Goal: Task Accomplishment & Management: Use online tool/utility

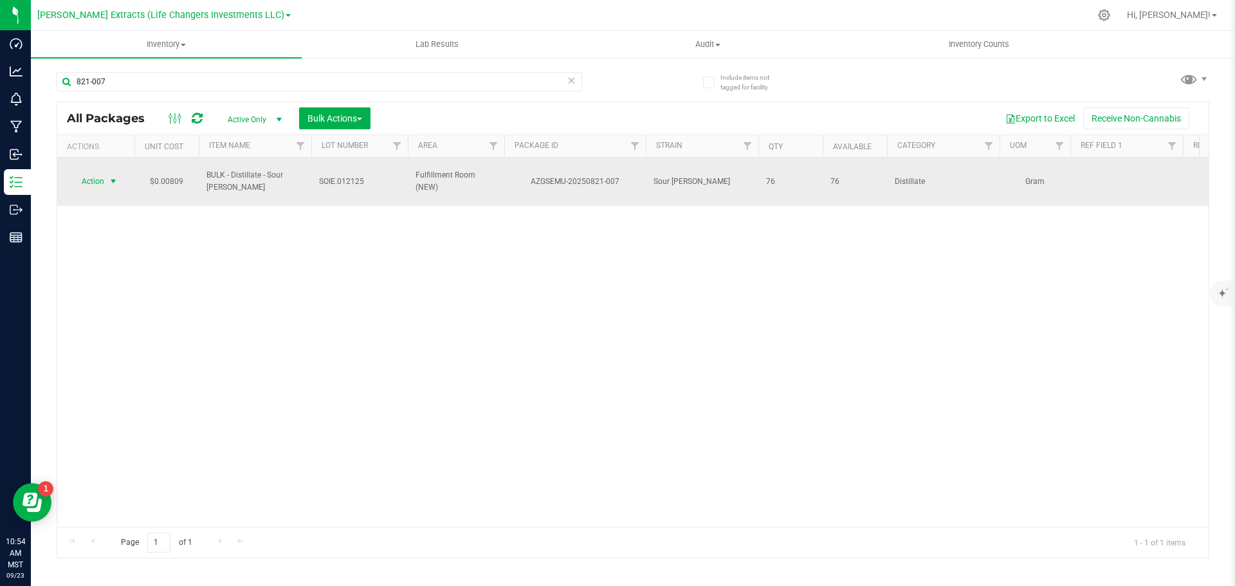
type input "821-007"
click at [99, 181] on span "Action" at bounding box center [87, 181] width 35 height 18
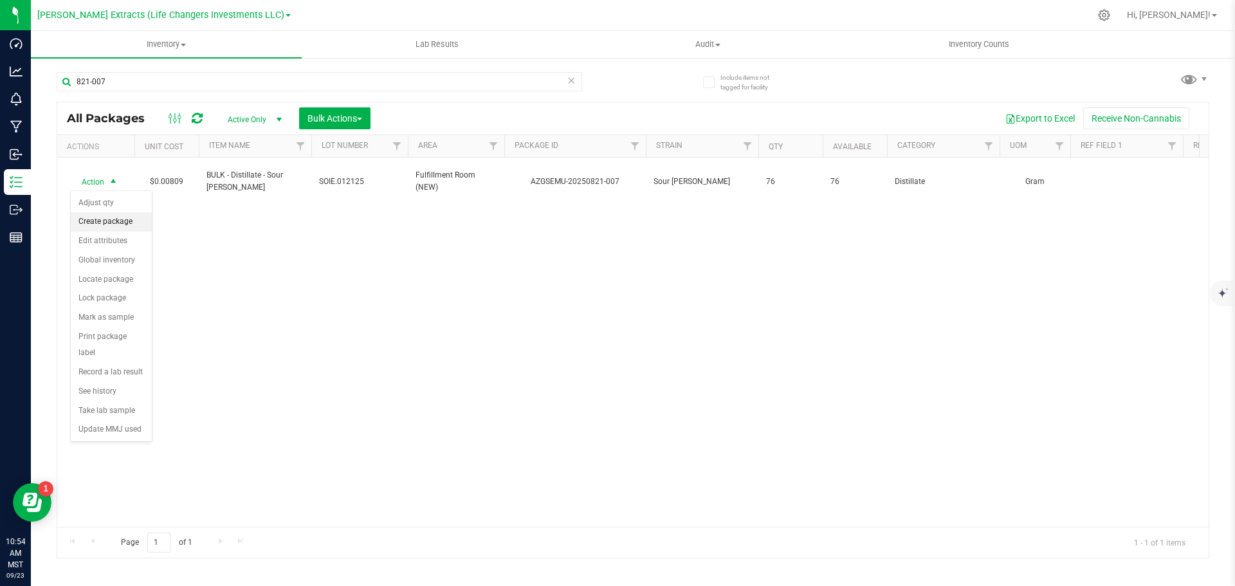
click at [107, 219] on li "Create package" at bounding box center [111, 221] width 81 height 19
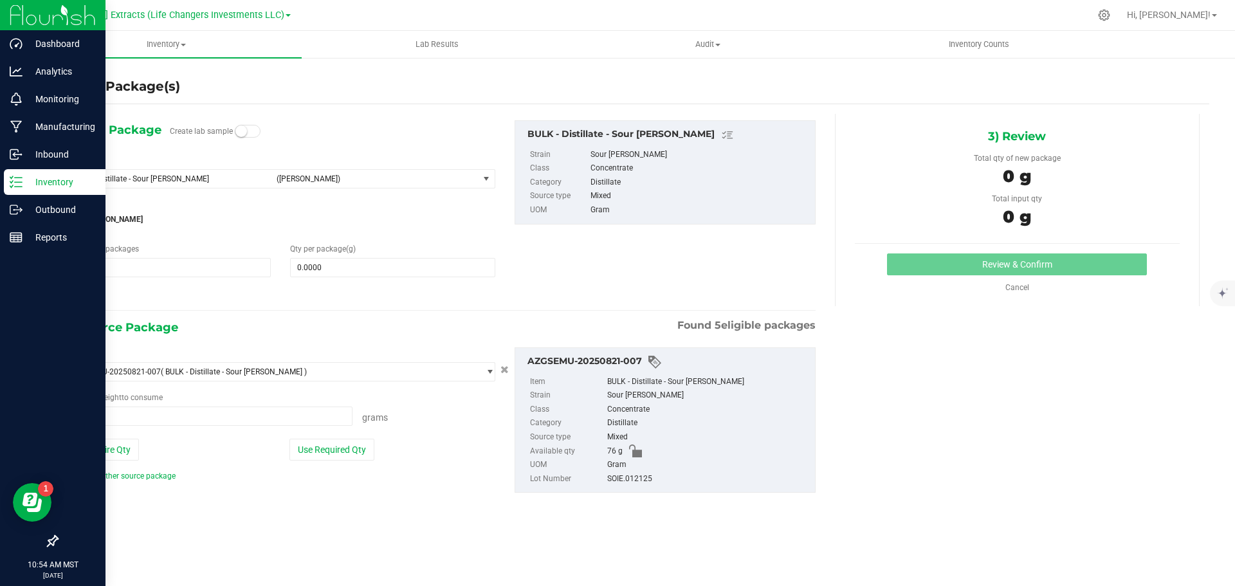
type input "0.0000 g"
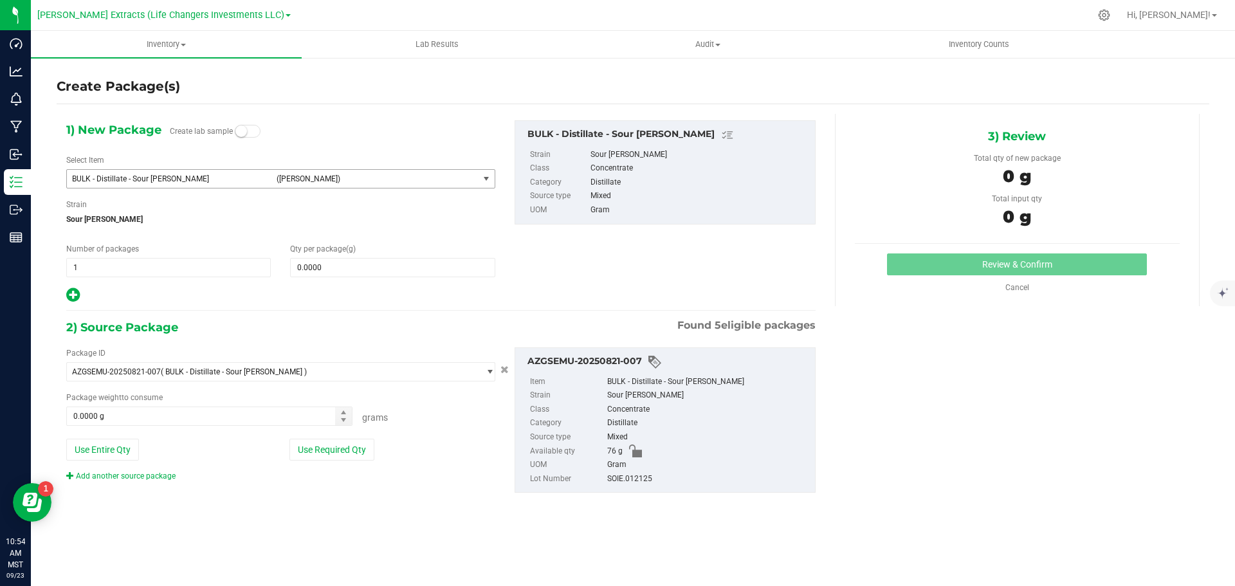
click at [174, 178] on span "BULK - Distillate - Sour [PERSON_NAME]" at bounding box center [170, 178] width 197 height 9
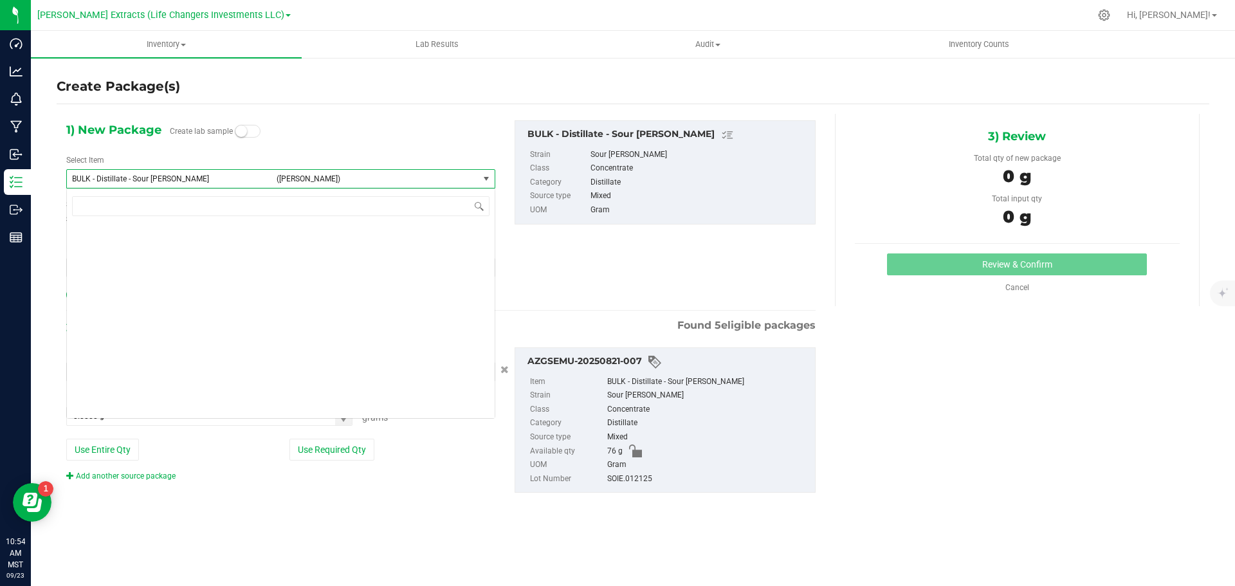
scroll to position [1549, 0]
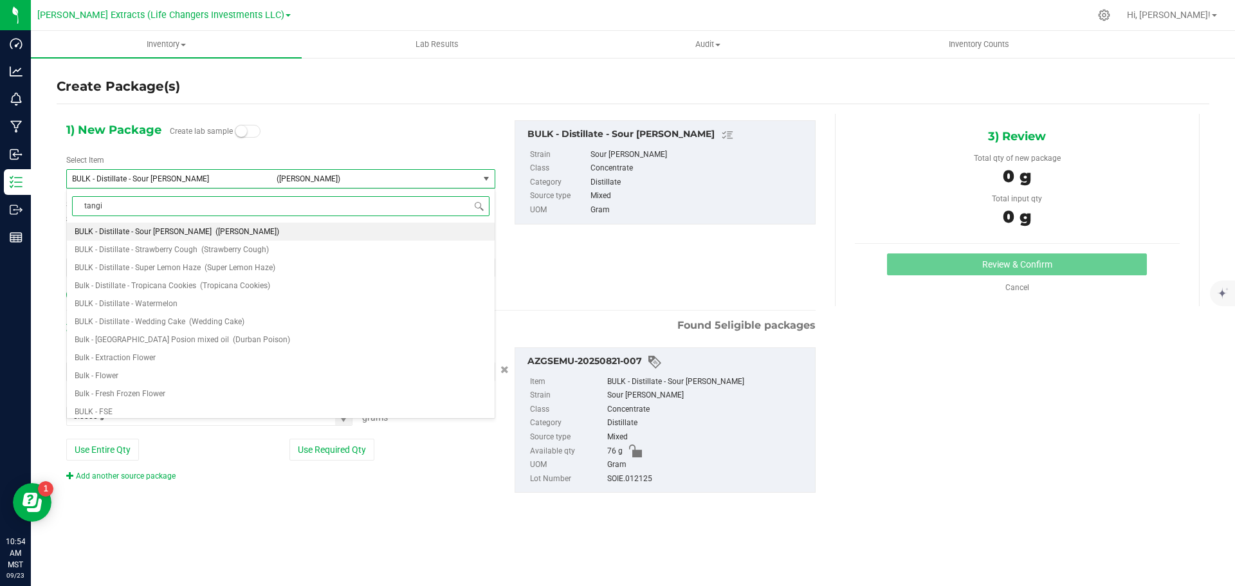
type input "[PERSON_NAME]"
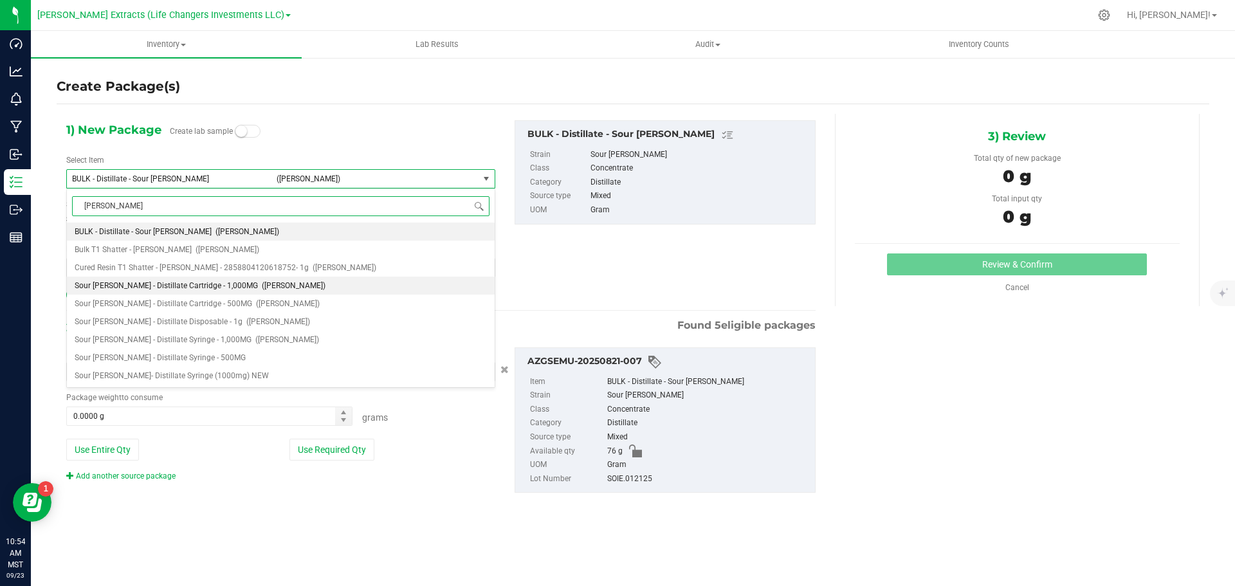
click at [178, 285] on span "Sour [PERSON_NAME] - Distillate Cartridge - 1,000MG" at bounding box center [166, 285] width 183 height 9
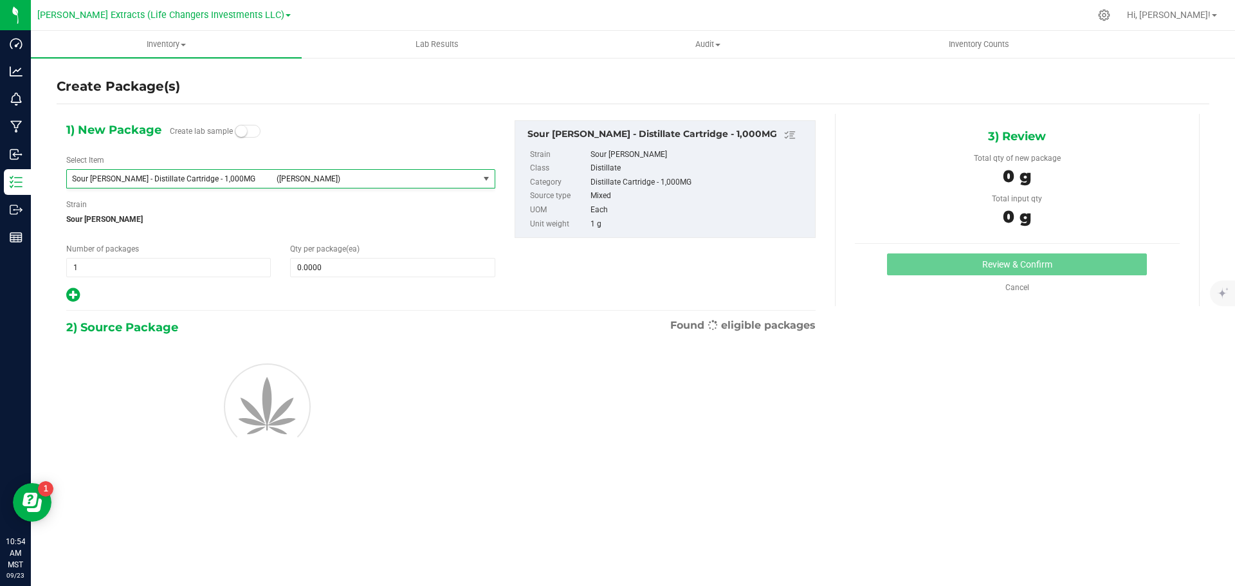
type input "0"
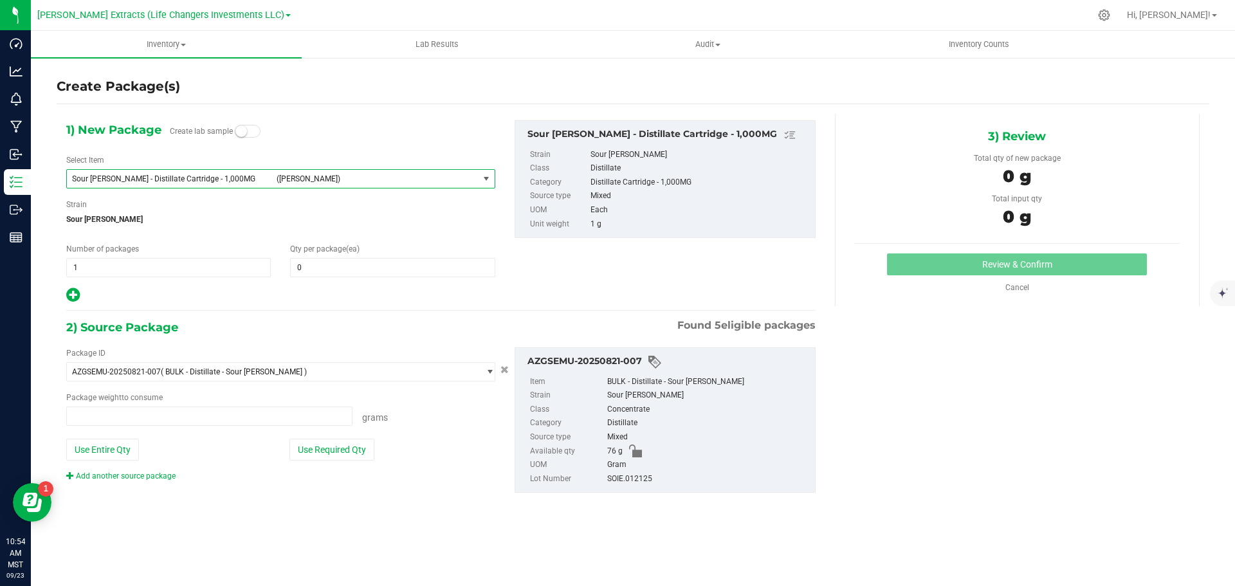
type input "0.0000 g"
click at [387, 268] on span "0 0" at bounding box center [392, 267] width 205 height 19
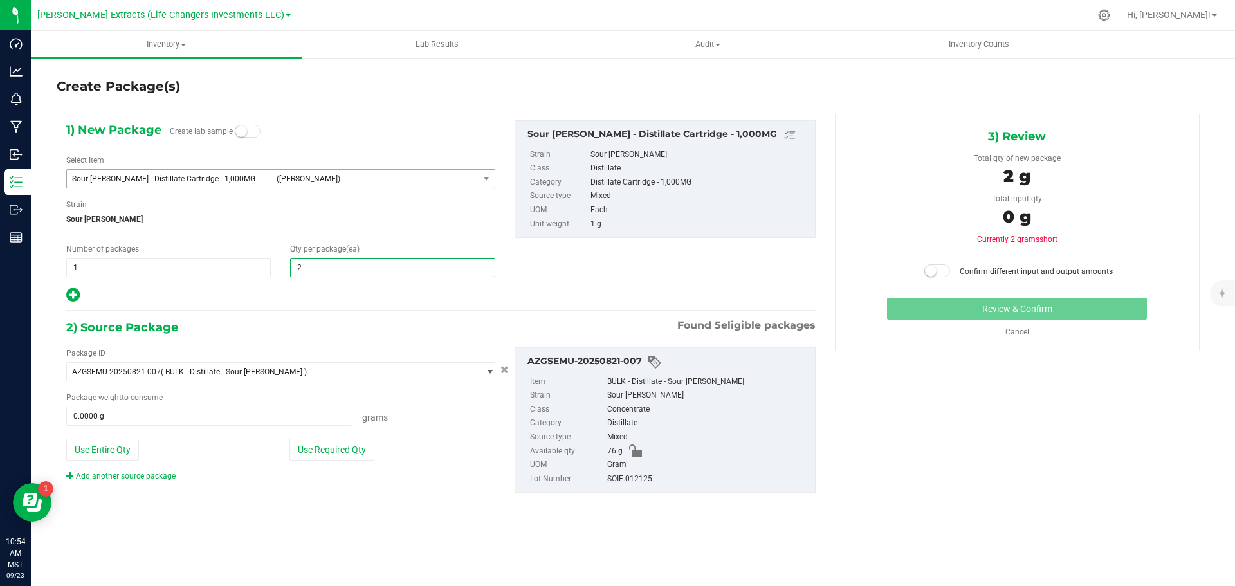
type input "20"
click at [316, 451] on button "Use Required Qty" at bounding box center [331, 450] width 85 height 22
type input "20"
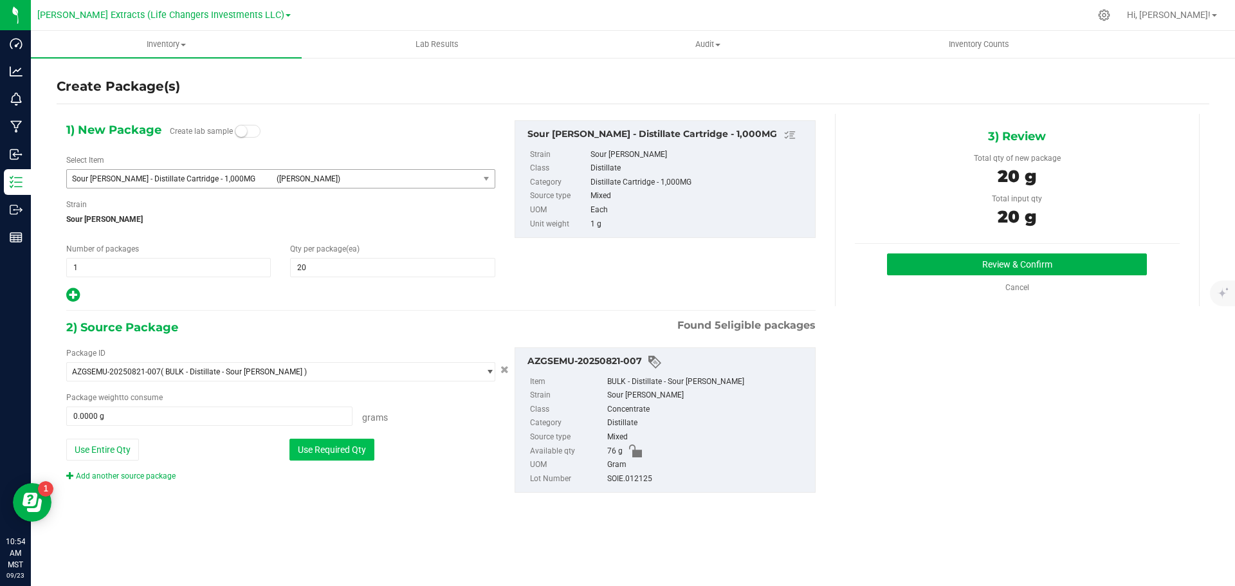
type input "20.0000 g"
click at [1016, 264] on button "Review & Confirm" at bounding box center [1017, 264] width 260 height 22
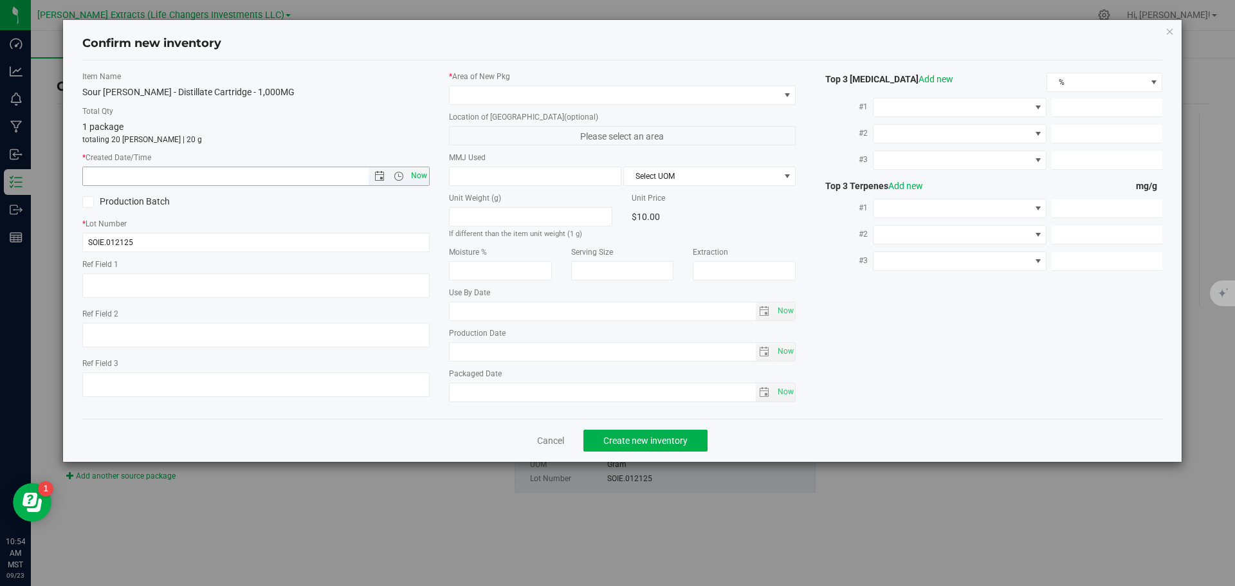
click at [417, 173] on span "Now" at bounding box center [419, 176] width 22 height 19
type input "[DATE] 10:54 AM"
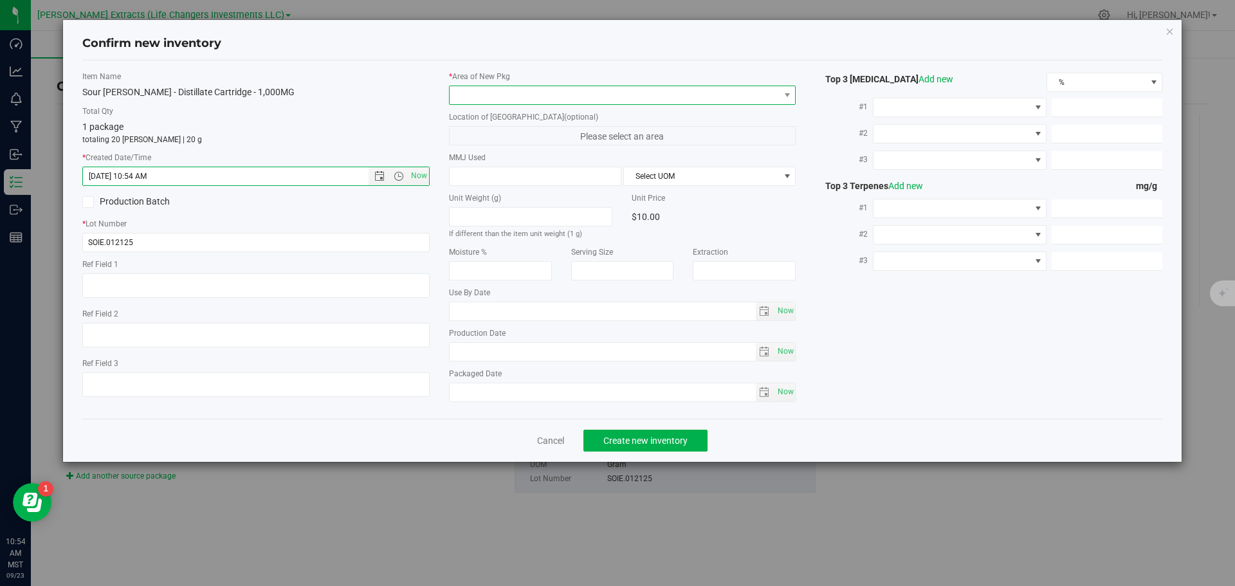
click at [468, 96] on span at bounding box center [615, 95] width 330 height 18
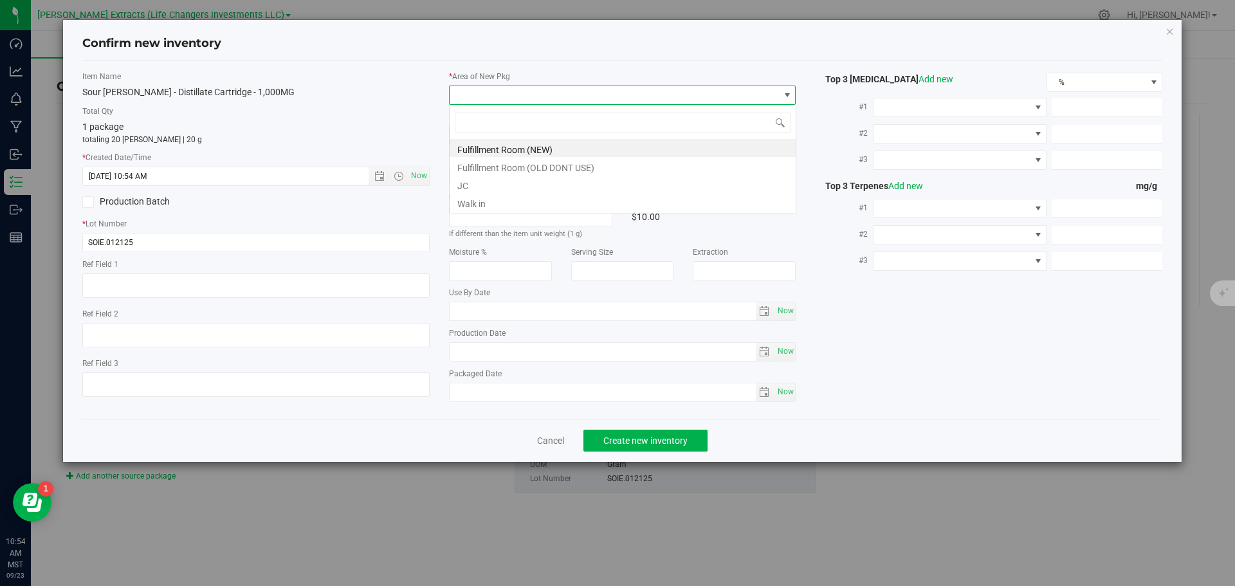
scroll to position [19, 347]
click at [479, 146] on li "Fulfillment Room (NEW)" at bounding box center [623, 148] width 346 height 18
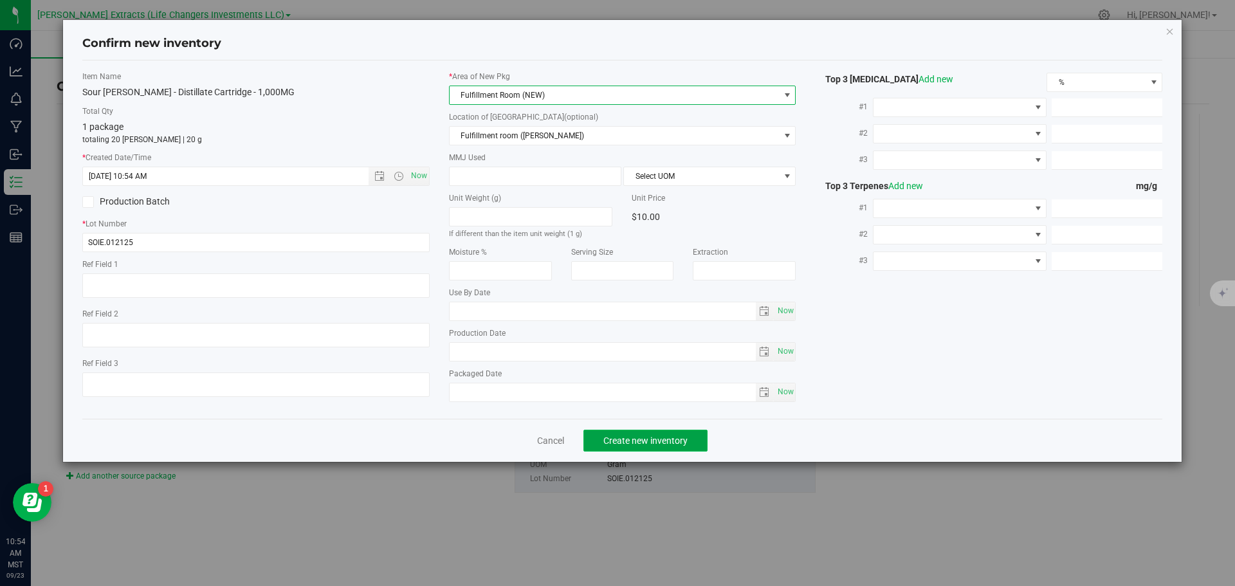
click at [657, 436] on span "Create new inventory" at bounding box center [645, 440] width 84 height 10
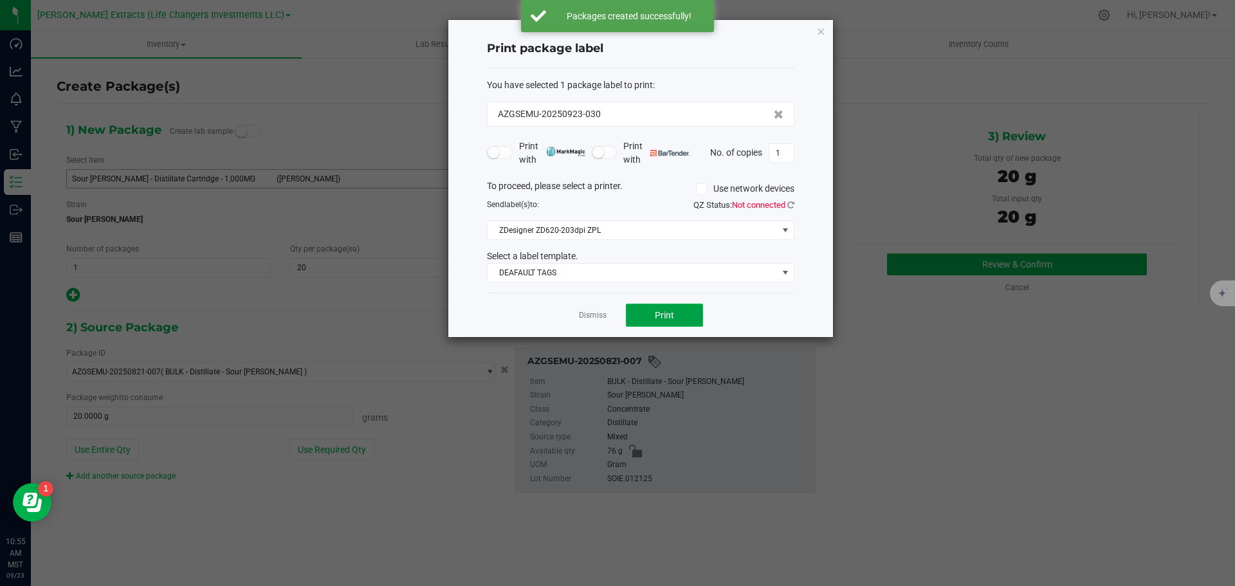
click at [671, 313] on span "Print" at bounding box center [664, 315] width 19 height 10
click at [819, 32] on icon "button" at bounding box center [820, 30] width 9 height 15
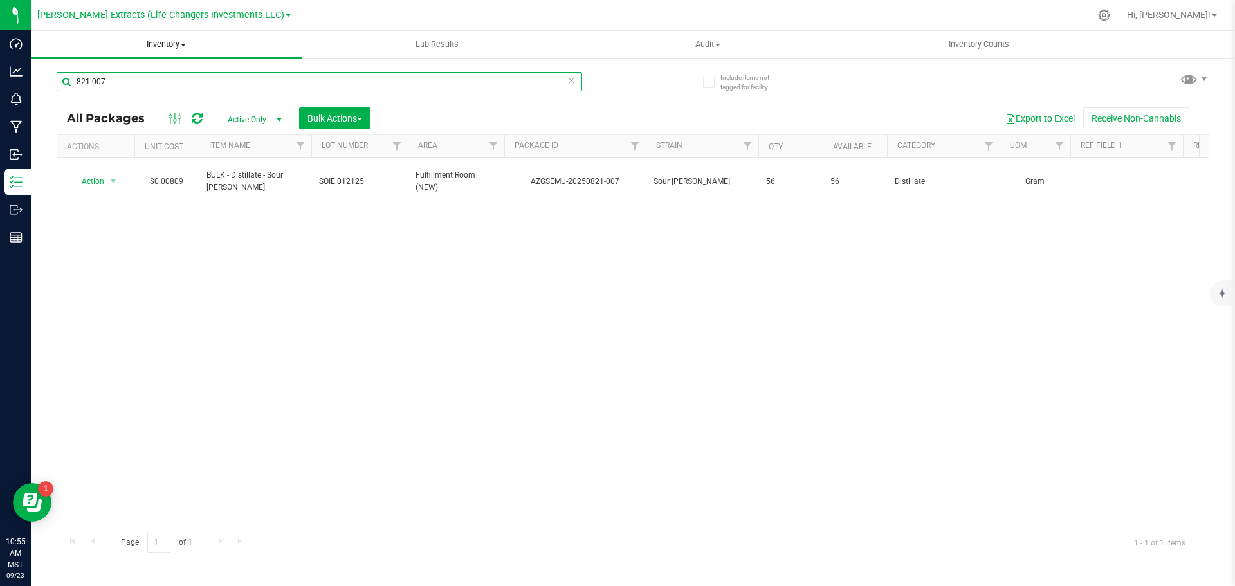
drag, startPoint x: 114, startPoint y: 79, endPoint x: 44, endPoint y: 48, distance: 76.6
click at [46, 53] on inventory "Inventory All packages All inventory Waste log Create inventory Lab Results Aud…" at bounding box center [633, 240] width 1204 height 418
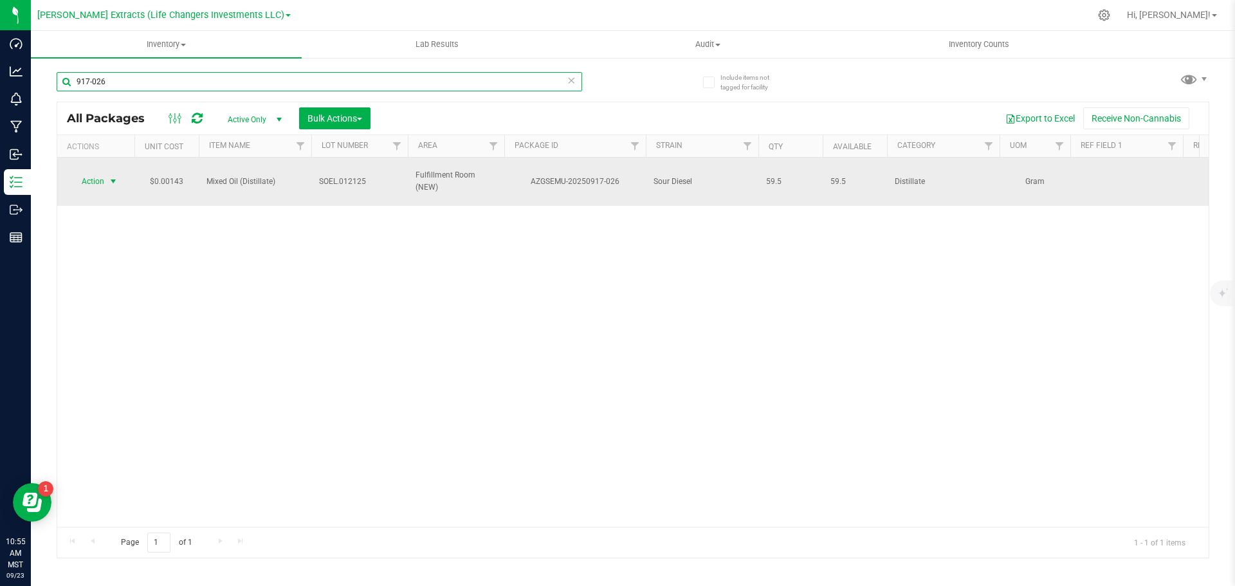
type input "917-026"
click at [91, 177] on span "Action" at bounding box center [87, 181] width 35 height 18
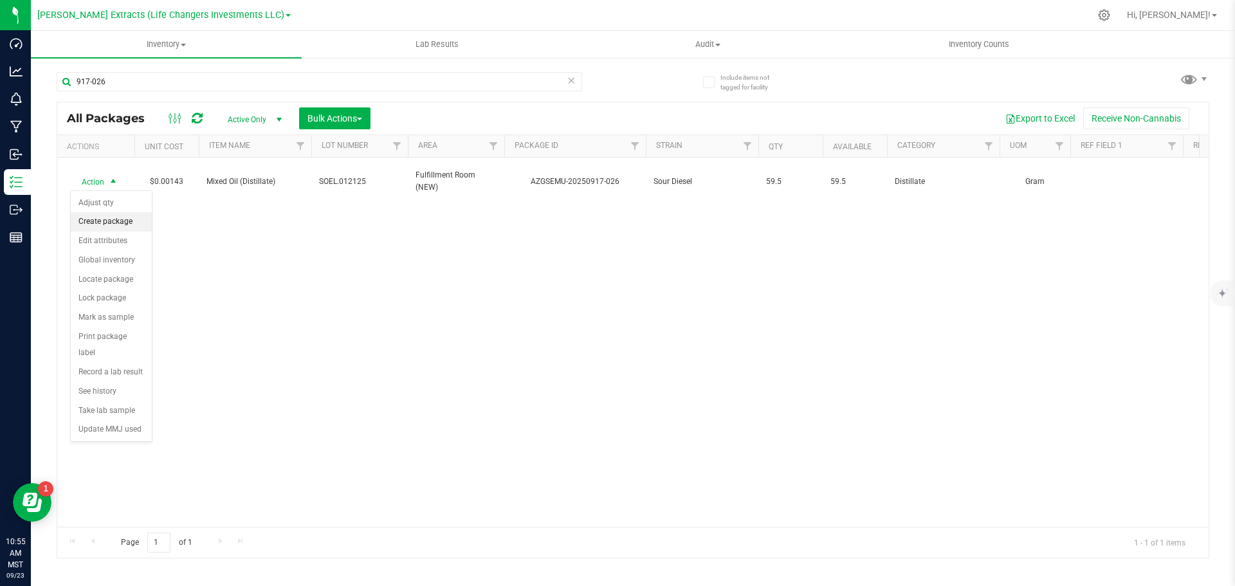
click at [104, 221] on li "Create package" at bounding box center [111, 221] width 81 height 19
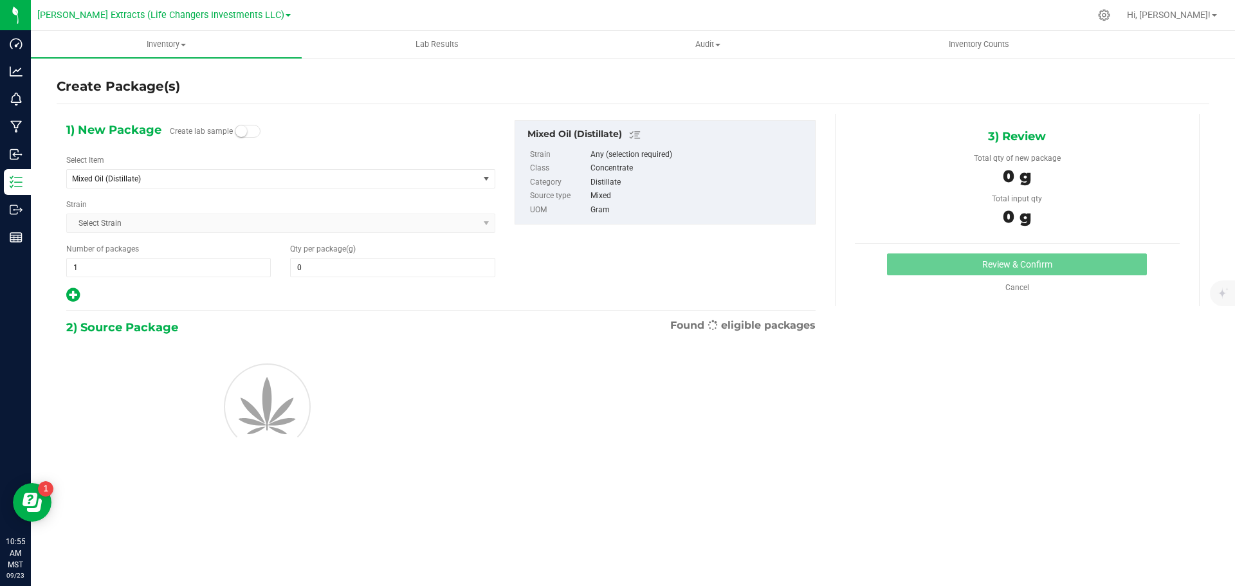
type input "0.0000"
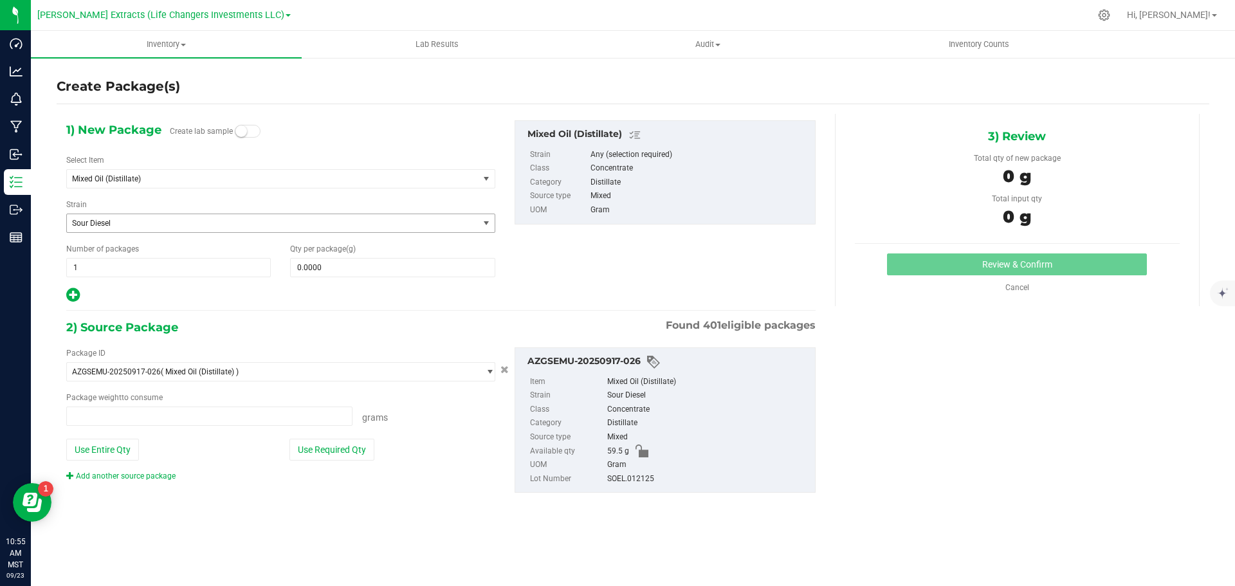
type input "0.0000 g"
click at [106, 177] on span "Mixed Oil (Distillate)" at bounding box center [264, 178] width 385 height 9
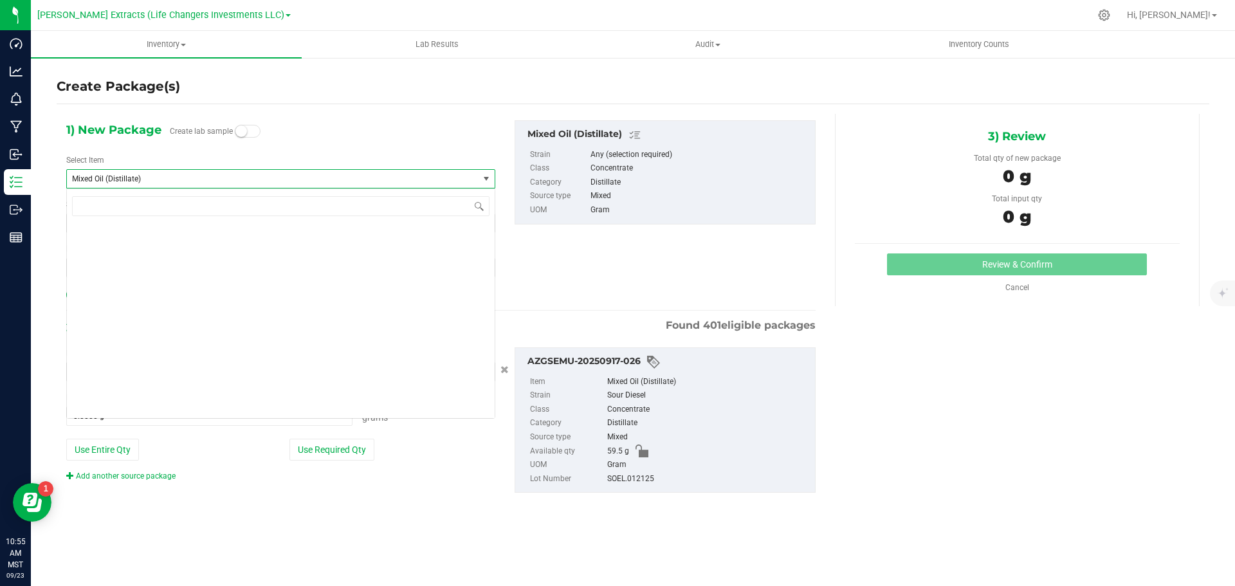
scroll to position [6555, 0]
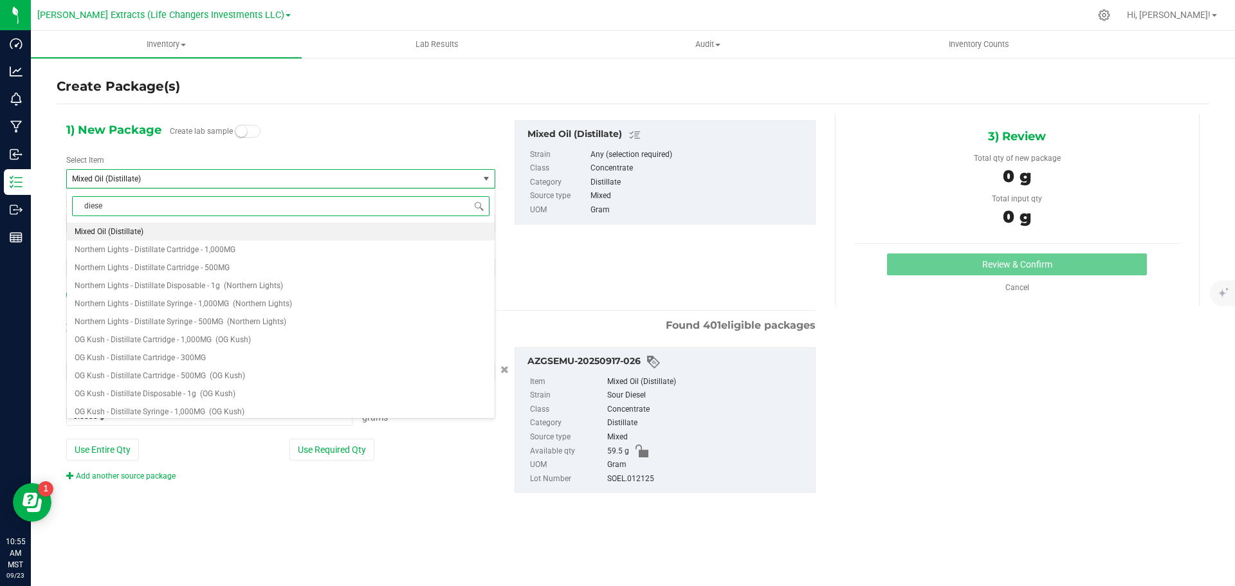
type input "diesel"
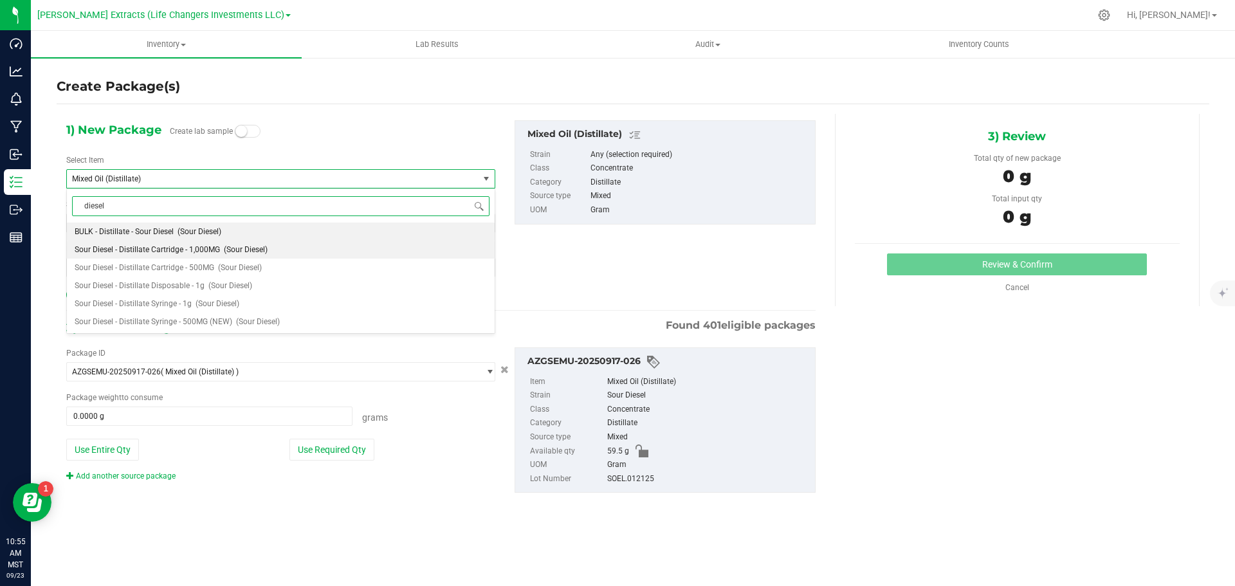
click at [171, 244] on li "Sour Diesel - Distillate Cartridge - 1,000MG (Sour Diesel)" at bounding box center [281, 250] width 428 height 18
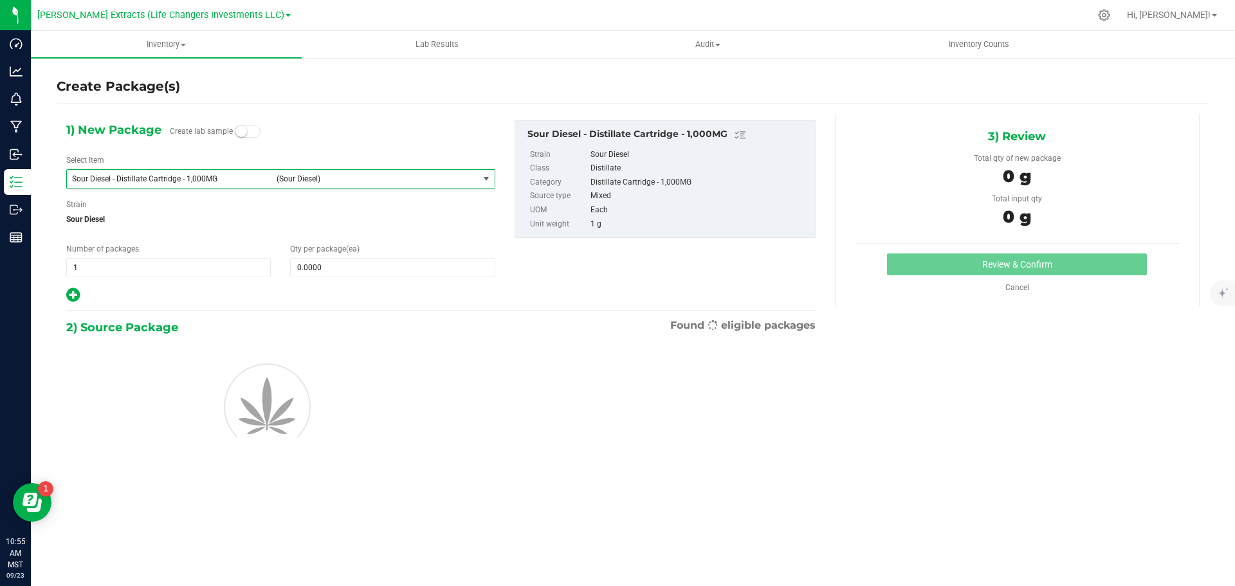
type input "0"
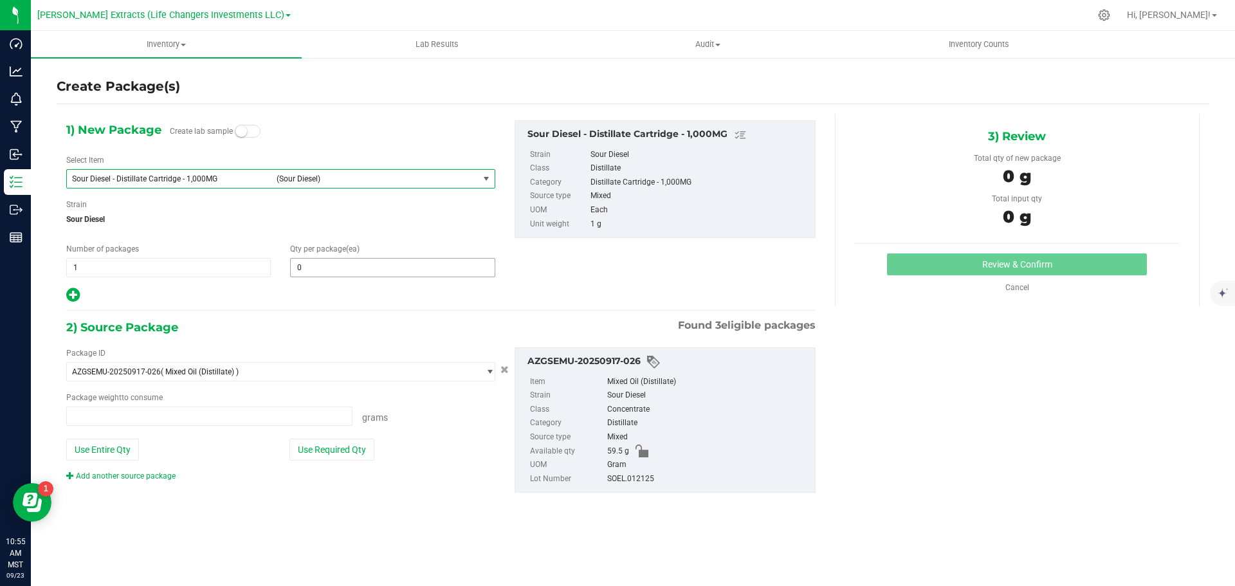
type input "0.0000 g"
click at [401, 276] on span "0 0" at bounding box center [392, 267] width 205 height 19
type input "20"
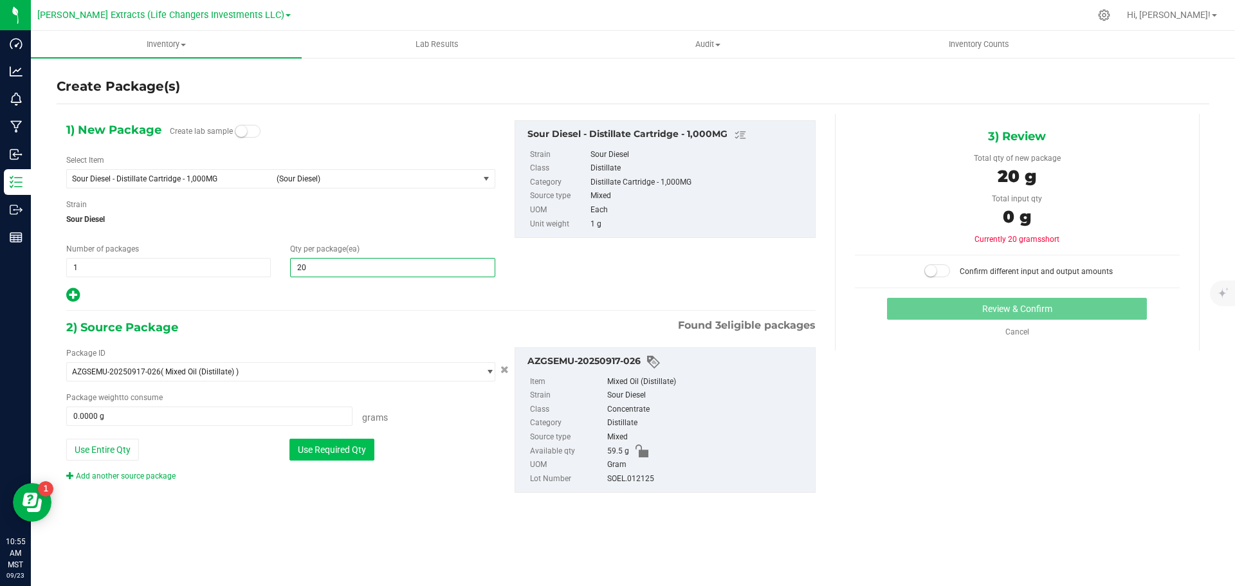
click at [324, 450] on button "Use Required Qty" at bounding box center [331, 450] width 85 height 22
type input "20"
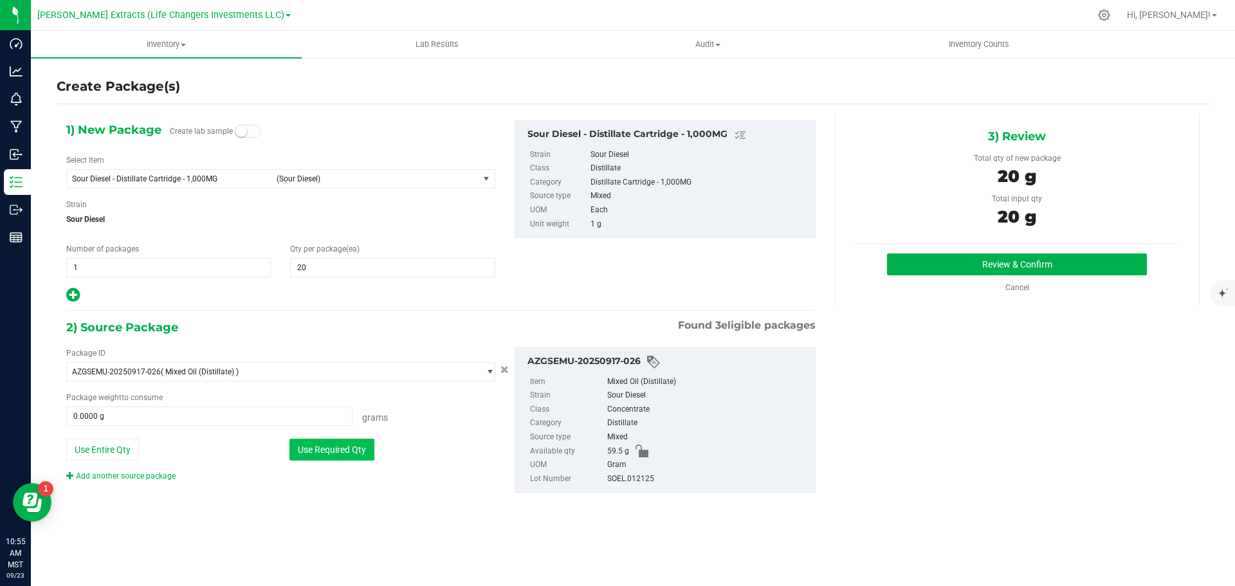
type input "20.0000 g"
click at [1008, 264] on button "Review & Confirm" at bounding box center [1017, 264] width 260 height 22
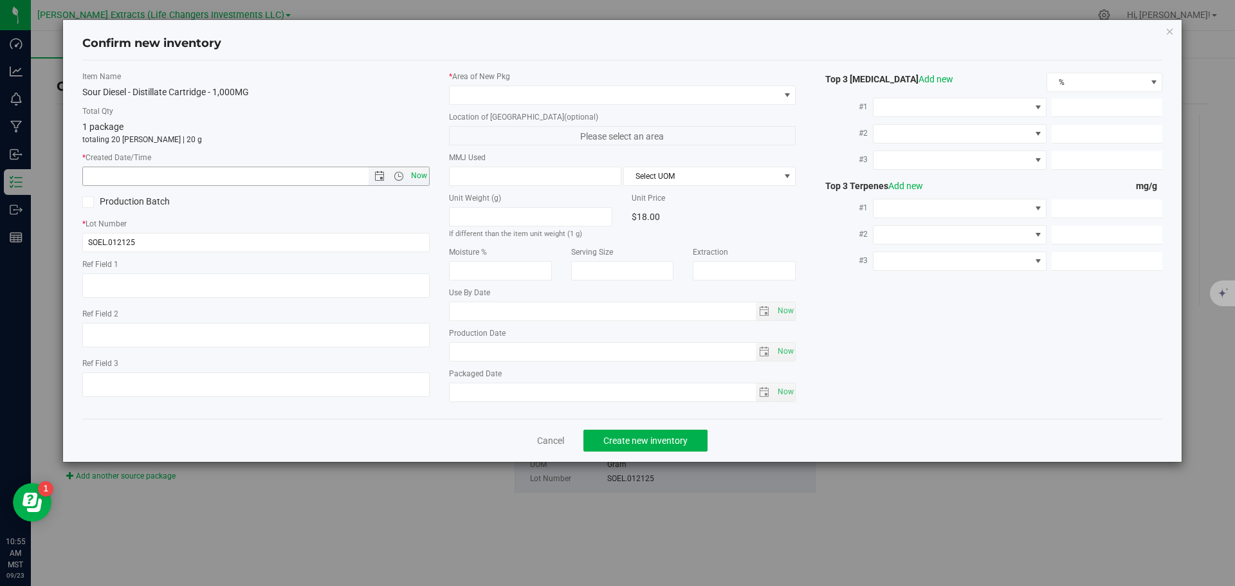
click at [417, 174] on span "Now" at bounding box center [419, 176] width 22 height 19
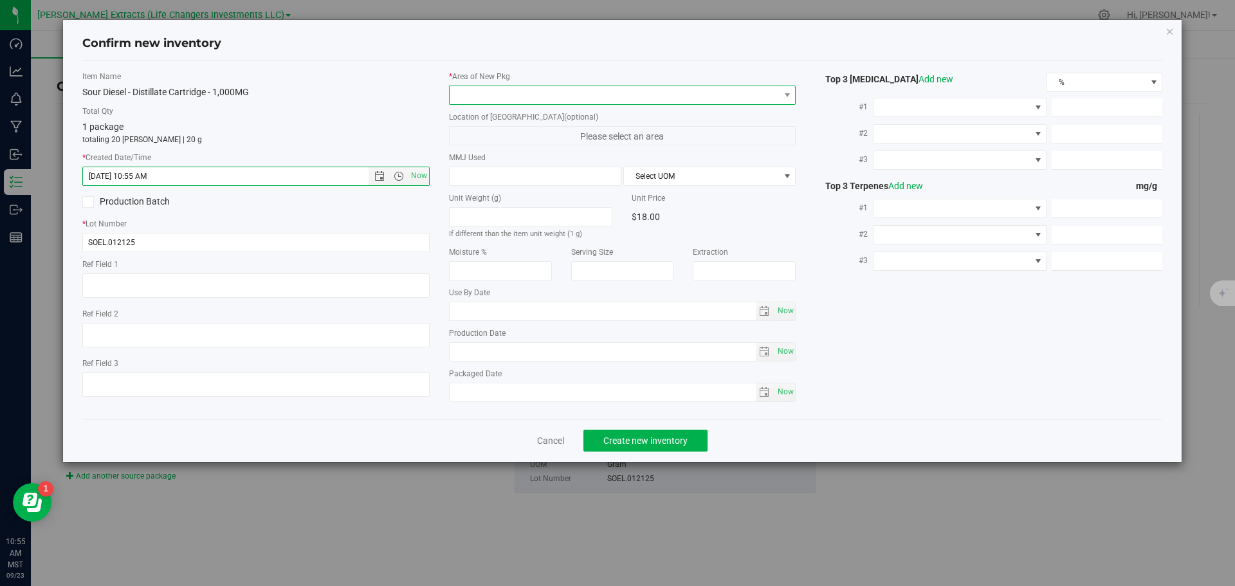
click at [481, 94] on span at bounding box center [615, 95] width 330 height 18
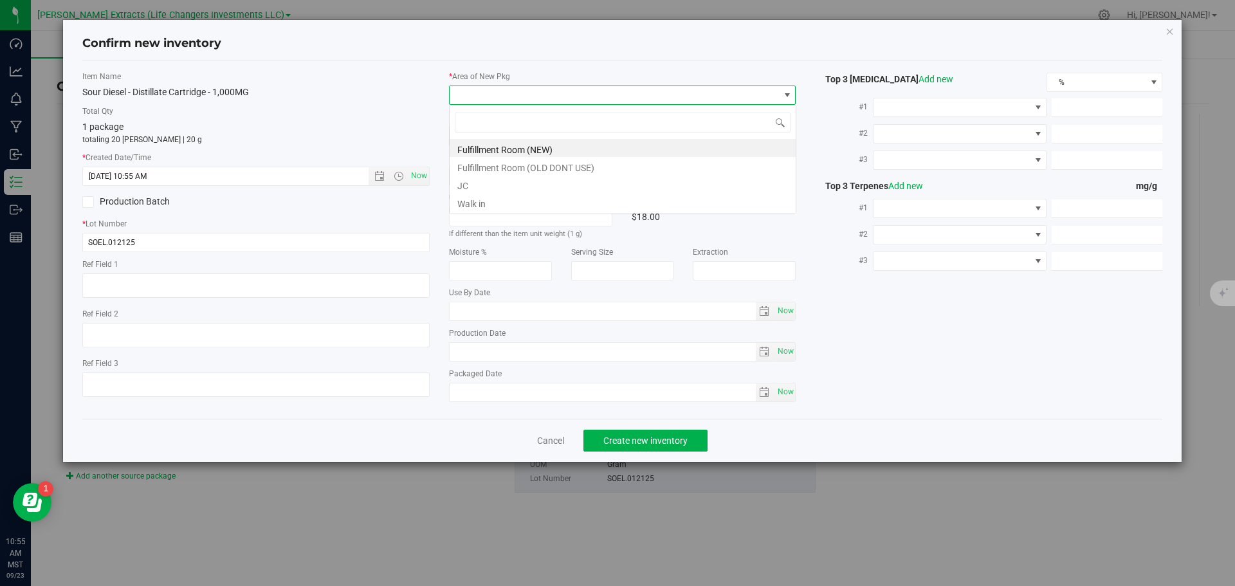
scroll to position [19, 347]
click at [497, 148] on li "Fulfillment Room (NEW)" at bounding box center [623, 148] width 346 height 18
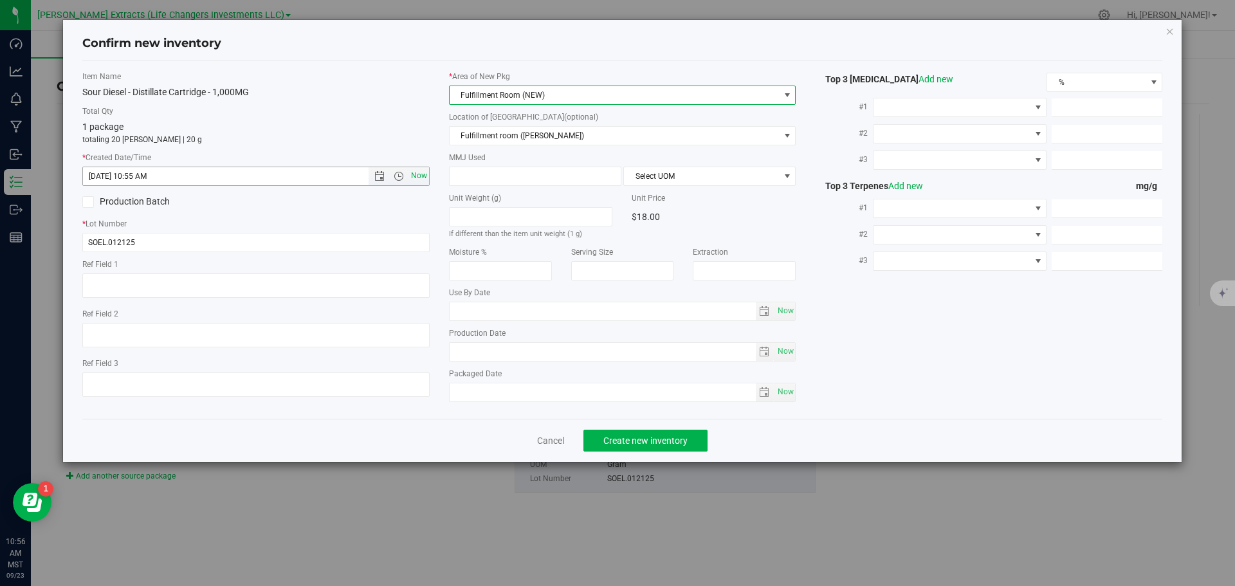
click at [421, 174] on span "Now" at bounding box center [419, 176] width 22 height 19
type input "[DATE] 10:56 AM"
click at [643, 432] on button "Create new inventory" at bounding box center [645, 441] width 124 height 22
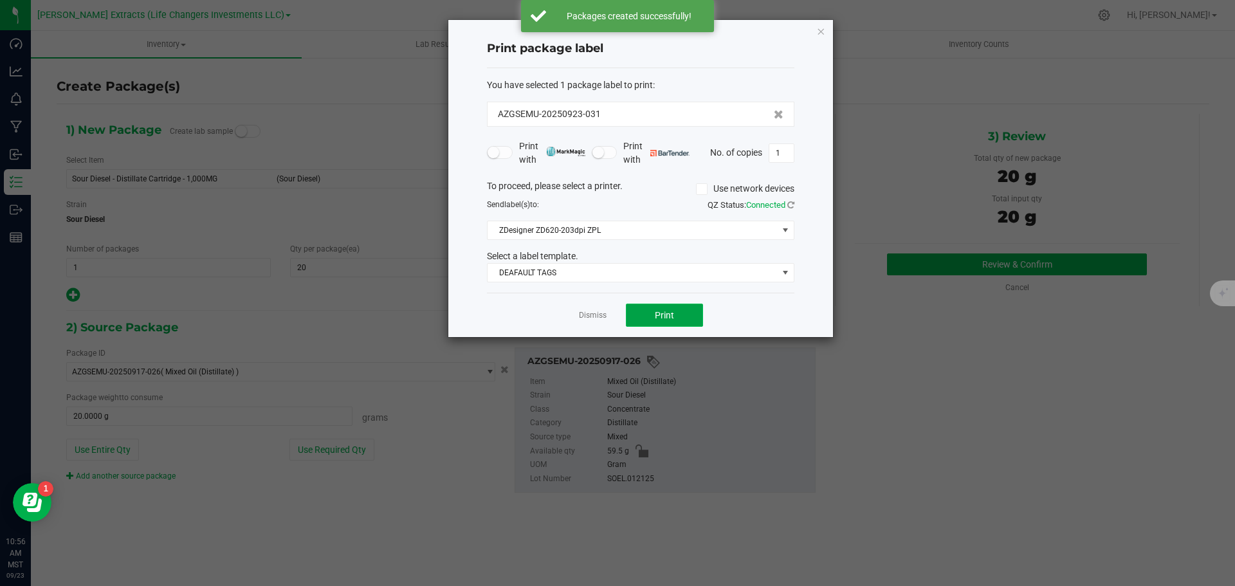
click at [656, 317] on span "Print" at bounding box center [664, 315] width 19 height 10
click at [821, 32] on icon "button" at bounding box center [820, 30] width 9 height 15
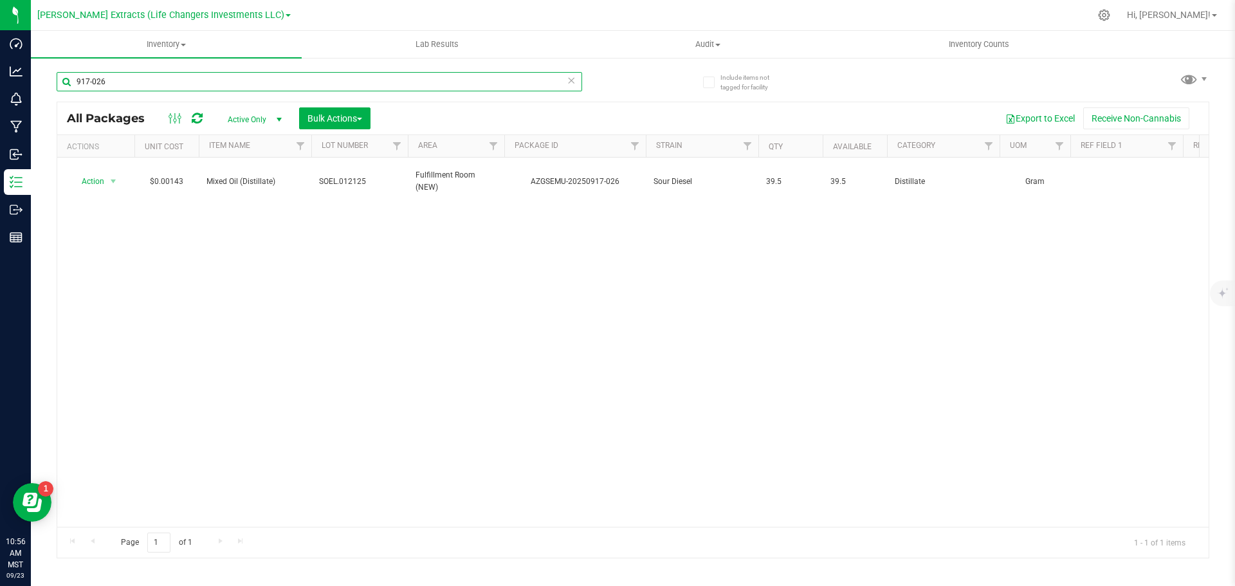
drag, startPoint x: 128, startPoint y: 81, endPoint x: 81, endPoint y: 82, distance: 47.0
click at [81, 82] on input "917-026" at bounding box center [319, 81] width 525 height 19
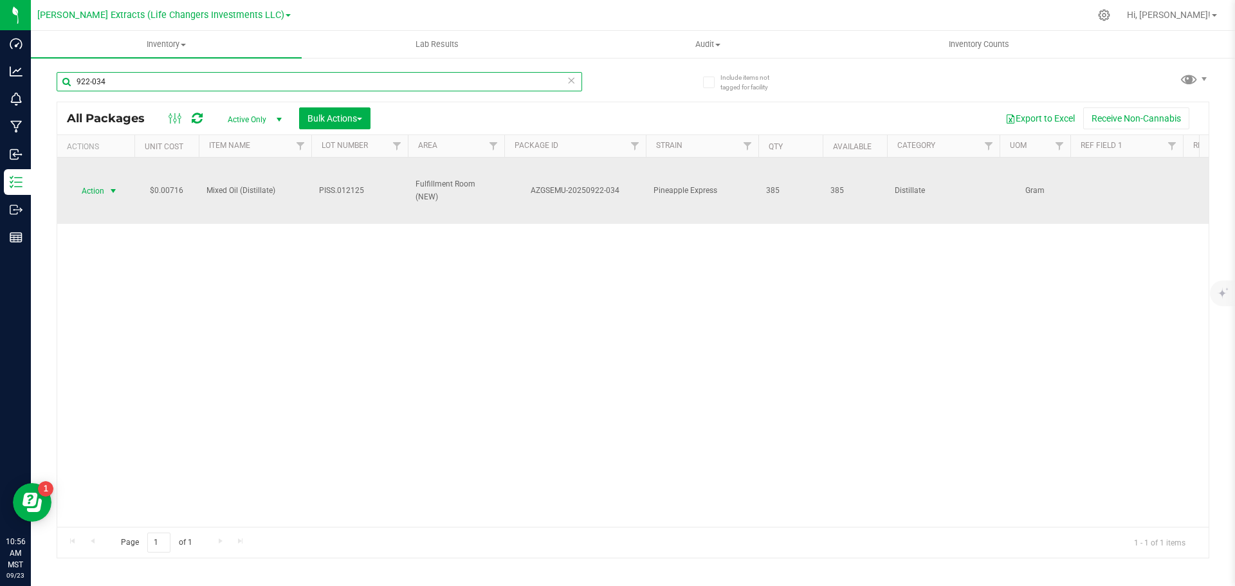
type input "922-034"
click at [95, 192] on span "Action" at bounding box center [87, 191] width 35 height 18
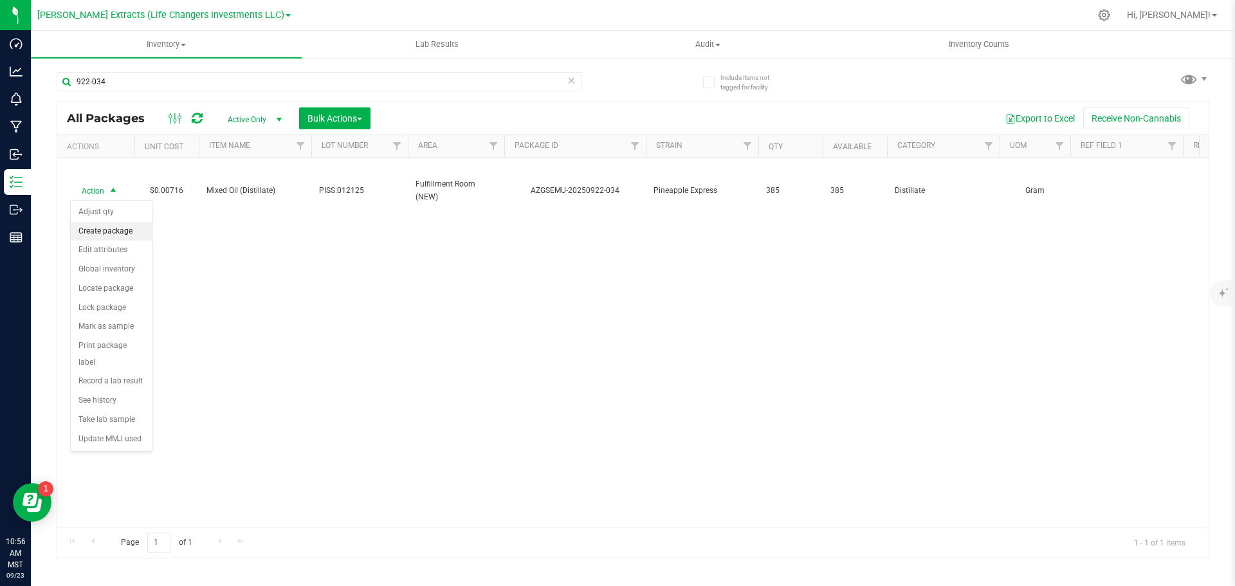
click at [97, 233] on li "Create package" at bounding box center [111, 231] width 81 height 19
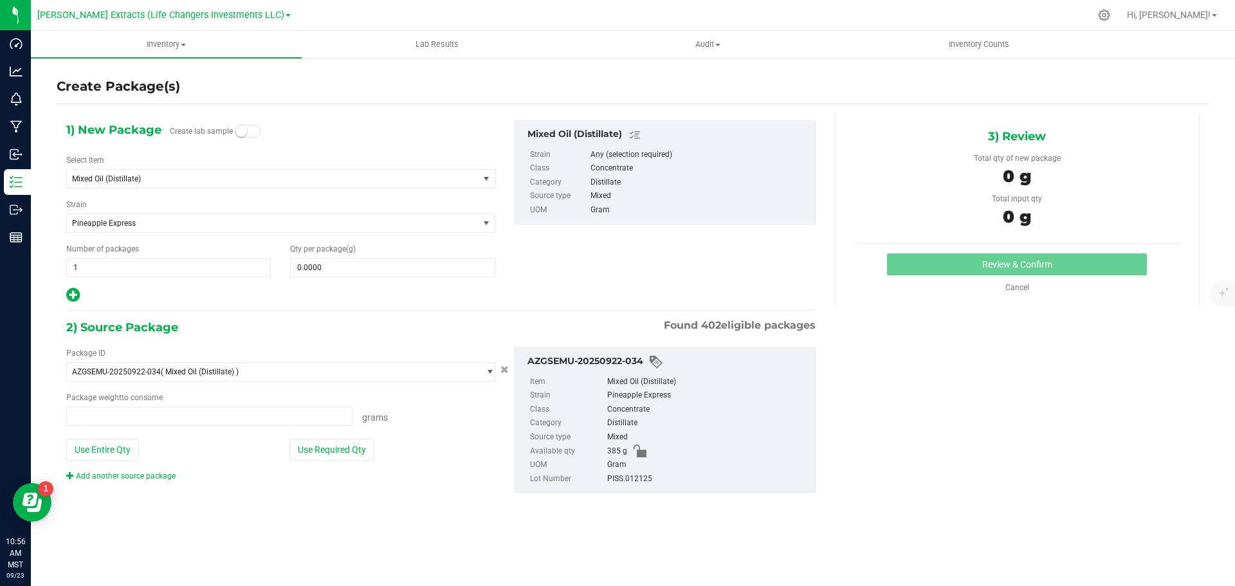
type input "0.0000 g"
click at [136, 181] on span "Mixed Oil (Distillate)" at bounding box center [264, 178] width 385 height 9
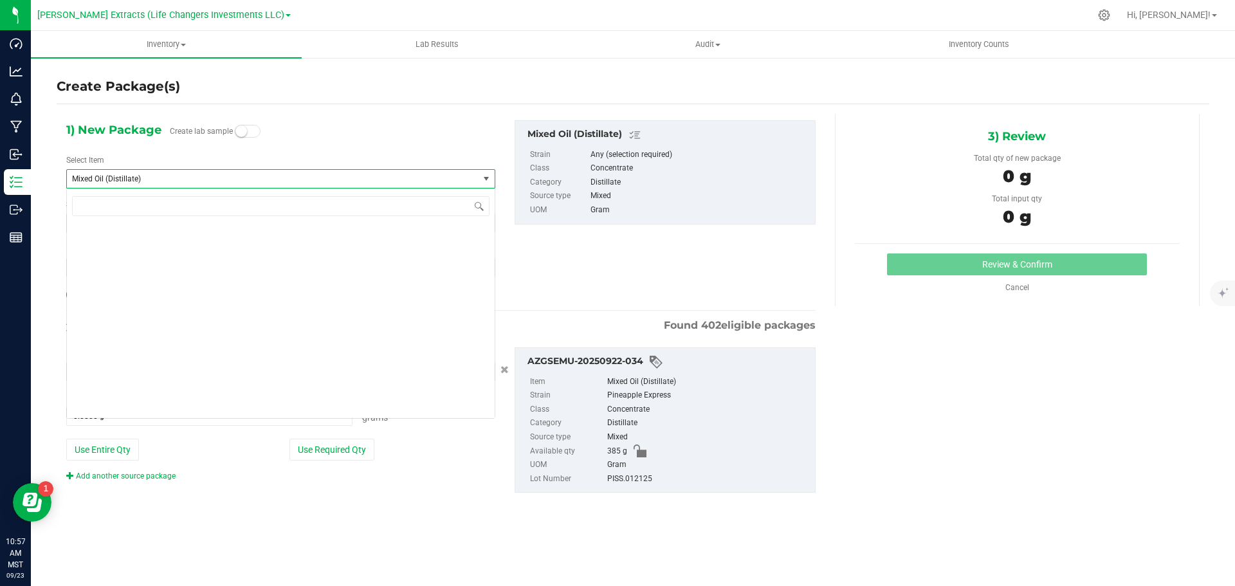
scroll to position [6555, 0]
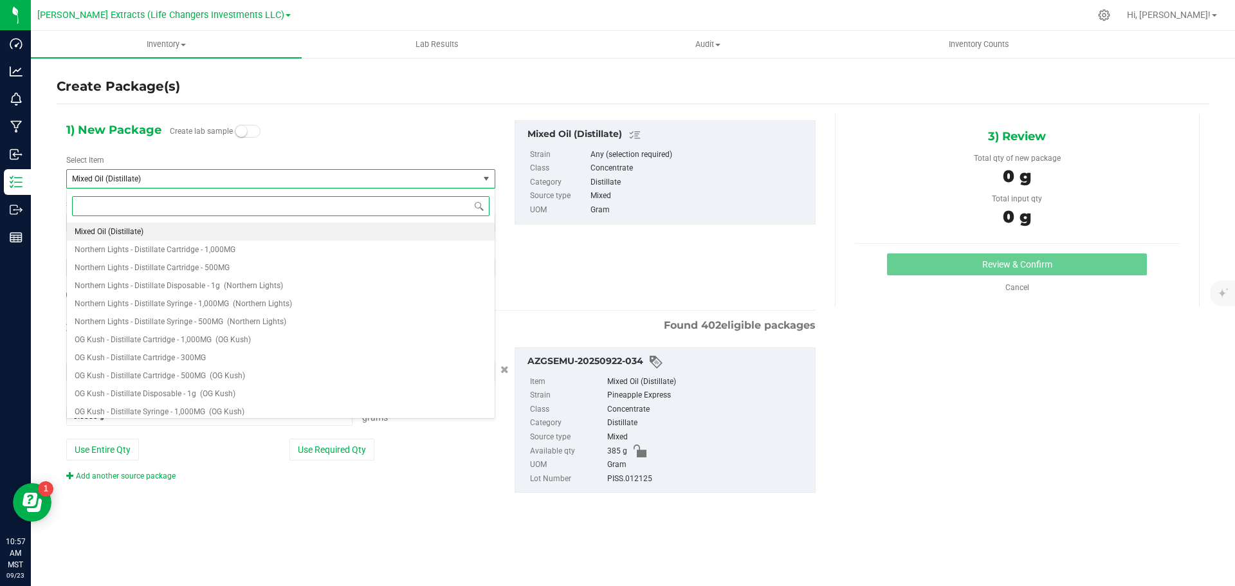
type input "p"
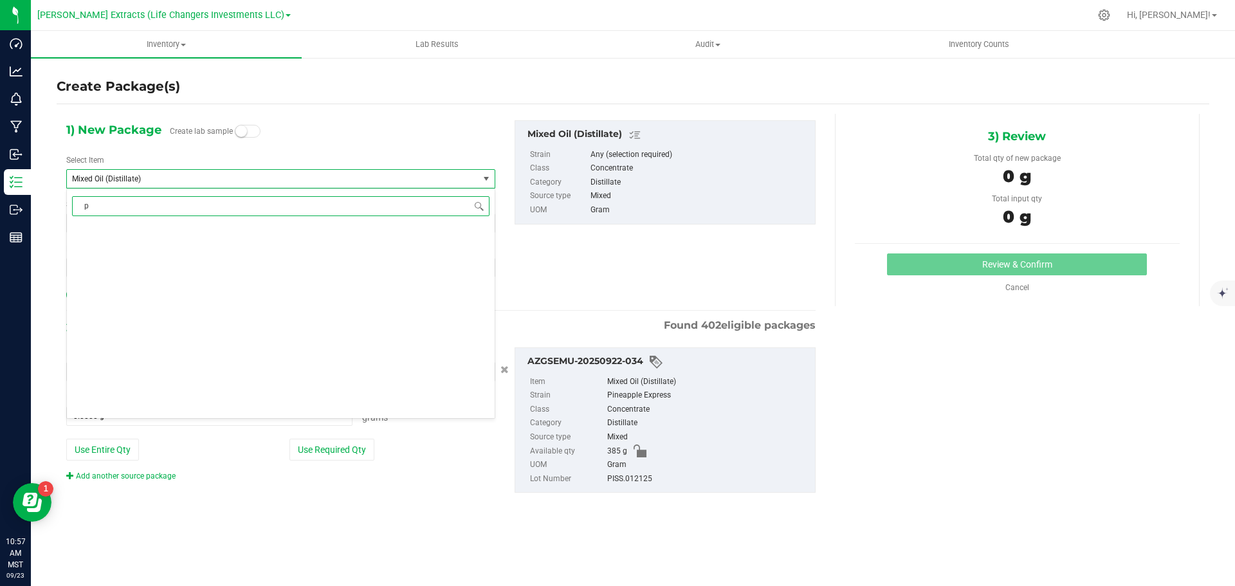
scroll to position [0, 0]
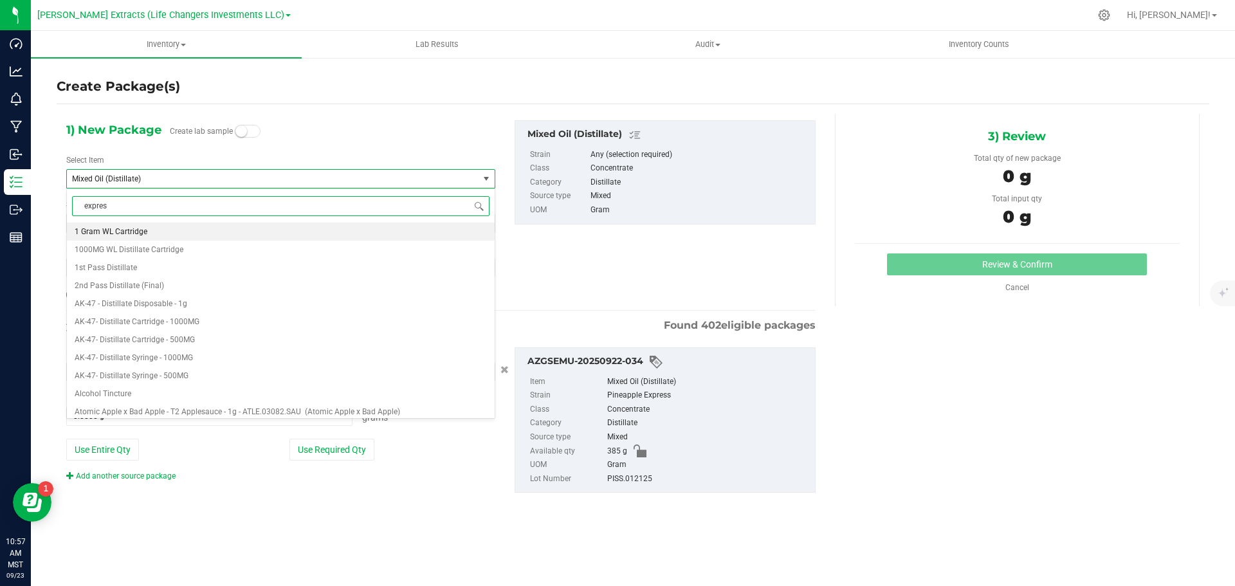
type input "express"
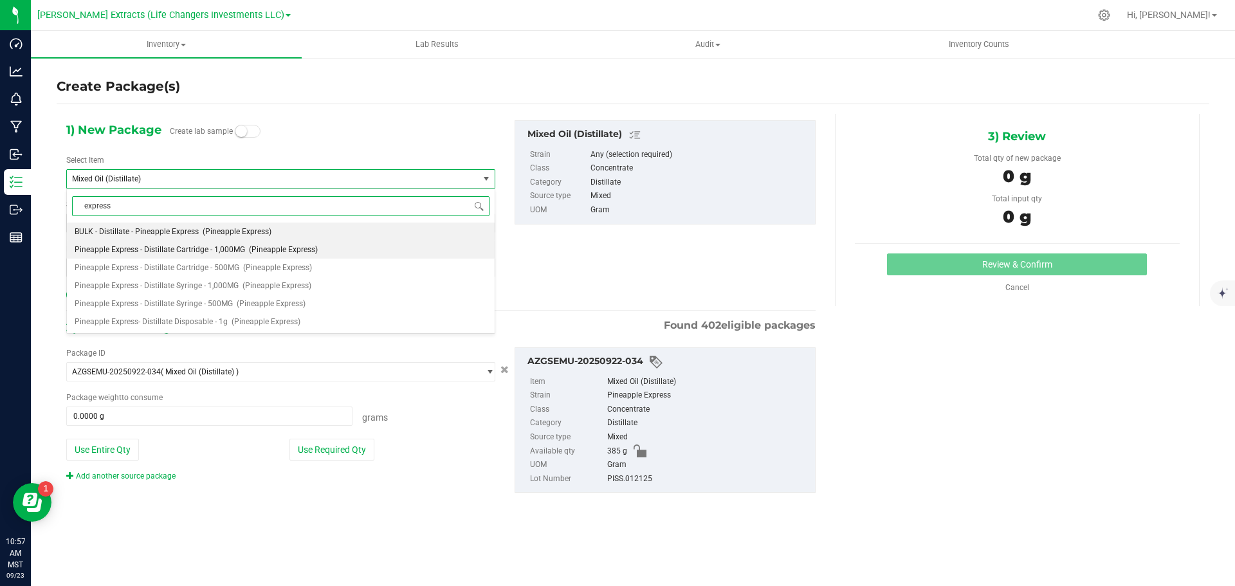
click at [197, 247] on span "Pineapple Express - Distillate Cartridge - 1,000MG" at bounding box center [160, 249] width 170 height 9
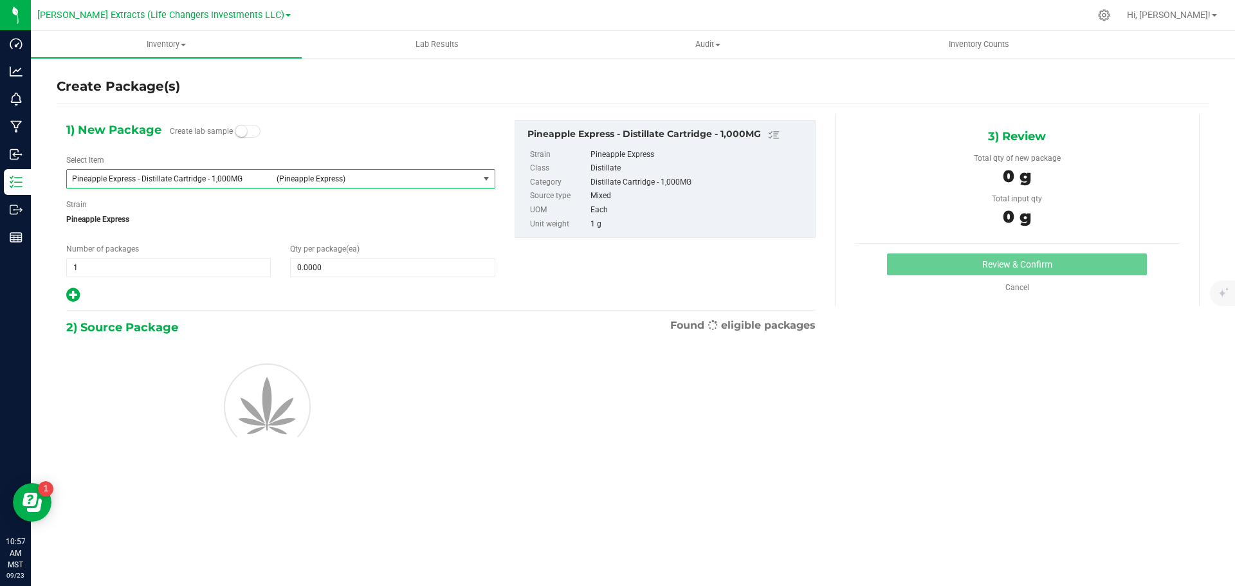
type input "0"
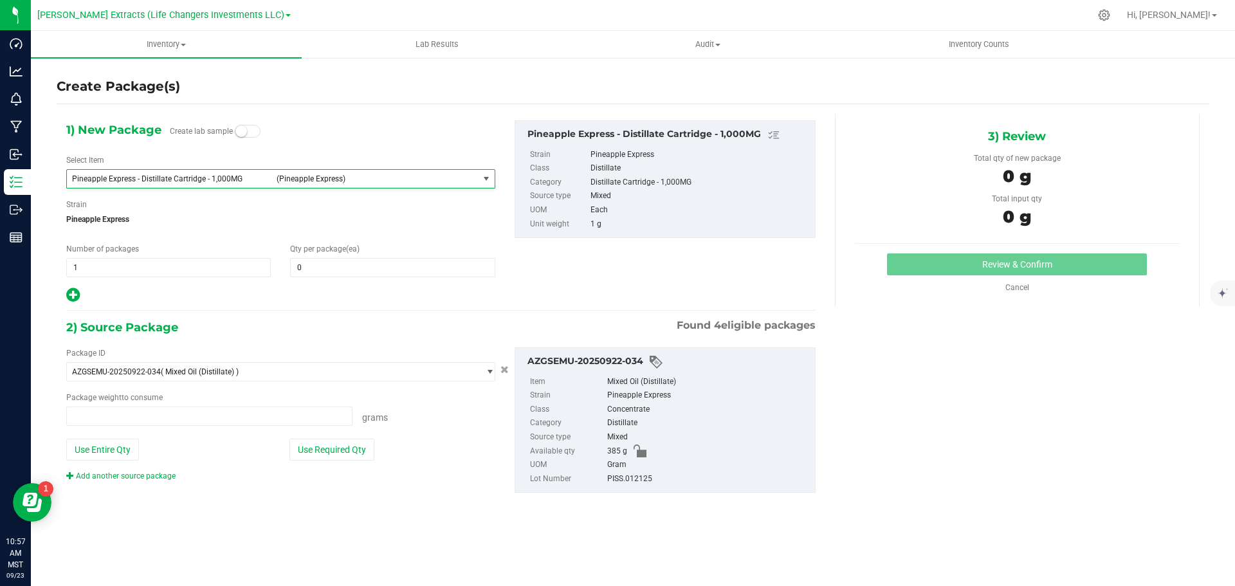
type input "0.0000 g"
click at [337, 266] on span "0 0" at bounding box center [392, 267] width 205 height 19
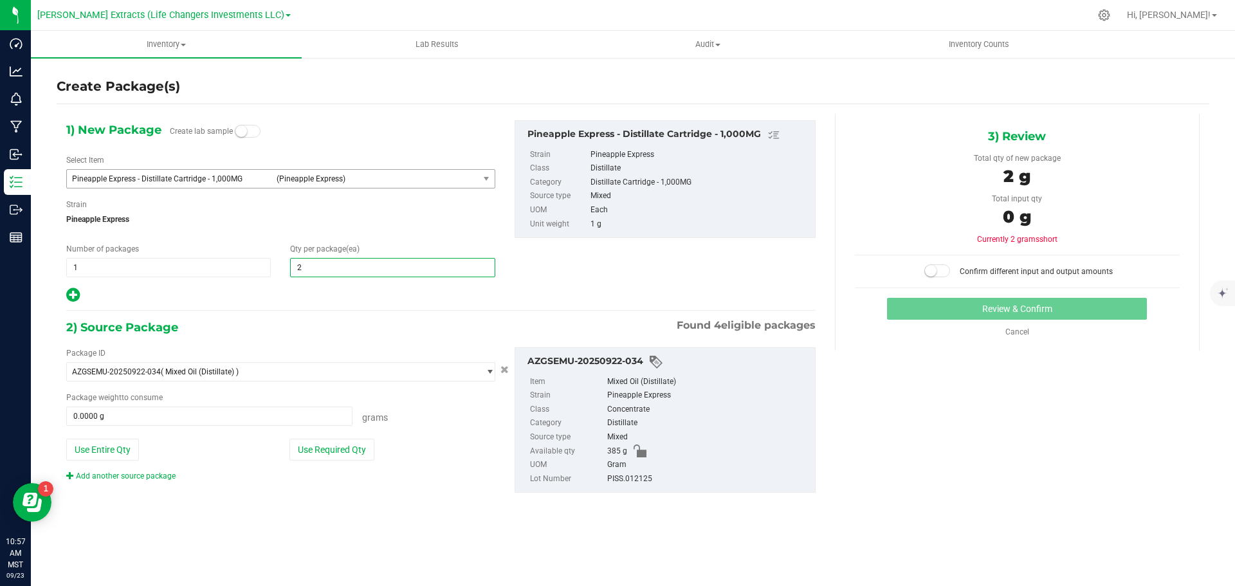
type input "20"
click at [307, 446] on button "Use Required Qty" at bounding box center [331, 450] width 85 height 22
type input "20"
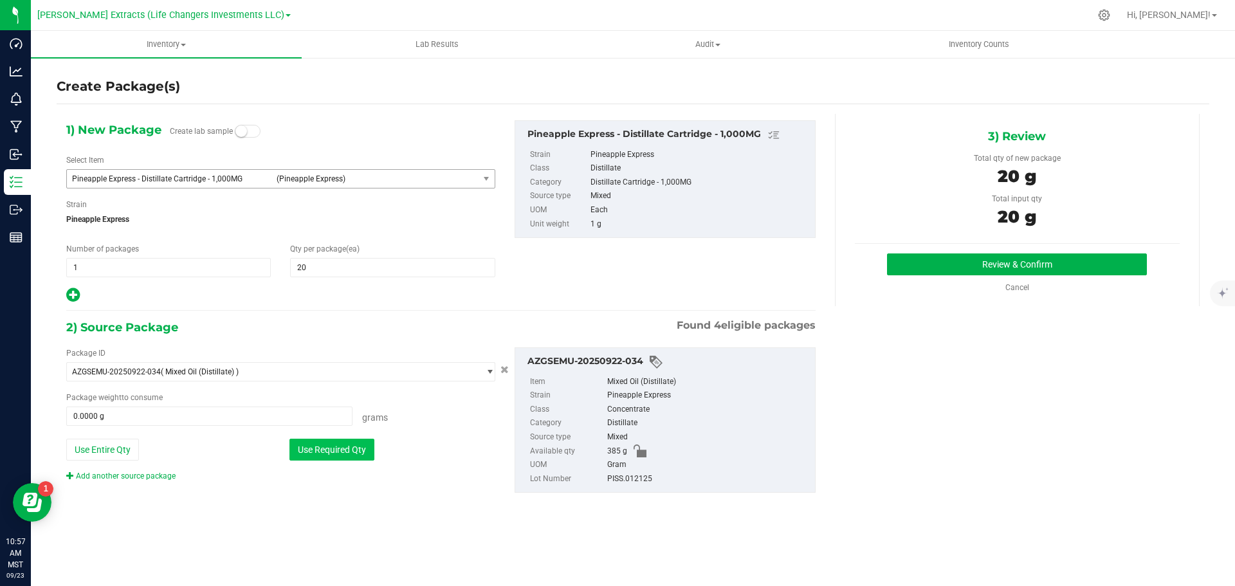
type input "20.0000 g"
click at [976, 263] on button "Review & Confirm" at bounding box center [1017, 264] width 260 height 22
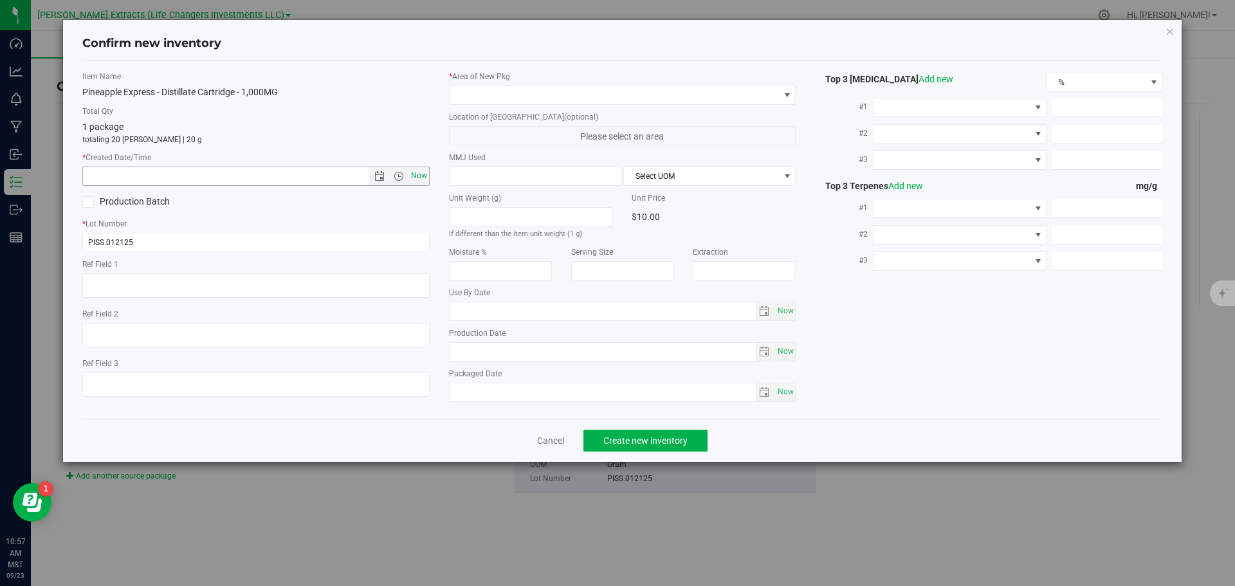
click at [415, 172] on span "Now" at bounding box center [419, 176] width 22 height 19
type input "[DATE] 10:57 AM"
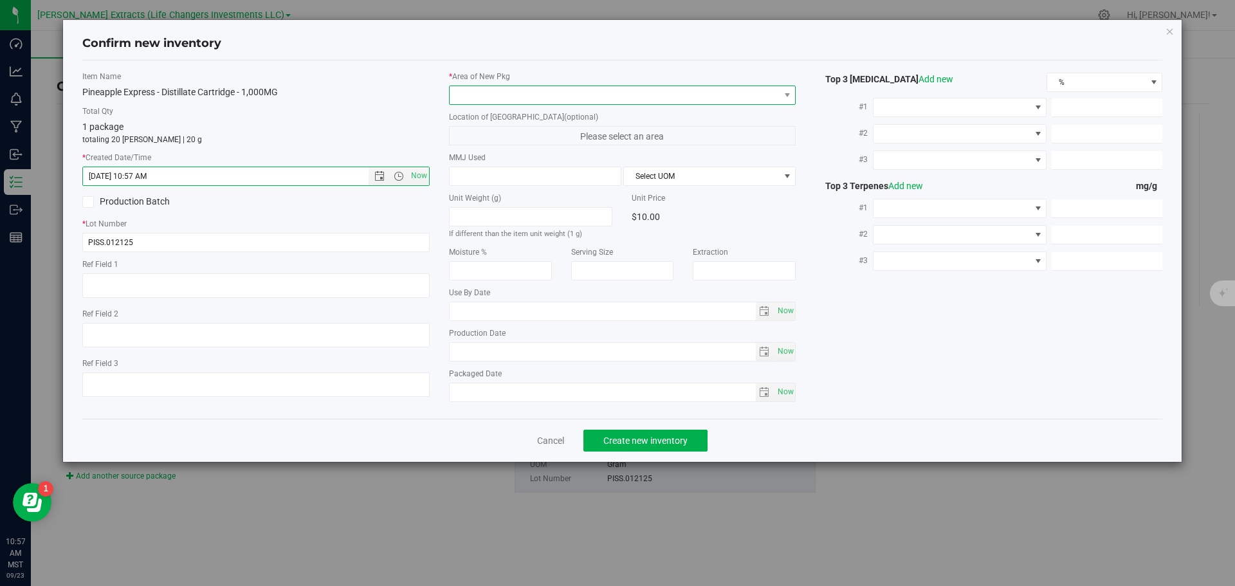
click at [477, 95] on span at bounding box center [615, 95] width 330 height 18
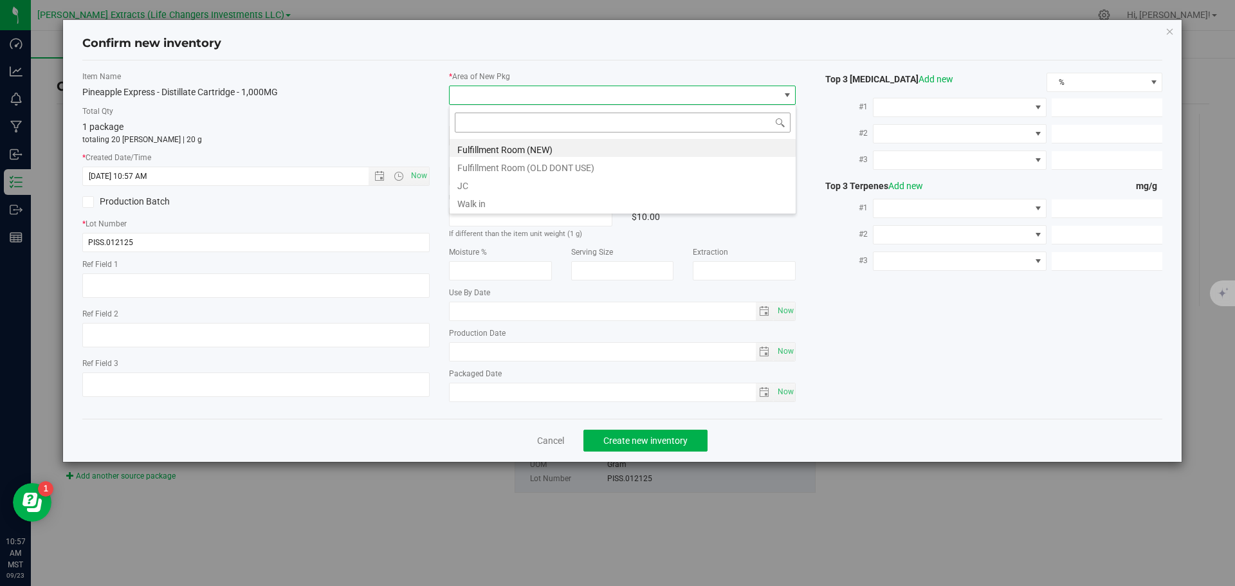
scroll to position [19, 347]
click at [476, 149] on li "Fulfillment Room (NEW)" at bounding box center [623, 148] width 346 height 18
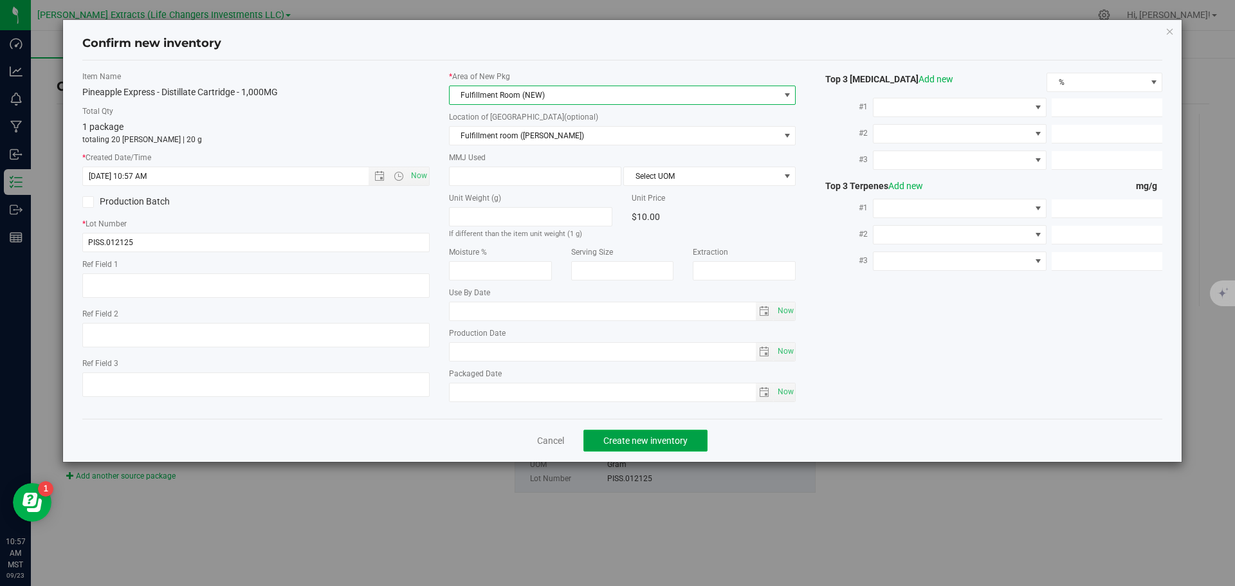
click at [641, 442] on span "Create new inventory" at bounding box center [645, 440] width 84 height 10
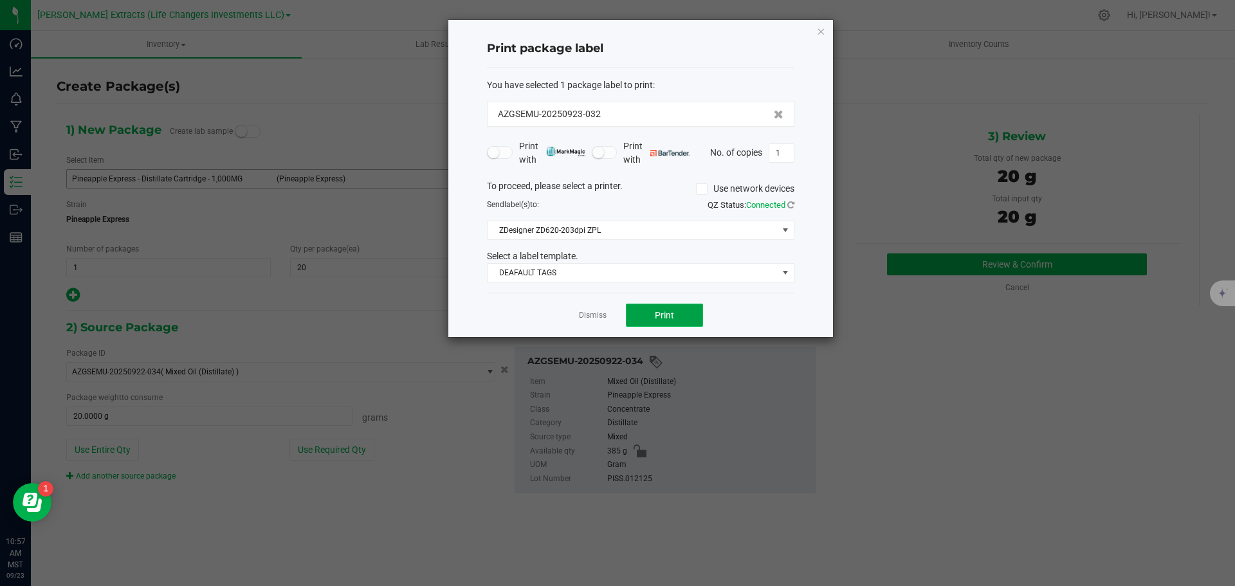
click at [660, 314] on span "Print" at bounding box center [664, 315] width 19 height 10
click at [822, 32] on icon "button" at bounding box center [820, 30] width 9 height 15
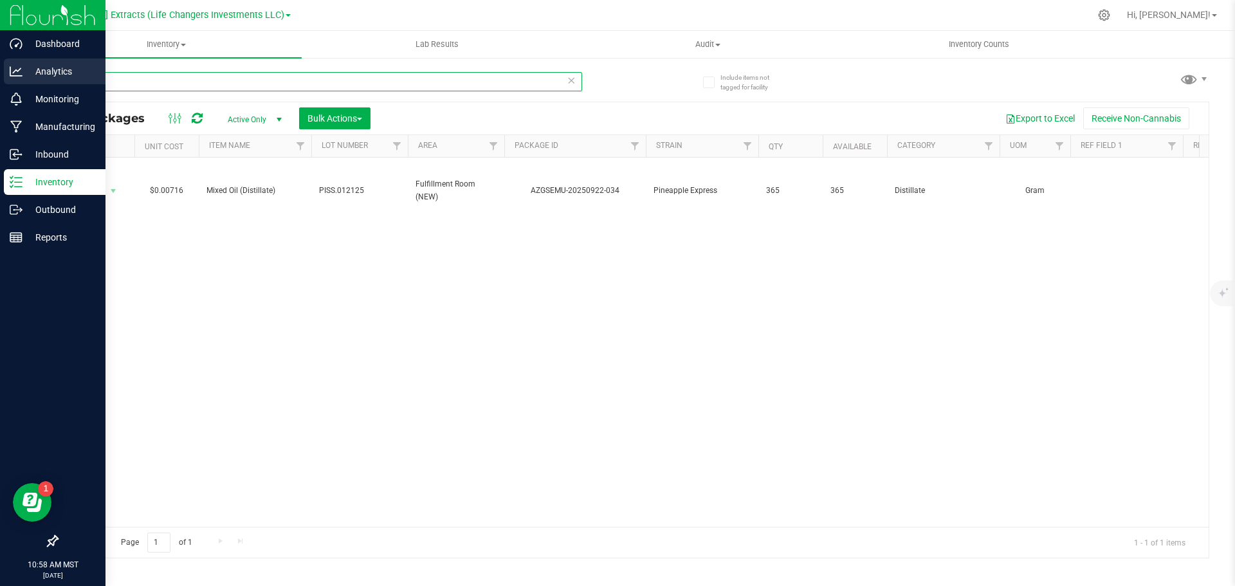
drag, startPoint x: 111, startPoint y: 80, endPoint x: 1, endPoint y: 66, distance: 111.0
click at [0, 69] on div "Dashboard Analytics Monitoring Manufacturing Inbound Inventory Outbound Reports…" at bounding box center [617, 293] width 1235 height 586
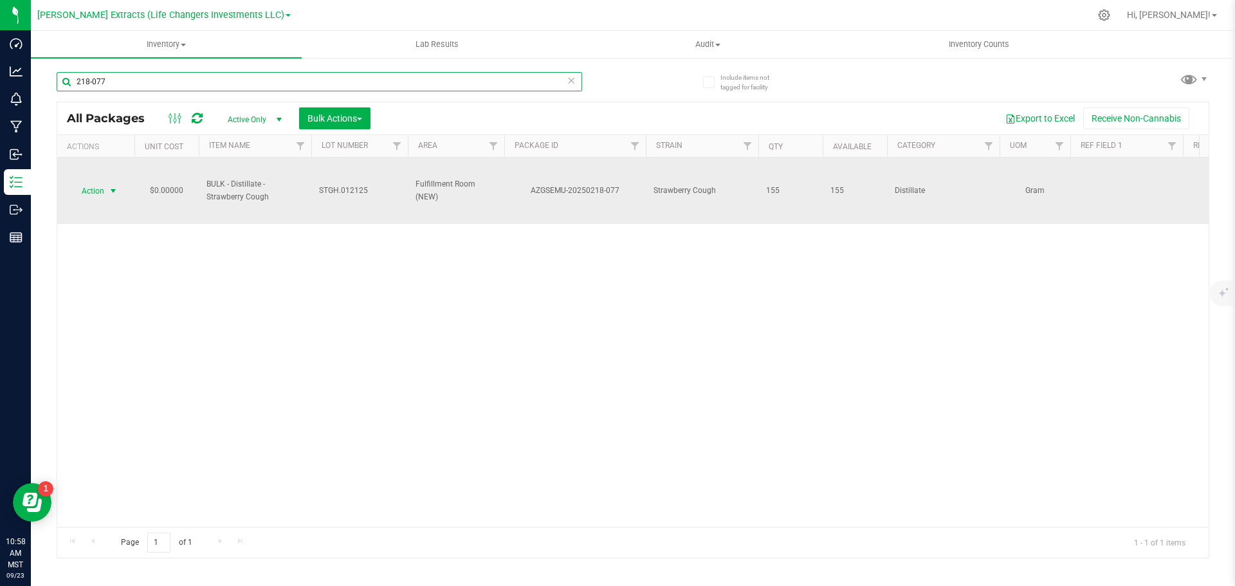
type input "218-077"
click at [87, 191] on span "Action" at bounding box center [87, 191] width 35 height 18
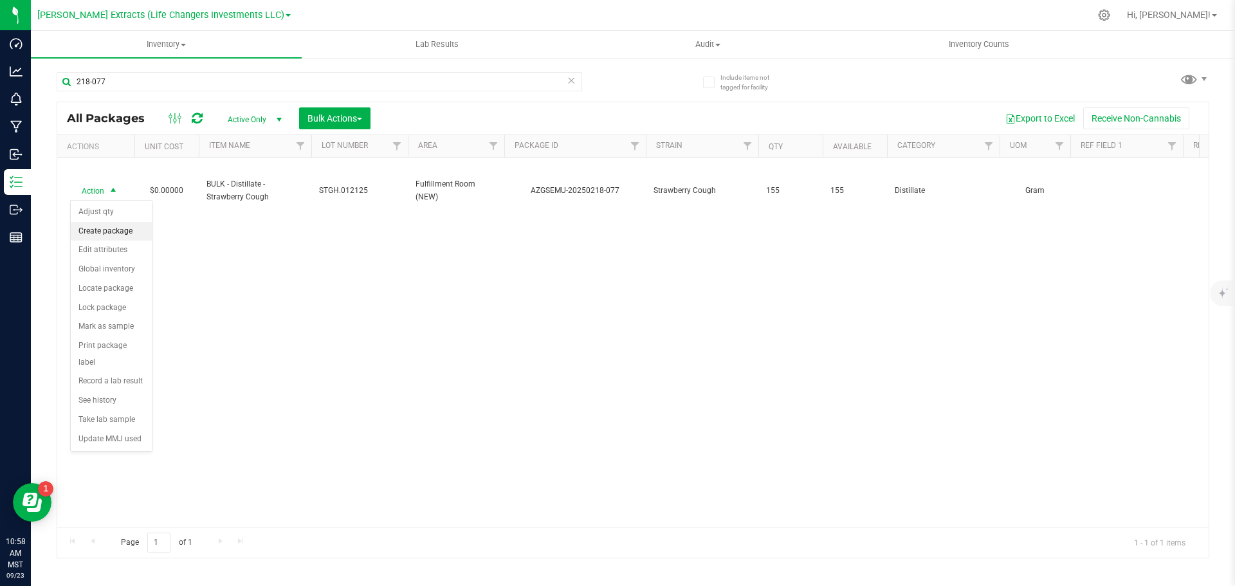
click at [116, 233] on li "Create package" at bounding box center [111, 231] width 81 height 19
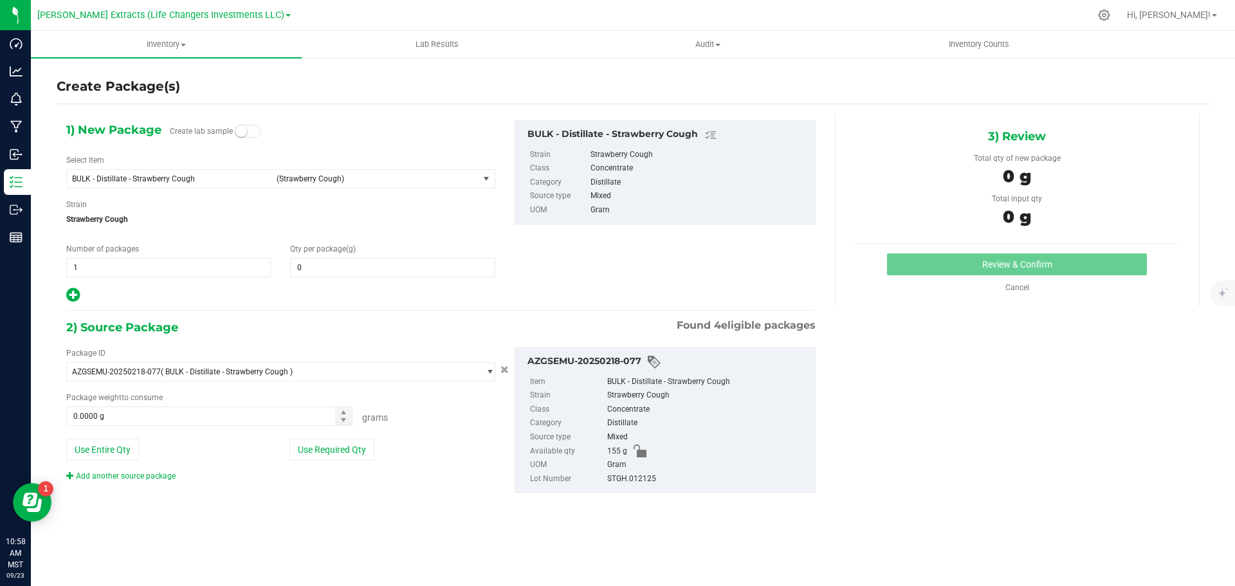
type input "0.0000"
click at [190, 179] on span "BULK - Distillate - Strawberry Cough" at bounding box center [170, 178] width 197 height 9
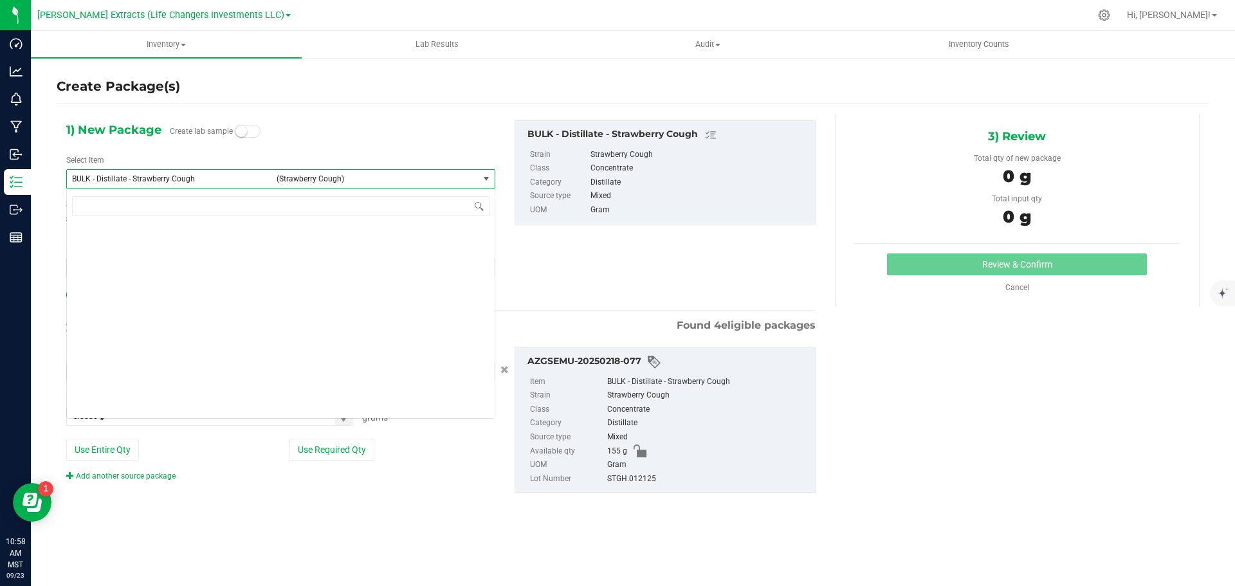
scroll to position [1567, 0]
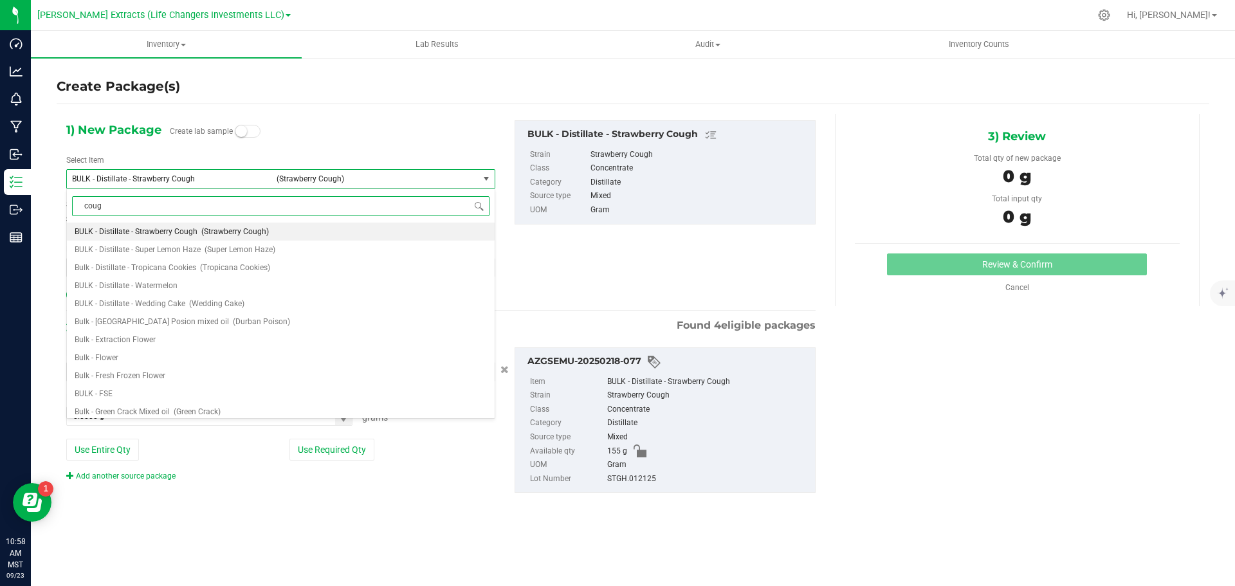
type input "cough"
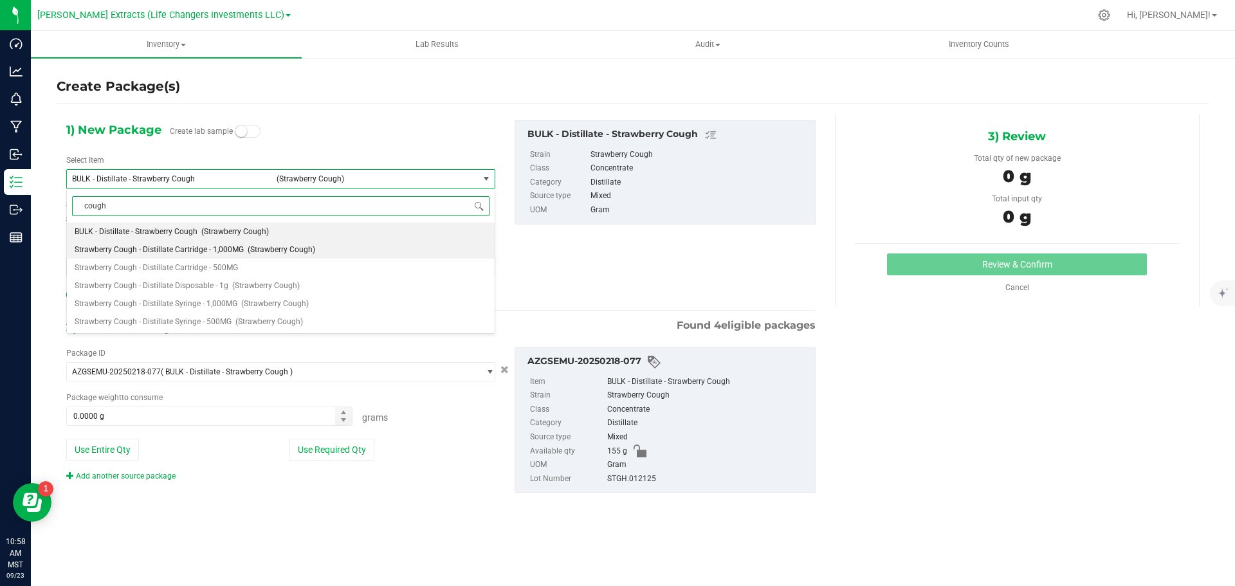
click at [193, 251] on span "Strawberry Cough - Distillate Cartridge - 1,000MG" at bounding box center [159, 249] width 169 height 9
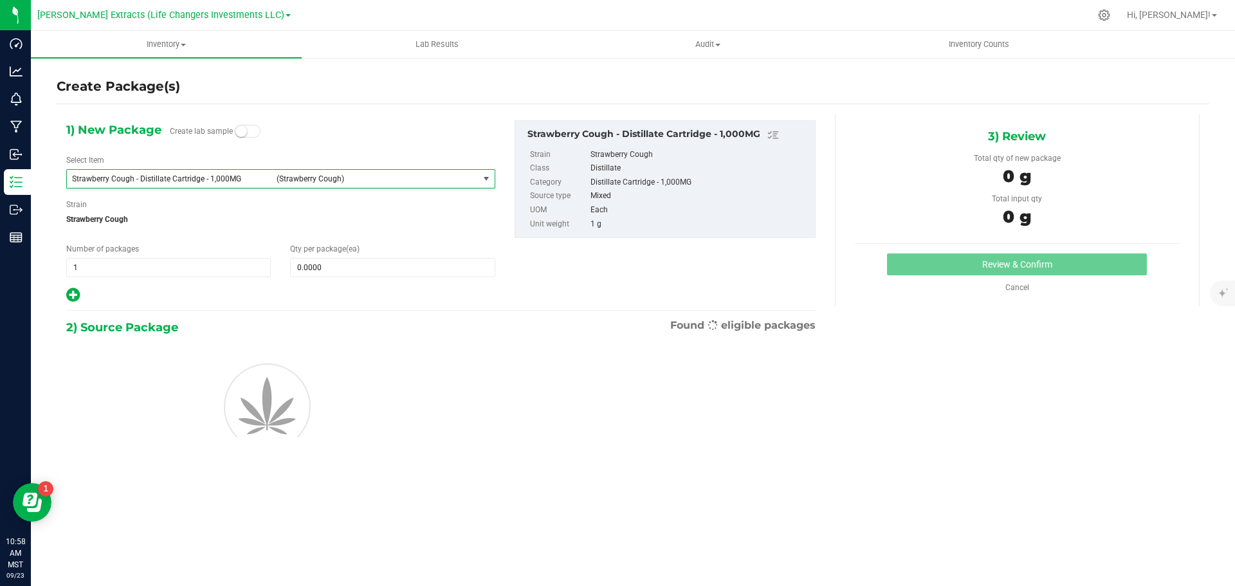
type input "0"
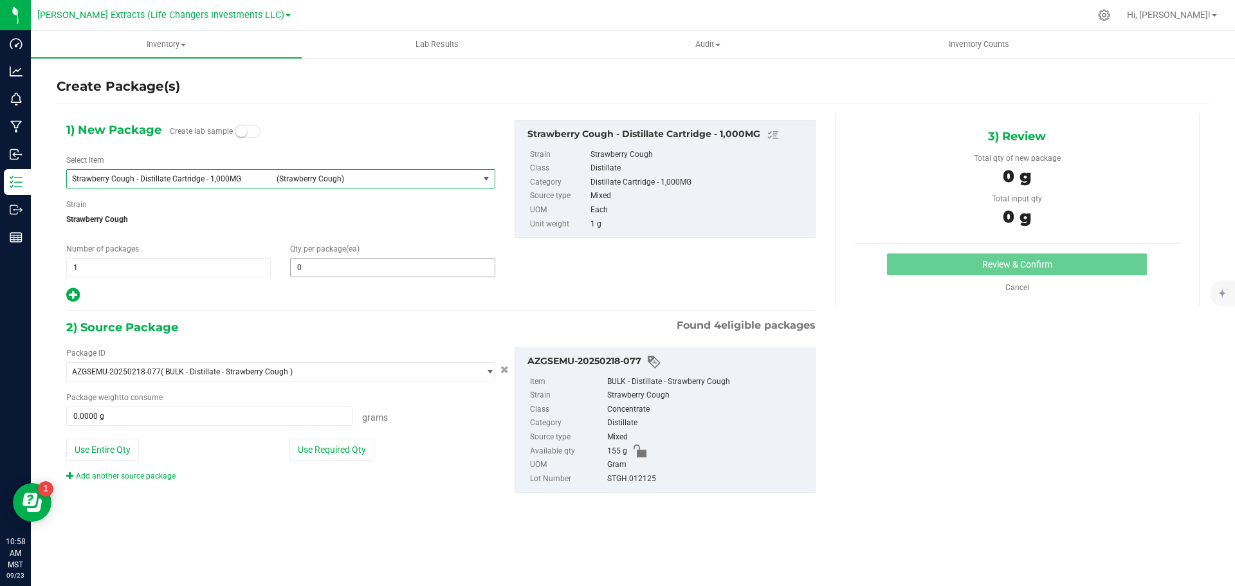
click at [336, 271] on span "0 0" at bounding box center [392, 267] width 205 height 19
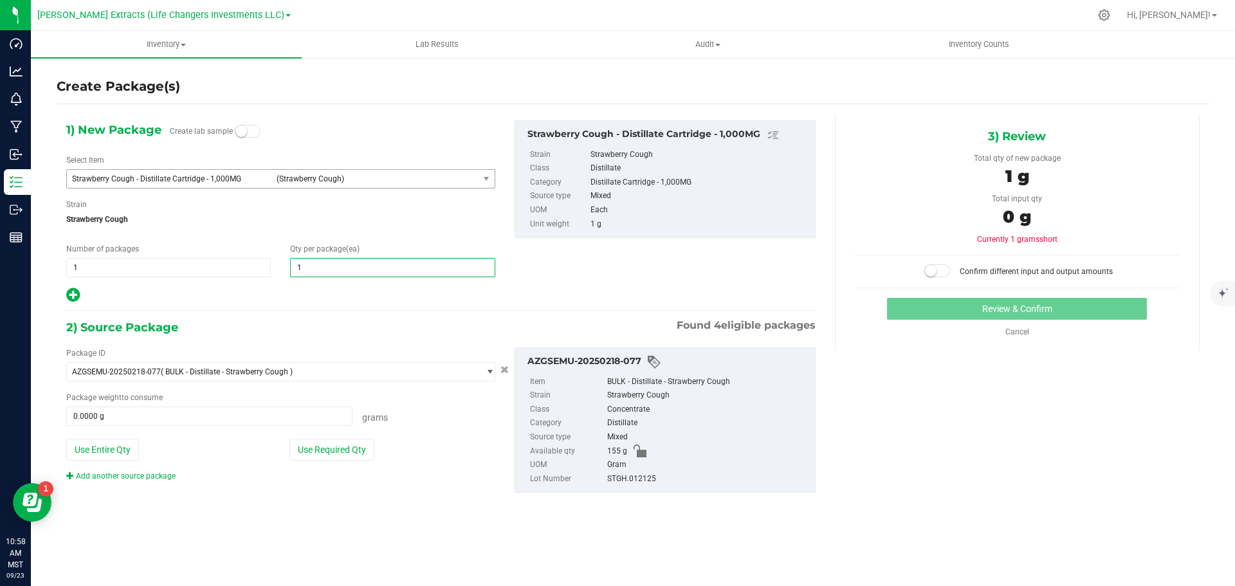
type input "10"
click at [335, 447] on button "Use Required Qty" at bounding box center [331, 450] width 85 height 22
type input "10.0000 g"
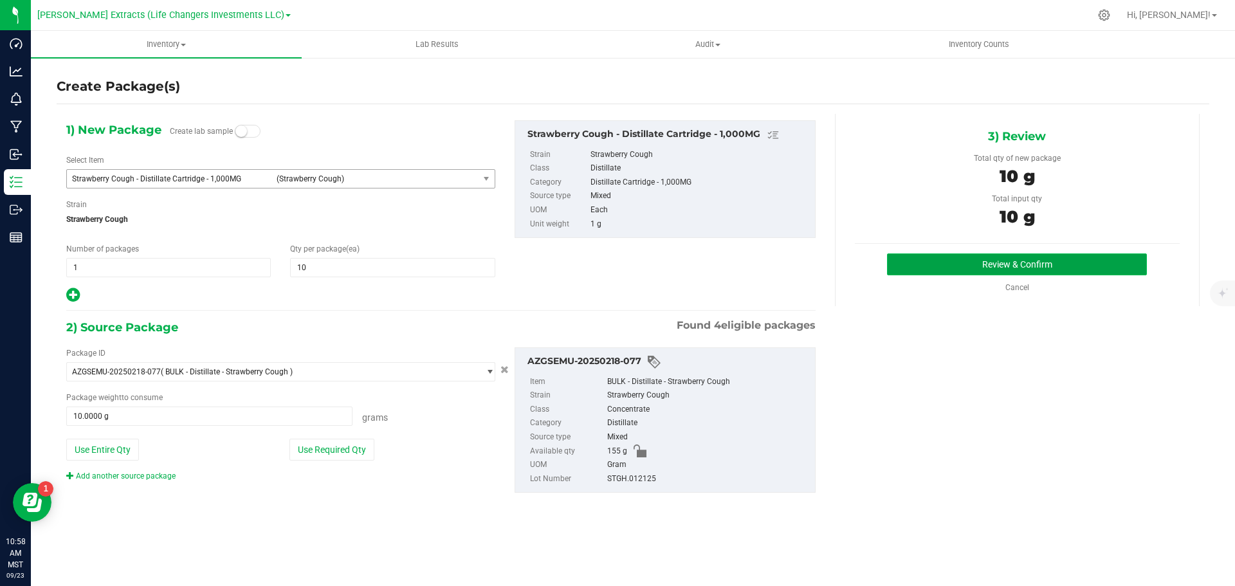
click at [979, 264] on button "Review & Confirm" at bounding box center [1017, 264] width 260 height 22
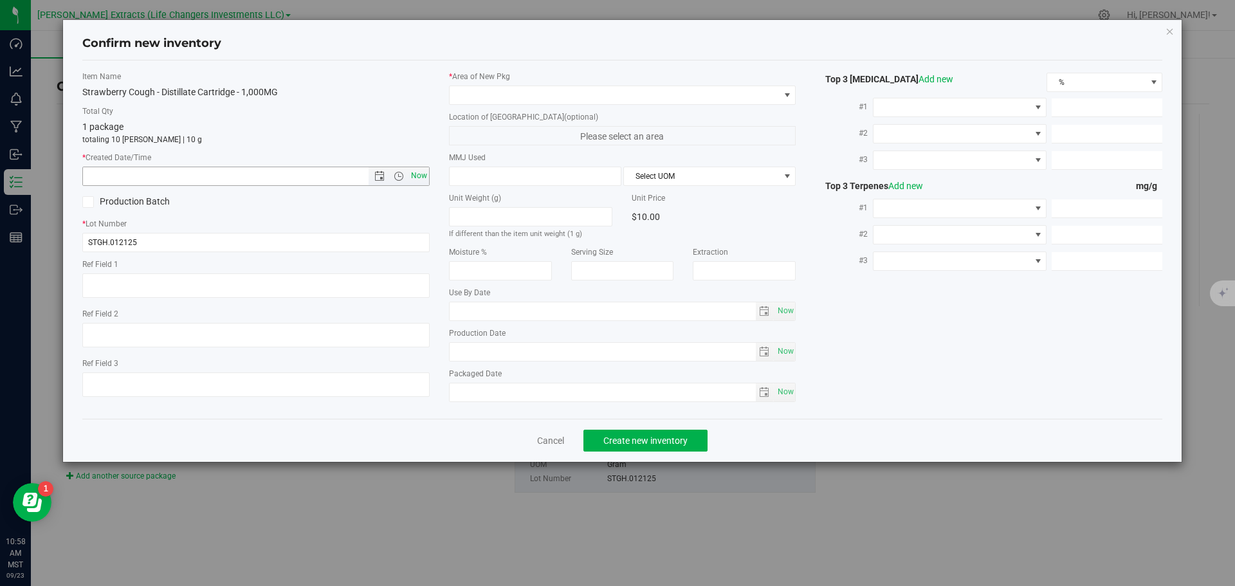
click at [419, 173] on span "Now" at bounding box center [419, 176] width 22 height 19
type input "[DATE] 10:58 AM"
click at [465, 98] on span at bounding box center [615, 95] width 330 height 18
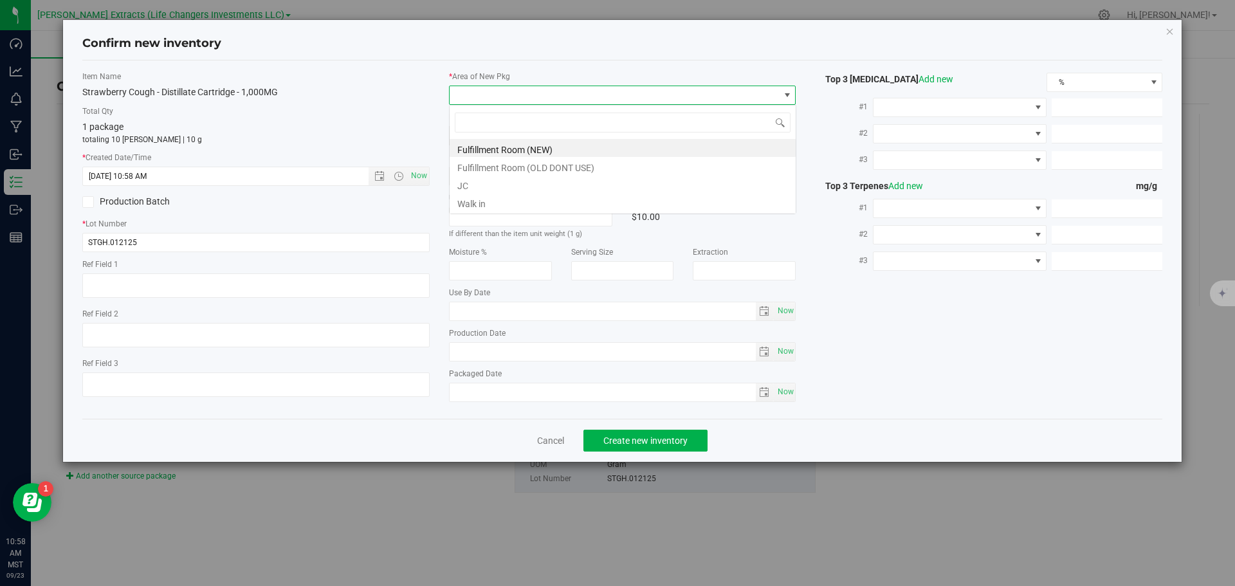
scroll to position [19, 347]
click at [463, 146] on li "Fulfillment Room (NEW)" at bounding box center [623, 148] width 346 height 18
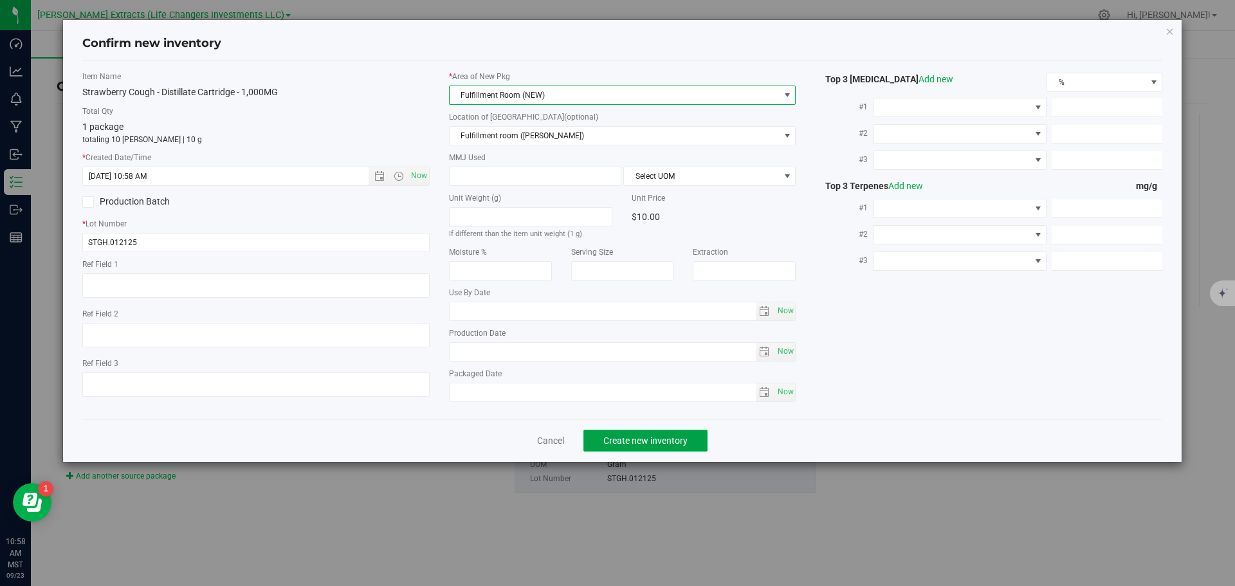
click at [654, 435] on span "Create new inventory" at bounding box center [645, 440] width 84 height 10
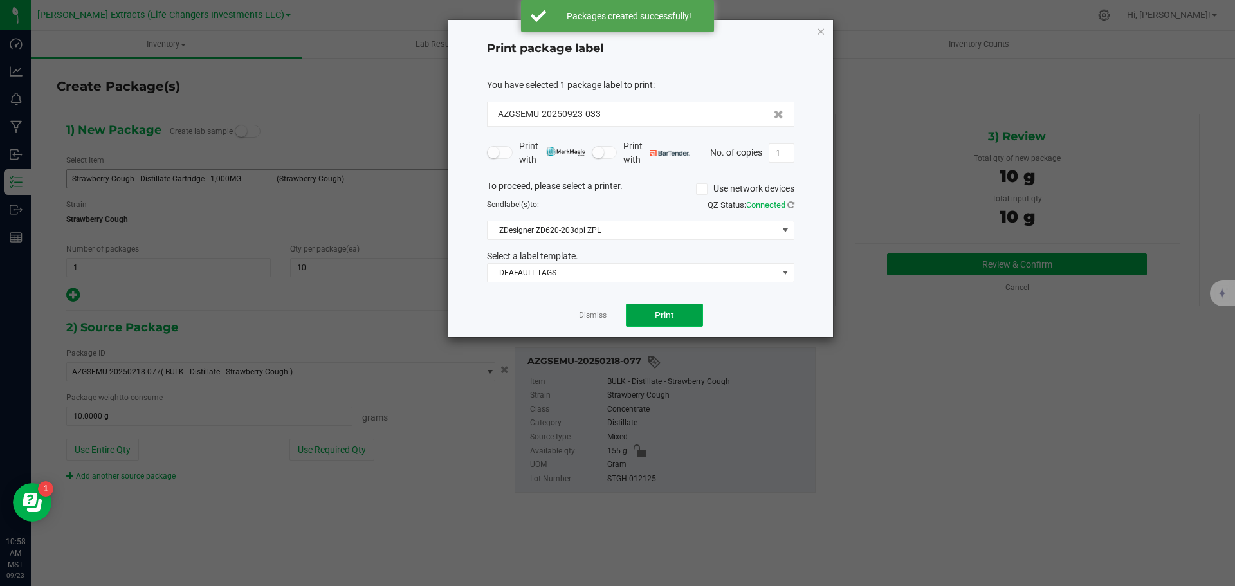
click at [637, 315] on button "Print" at bounding box center [664, 315] width 77 height 23
click at [819, 30] on icon "button" at bounding box center [820, 30] width 9 height 15
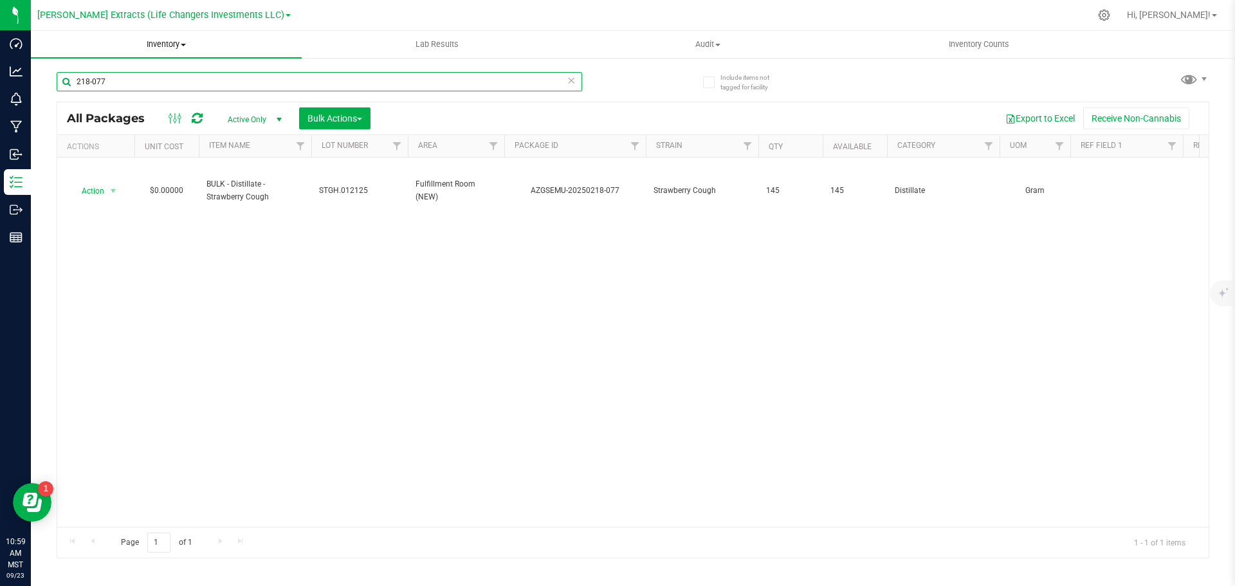
drag, startPoint x: 125, startPoint y: 86, endPoint x: 71, endPoint y: 39, distance: 71.5
click at [37, 74] on div "Include items not tagged for facility 218-077 All Packages Active Only Active O…" at bounding box center [633, 253] width 1204 height 392
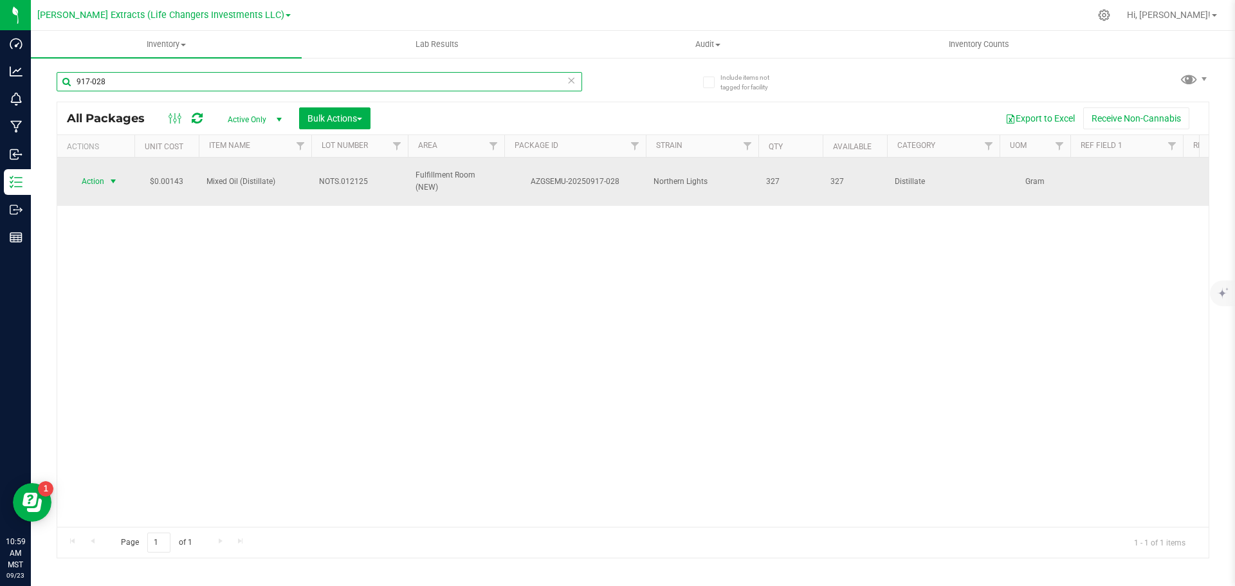
type input "917-028"
click at [95, 183] on span "Action" at bounding box center [87, 181] width 35 height 18
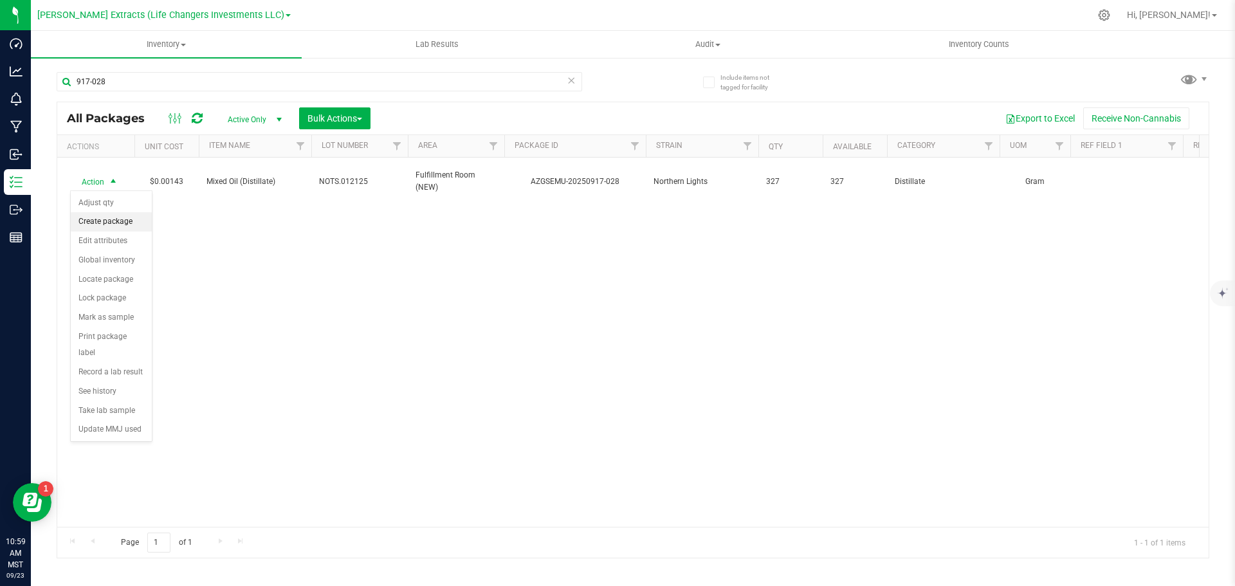
click at [120, 221] on li "Create package" at bounding box center [111, 221] width 81 height 19
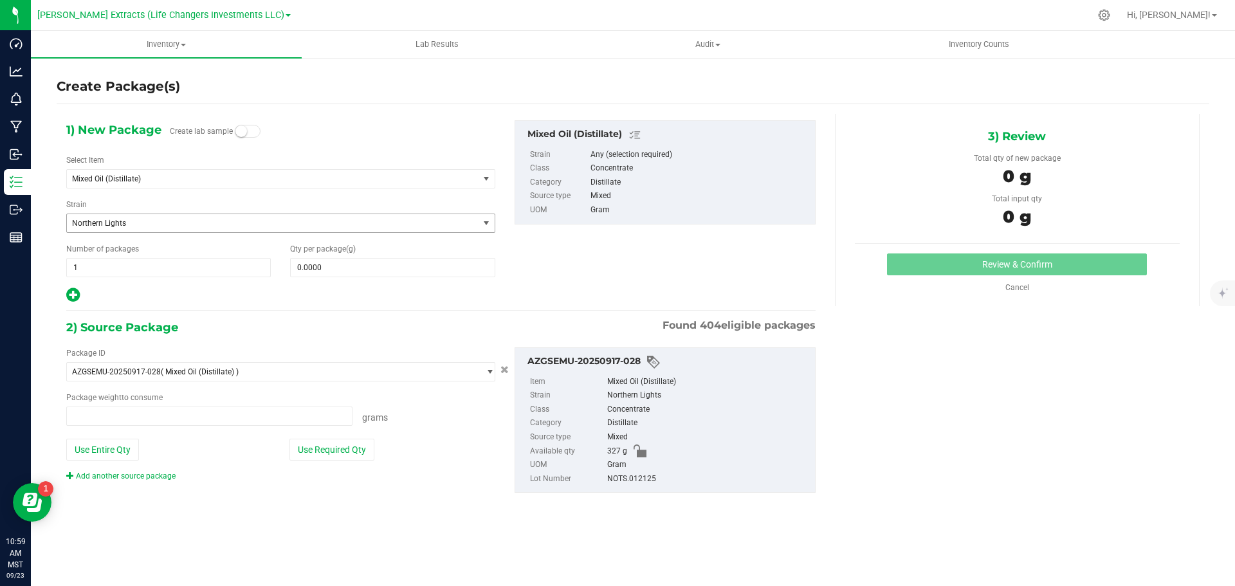
type input "0.0000 g"
click at [149, 178] on span "Mixed Oil (Distillate)" at bounding box center [264, 178] width 385 height 9
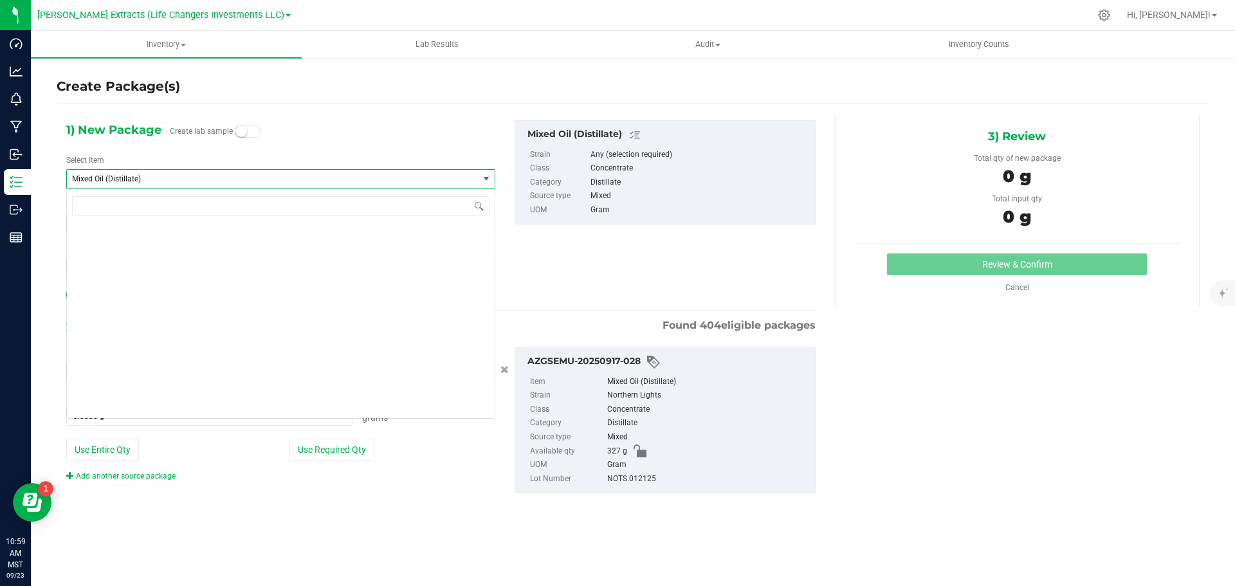
scroll to position [6555, 0]
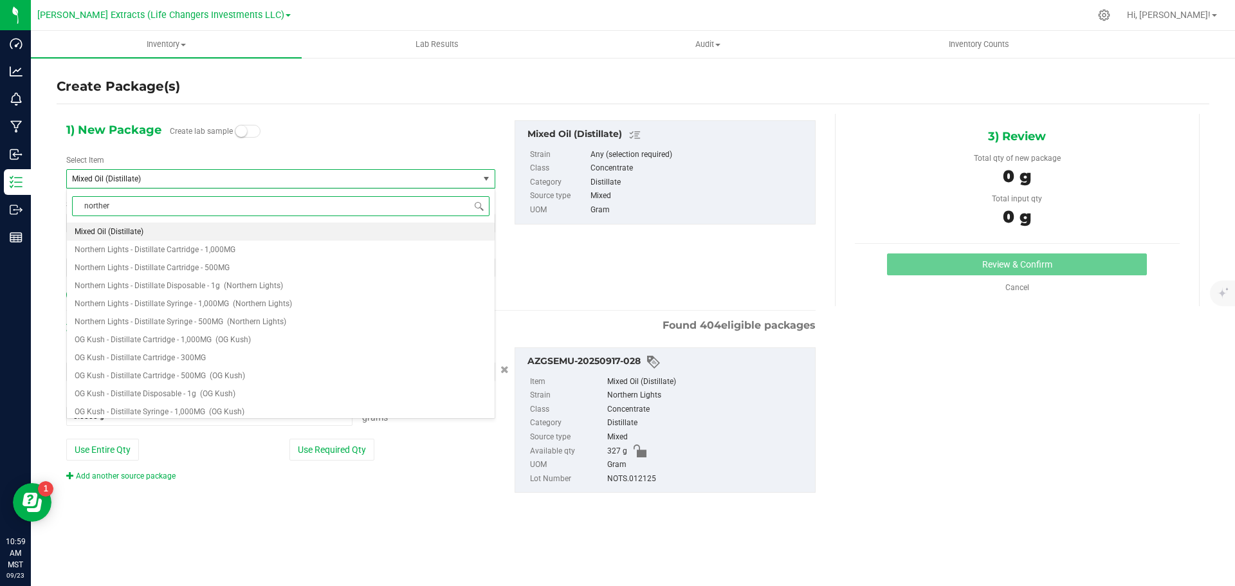
type input "northern"
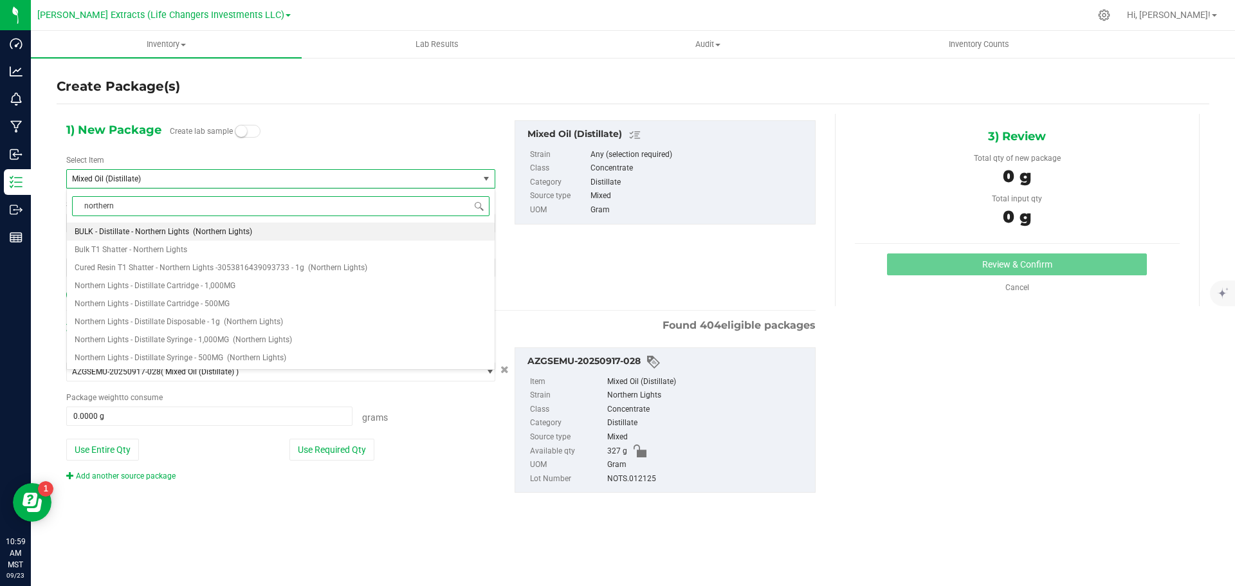
scroll to position [0, 0]
click at [185, 286] on span "Northern Lights - Distillate Cartridge - 1,000MG" at bounding box center [155, 285] width 161 height 9
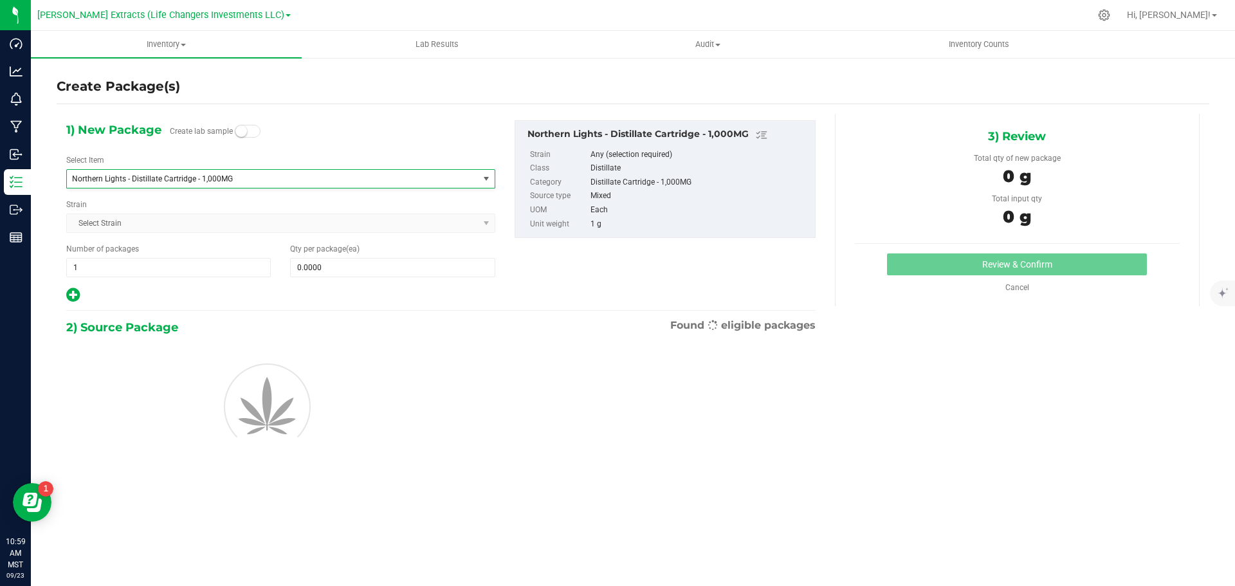
type input "0"
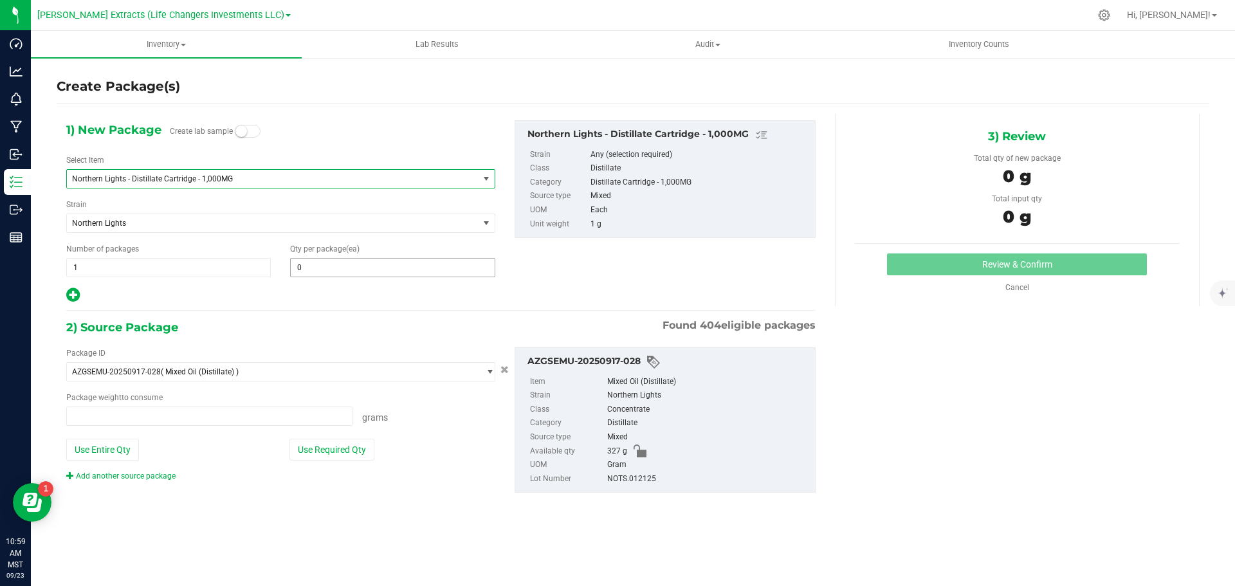
type input "0.0000 g"
click at [320, 269] on span "0 0" at bounding box center [392, 267] width 205 height 19
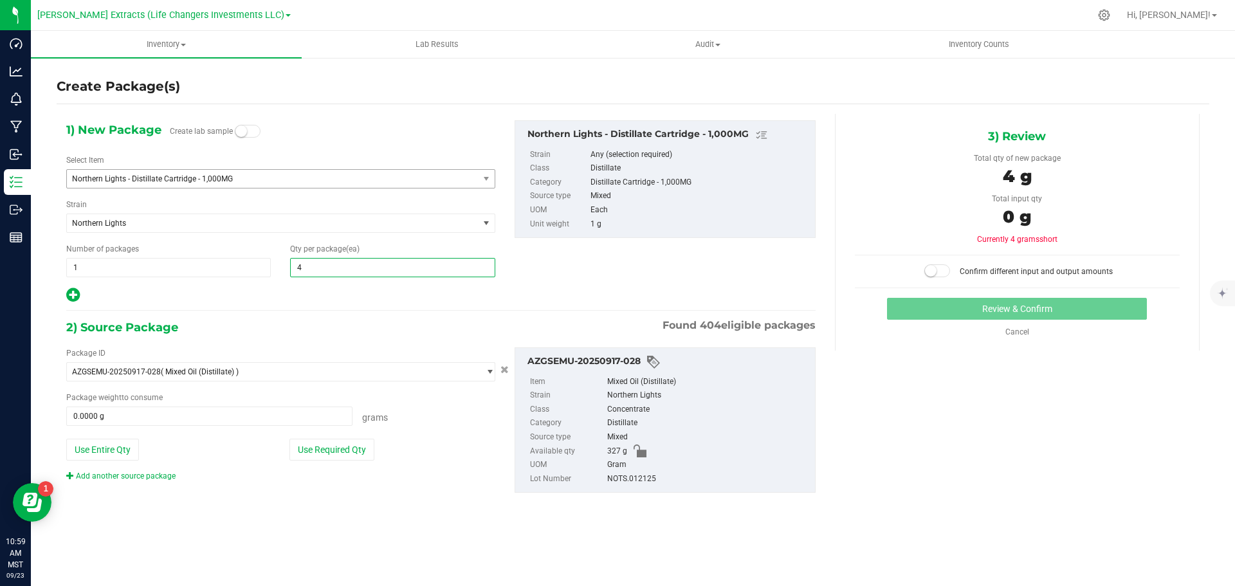
type input "40"
click at [342, 454] on button "Use Required Qty" at bounding box center [331, 450] width 85 height 22
type input "40"
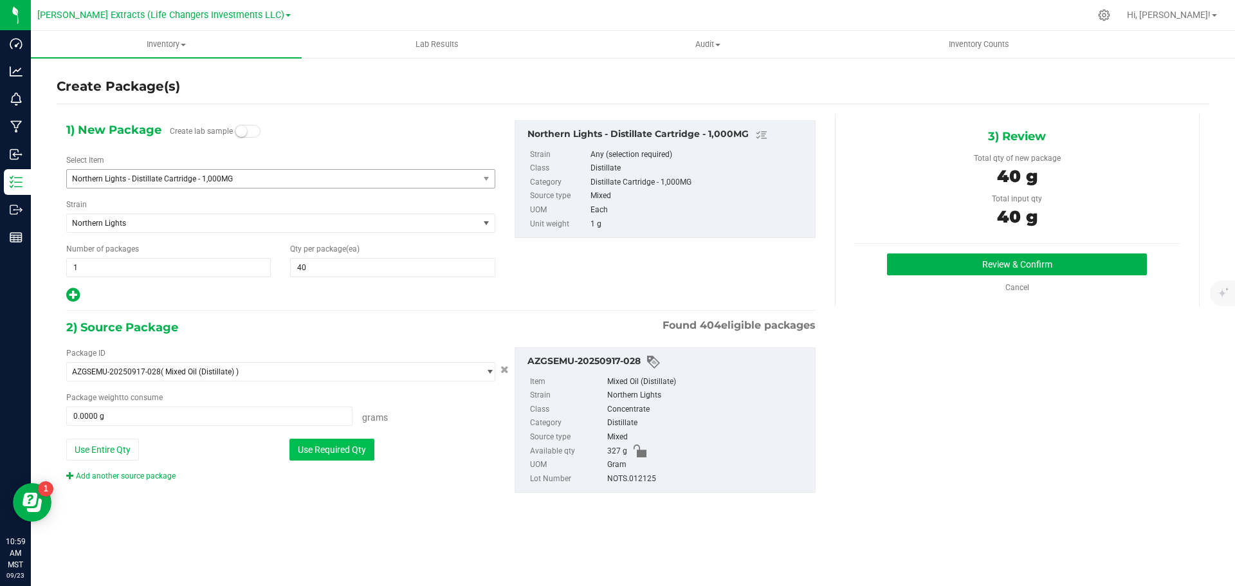
type input "40.0000 g"
click at [999, 264] on button "Review & Confirm" at bounding box center [1017, 264] width 260 height 22
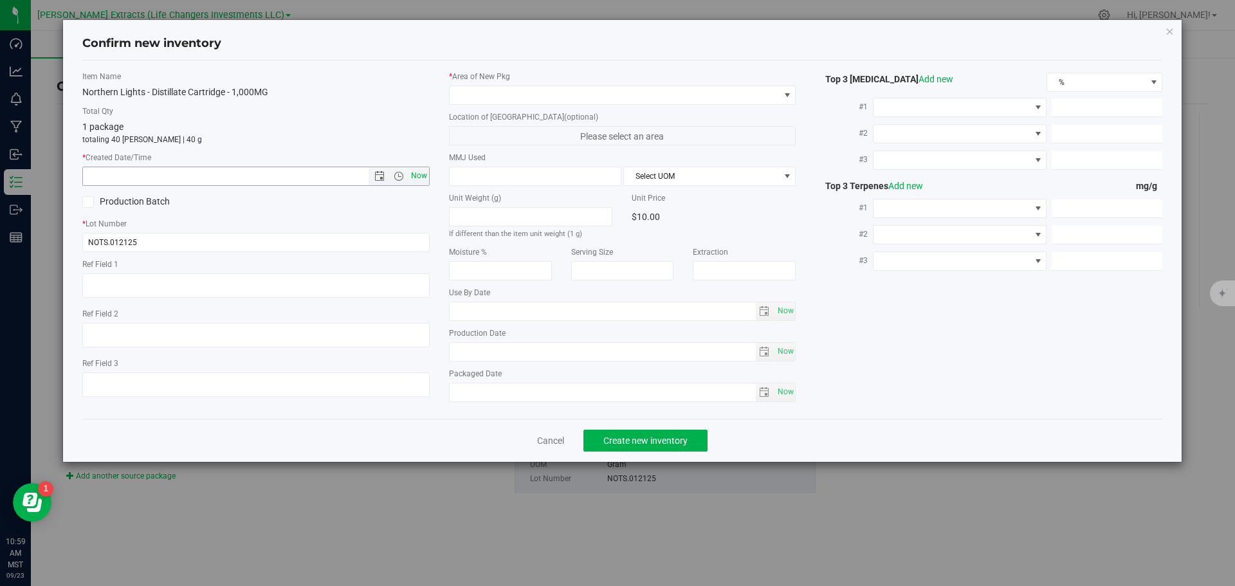
click at [417, 172] on span "Now" at bounding box center [419, 176] width 22 height 19
type input "[DATE] 10:59 AM"
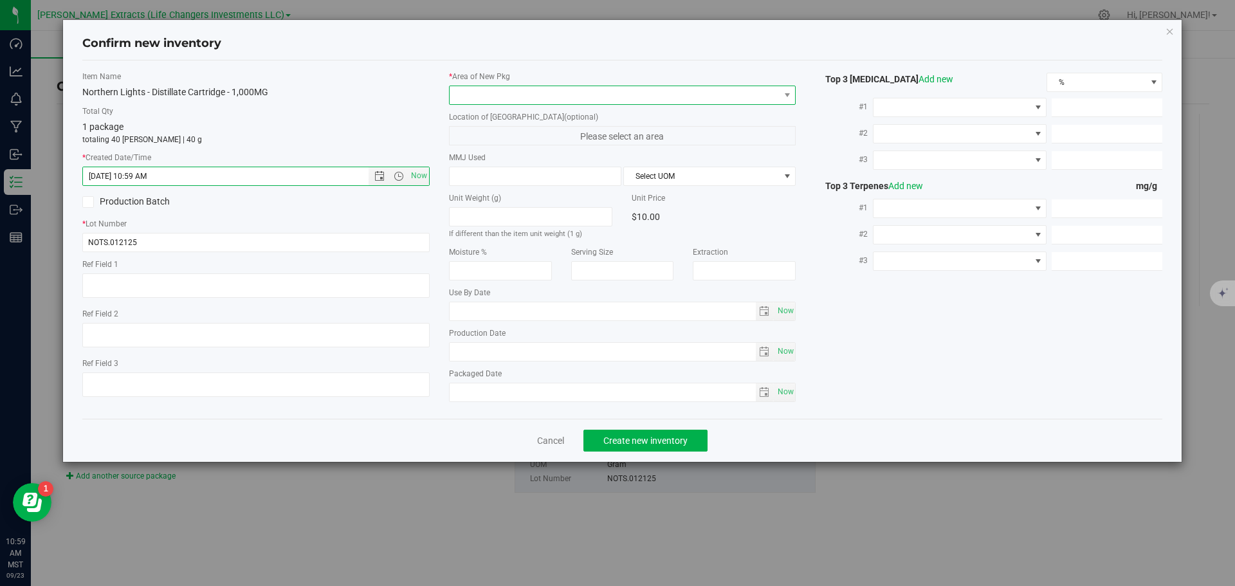
click at [458, 97] on span at bounding box center [615, 95] width 330 height 18
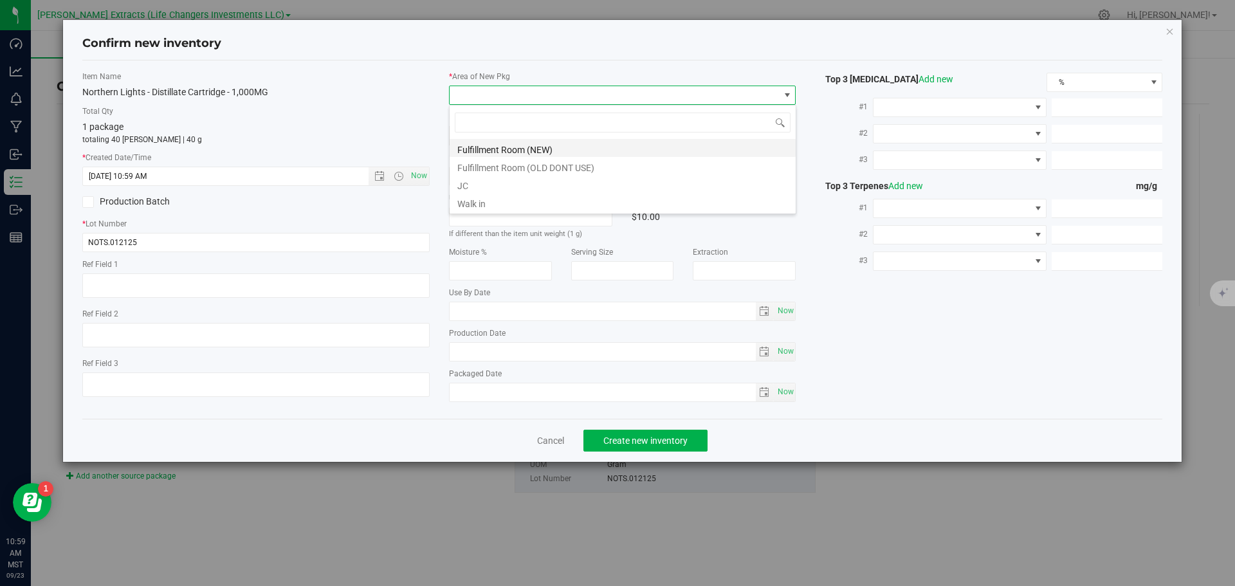
scroll to position [19, 347]
click at [476, 152] on li "Fulfillment Room (NEW)" at bounding box center [623, 148] width 346 height 18
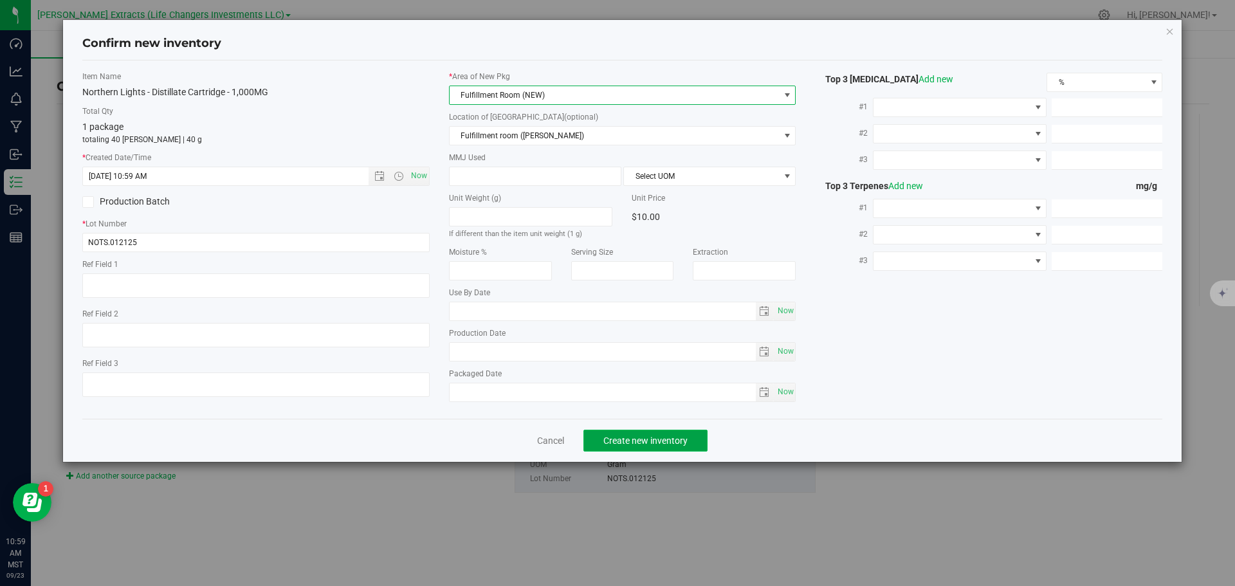
click at [634, 444] on span "Create new inventory" at bounding box center [645, 440] width 84 height 10
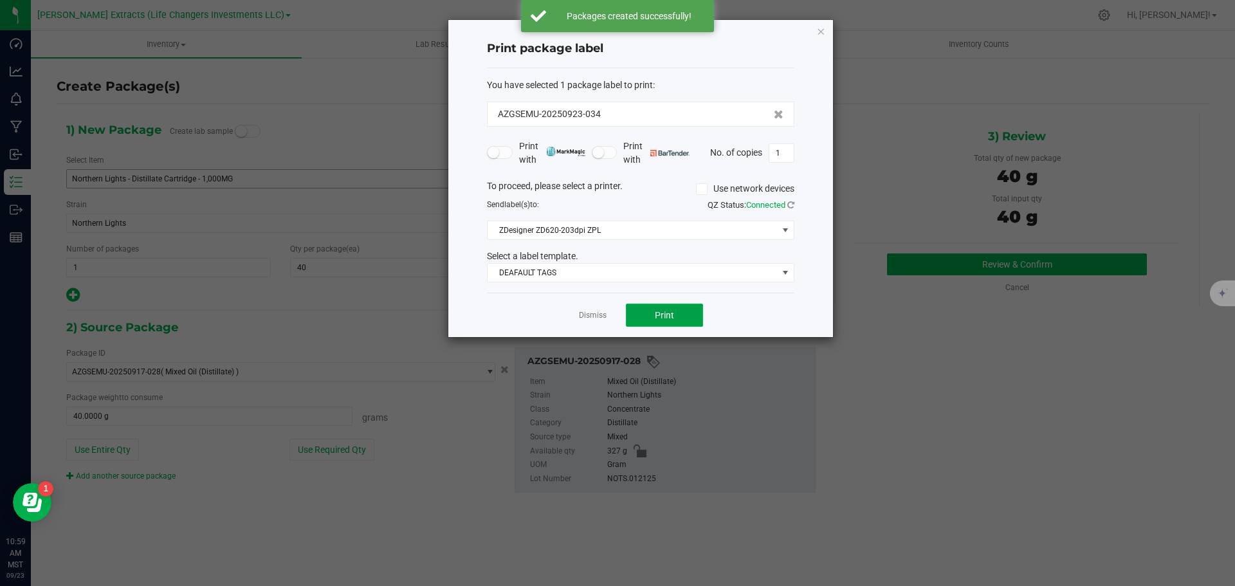
click at [656, 315] on span "Print" at bounding box center [664, 315] width 19 height 10
click at [819, 28] on icon "button" at bounding box center [820, 30] width 9 height 15
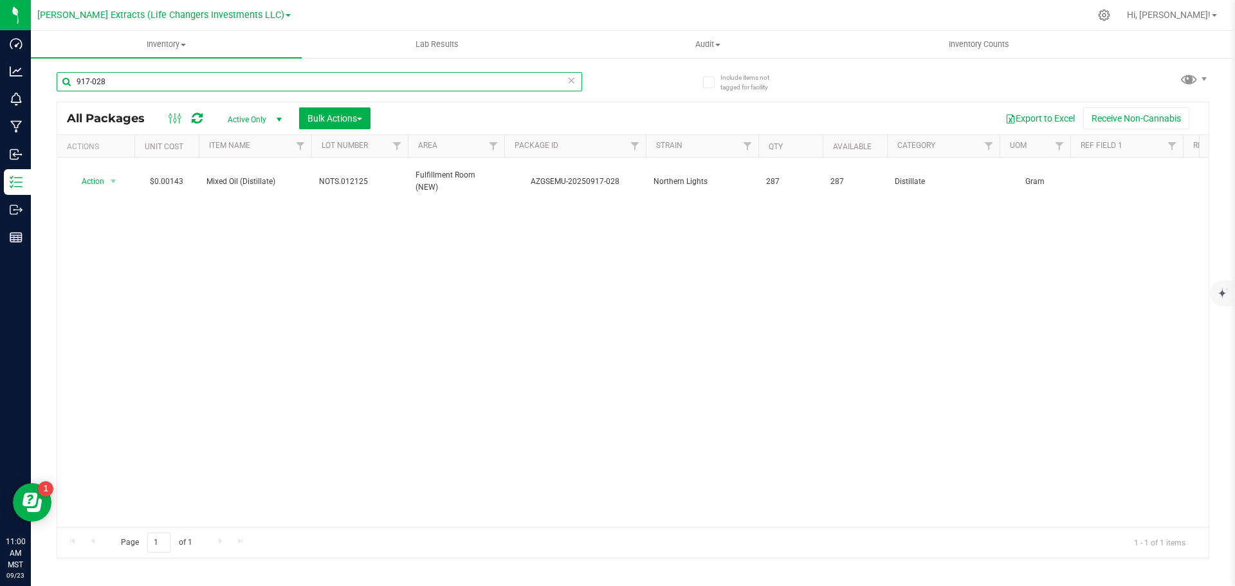
click at [127, 85] on input "917-028" at bounding box center [319, 81] width 525 height 19
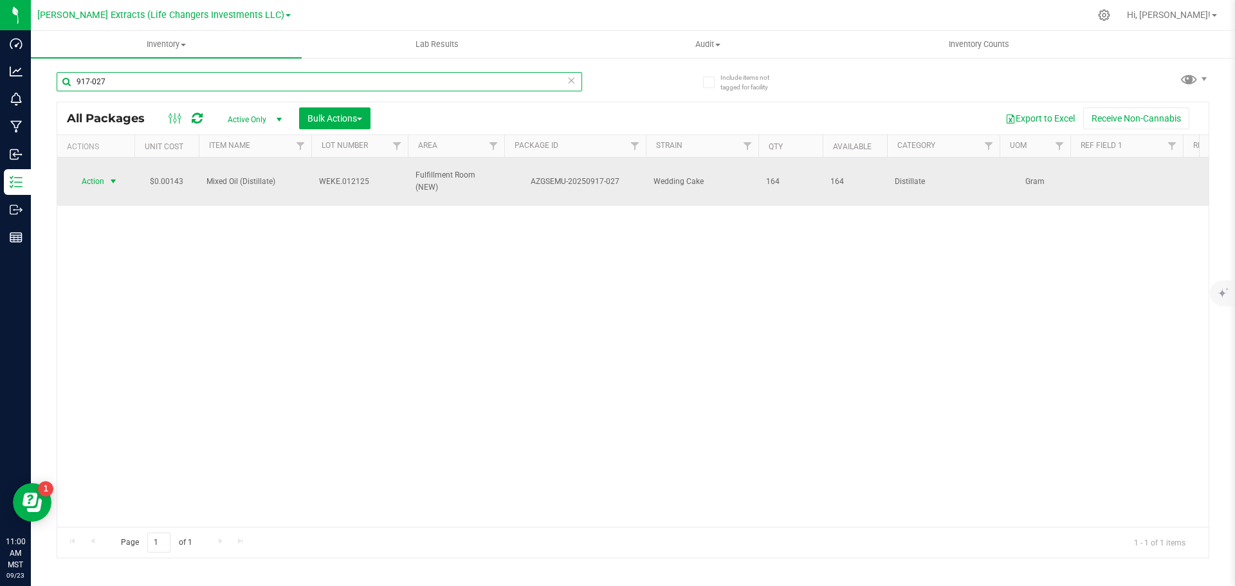
type input "917-027"
click at [89, 178] on span "Action" at bounding box center [87, 181] width 35 height 18
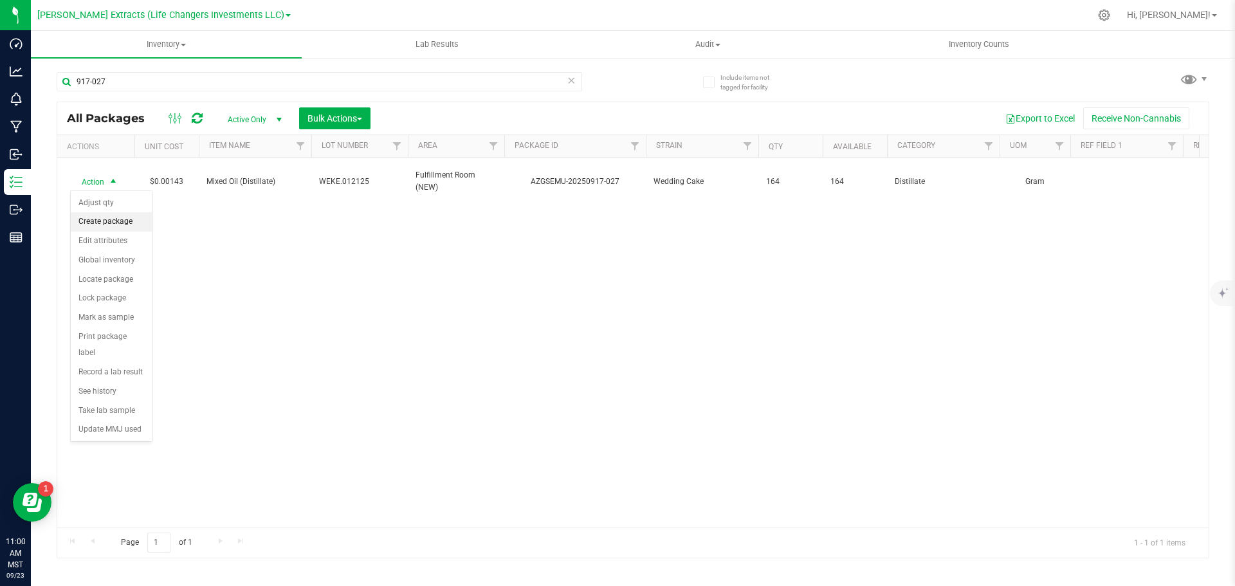
click at [105, 223] on li "Create package" at bounding box center [111, 221] width 81 height 19
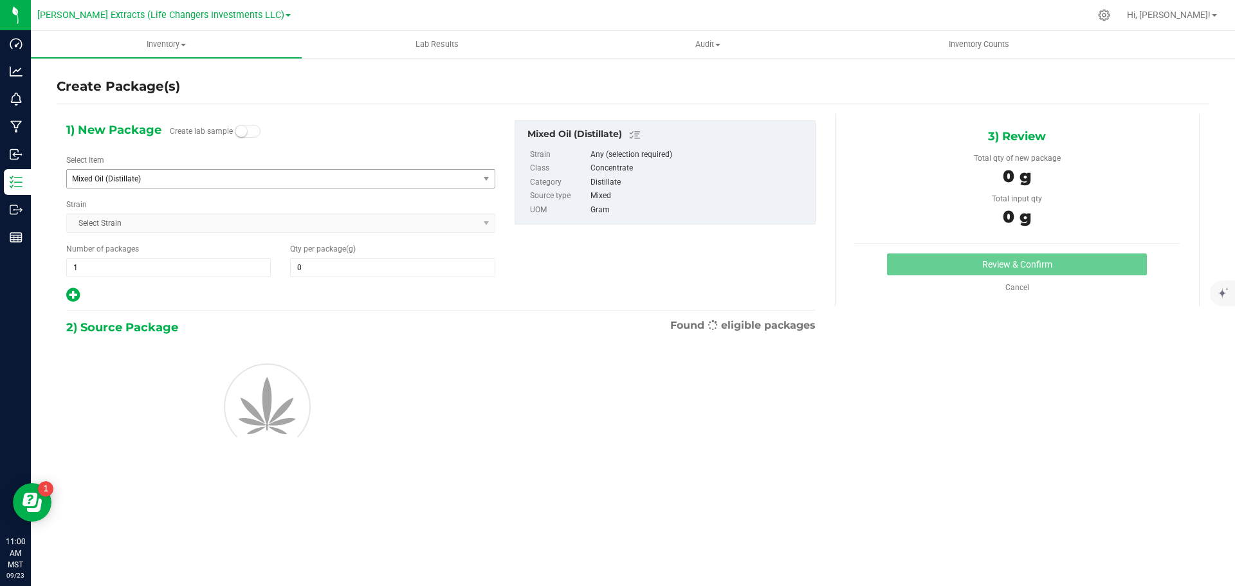
type input "0.0000"
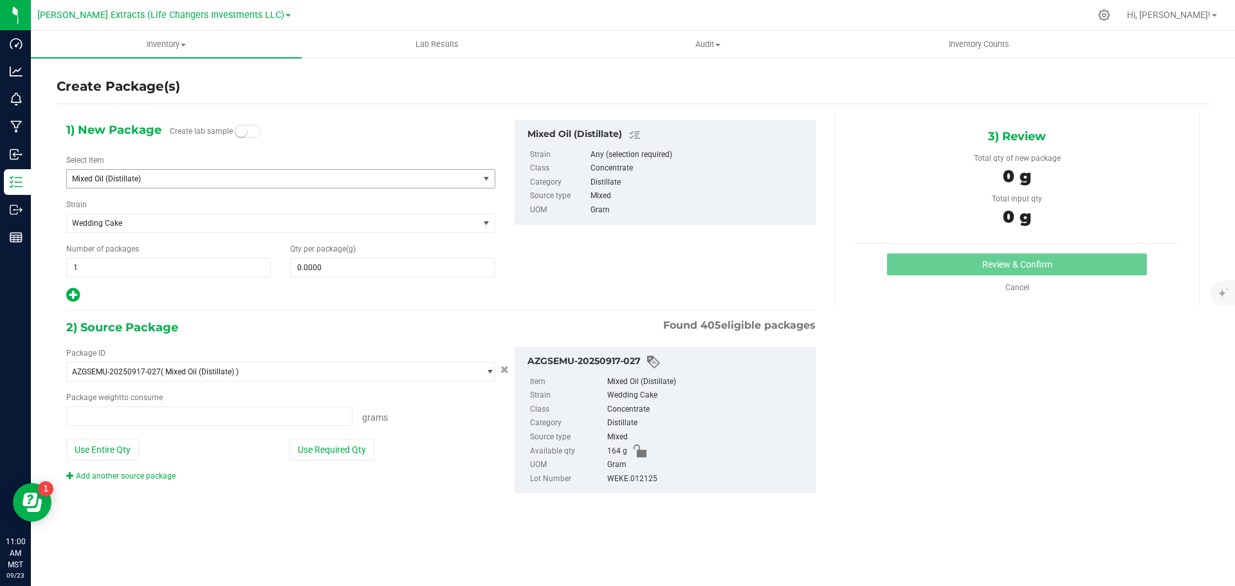
type input "0.0000 g"
click at [116, 174] on span "Mixed Oil (Distillate)" at bounding box center [264, 178] width 385 height 9
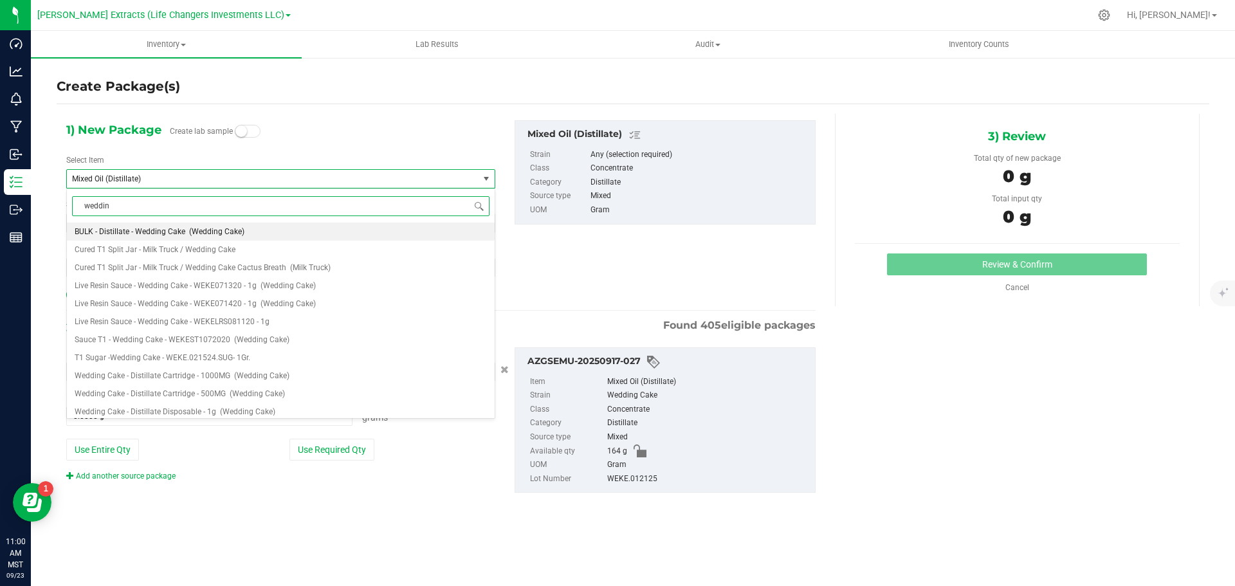
type input "wedding"
click at [191, 379] on span "Wedding Cake - Distillate Cartridge - 1000MG" at bounding box center [153, 375] width 156 height 9
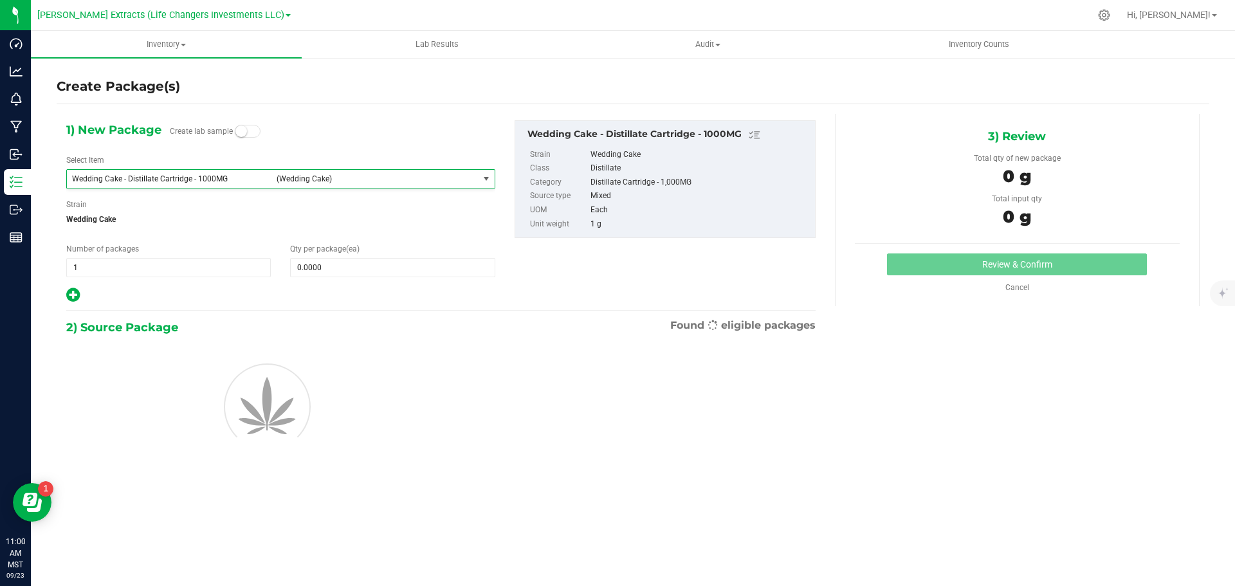
type input "0"
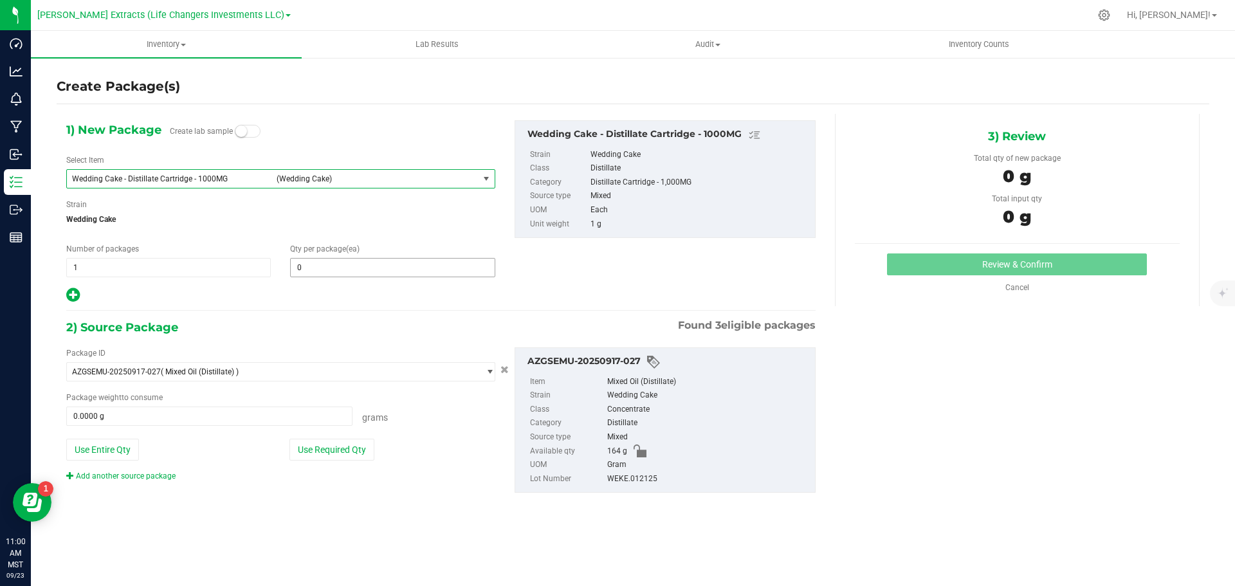
click at [435, 266] on span "0 0" at bounding box center [392, 267] width 205 height 19
type input "20"
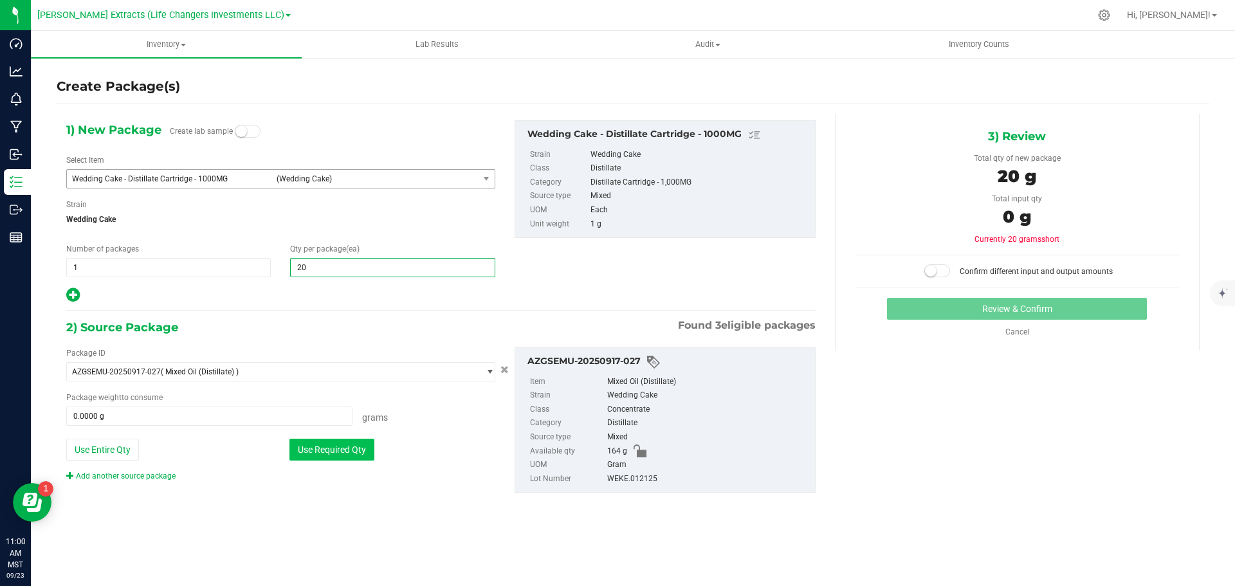
type input "20"
click at [320, 442] on button "Use Required Qty" at bounding box center [331, 450] width 85 height 22
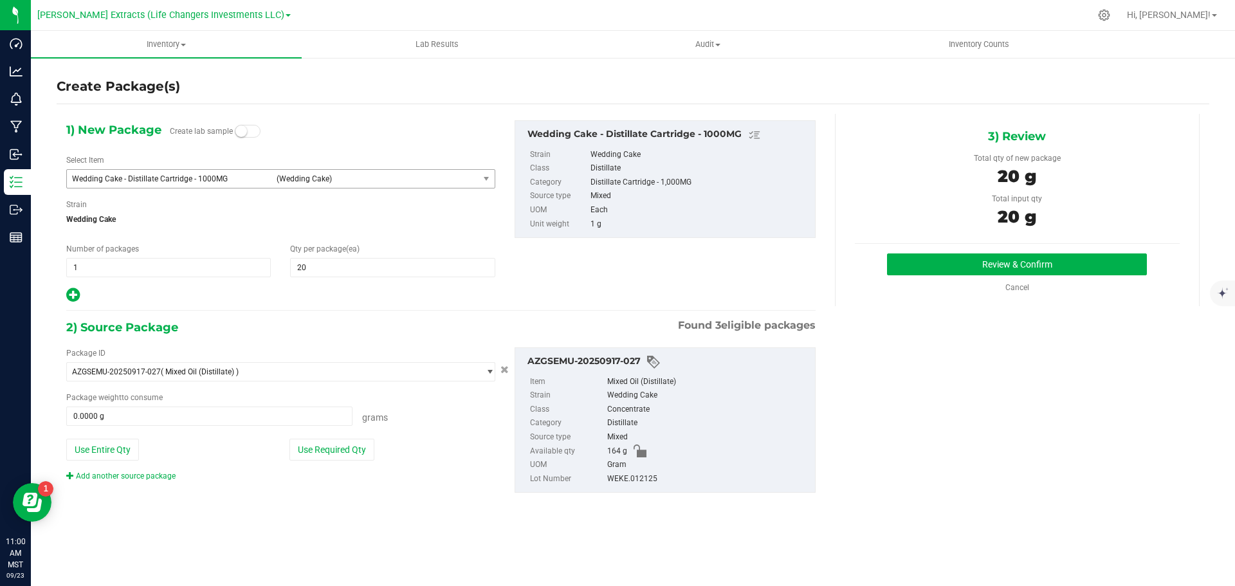
type input "20.0000 g"
click at [1028, 260] on button "Review & Confirm" at bounding box center [1017, 264] width 260 height 22
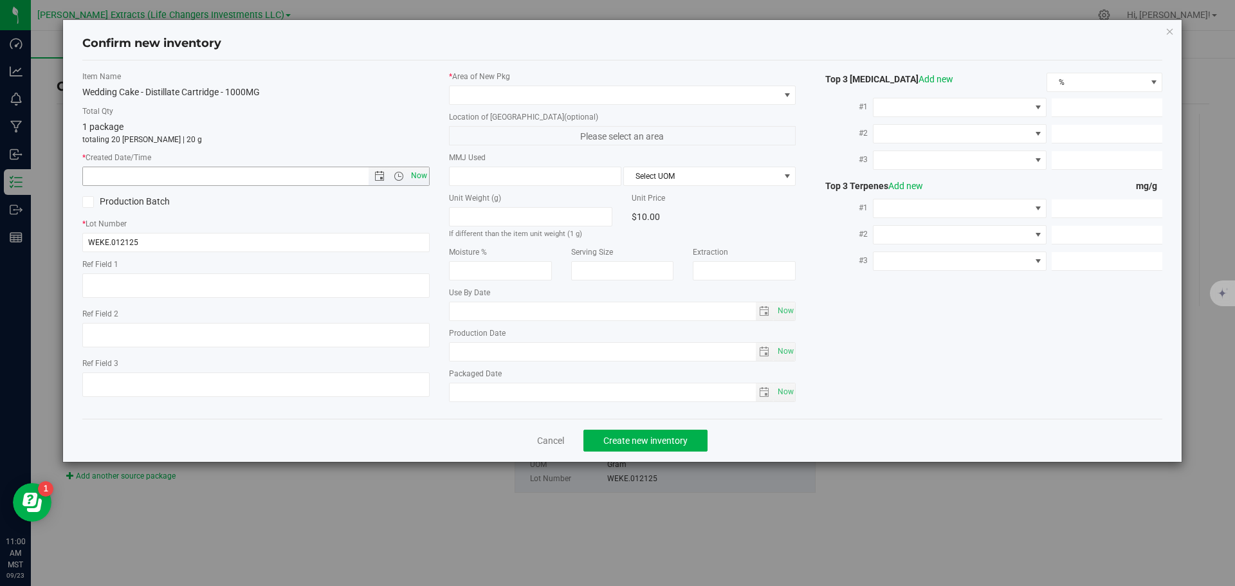
click at [419, 172] on span "Now" at bounding box center [419, 176] width 22 height 19
type input "[DATE] 11:00 AM"
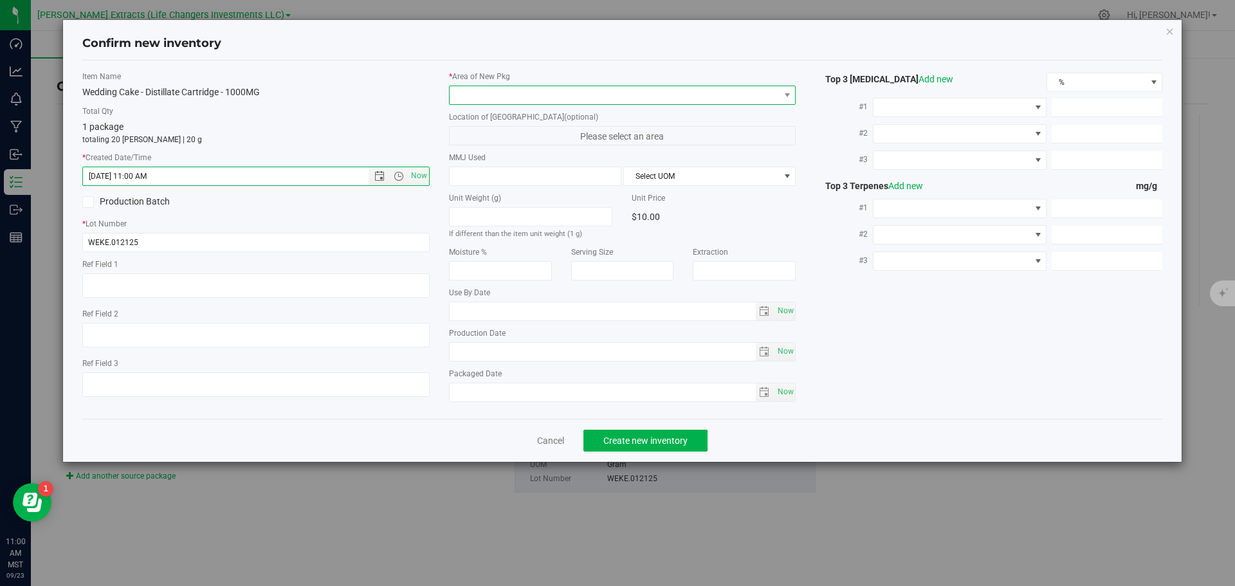
click at [477, 96] on span at bounding box center [615, 95] width 330 height 18
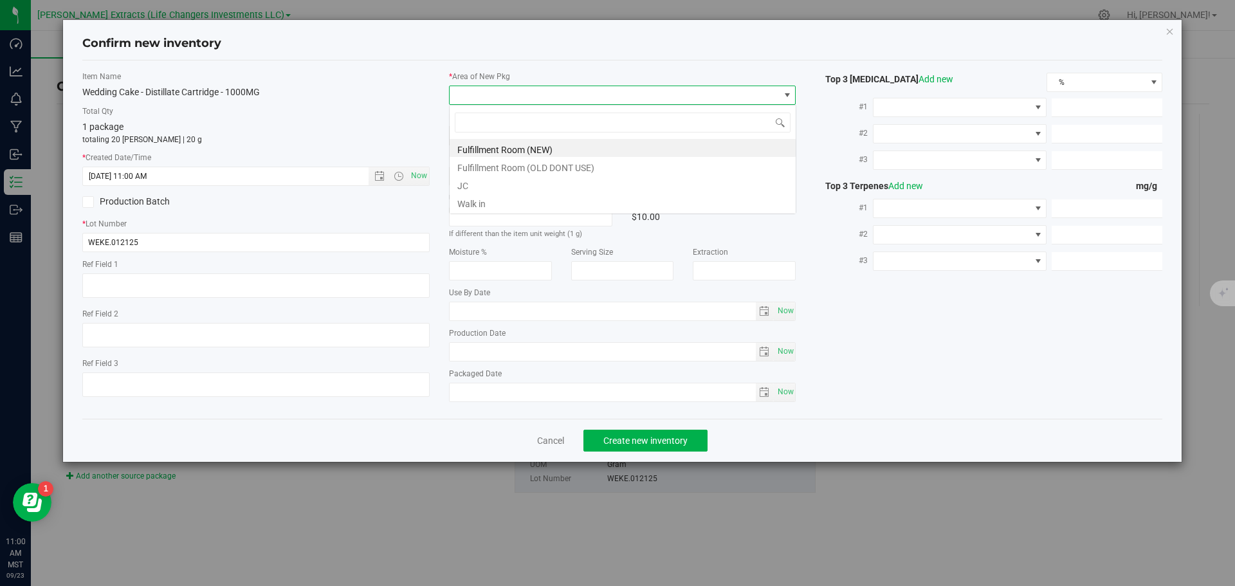
scroll to position [19, 347]
click at [515, 149] on li "Fulfillment Room (NEW)" at bounding box center [623, 148] width 346 height 18
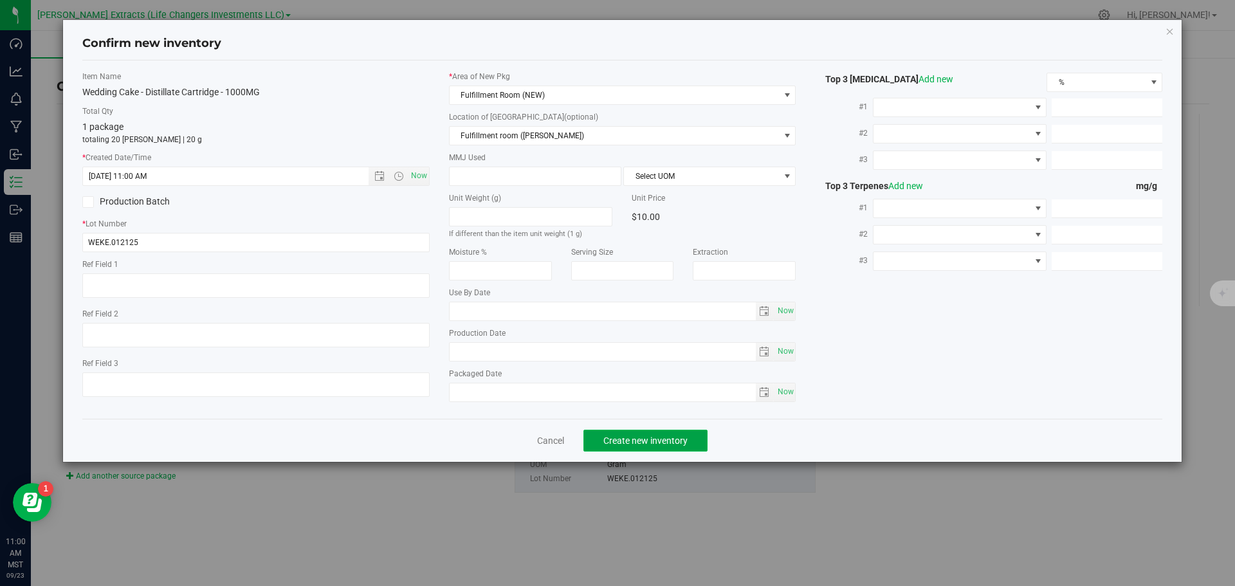
click at [648, 442] on span "Create new inventory" at bounding box center [645, 440] width 84 height 10
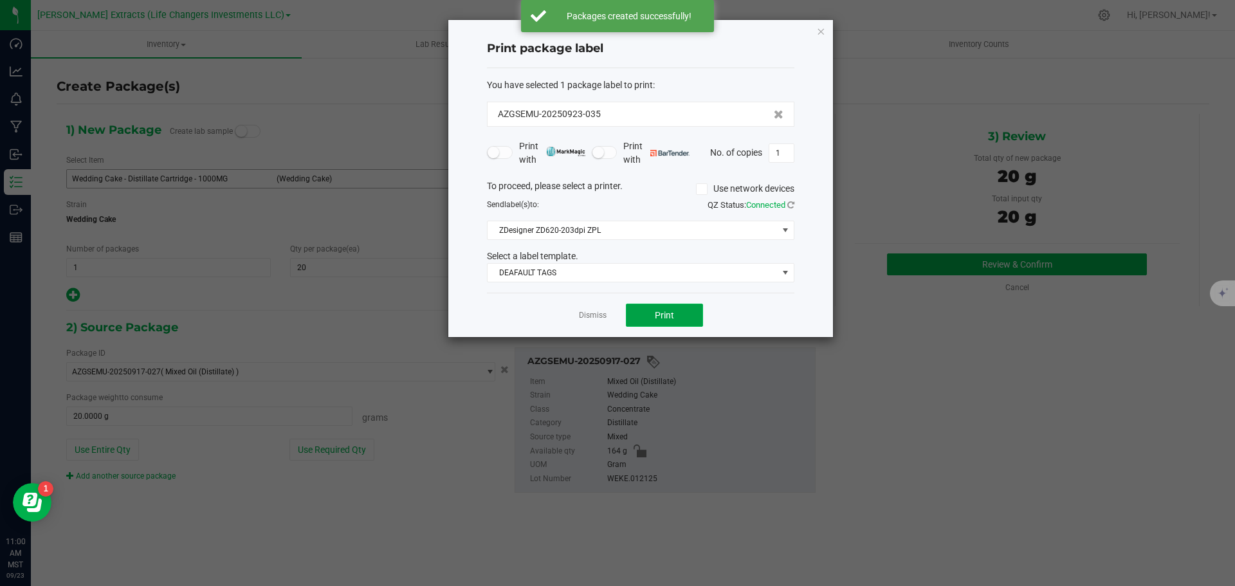
click at [662, 317] on span "Print" at bounding box center [664, 315] width 19 height 10
click at [820, 33] on icon "button" at bounding box center [820, 30] width 9 height 15
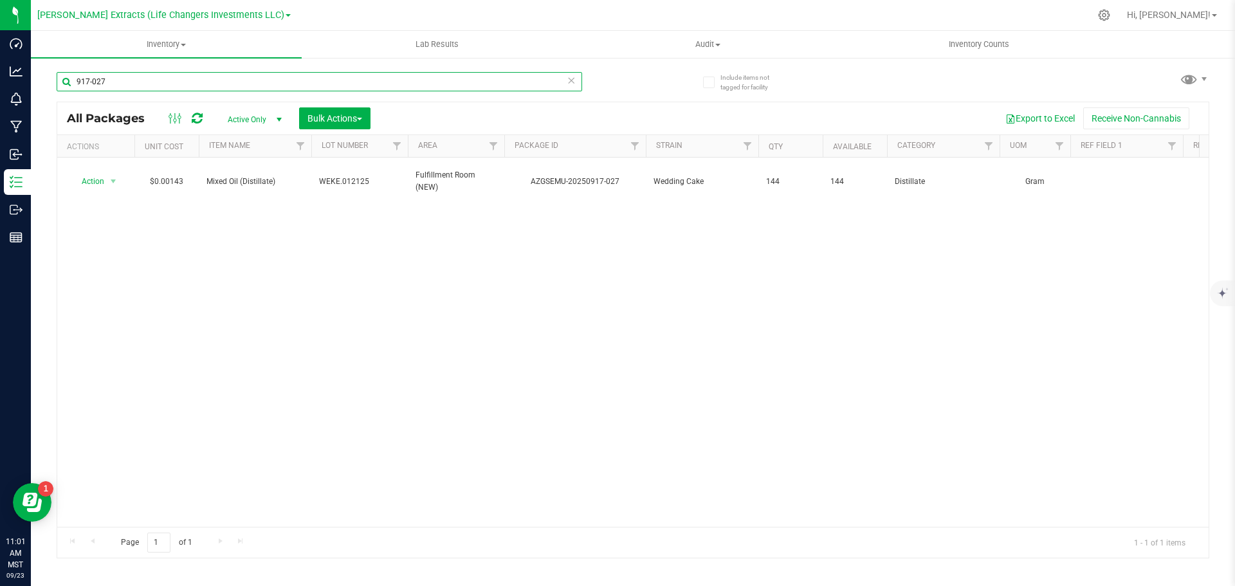
drag, startPoint x: 77, startPoint y: 82, endPoint x: 258, endPoint y: 75, distance: 180.8
click at [258, 75] on input "917-027" at bounding box center [319, 81] width 525 height 19
type input "5"
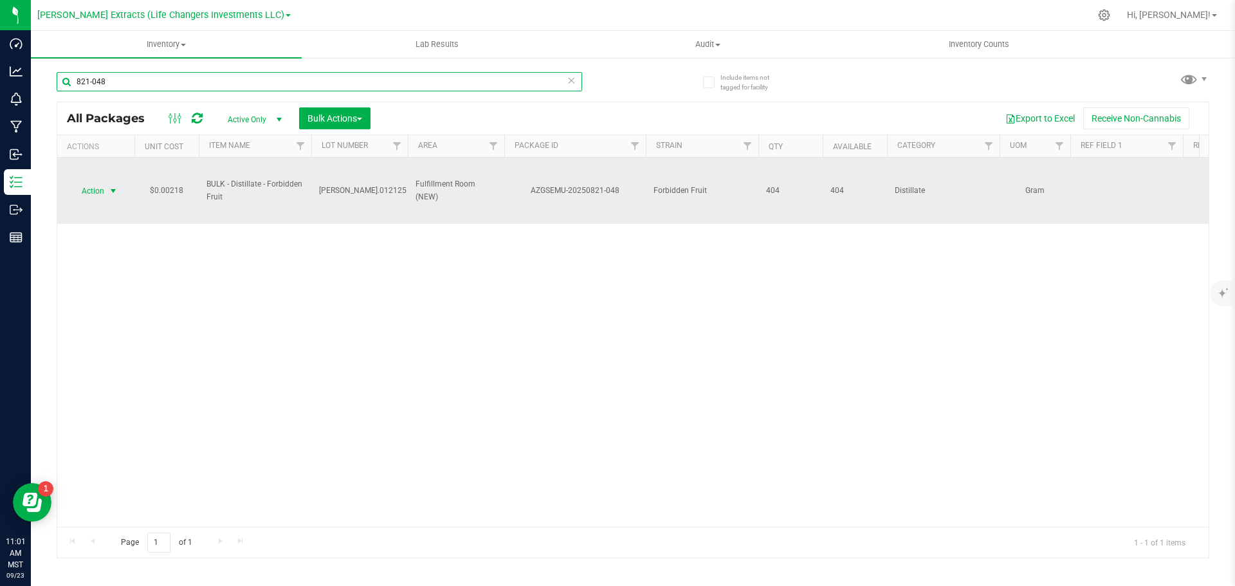
type input "821-048"
click at [91, 191] on span "Action" at bounding box center [87, 191] width 35 height 18
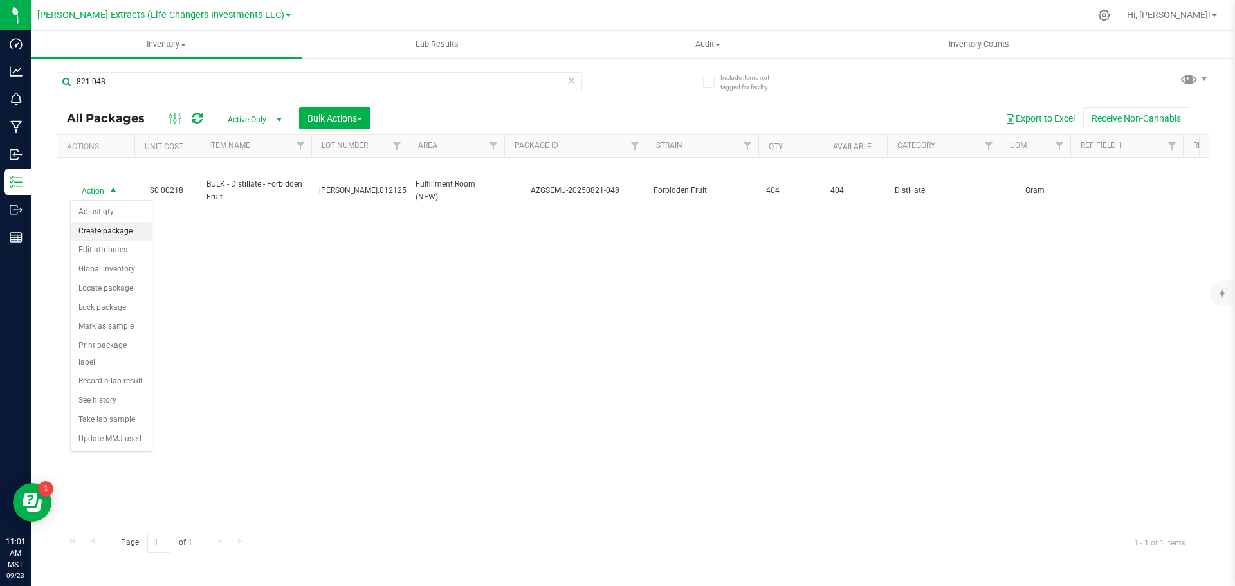
click at [92, 228] on li "Create package" at bounding box center [111, 231] width 81 height 19
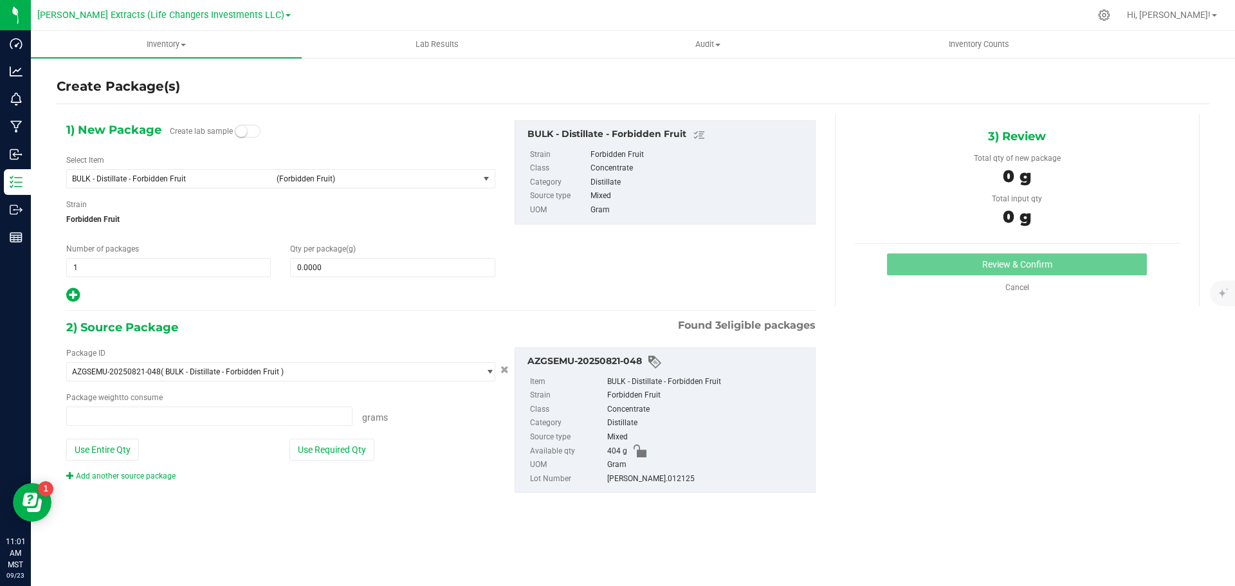
type input "0.0000 g"
click at [108, 179] on span "BULK - Distillate - Forbidden Fruit" at bounding box center [170, 178] width 197 height 9
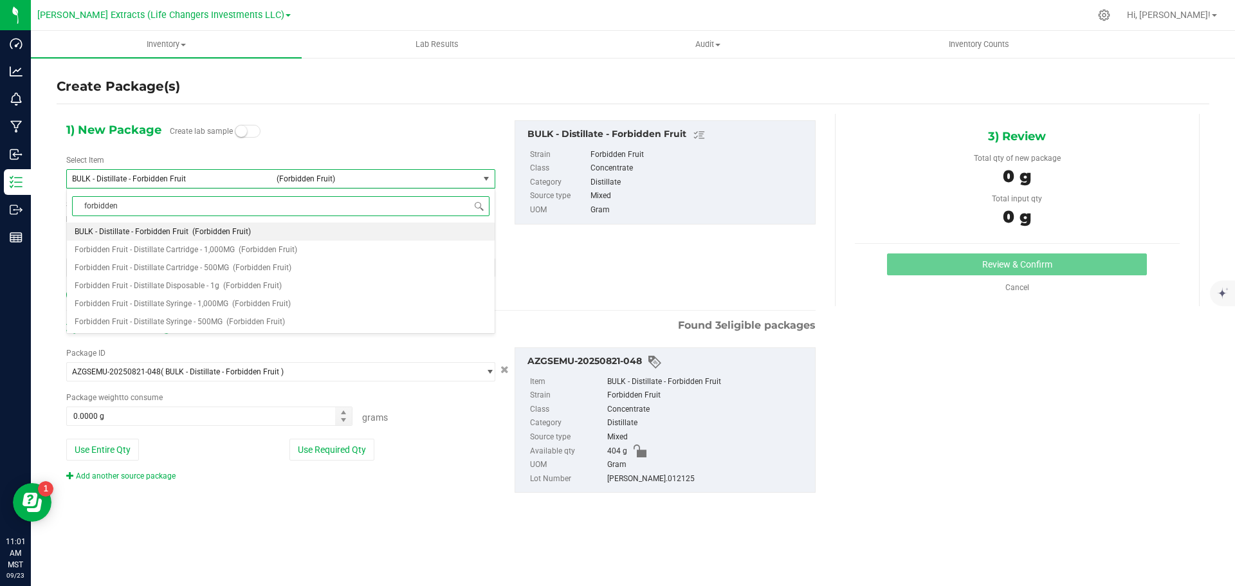
type input "forbidden"
click at [171, 286] on span "Forbidden Fruit - Distillate Disposable - 1g" at bounding box center [147, 285] width 145 height 9
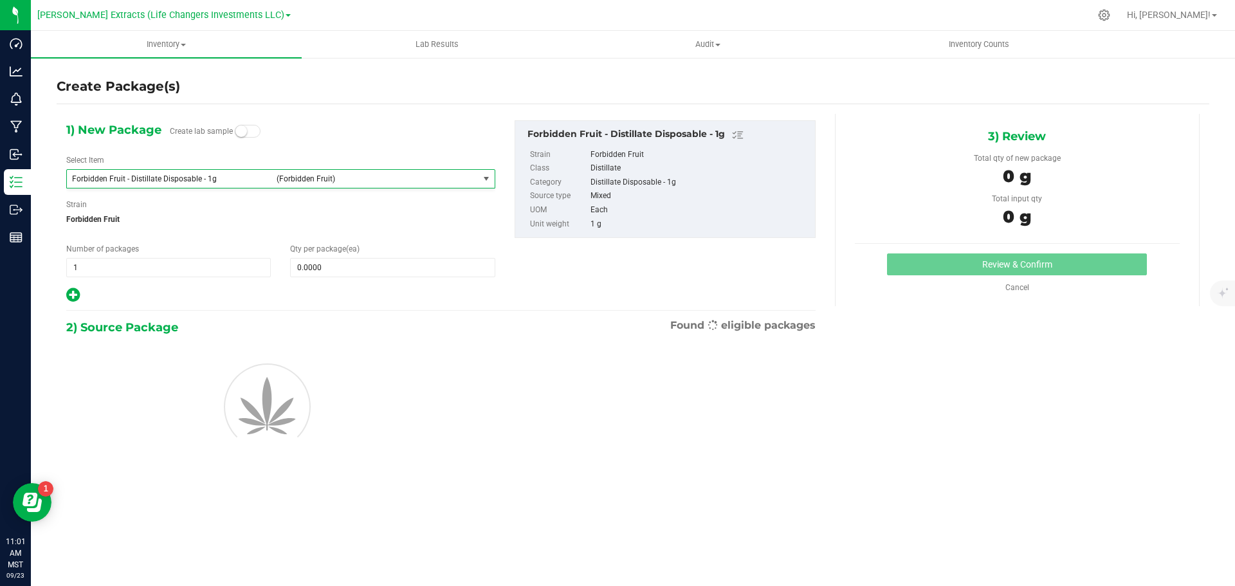
type input "0"
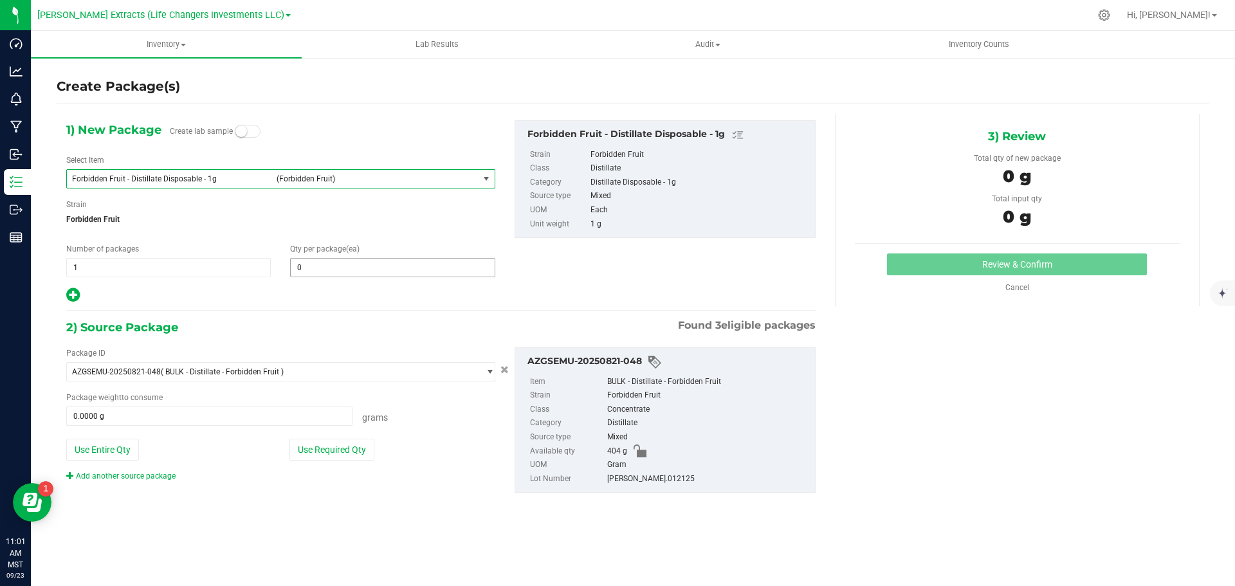
click at [359, 266] on span "0 0" at bounding box center [392, 267] width 205 height 19
type input "30"
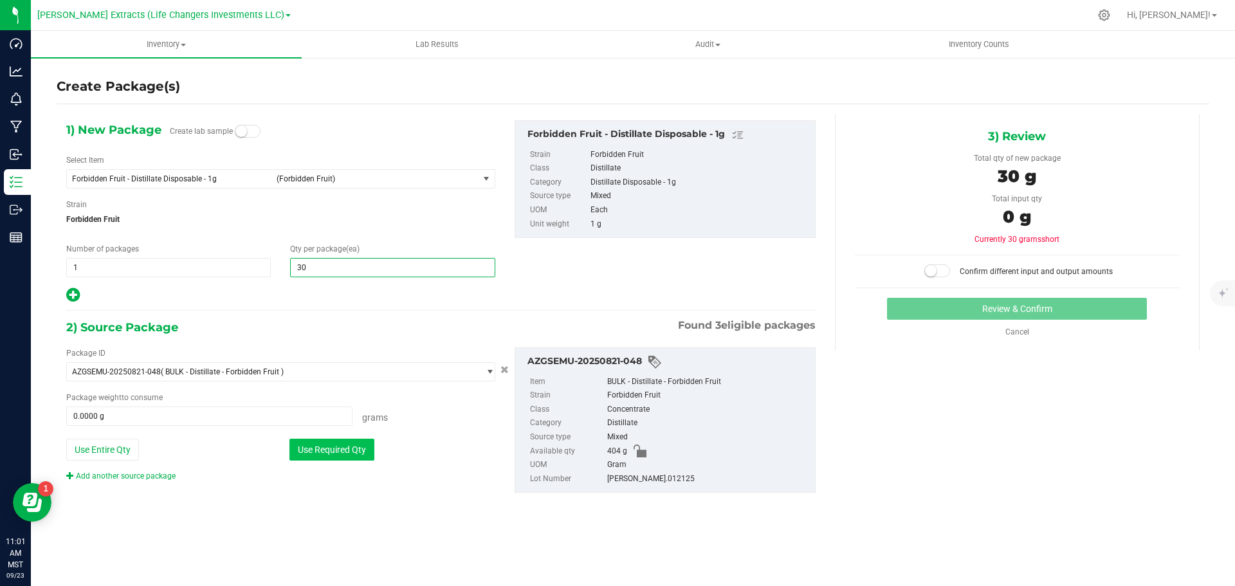
type input "30"
click at [341, 449] on button "Use Required Qty" at bounding box center [331, 450] width 85 height 22
type input "30.0000 g"
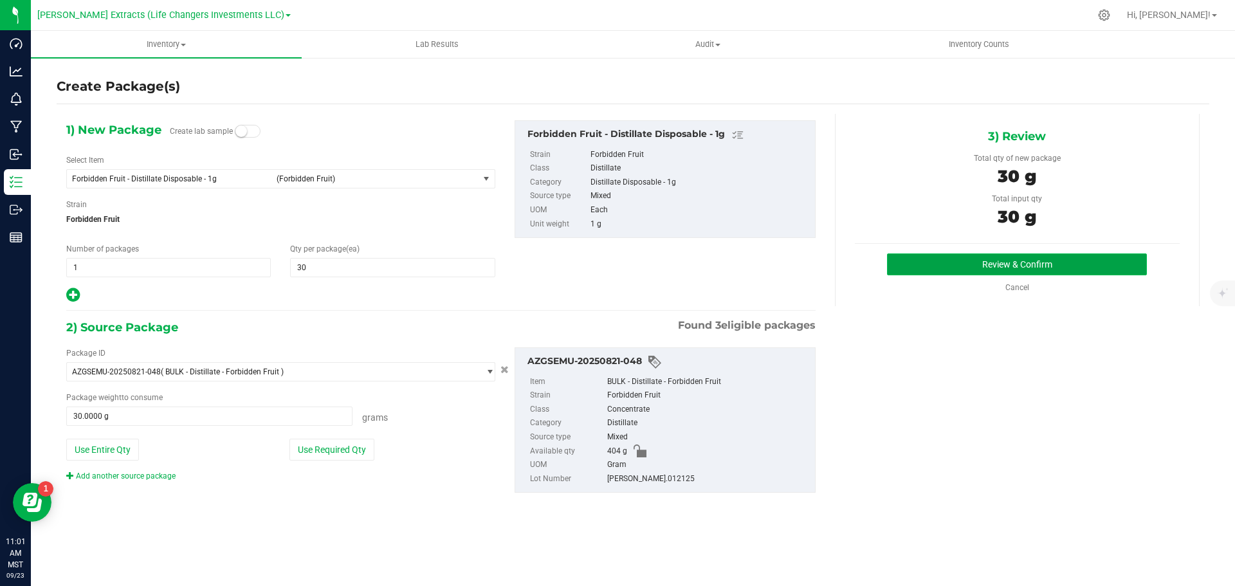
click at [1082, 262] on button "Review & Confirm" at bounding box center [1017, 264] width 260 height 22
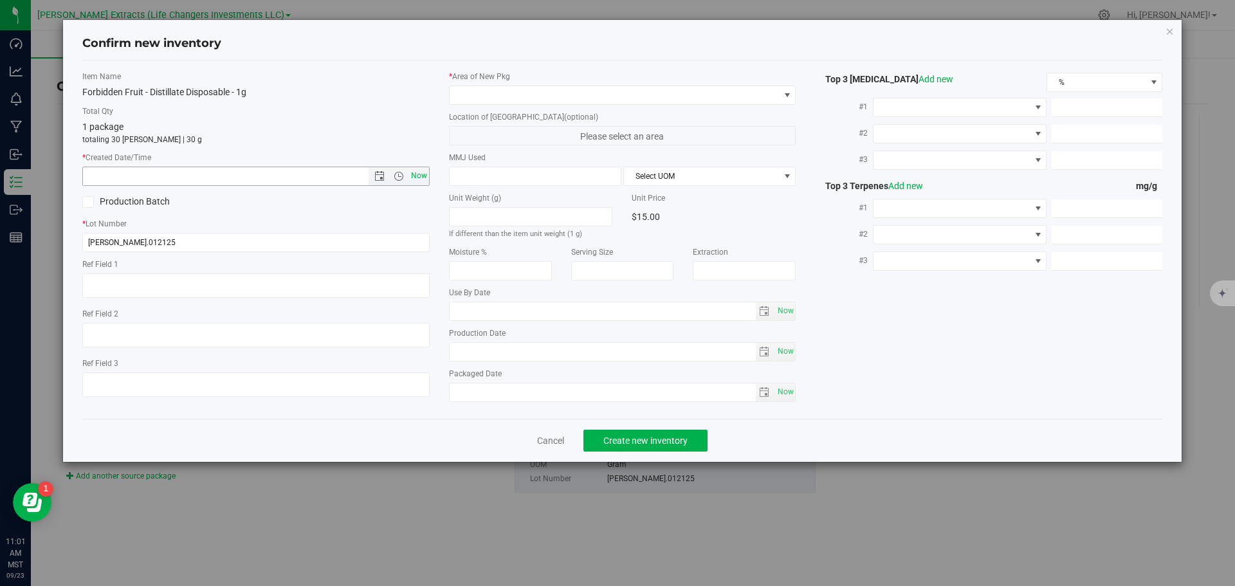
click at [414, 176] on span "Now" at bounding box center [419, 176] width 22 height 19
type input "[DATE] 11:01 AM"
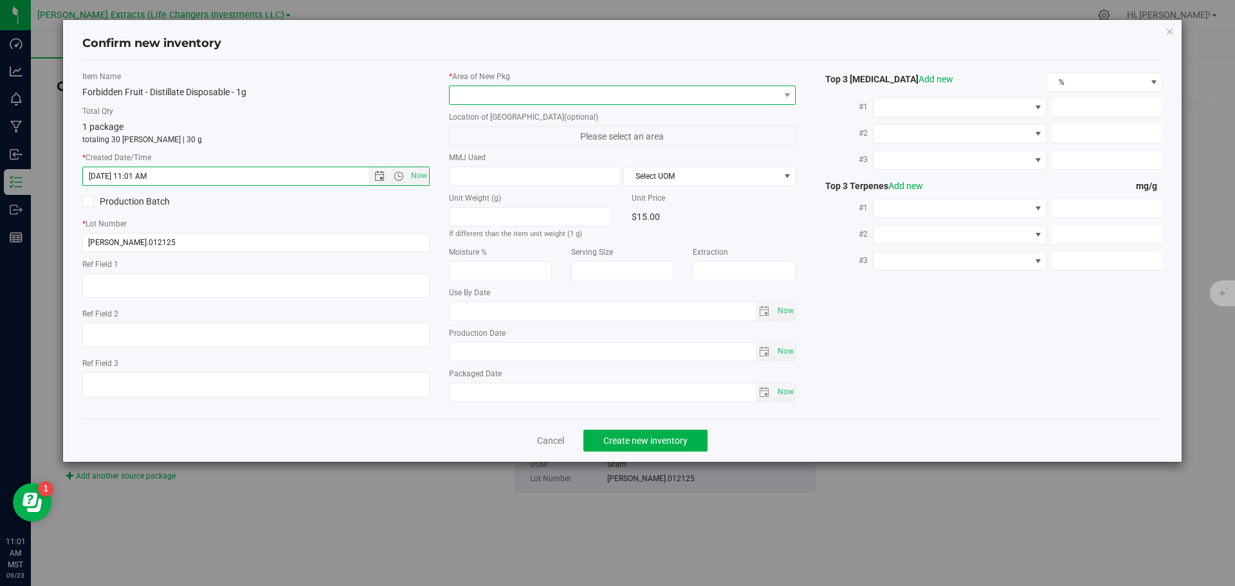
click at [462, 99] on span at bounding box center [615, 95] width 330 height 18
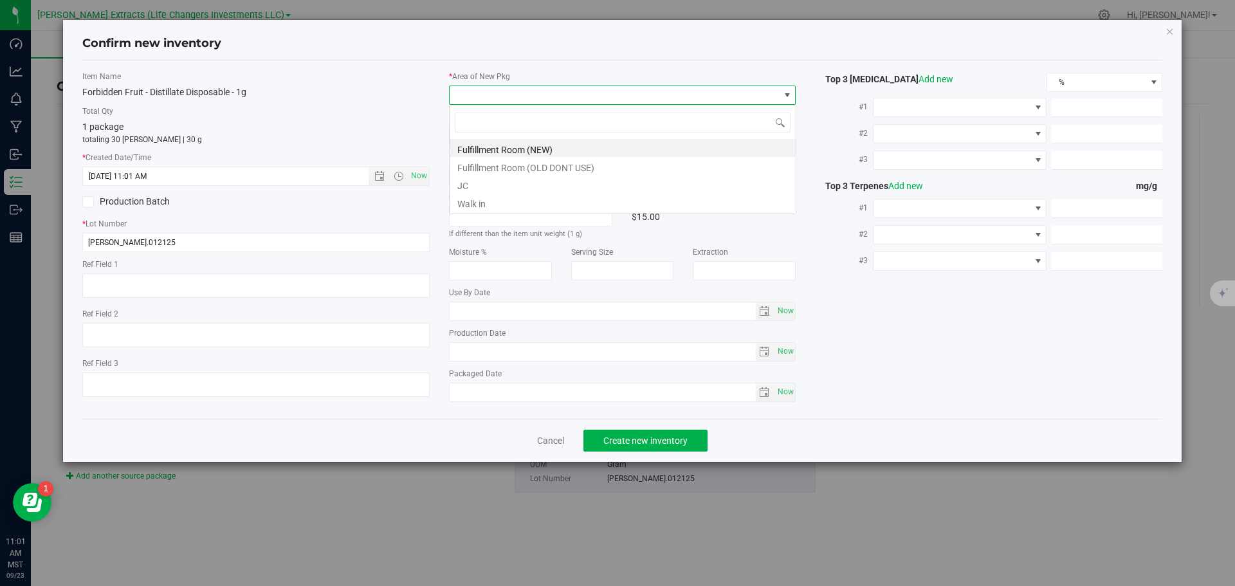
scroll to position [19, 347]
click at [489, 151] on li "Fulfillment Room (NEW)" at bounding box center [623, 148] width 346 height 18
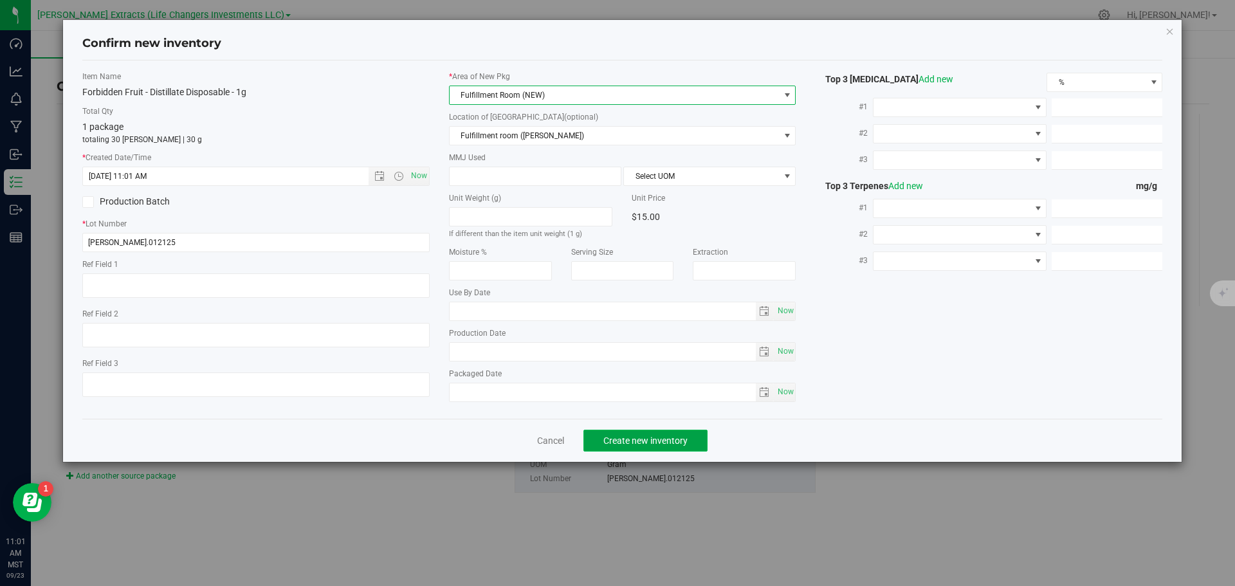
click at [651, 435] on span "Create new inventory" at bounding box center [645, 440] width 84 height 10
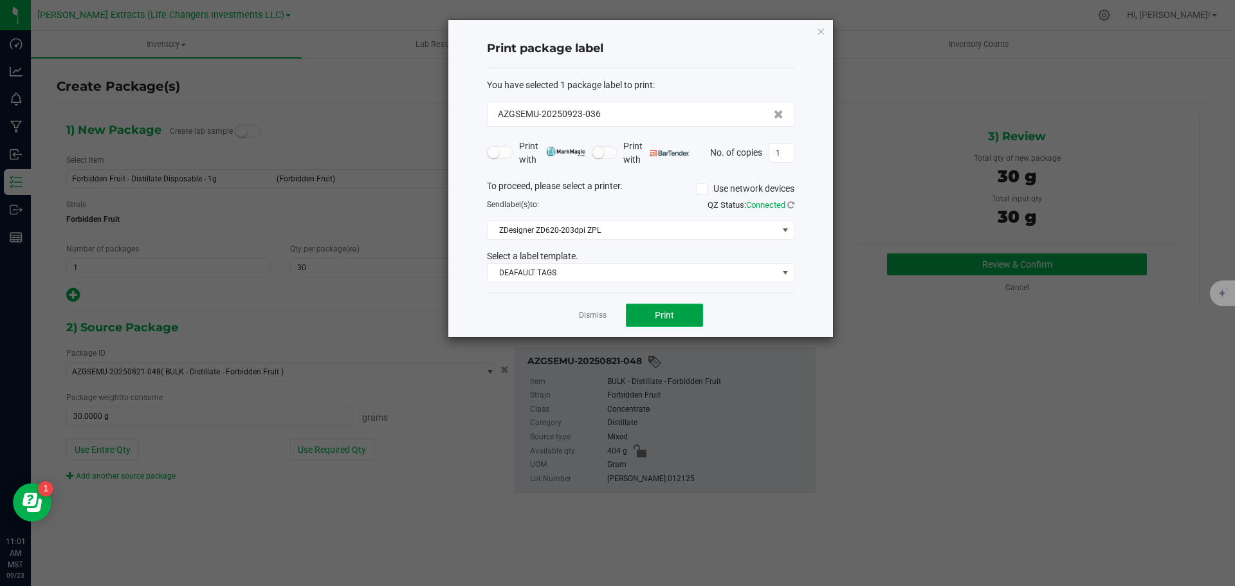
click at [669, 316] on span "Print" at bounding box center [664, 315] width 19 height 10
click at [817, 31] on icon "button" at bounding box center [820, 30] width 9 height 15
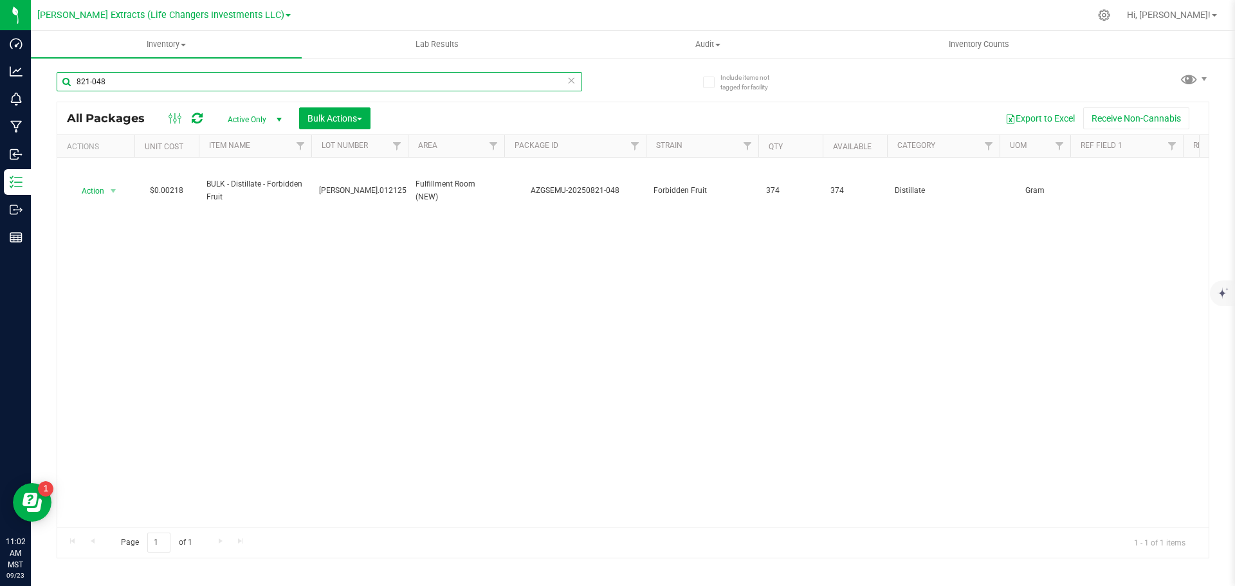
drag, startPoint x: 107, startPoint y: 81, endPoint x: 72, endPoint y: 80, distance: 34.7
click at [72, 80] on input "821-048" at bounding box center [319, 81] width 525 height 19
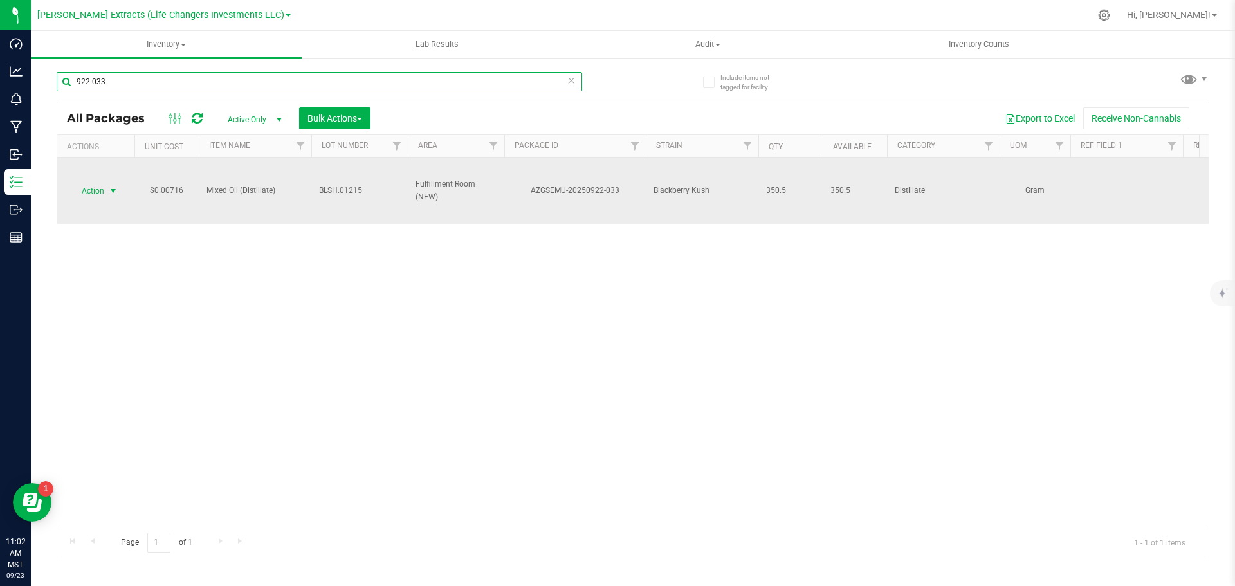
type input "922-033"
click at [88, 194] on span "Action" at bounding box center [87, 191] width 35 height 18
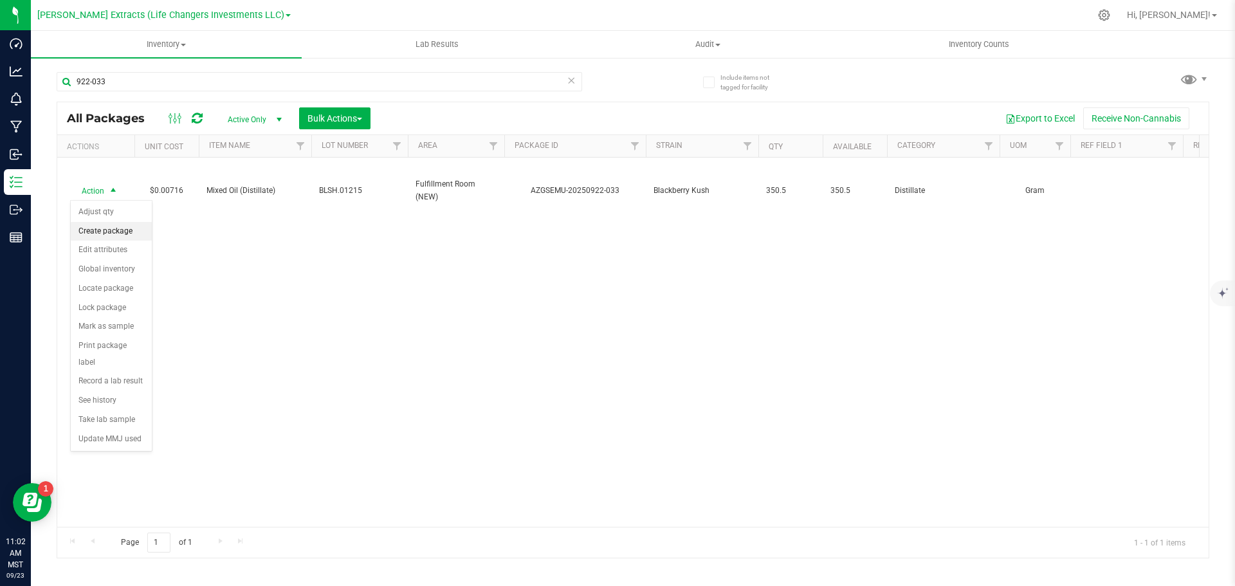
click at [105, 228] on li "Create package" at bounding box center [111, 231] width 81 height 19
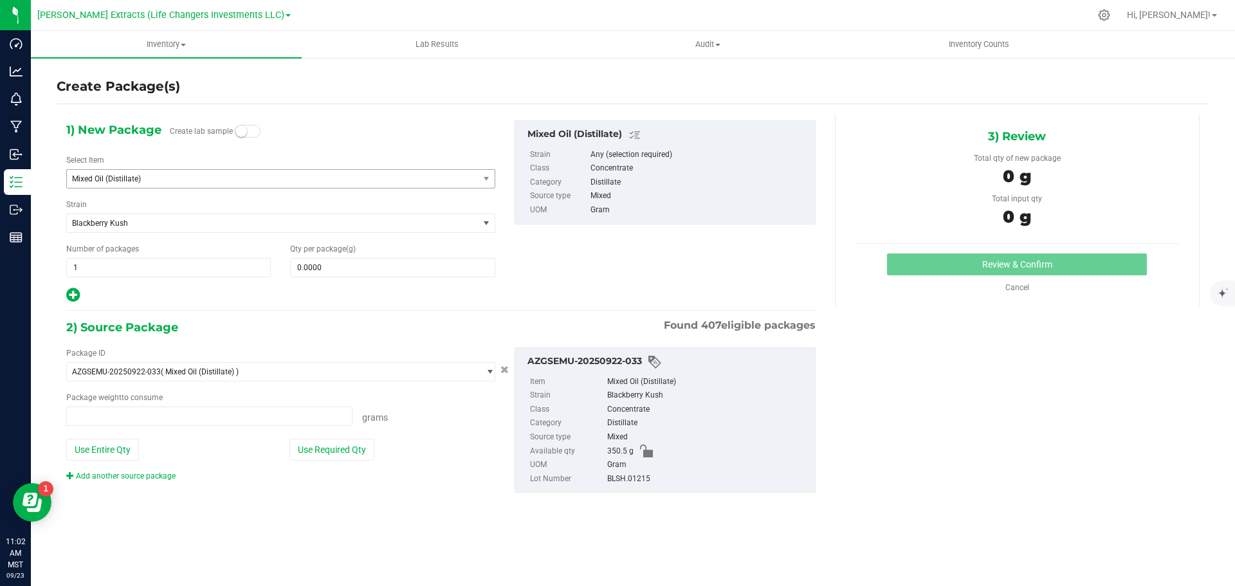
type input "0.0000 g"
click at [116, 179] on span "Mixed Oil (Distillate)" at bounding box center [264, 178] width 385 height 9
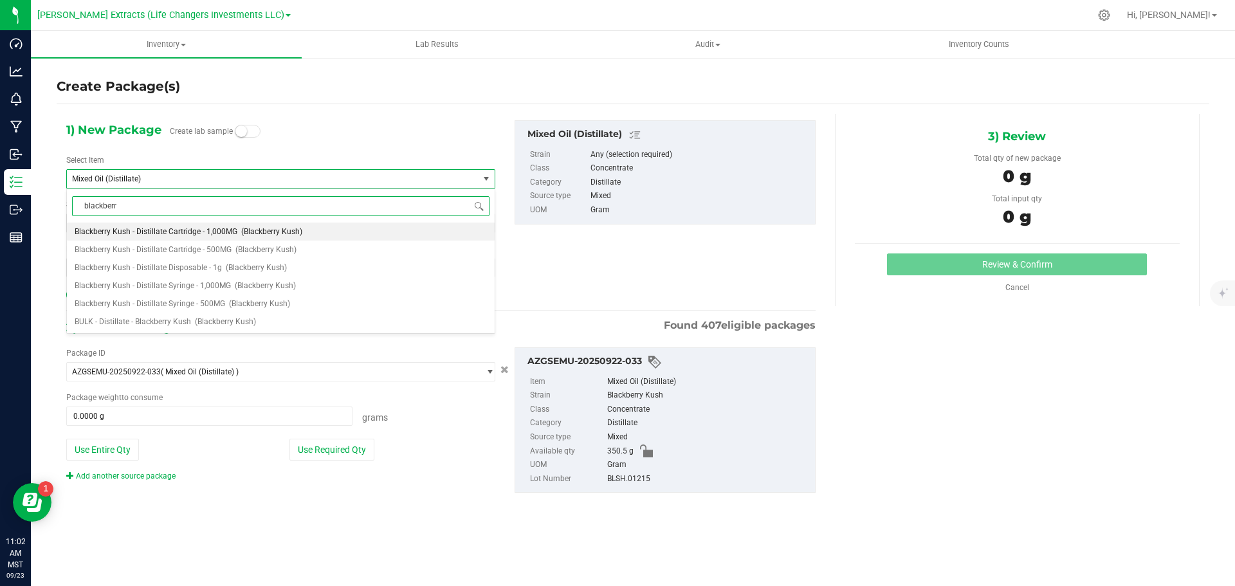
type input "blackberry"
click at [212, 268] on span "Blackberry Kush - Distillate Disposable - 1g" at bounding box center [148, 267] width 147 height 9
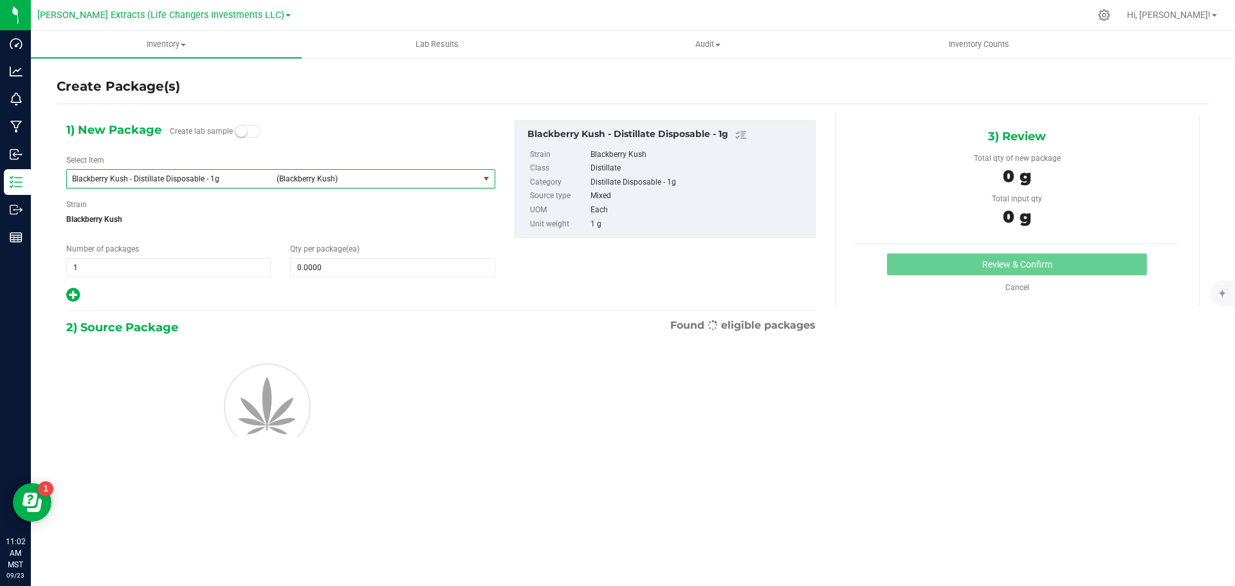
type input "0"
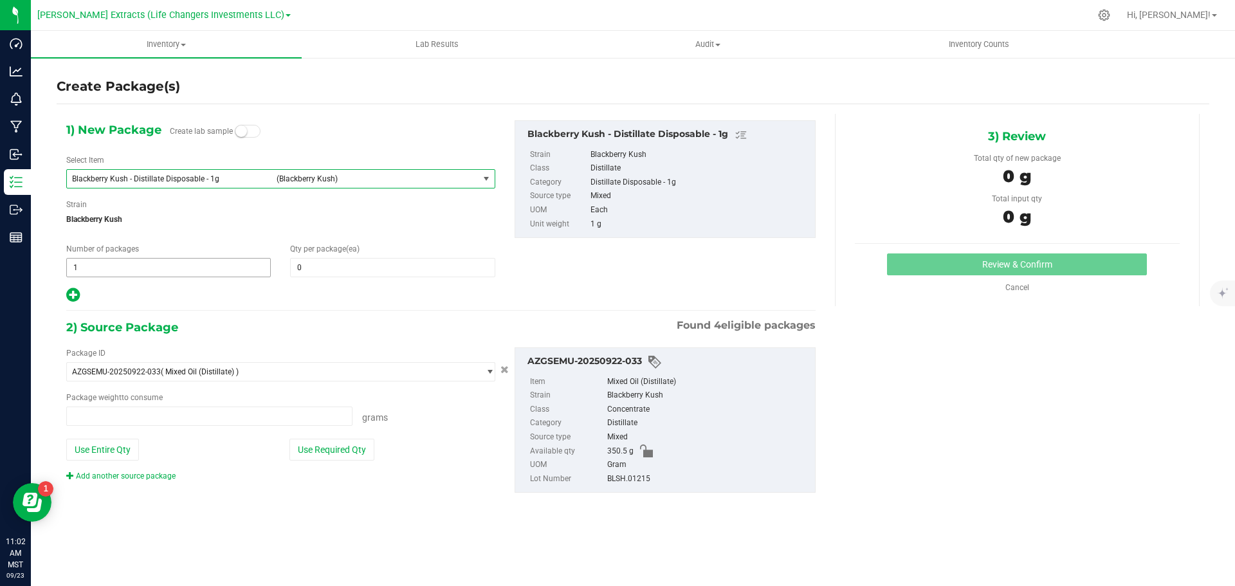
type input "0.0000 g"
click at [332, 269] on span "0 0" at bounding box center [392, 267] width 205 height 19
type input "15"
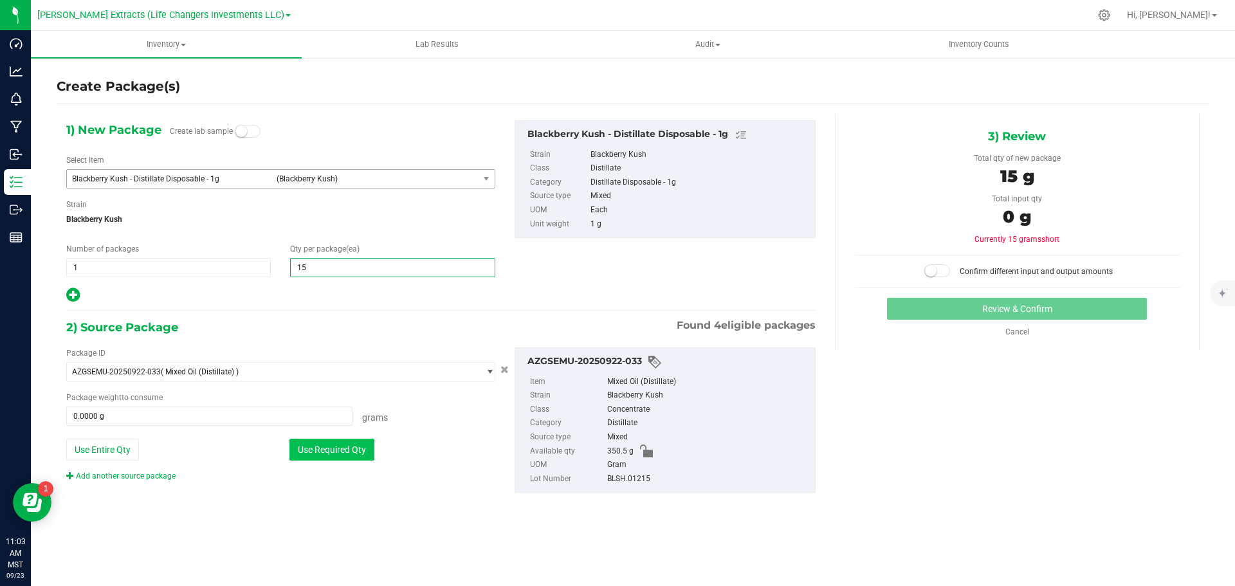
type input "15"
click at [354, 443] on button "Use Required Qty" at bounding box center [331, 450] width 85 height 22
type input "15.0000 g"
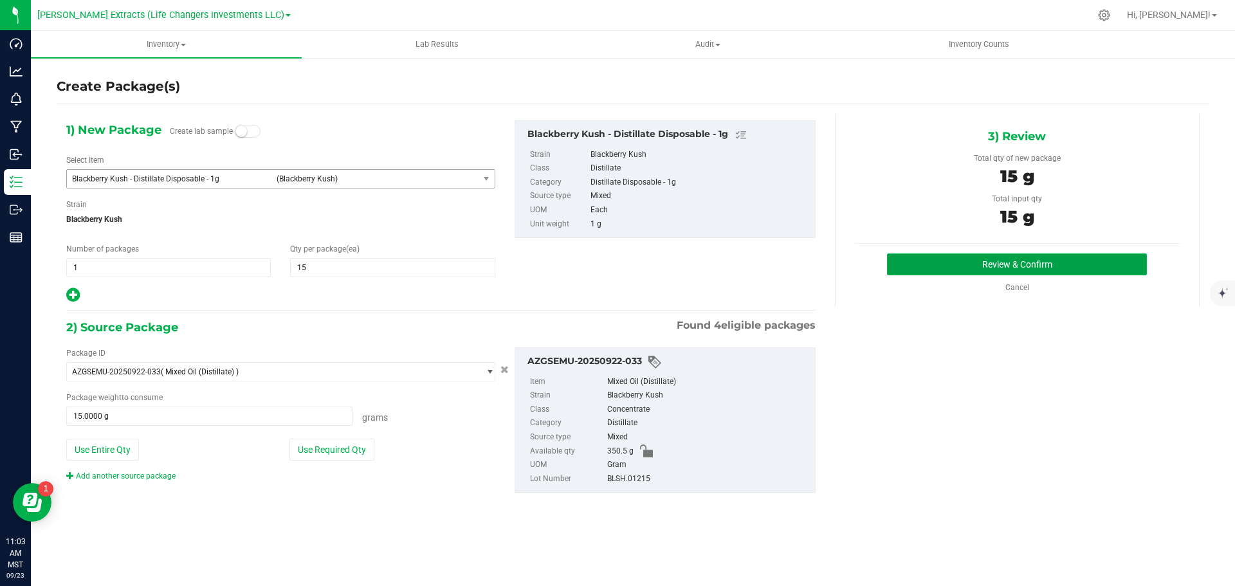
click at [1063, 263] on button "Review & Confirm" at bounding box center [1017, 264] width 260 height 22
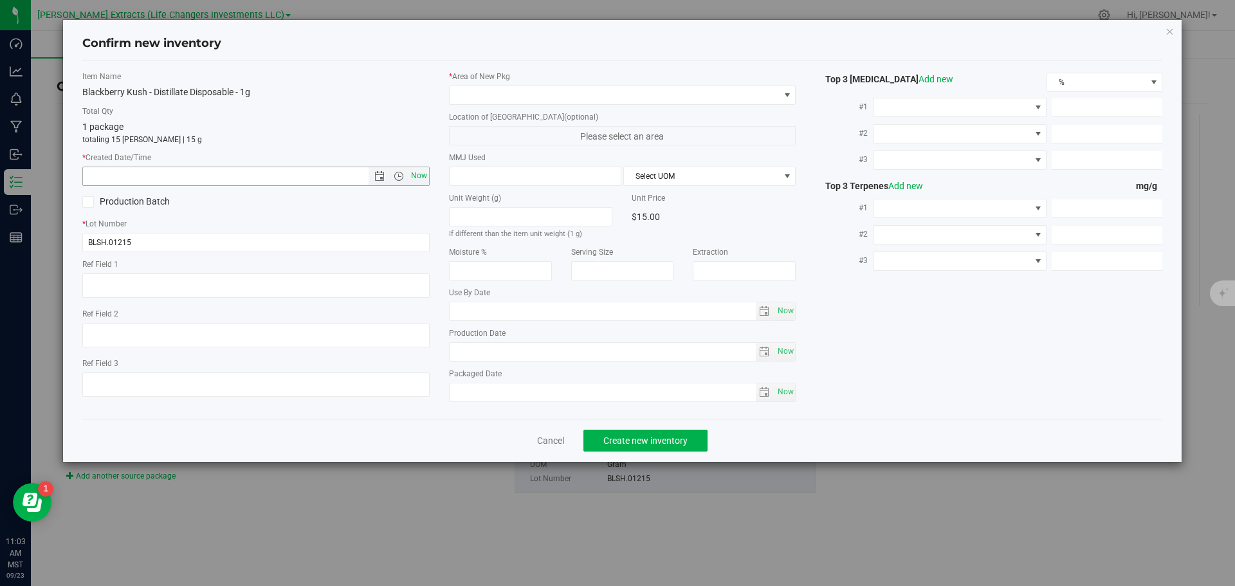
click at [419, 174] on span "Now" at bounding box center [419, 176] width 22 height 19
type input "[DATE] 11:03 AM"
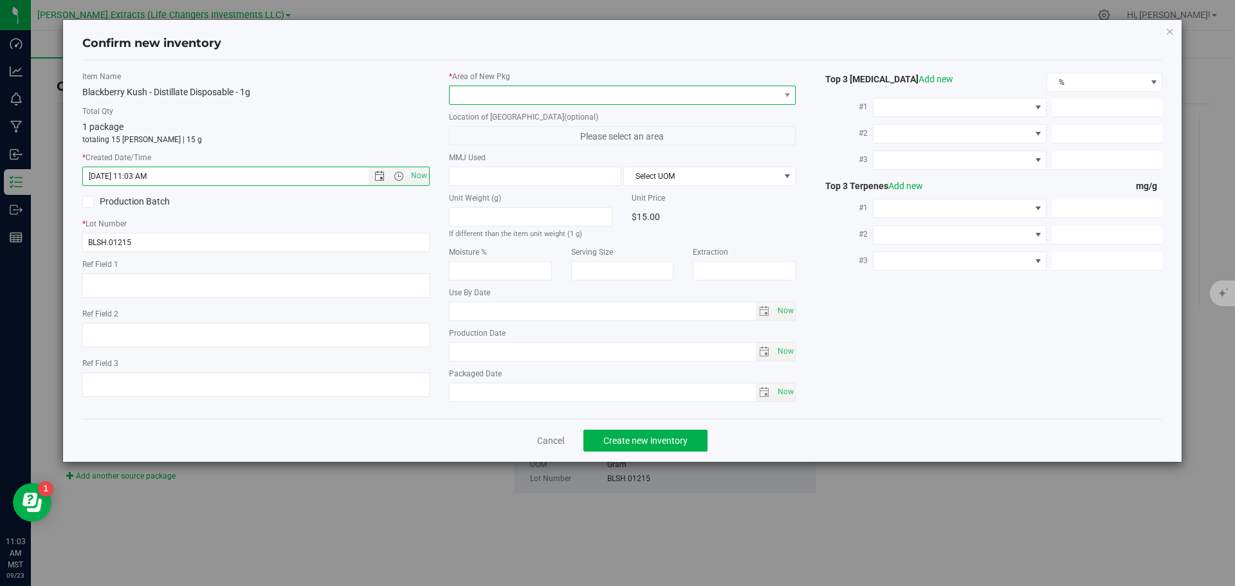
click at [494, 90] on span at bounding box center [615, 95] width 330 height 18
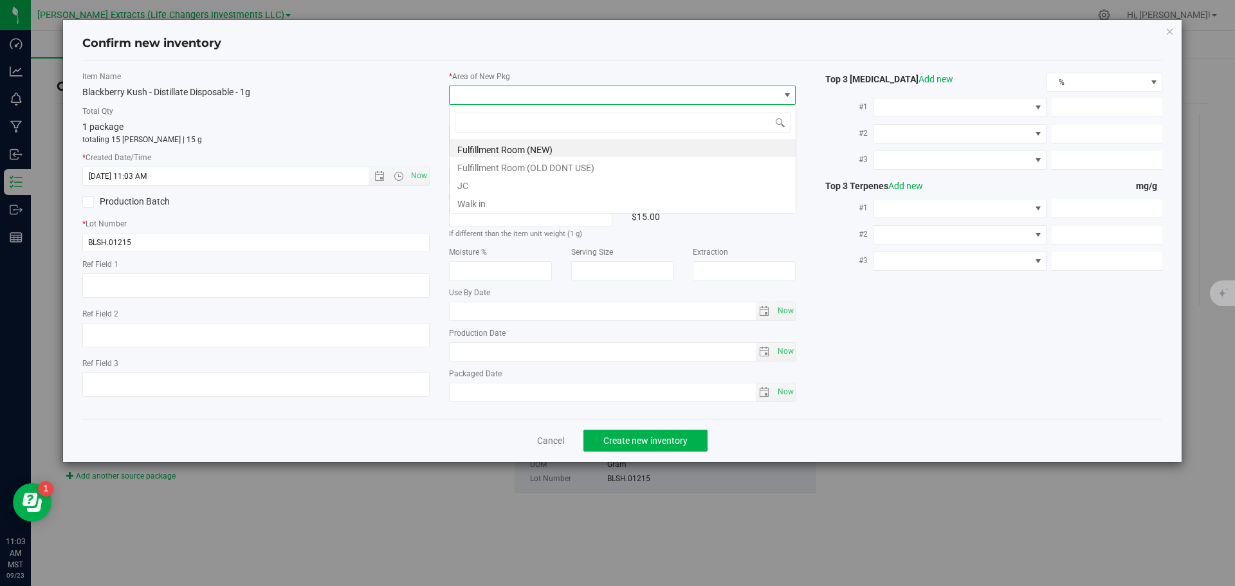
scroll to position [19, 347]
click at [486, 147] on li "Fulfillment Room (NEW)" at bounding box center [623, 148] width 346 height 18
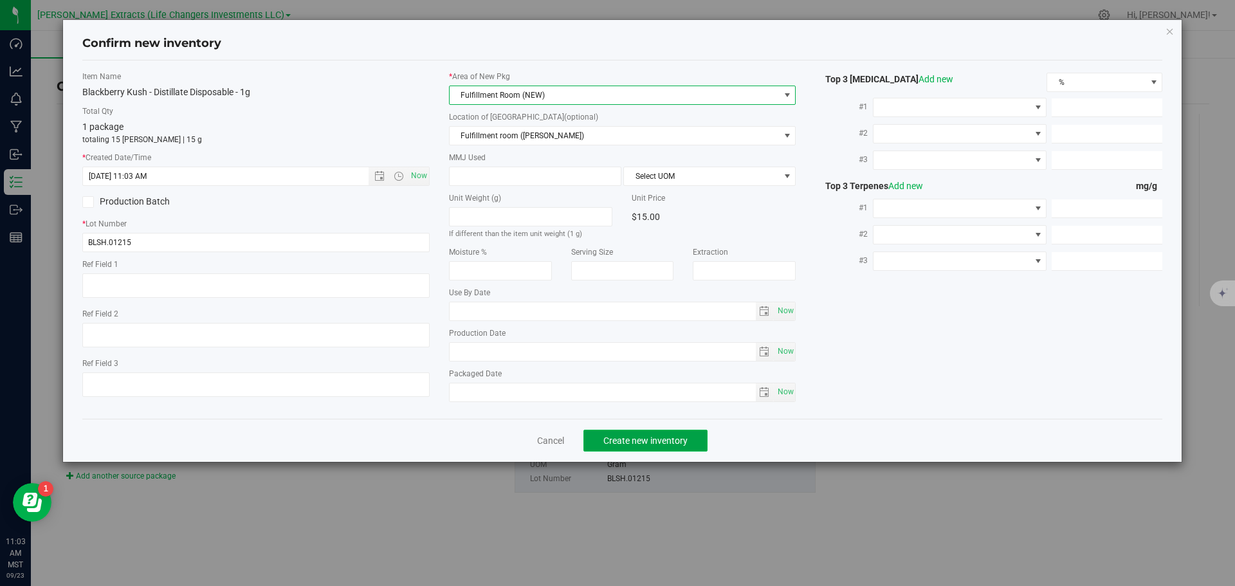
click at [663, 437] on span "Create new inventory" at bounding box center [645, 440] width 84 height 10
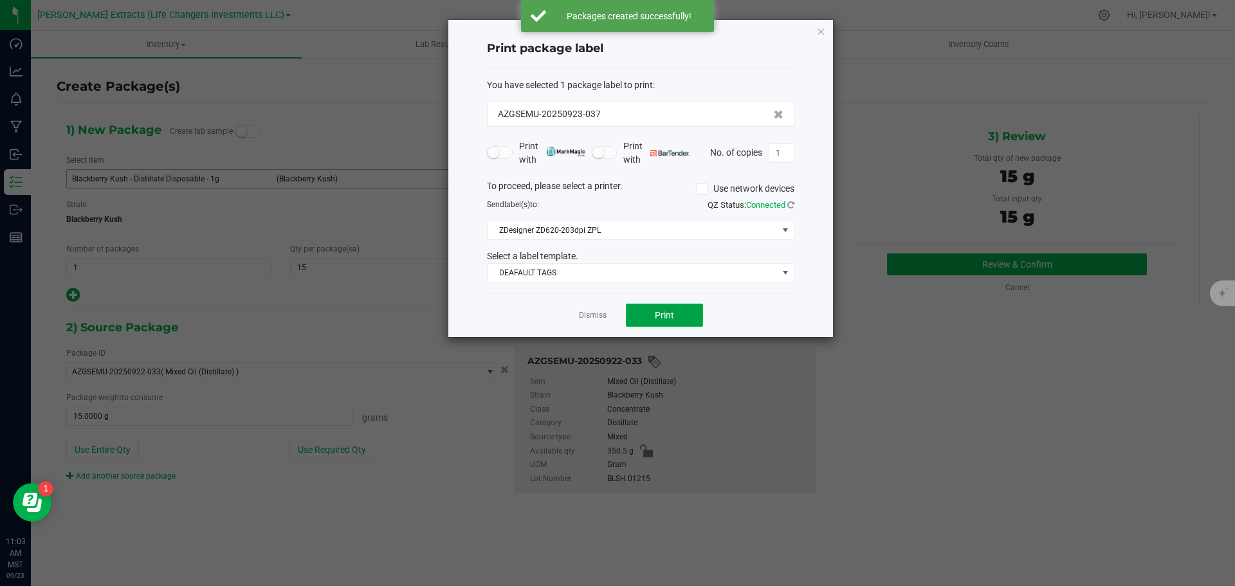
click at [688, 311] on button "Print" at bounding box center [664, 315] width 77 height 23
click at [818, 30] on icon "button" at bounding box center [820, 30] width 9 height 15
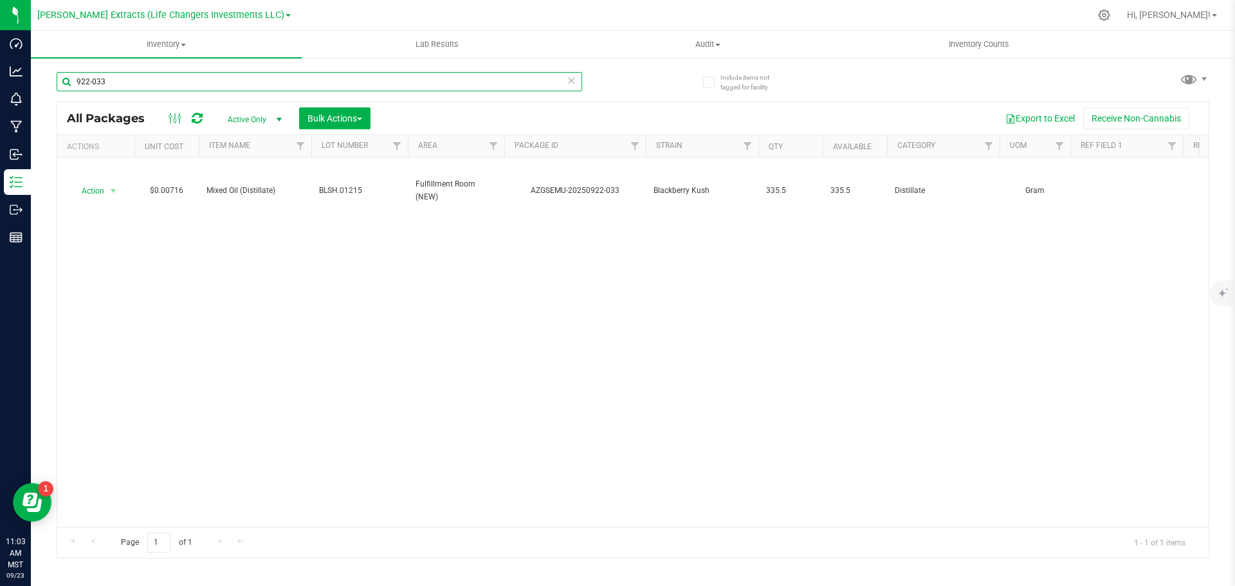
drag, startPoint x: 80, startPoint y: 80, endPoint x: 262, endPoint y: 84, distance: 181.4
click at [193, 82] on input "922-033" at bounding box center [319, 81] width 525 height 19
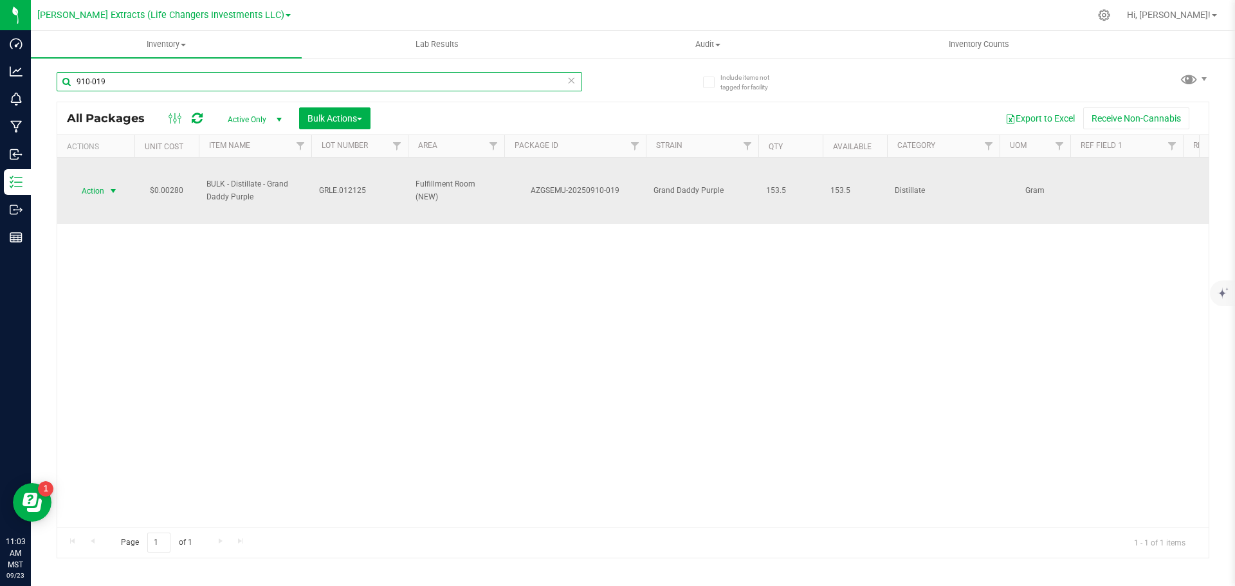
type input "910-019"
click at [103, 192] on span "Action" at bounding box center [87, 191] width 35 height 18
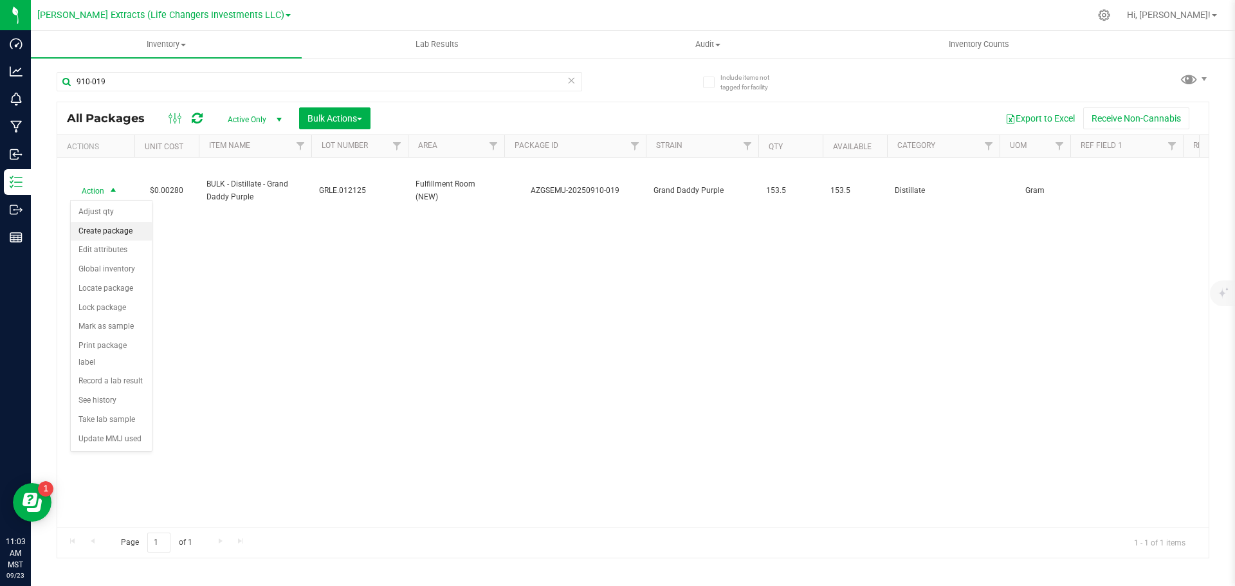
click at [116, 229] on li "Create package" at bounding box center [111, 231] width 81 height 19
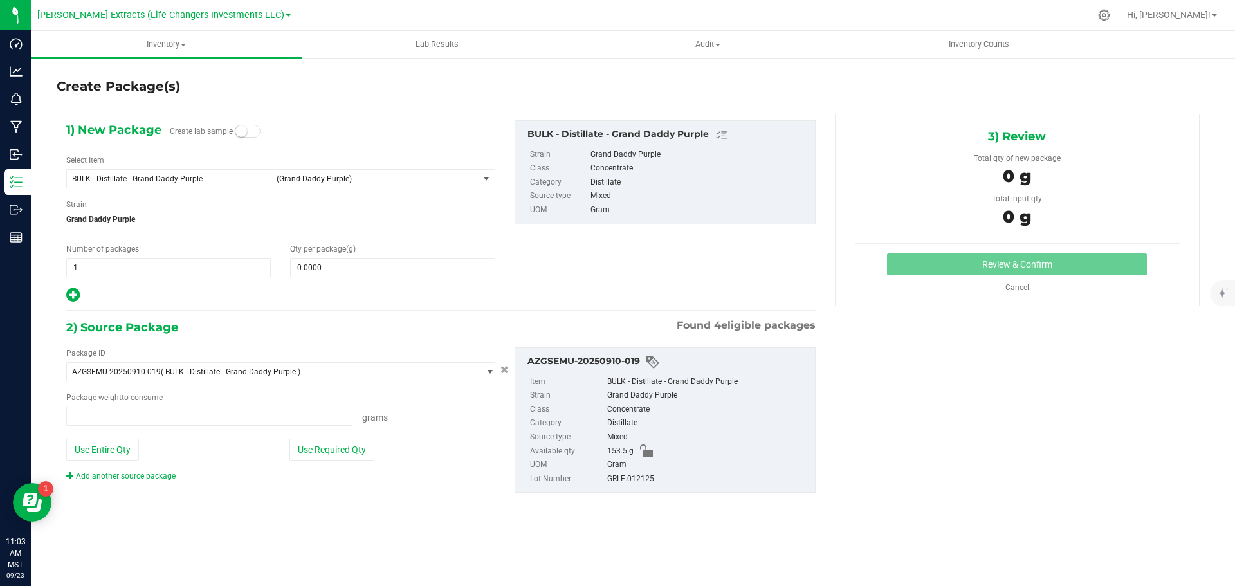
type input "0.0000 g"
click at [118, 178] on span "BULK - Distillate - Grand Daddy Purple" at bounding box center [170, 178] width 197 height 9
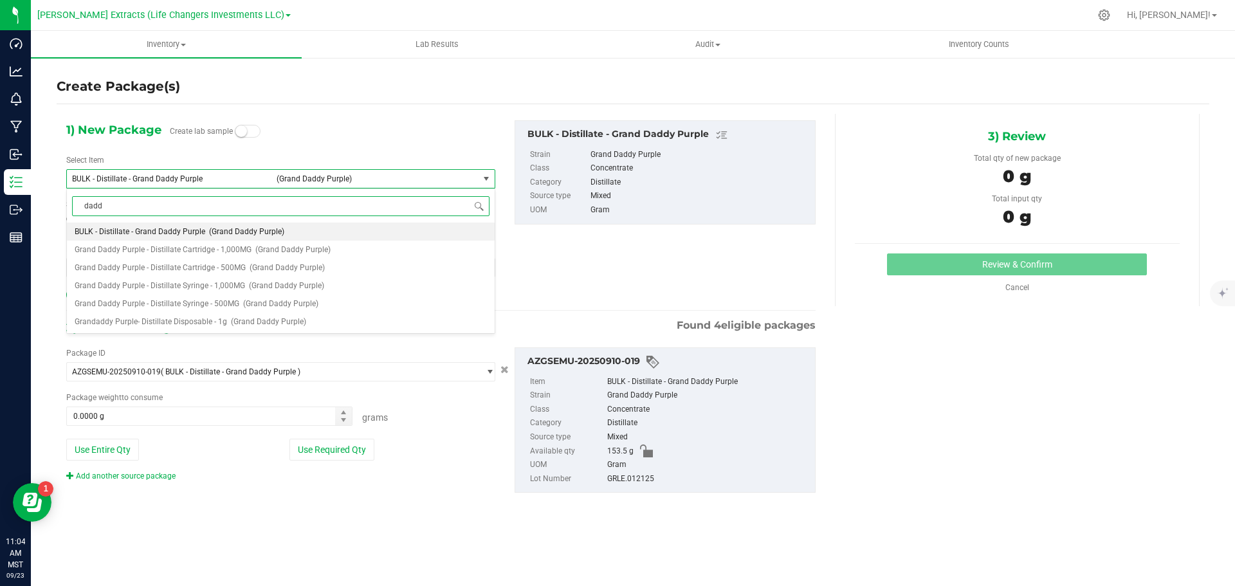
type input "daddy"
click at [188, 323] on span "Grandaddy Purple- Distillate Disposable - 1g" at bounding box center [151, 321] width 152 height 9
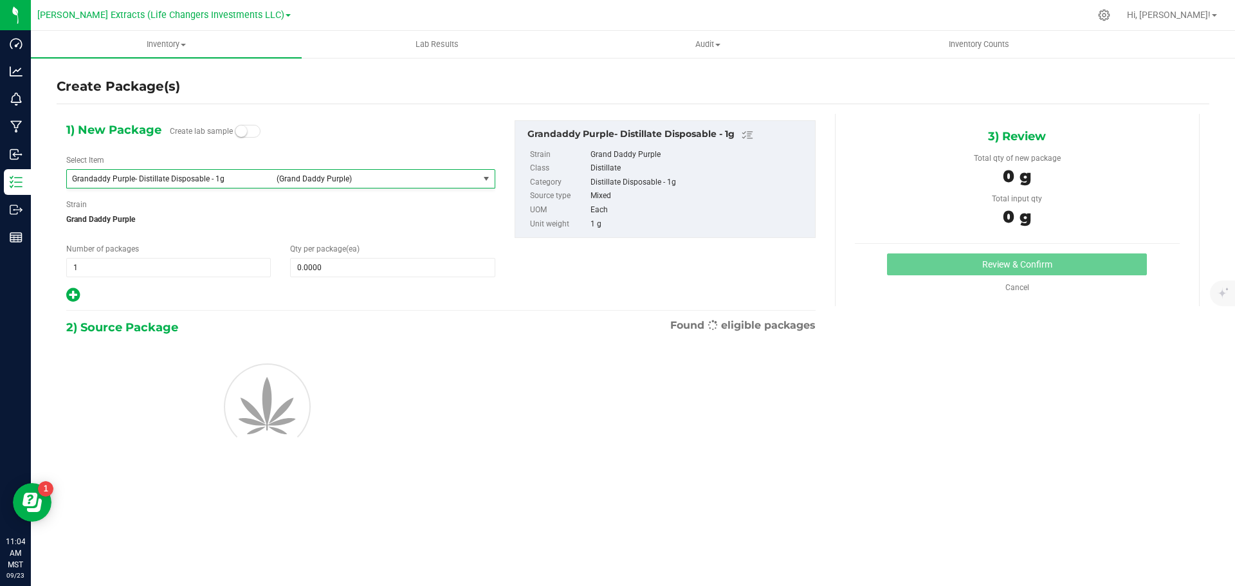
type input "0"
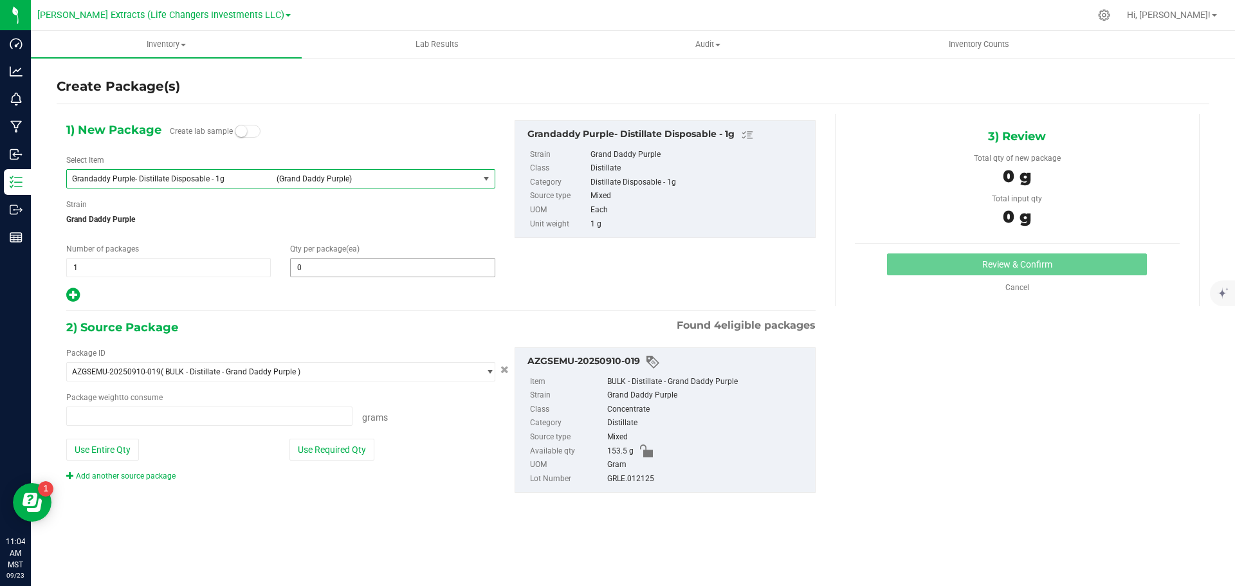
type input "0.0000 g"
click at [313, 271] on input "0" at bounding box center [392, 268] width 203 height 18
type input "5"
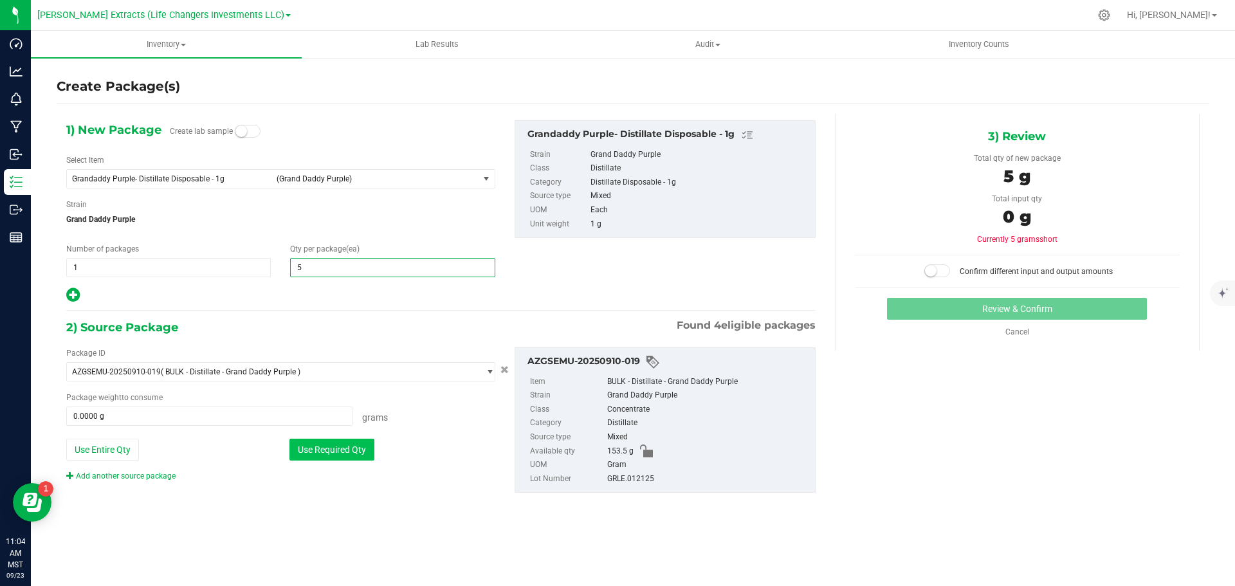
click at [351, 441] on button "Use Required Qty" at bounding box center [331, 450] width 85 height 22
type input "5"
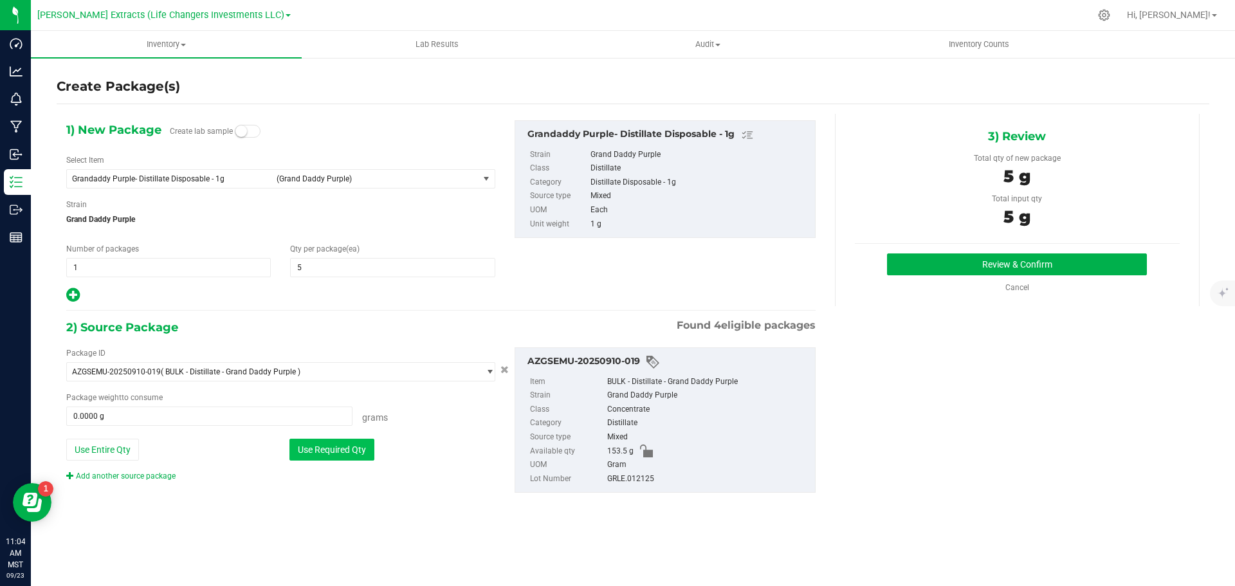
type input "5.0000 g"
click at [926, 259] on button "Review & Confirm" at bounding box center [1017, 264] width 260 height 22
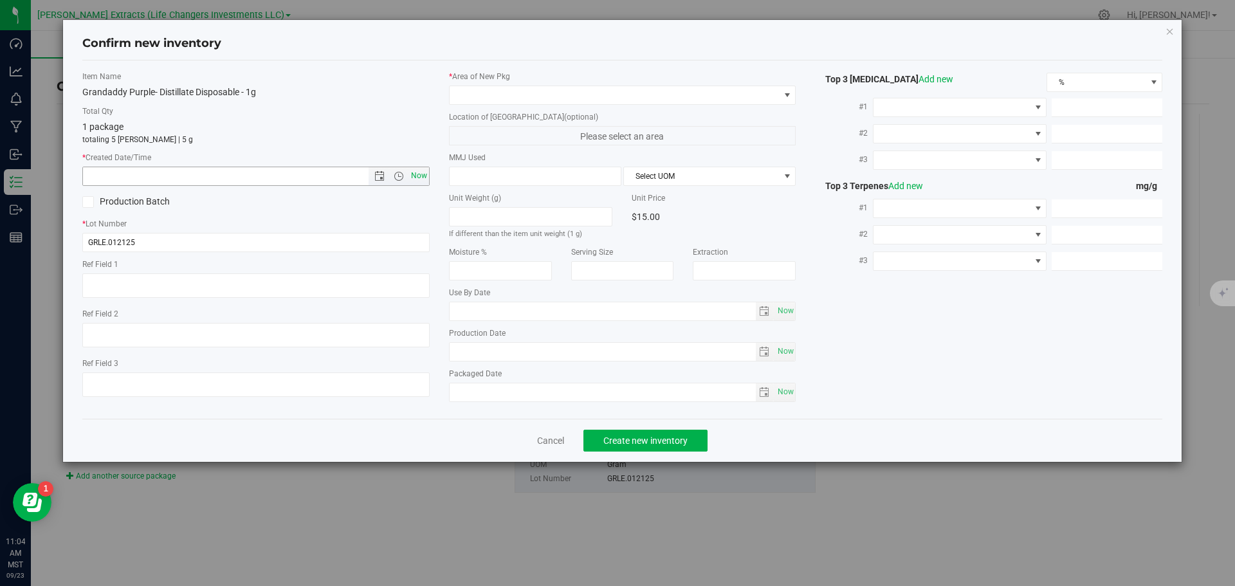
click at [419, 173] on span "Now" at bounding box center [419, 176] width 22 height 19
type input "[DATE] 11:04 AM"
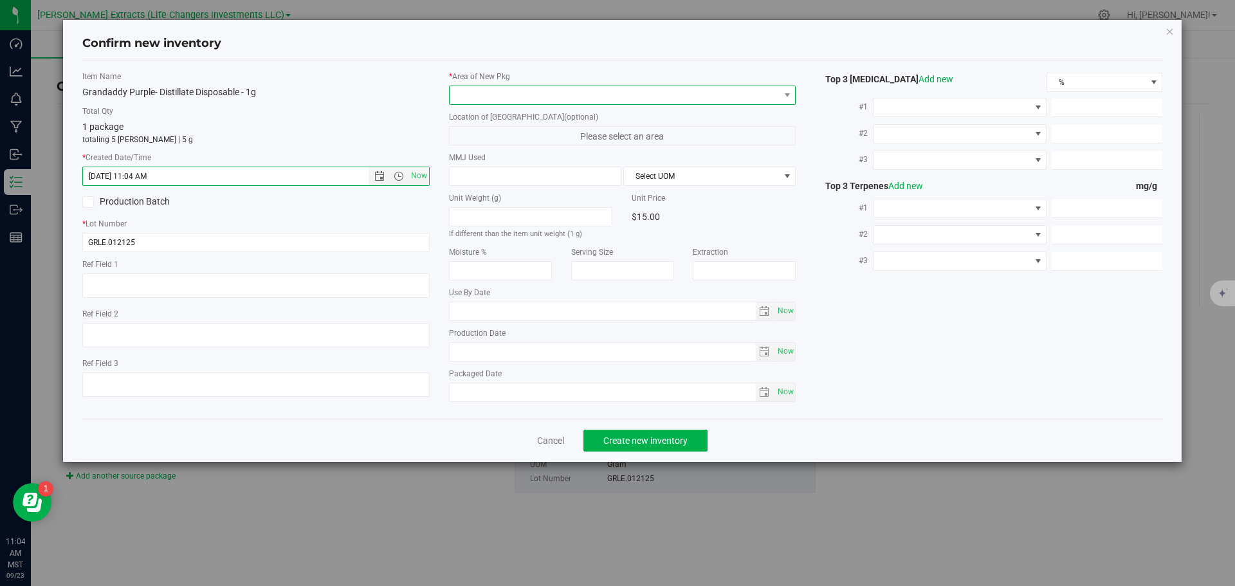
click at [473, 92] on span at bounding box center [615, 95] width 330 height 18
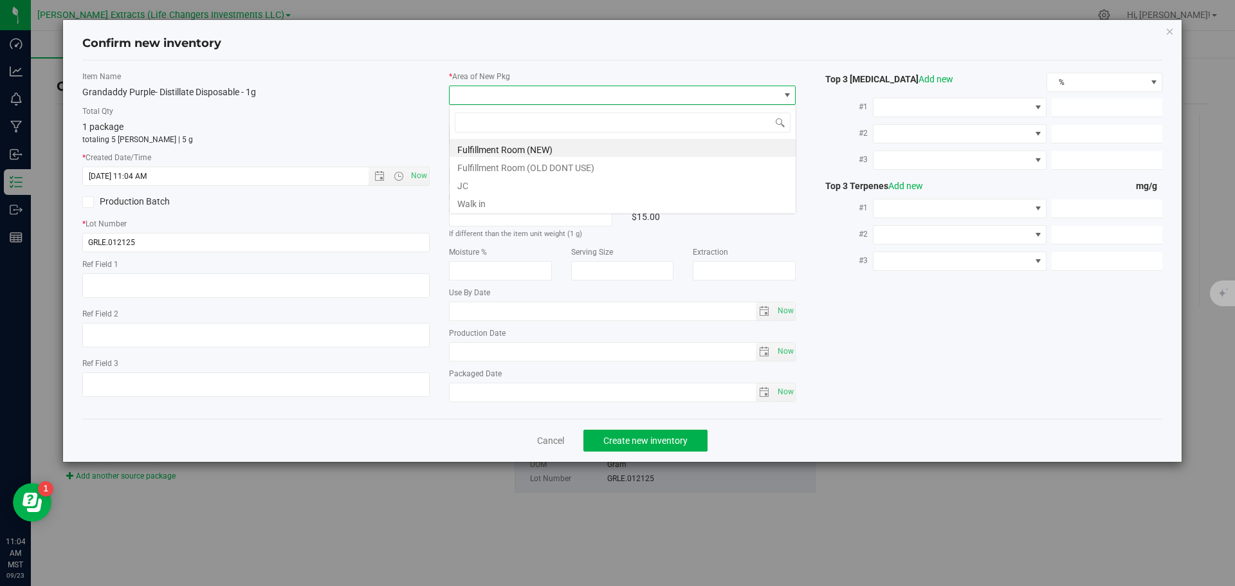
scroll to position [19, 347]
click at [486, 151] on li "Fulfillment Room (NEW)" at bounding box center [623, 148] width 346 height 18
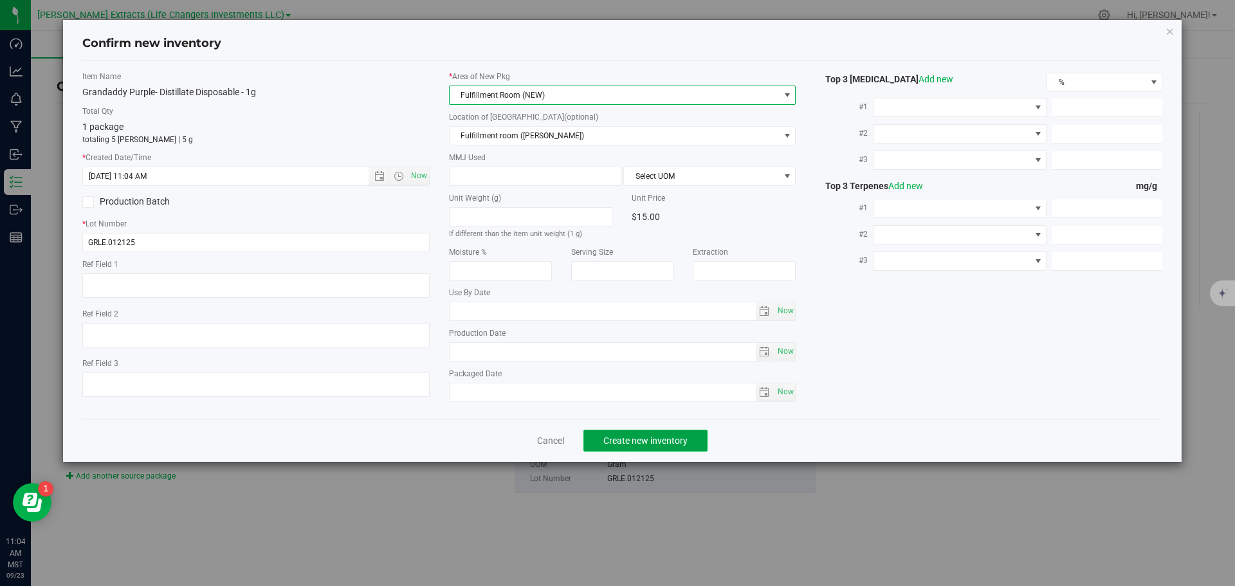
click at [616, 430] on button "Create new inventory" at bounding box center [645, 441] width 124 height 22
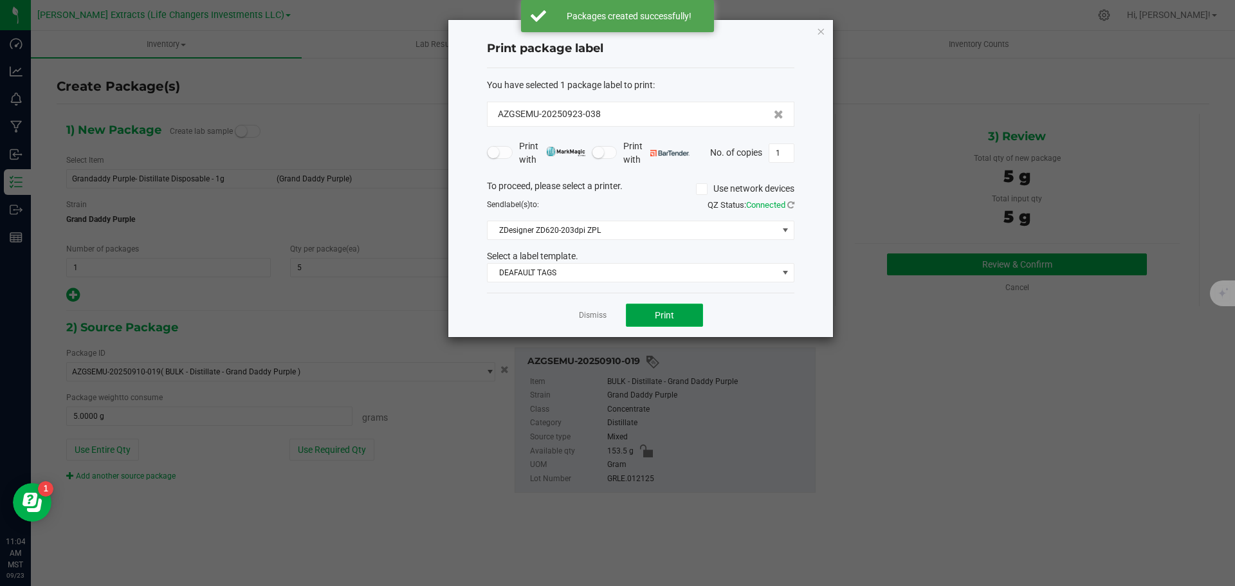
click at [653, 316] on button "Print" at bounding box center [664, 315] width 77 height 23
click at [820, 28] on icon "button" at bounding box center [820, 30] width 9 height 15
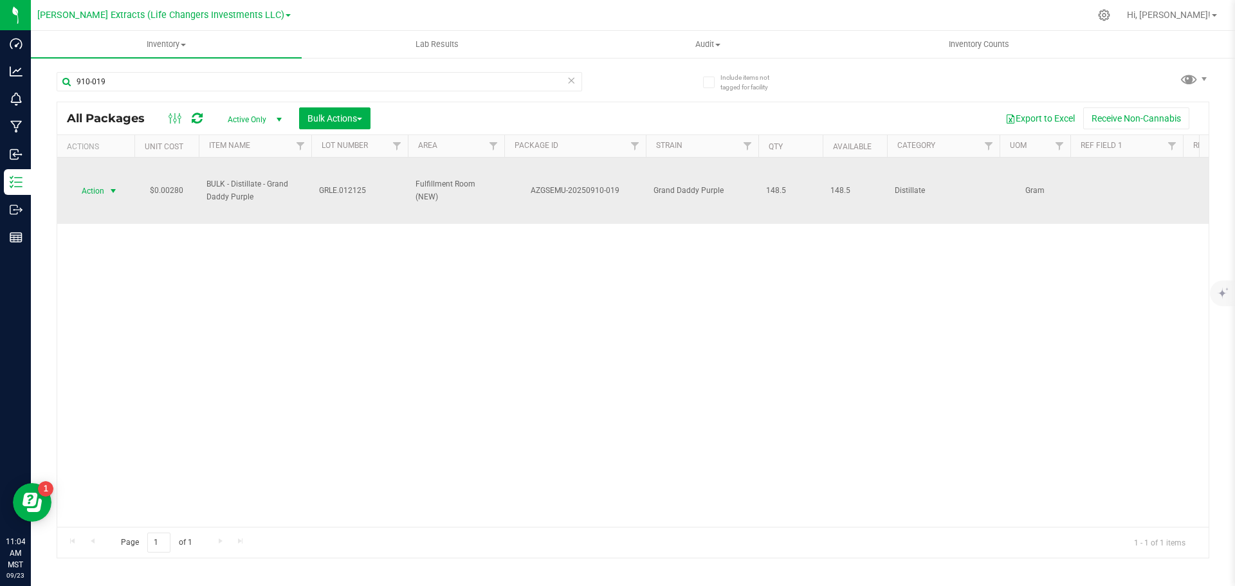
click at [90, 191] on span "Action" at bounding box center [87, 191] width 35 height 18
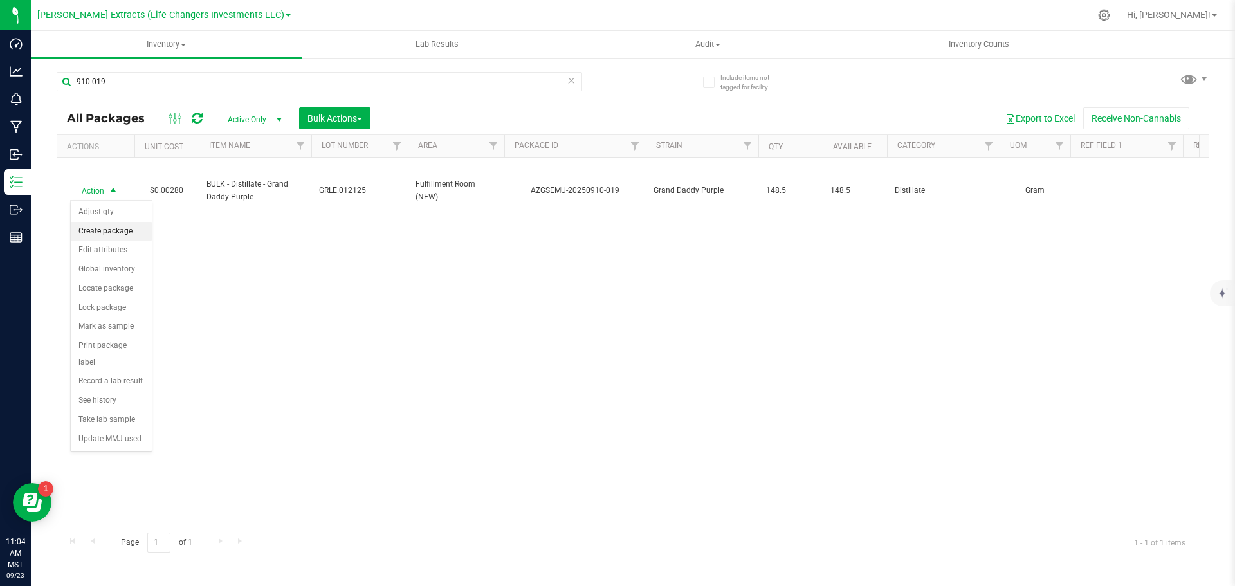
click at [103, 230] on li "Create package" at bounding box center [111, 231] width 81 height 19
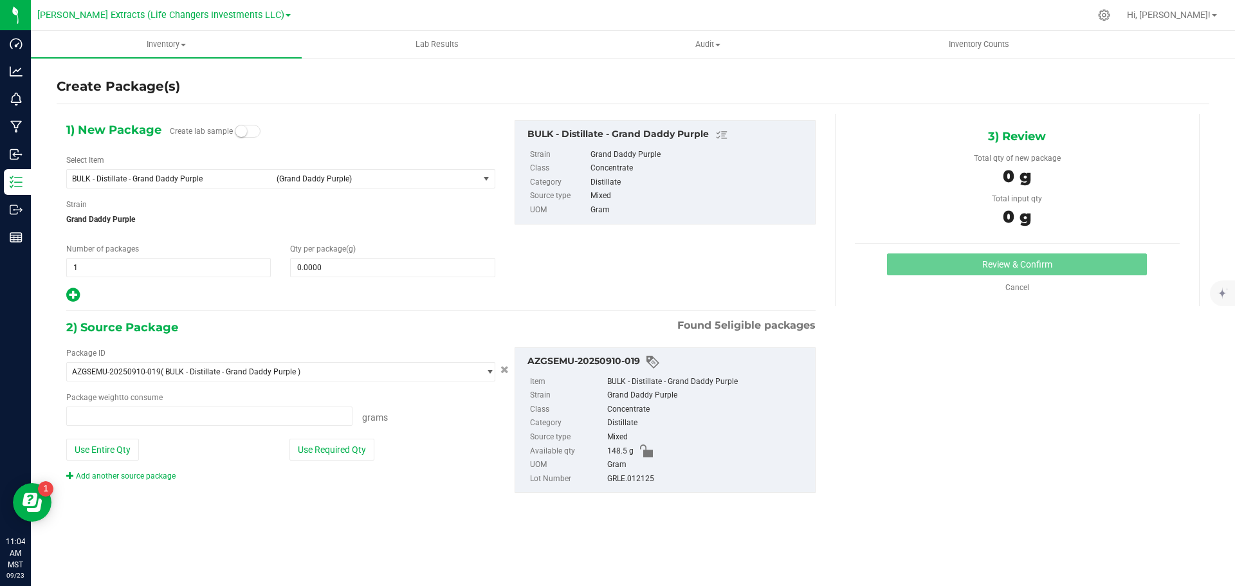
type input "0.0000 g"
click at [136, 178] on span "BULK - Distillate - Grand Daddy Purple" at bounding box center [170, 178] width 197 height 9
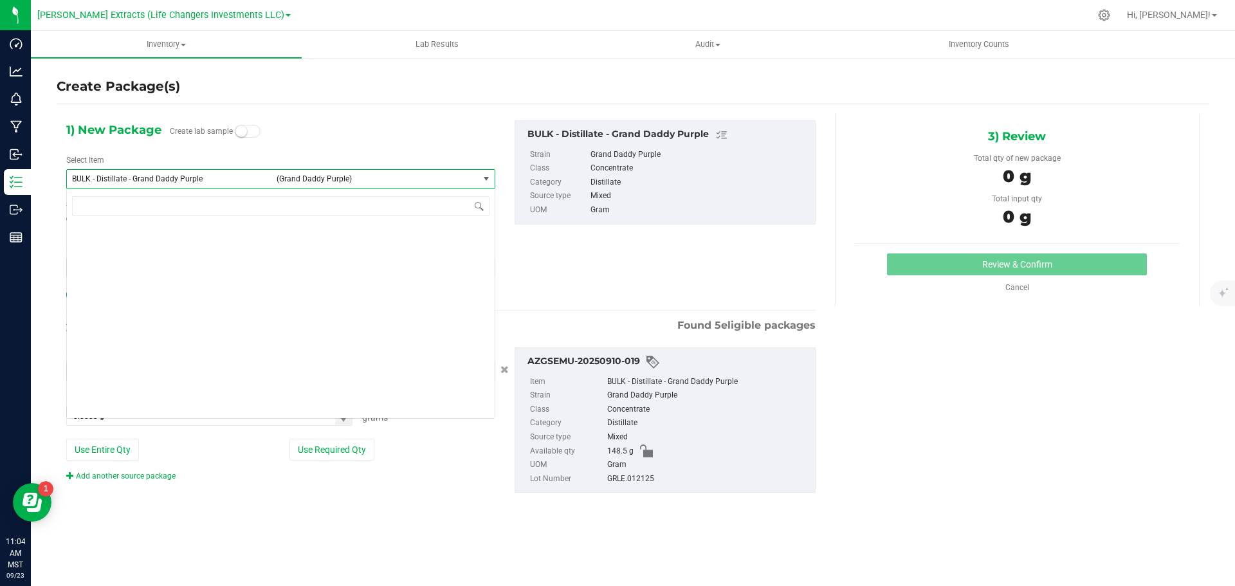
scroll to position [1135, 0]
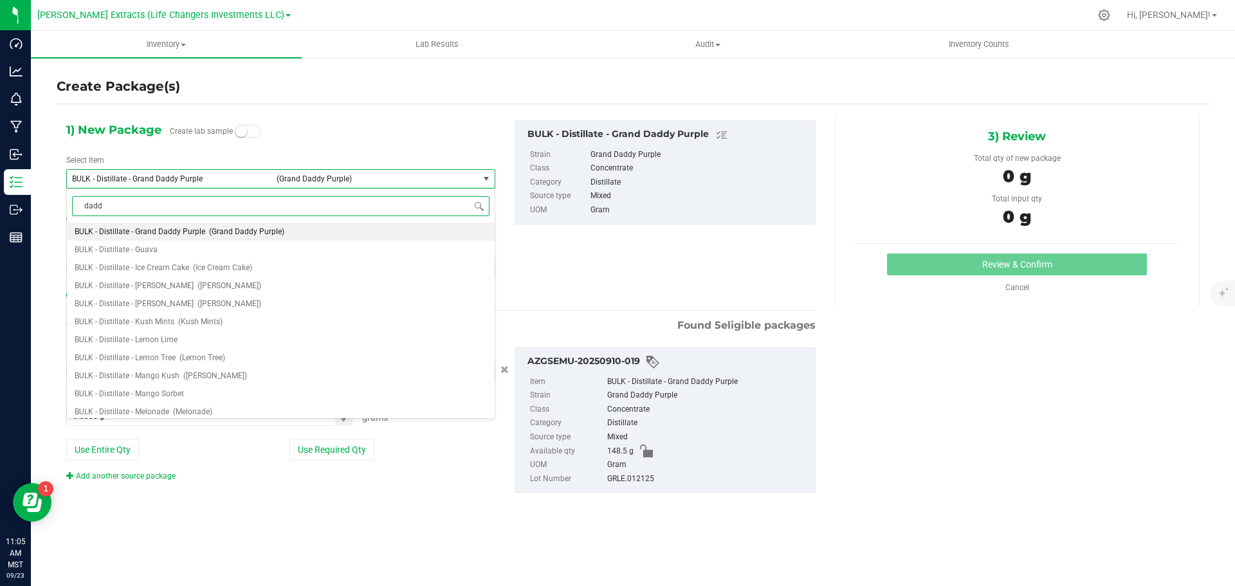
type input "daddy"
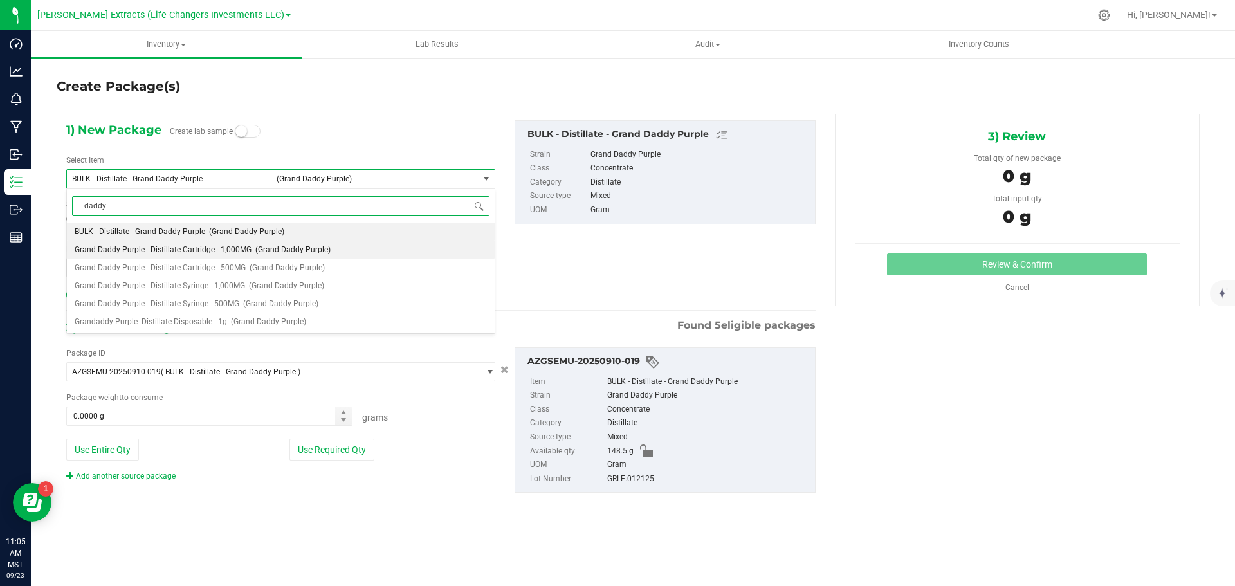
click at [225, 251] on span "Grand Daddy Purple - Distillate Cartridge - 1,000MG" at bounding box center [163, 249] width 177 height 9
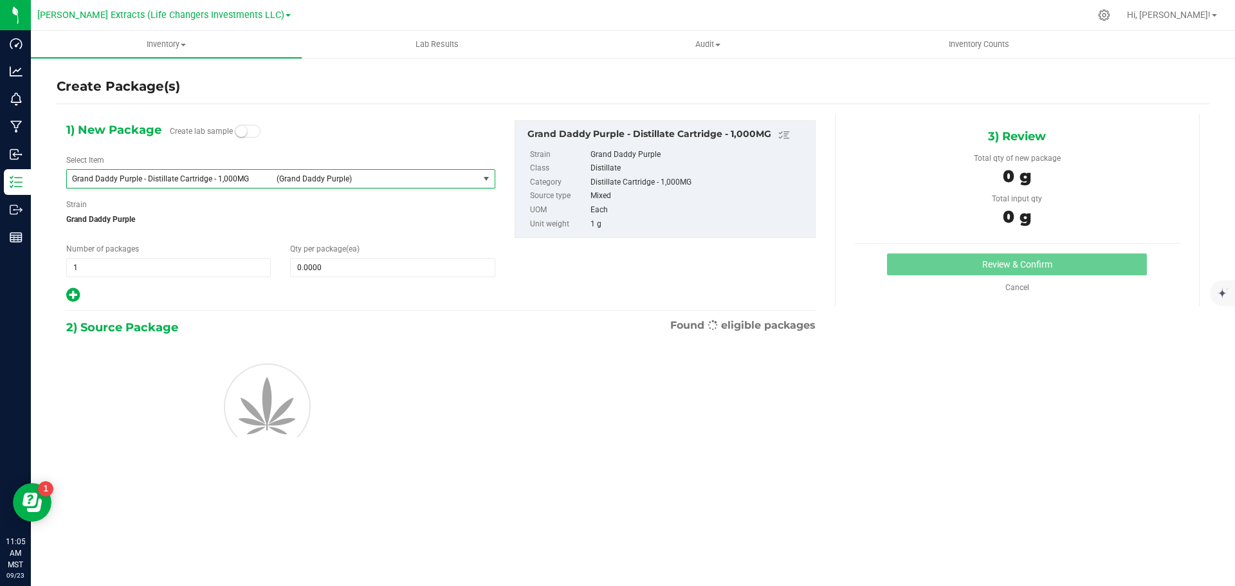
type input "0"
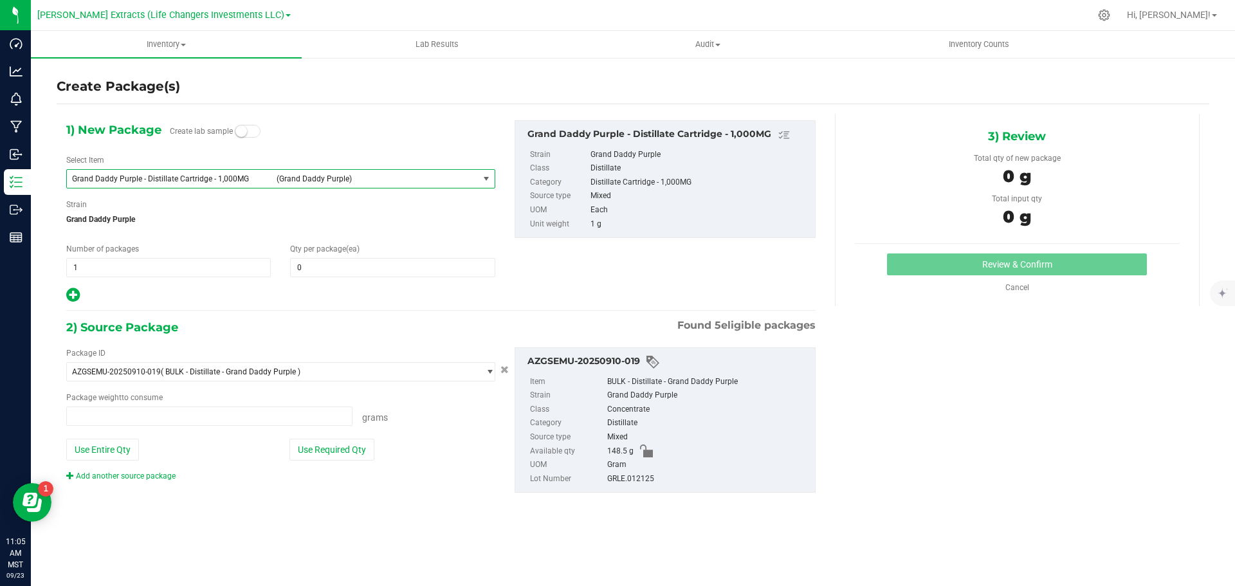
type input "0.0000 g"
click at [340, 268] on span "0 0" at bounding box center [392, 267] width 205 height 19
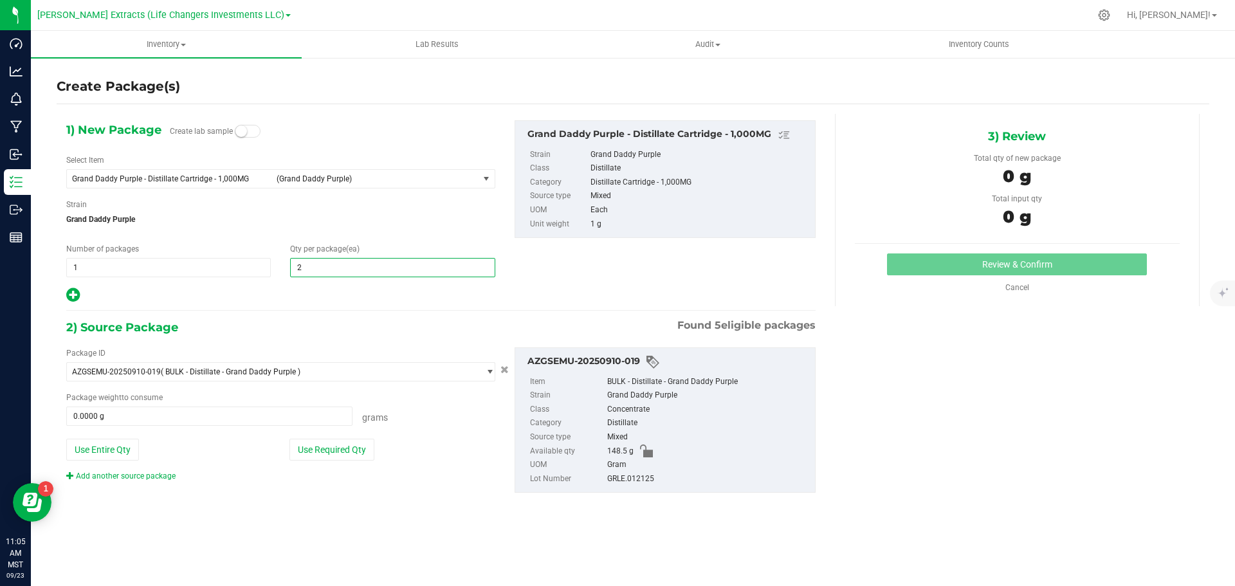
type input "20"
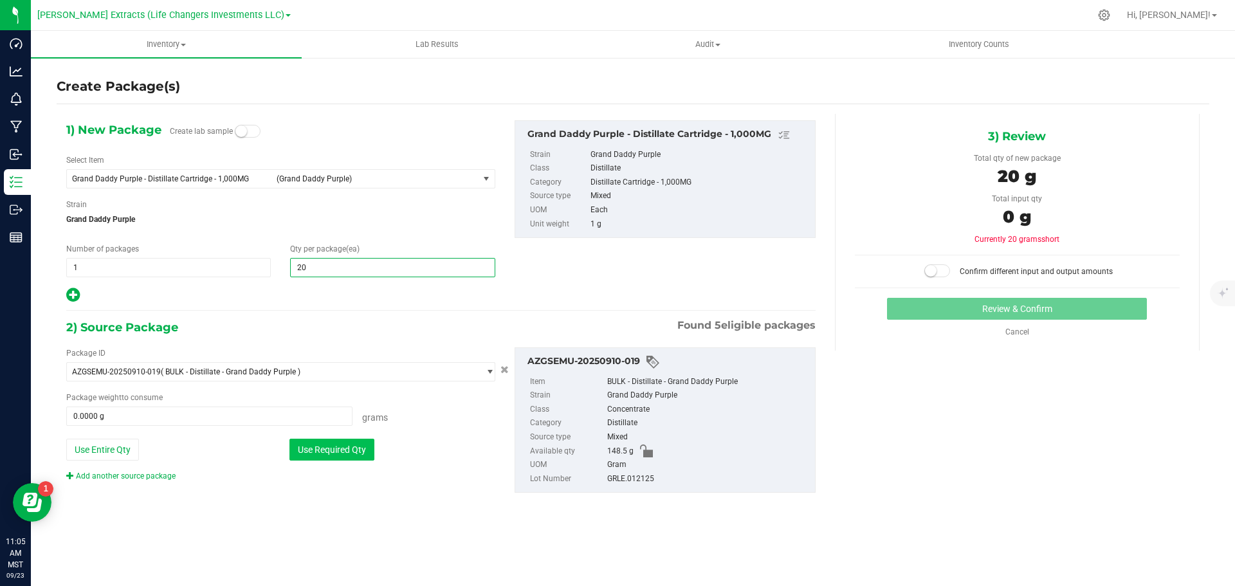
type input "20"
click at [327, 448] on button "Use Required Qty" at bounding box center [331, 450] width 85 height 22
type input "20.0000 g"
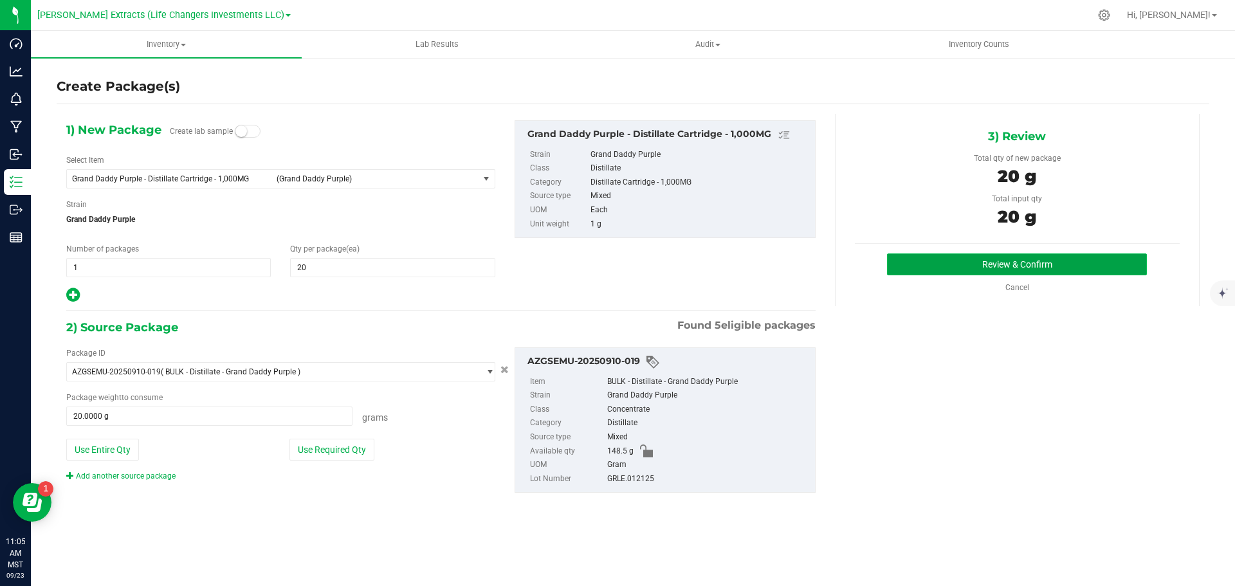
click at [1010, 261] on button "Review & Confirm" at bounding box center [1017, 264] width 260 height 22
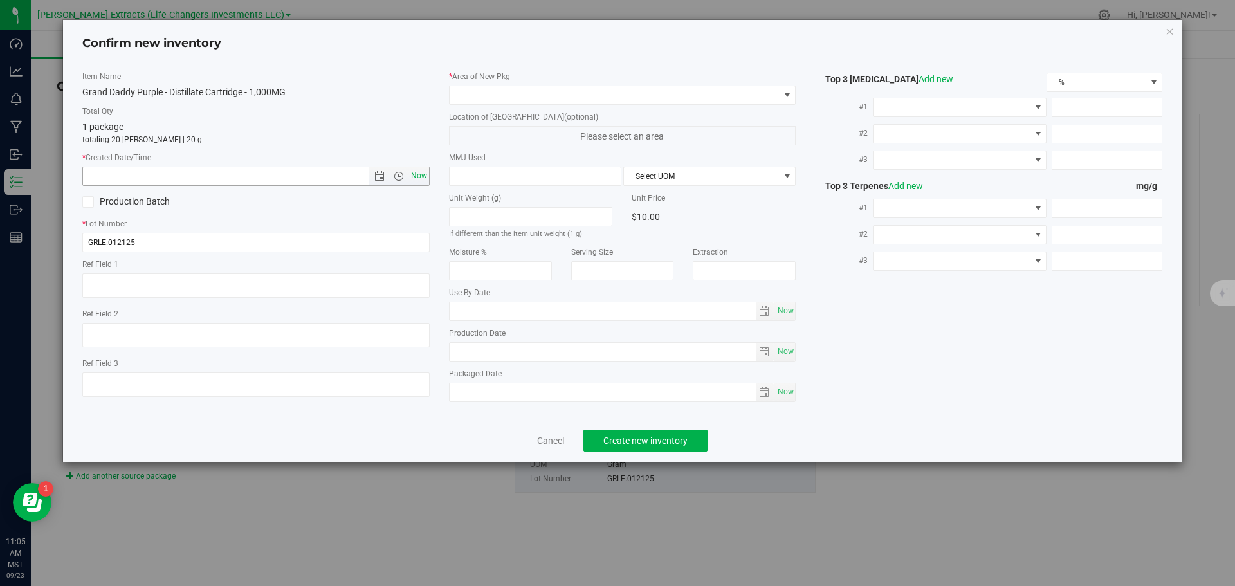
click at [421, 176] on span "Now" at bounding box center [419, 176] width 22 height 19
type input "[DATE] 11:05 AM"
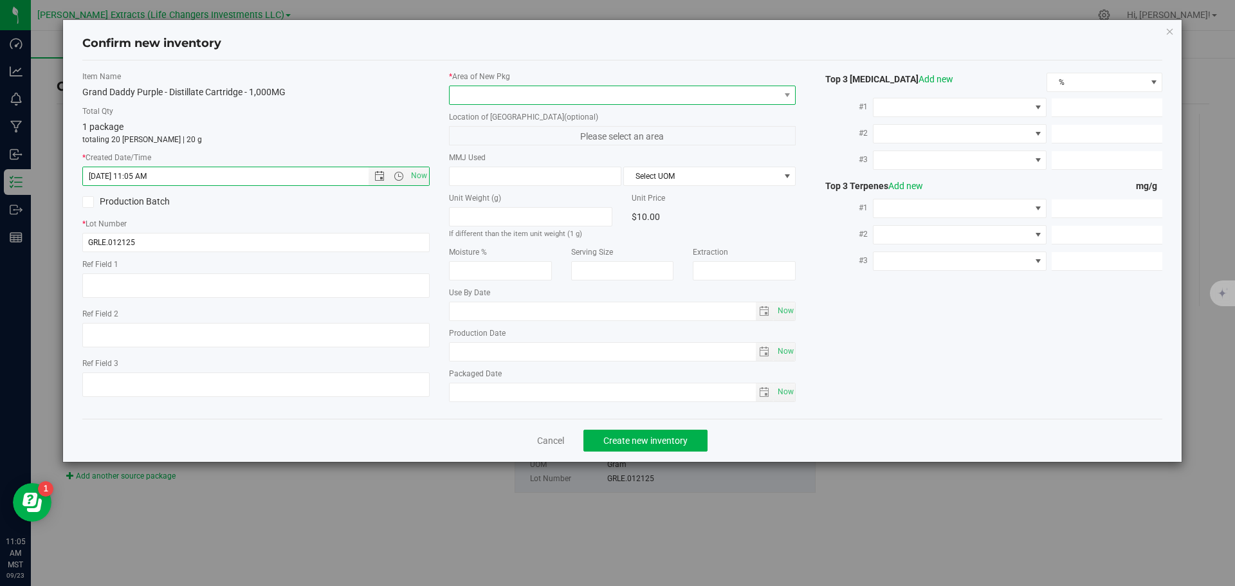
click at [482, 91] on span at bounding box center [615, 95] width 330 height 18
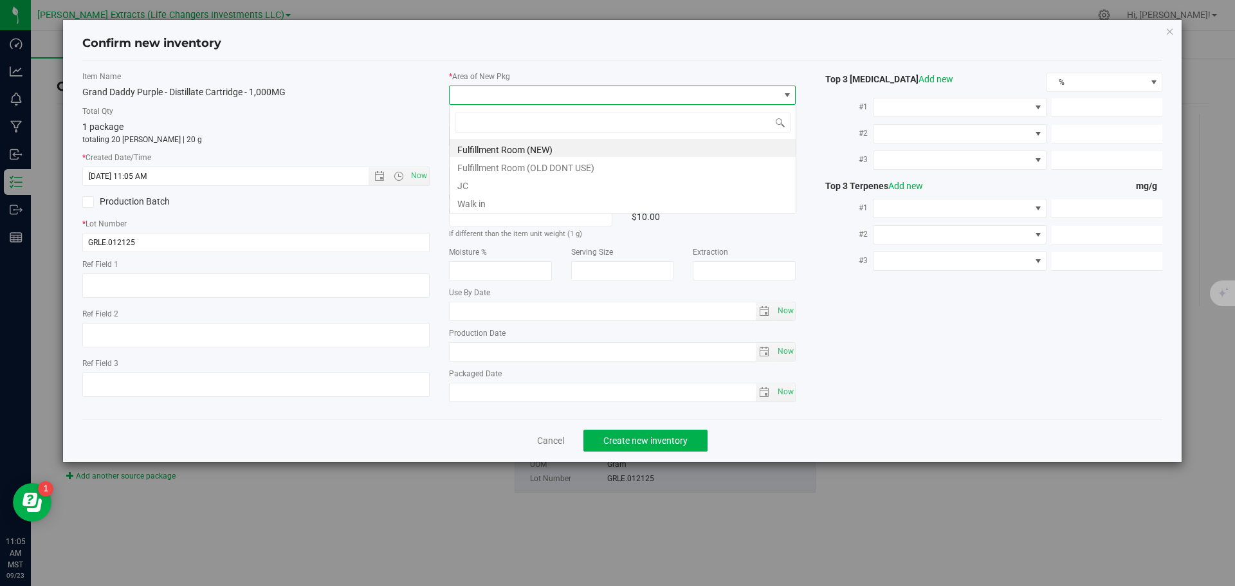
scroll to position [19, 347]
click at [487, 149] on li "Fulfillment Room (NEW)" at bounding box center [623, 148] width 346 height 18
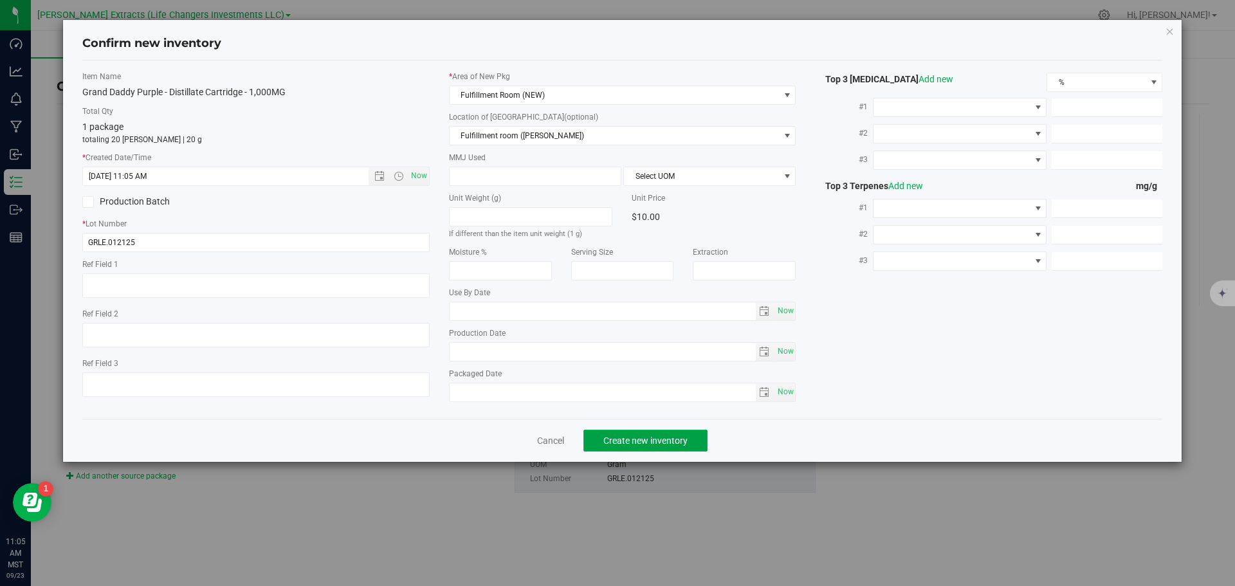
click at [648, 433] on button "Create new inventory" at bounding box center [645, 441] width 124 height 22
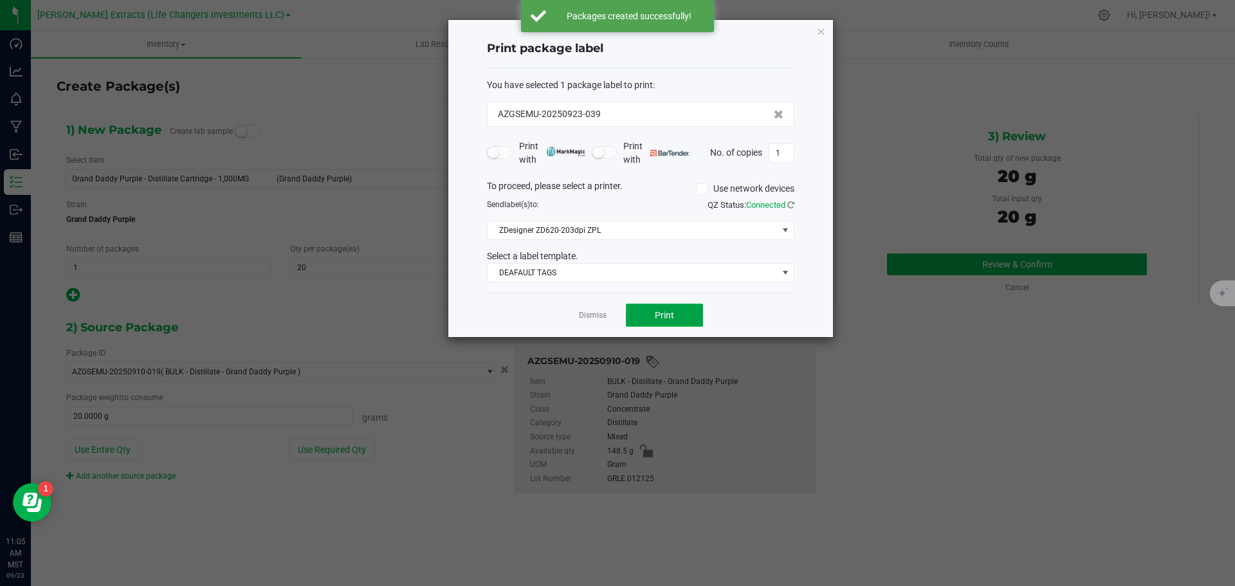
click at [677, 313] on button "Print" at bounding box center [664, 315] width 77 height 23
click at [820, 33] on icon "button" at bounding box center [820, 30] width 9 height 15
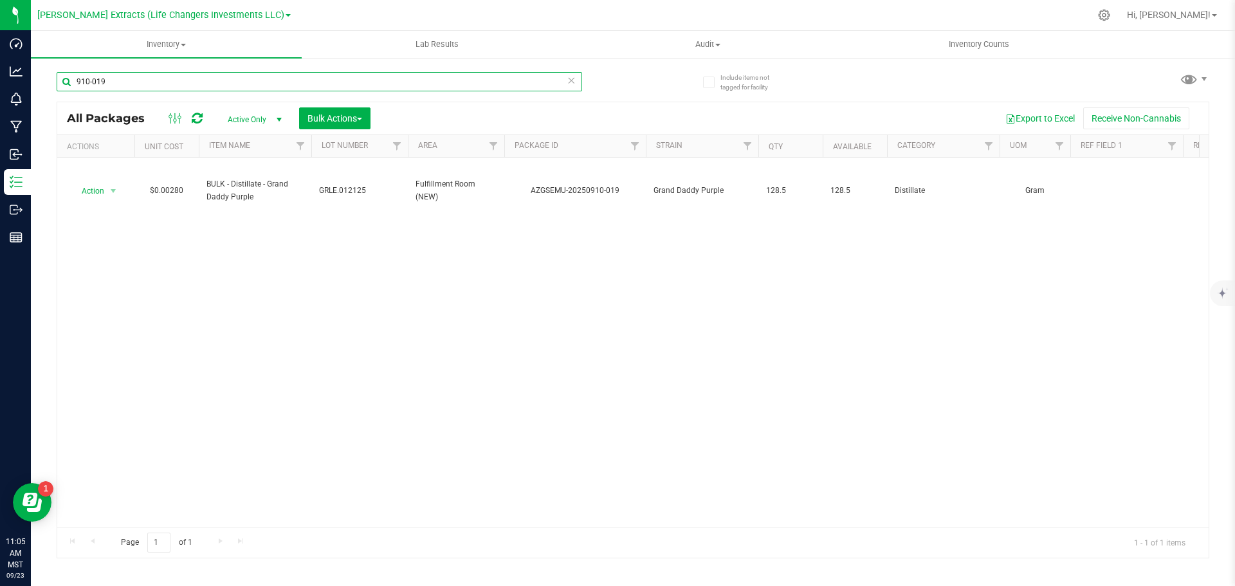
click at [116, 84] on input "910-019" at bounding box center [319, 81] width 525 height 19
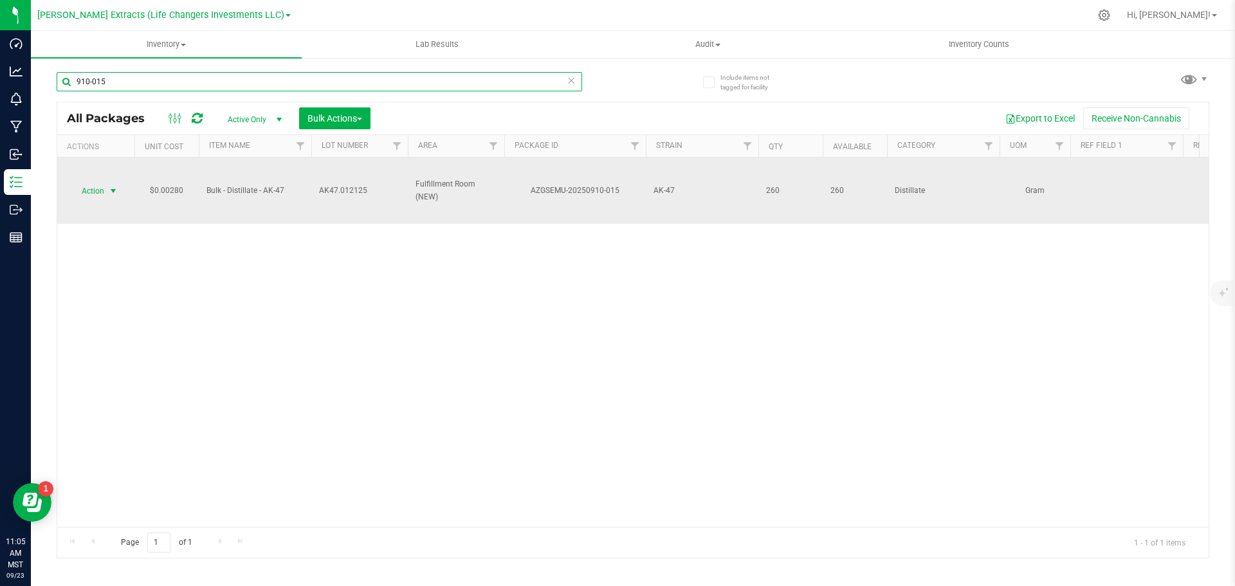
type input "910-015"
click at [96, 188] on span "Action" at bounding box center [87, 191] width 35 height 18
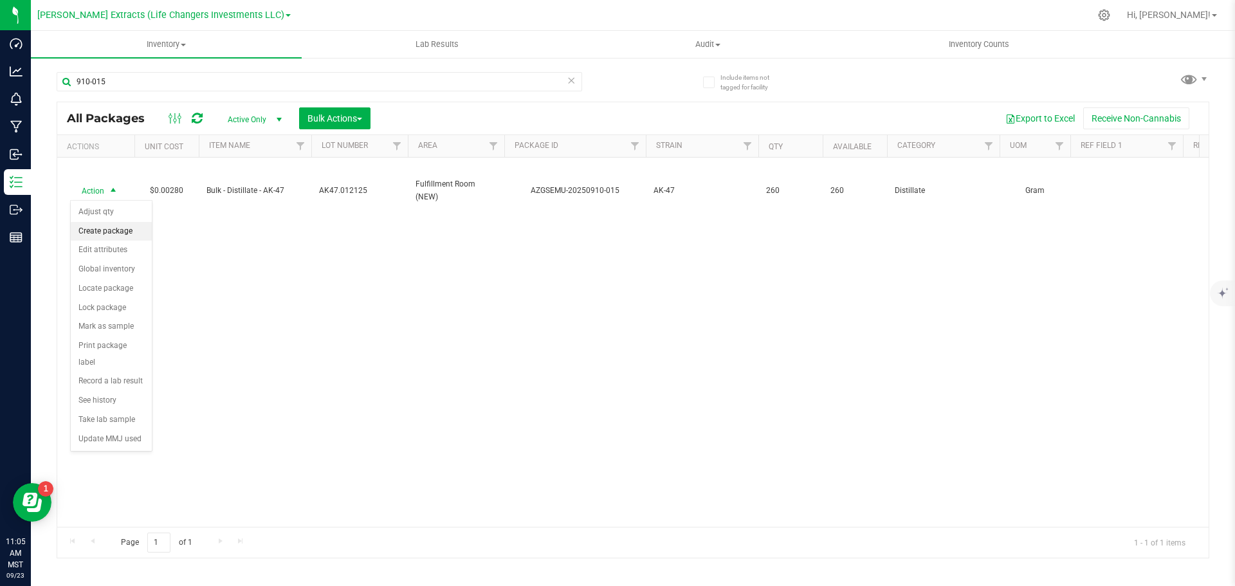
click at [98, 229] on li "Create package" at bounding box center [111, 231] width 81 height 19
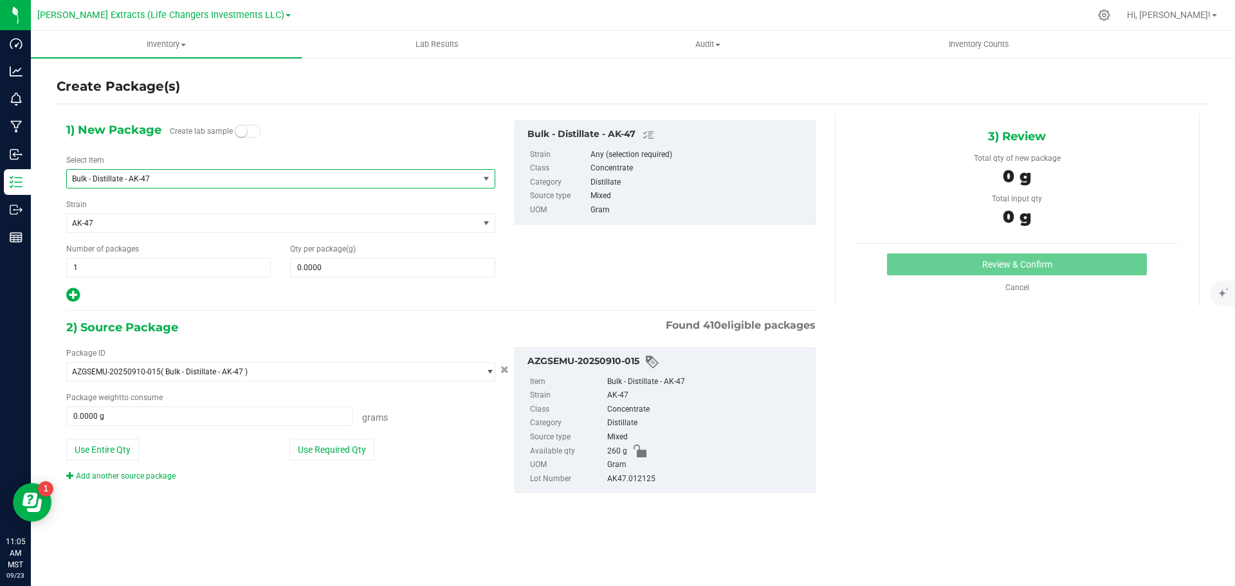
click at [105, 176] on span "Bulk - Distillate - AK-47" at bounding box center [264, 178] width 385 height 9
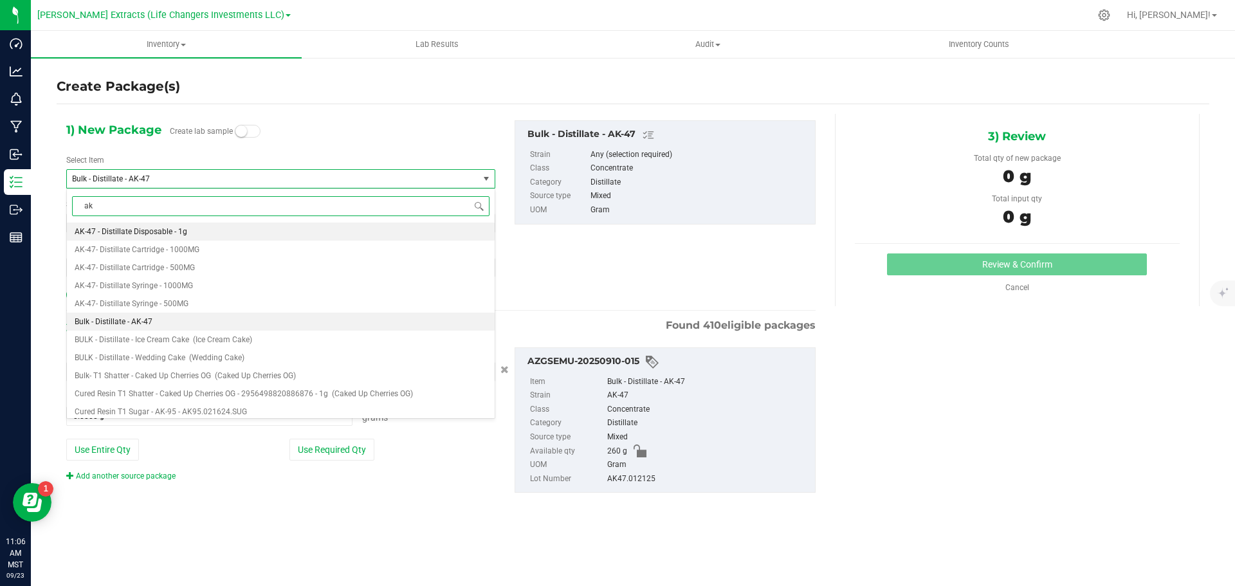
type input "ak-"
click at [163, 231] on span "AK-47 - Distillate Disposable - 1g" at bounding box center [131, 231] width 113 height 9
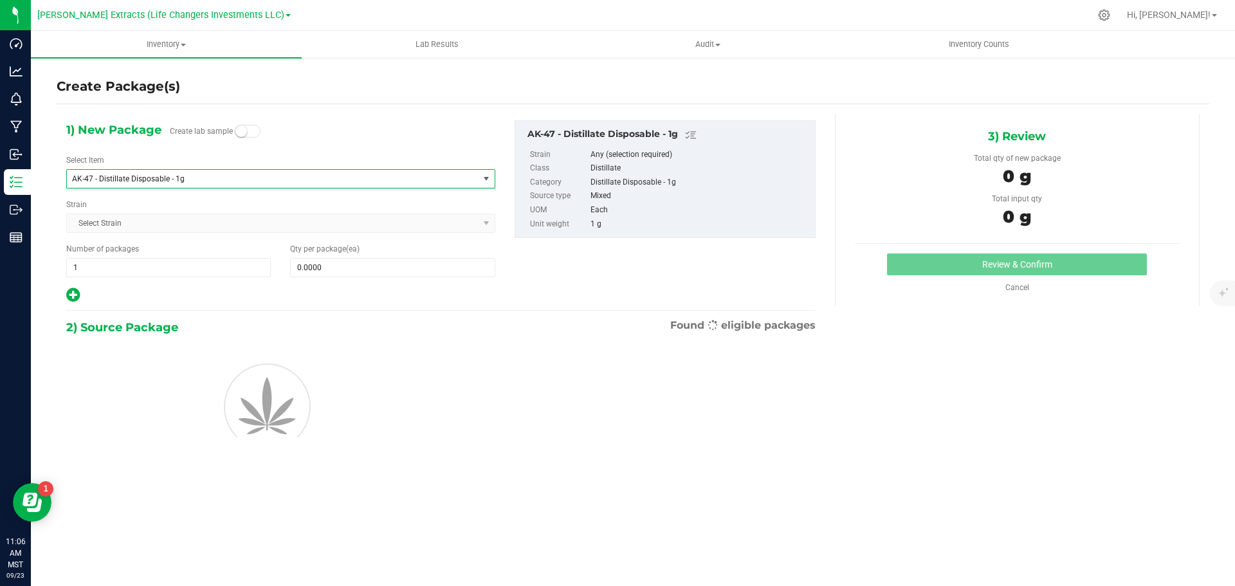
type input "0"
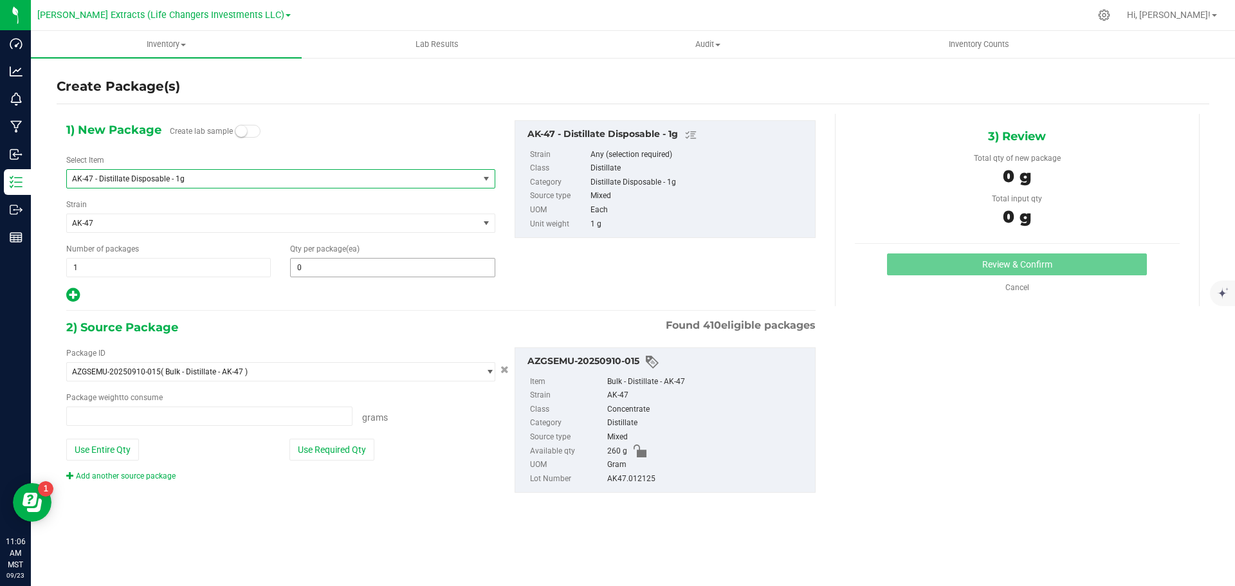
type input "0.0000 g"
click at [307, 266] on span "0 0" at bounding box center [392, 267] width 205 height 19
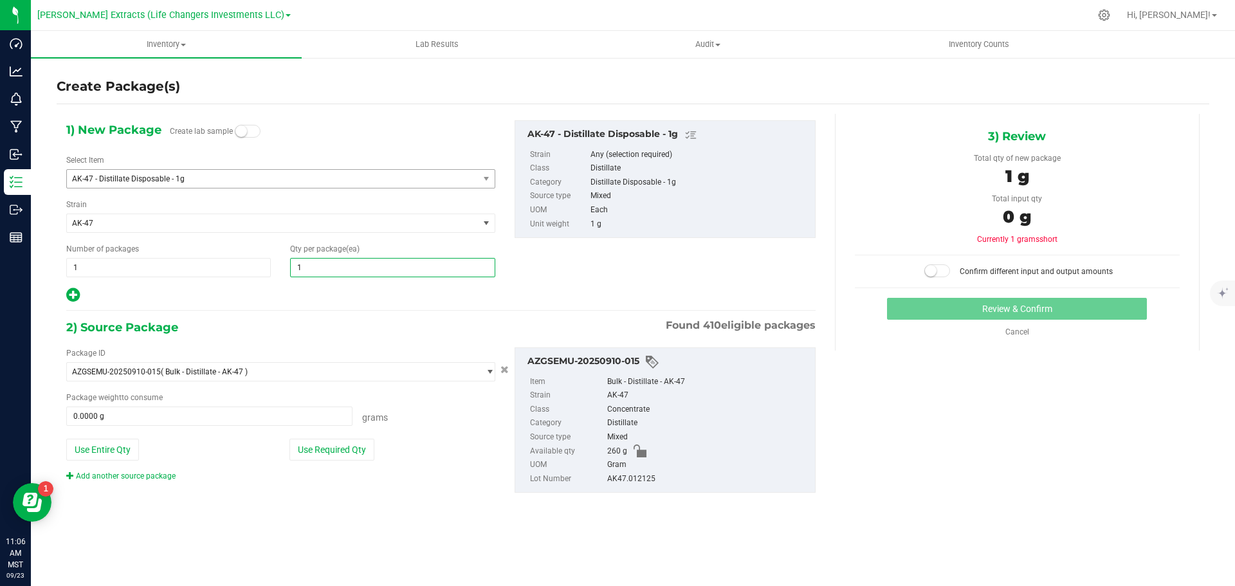
type input "10"
click at [313, 450] on button "Use Required Qty" at bounding box center [331, 450] width 85 height 22
type input "10"
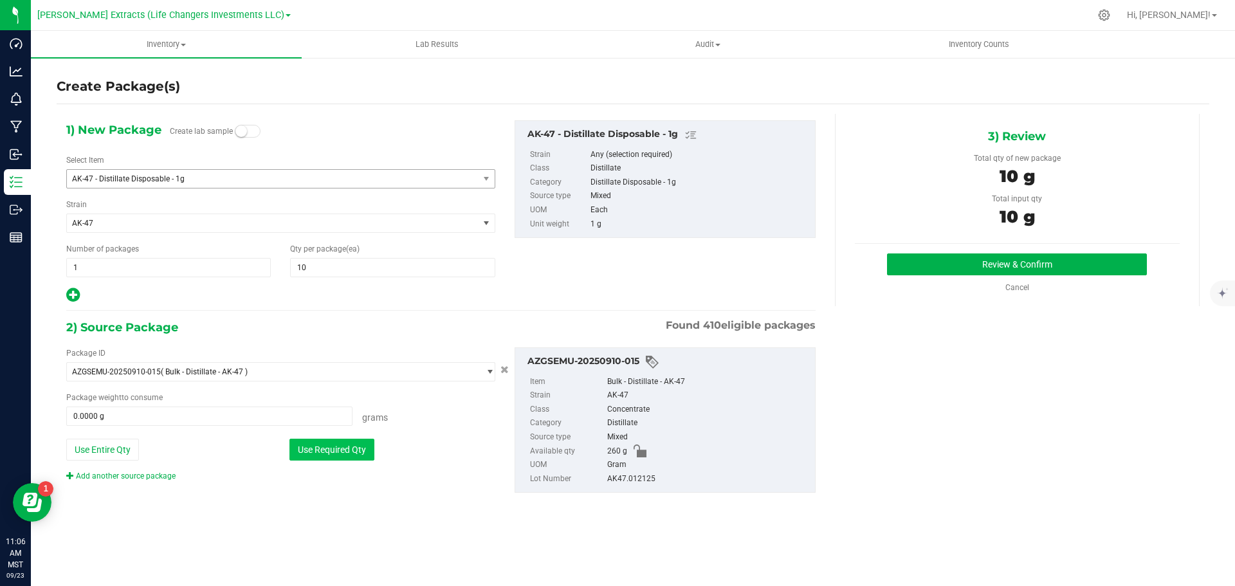
type input "10.0000 g"
click at [1037, 257] on button "Review & Confirm" at bounding box center [1017, 264] width 260 height 22
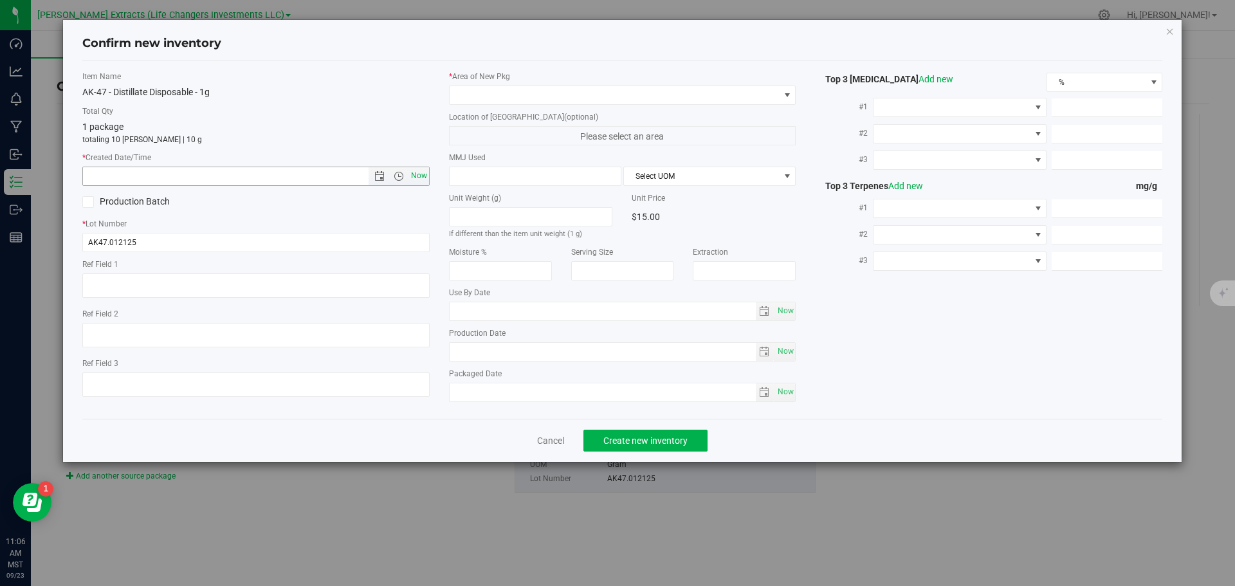
click at [414, 172] on span "Now" at bounding box center [419, 176] width 22 height 19
type input "[DATE] 11:06 AM"
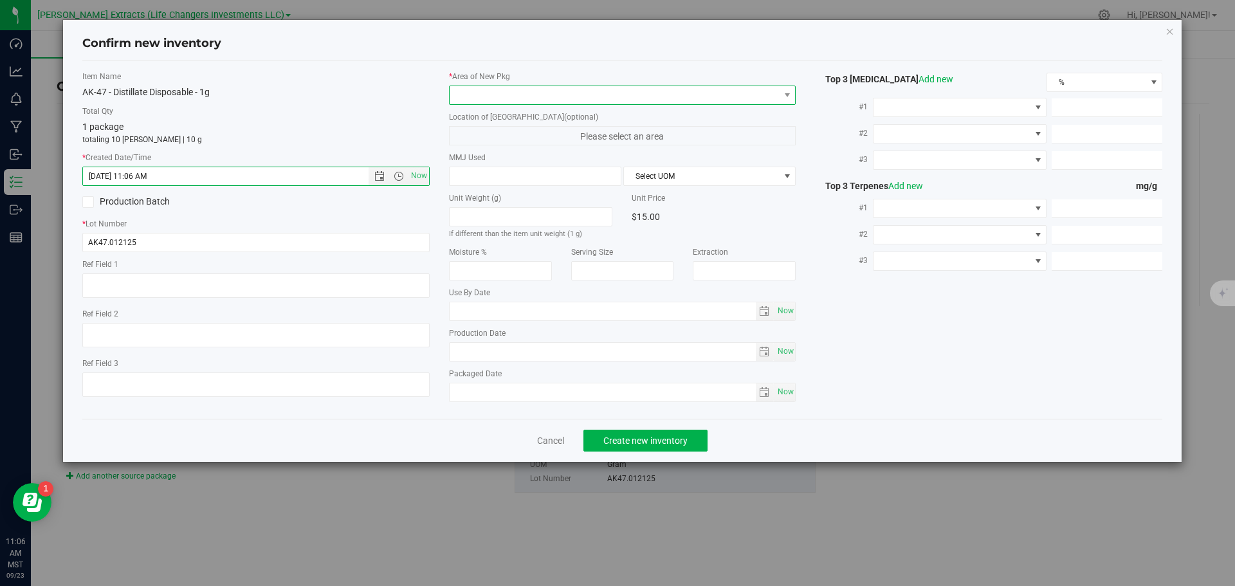
click at [478, 93] on span at bounding box center [615, 95] width 330 height 18
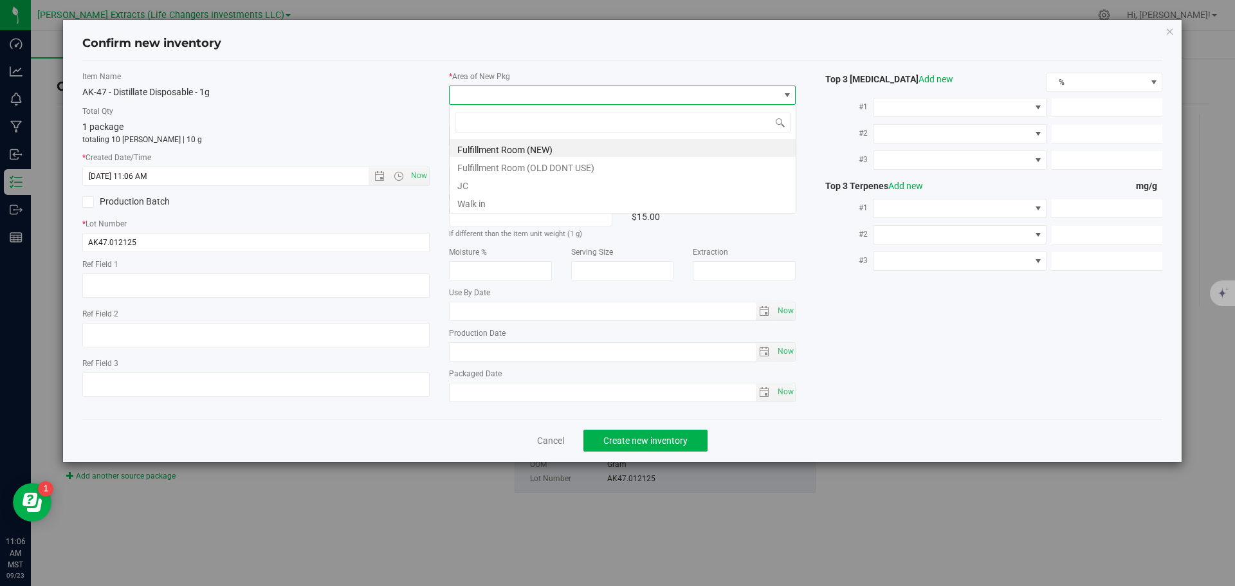
scroll to position [19, 347]
click at [494, 151] on li "Fulfillment Room (NEW)" at bounding box center [623, 148] width 346 height 18
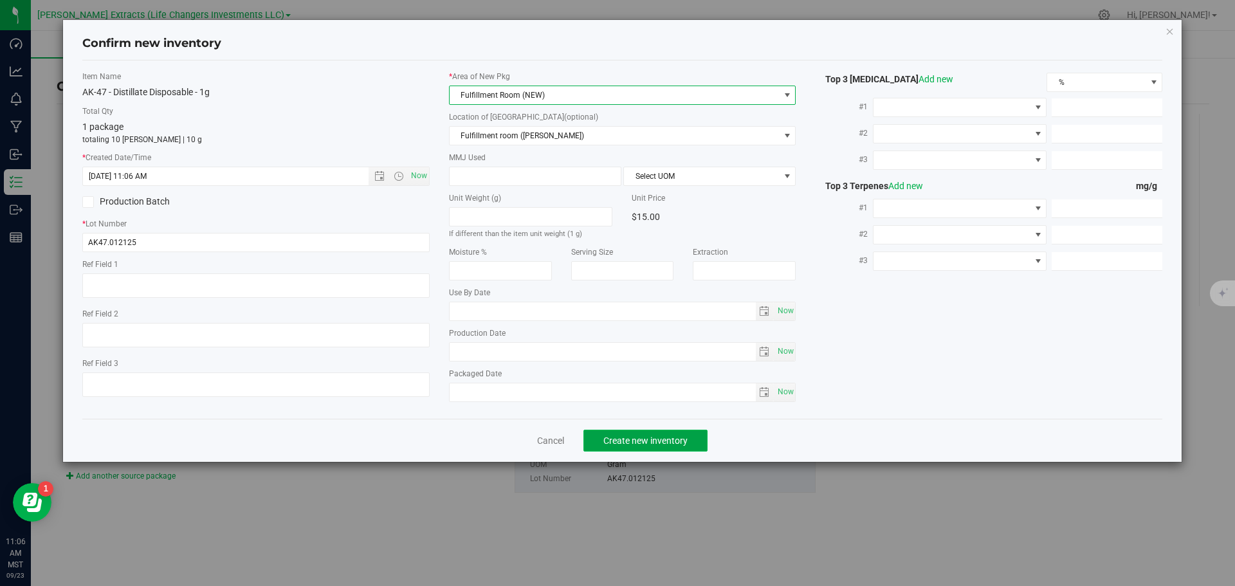
click at [664, 436] on span "Create new inventory" at bounding box center [645, 440] width 84 height 10
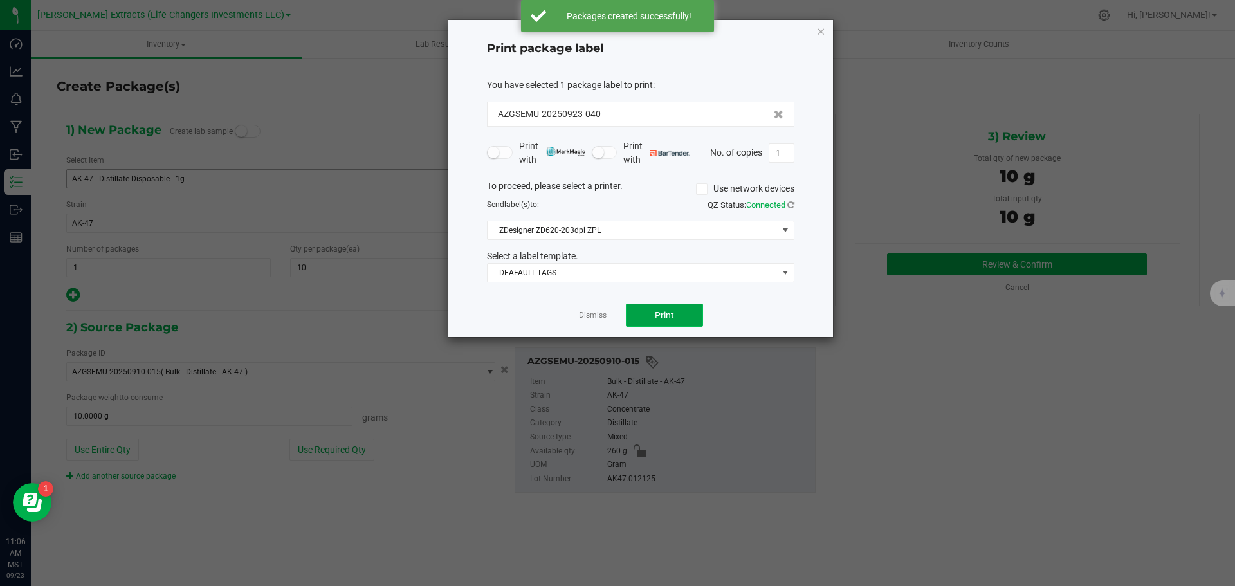
click at [670, 312] on span "Print" at bounding box center [664, 315] width 19 height 10
click at [821, 30] on icon "button" at bounding box center [820, 30] width 9 height 15
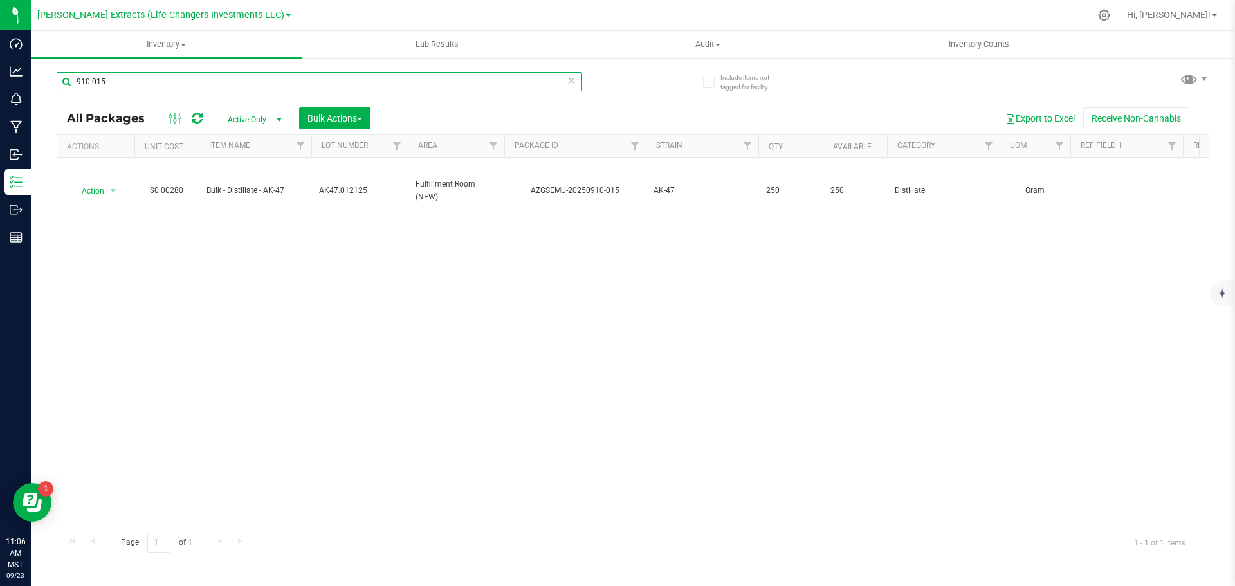
drag, startPoint x: 112, startPoint y: 80, endPoint x: 68, endPoint y: 81, distance: 44.4
click at [68, 81] on input "910-015" at bounding box center [319, 81] width 525 height 19
click at [219, 239] on div "Action Action Adjust qty Create package Edit attributes Global inventory Locate…" at bounding box center [632, 342] width 1151 height 369
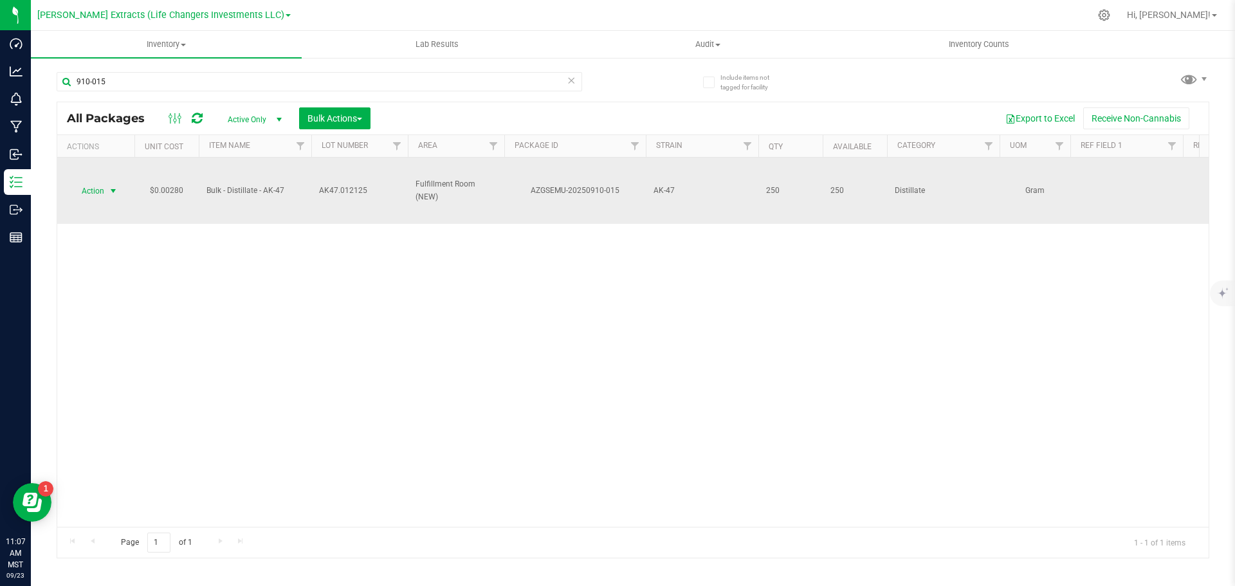
click at [87, 189] on span "Action" at bounding box center [87, 191] width 35 height 18
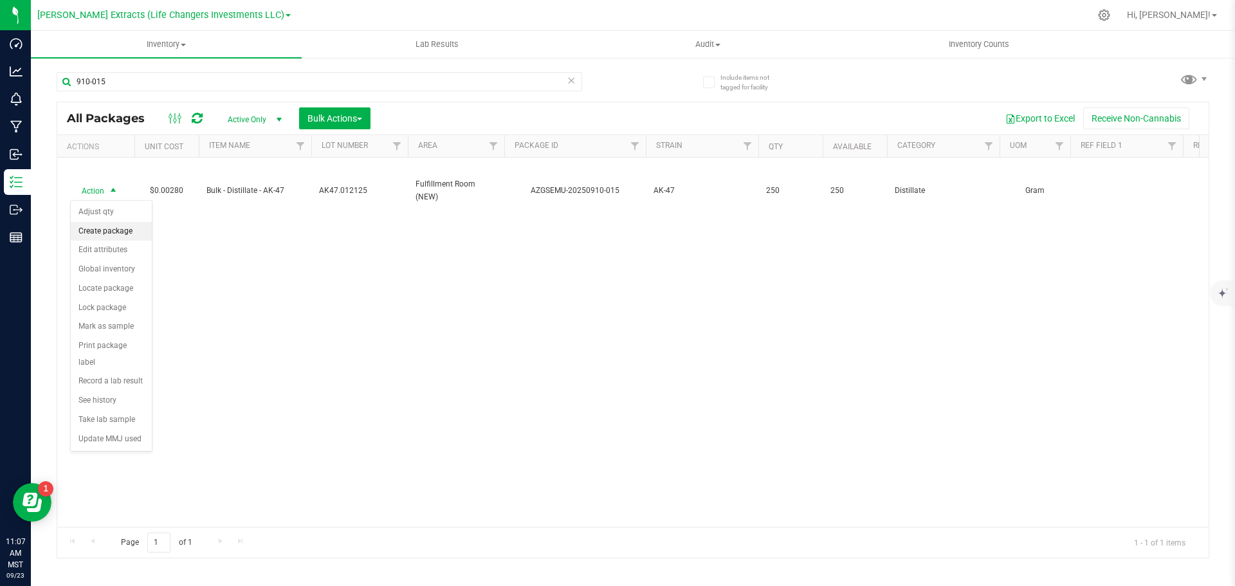
click at [95, 232] on li "Create package" at bounding box center [111, 231] width 81 height 19
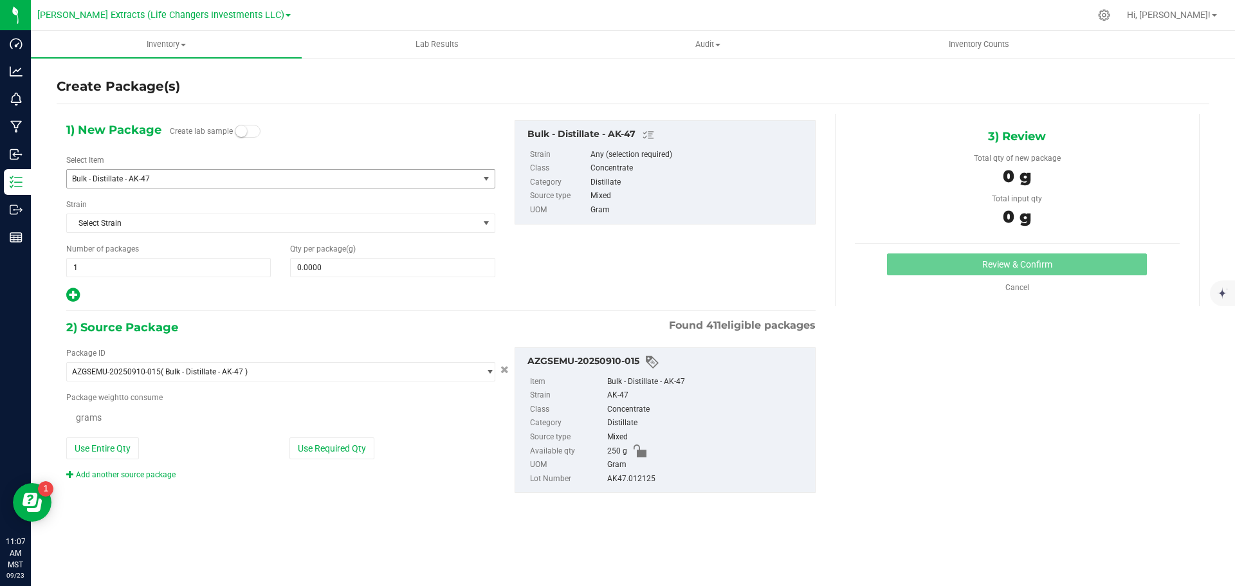
click at [162, 176] on span "Bulk - Distillate - AK-47" at bounding box center [264, 178] width 385 height 9
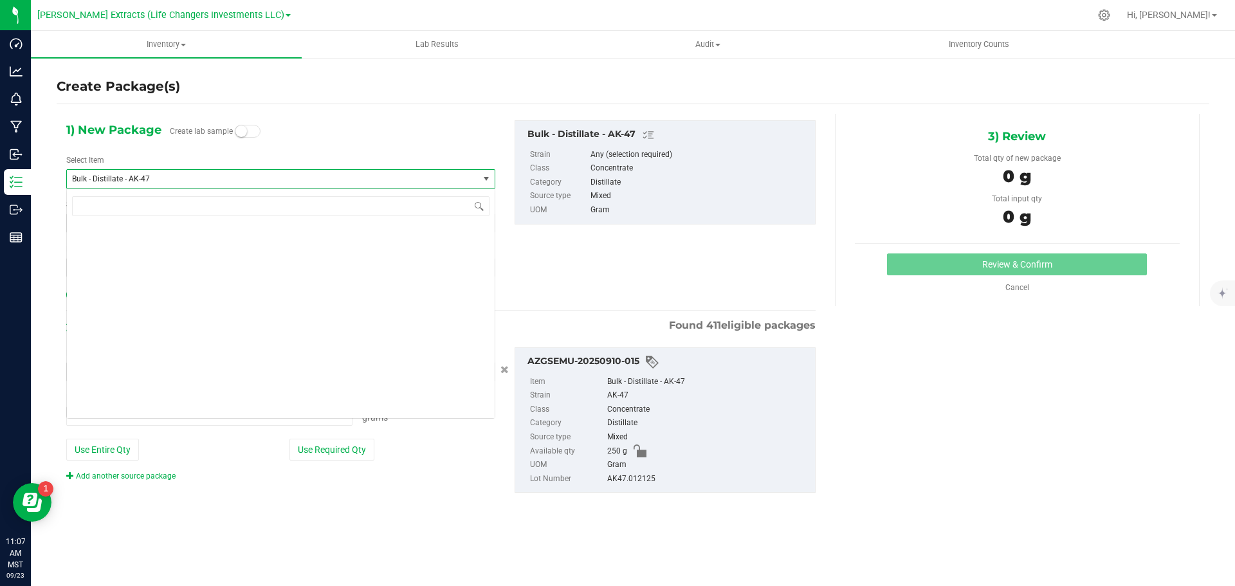
type input "0.0000 g"
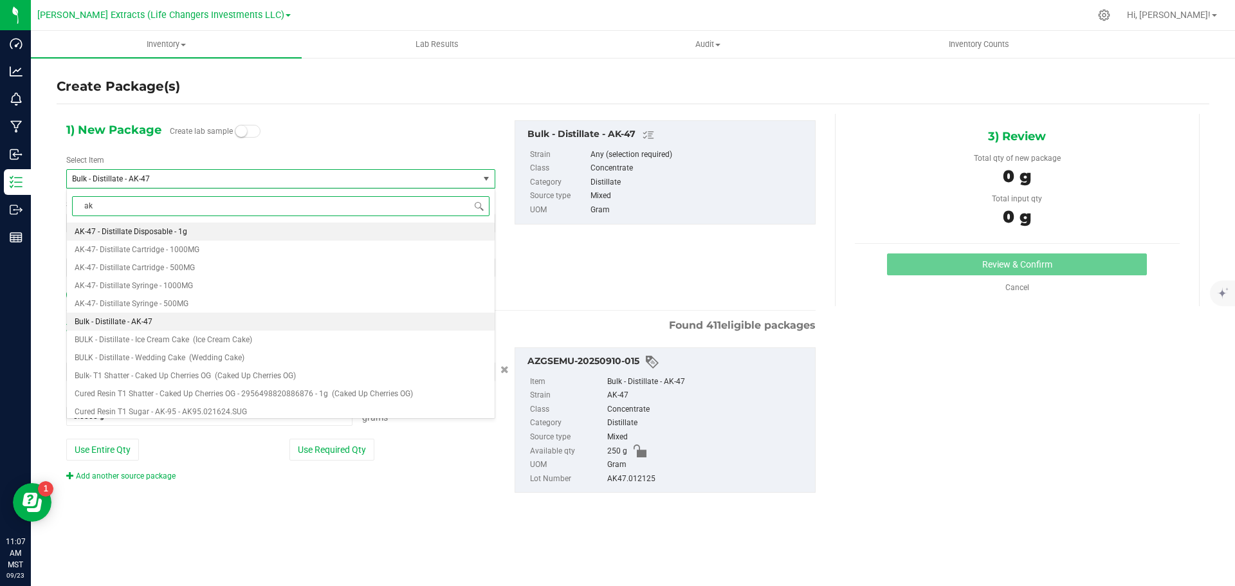
type input "ak-"
click at [194, 254] on span "AK-47- Distillate Cartridge - 1000MG" at bounding box center [137, 249] width 125 height 9
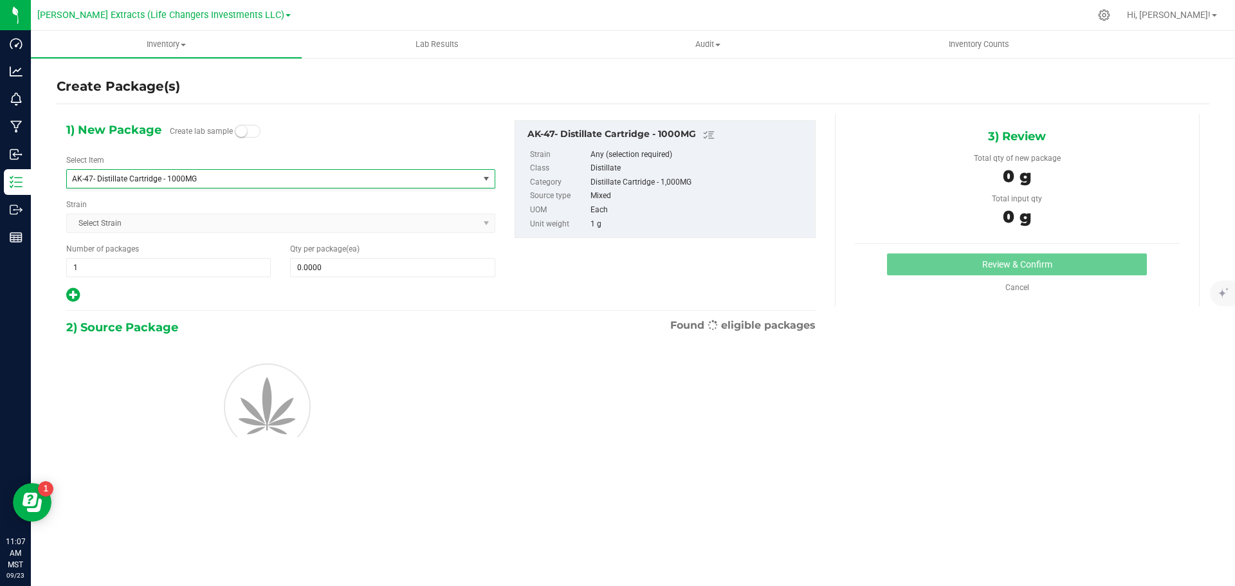
type input "0"
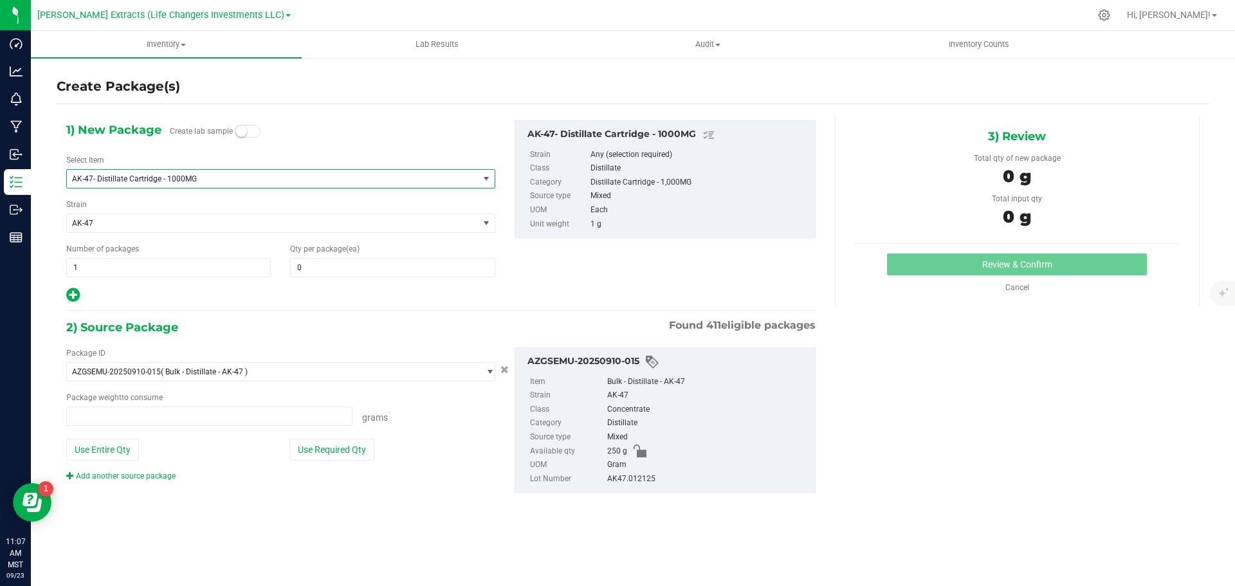
type input "0.0000 g"
click at [348, 264] on span "0 0" at bounding box center [392, 267] width 205 height 19
type input "20"
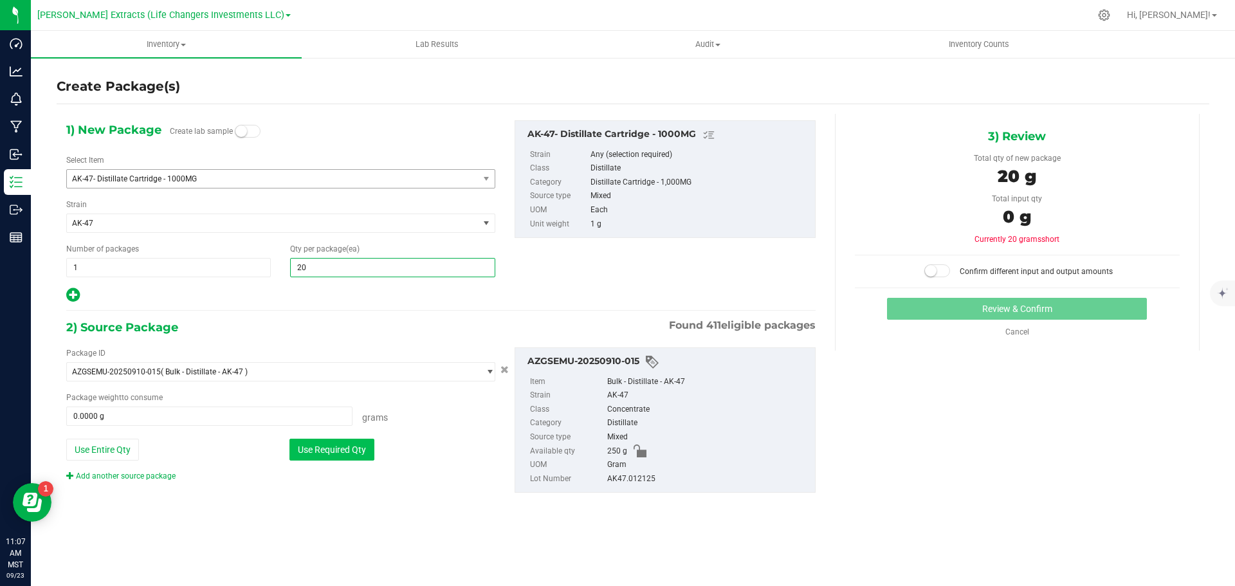
type input "20"
click at [325, 448] on button "Use Required Qty" at bounding box center [331, 450] width 85 height 22
type input "20.0000 g"
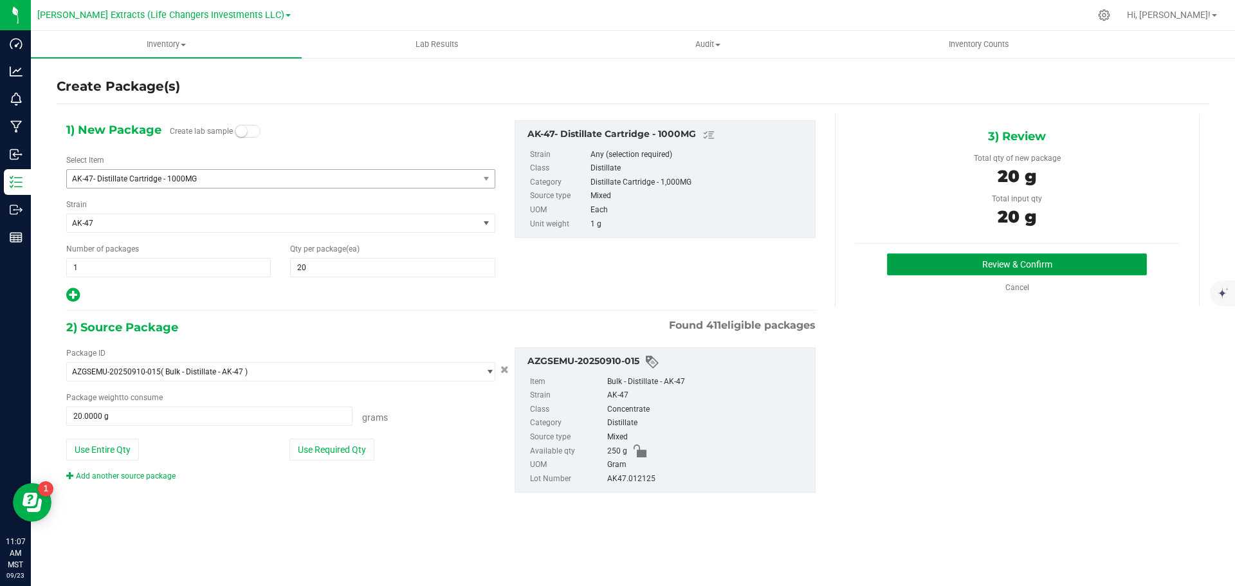
click at [959, 269] on button "Review & Confirm" at bounding box center [1017, 264] width 260 height 22
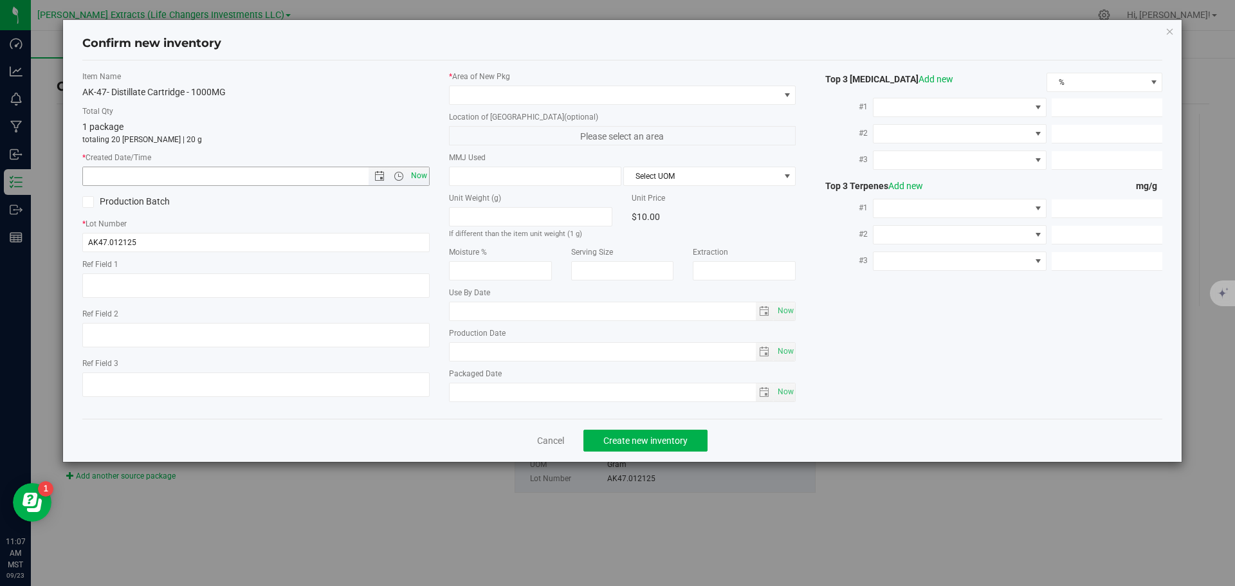
click at [421, 174] on span "Now" at bounding box center [419, 176] width 22 height 19
type input "[DATE] 11:07 AM"
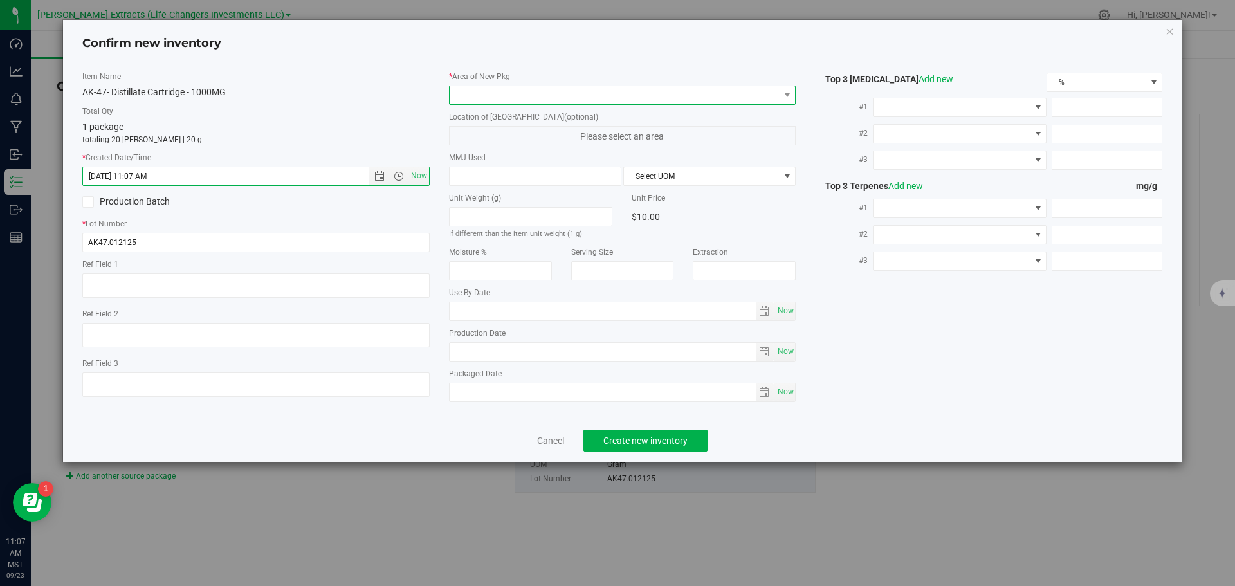
click at [469, 98] on span at bounding box center [615, 95] width 330 height 18
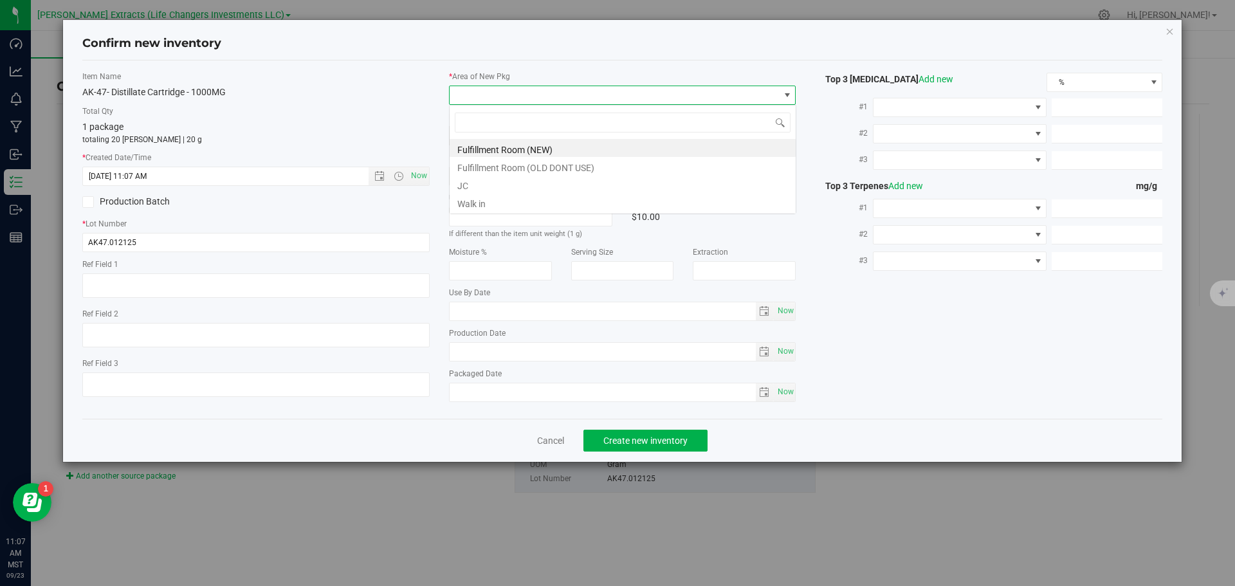
scroll to position [19, 347]
click at [516, 154] on li "Fulfillment Room (NEW)" at bounding box center [623, 148] width 346 height 18
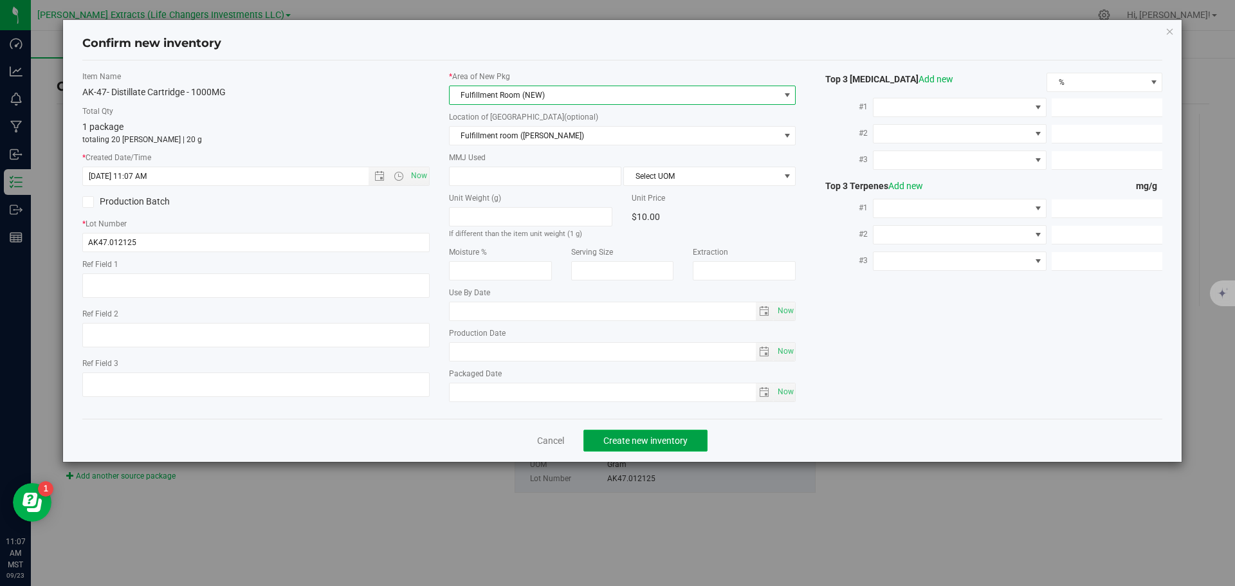
click at [652, 438] on span "Create new inventory" at bounding box center [645, 440] width 84 height 10
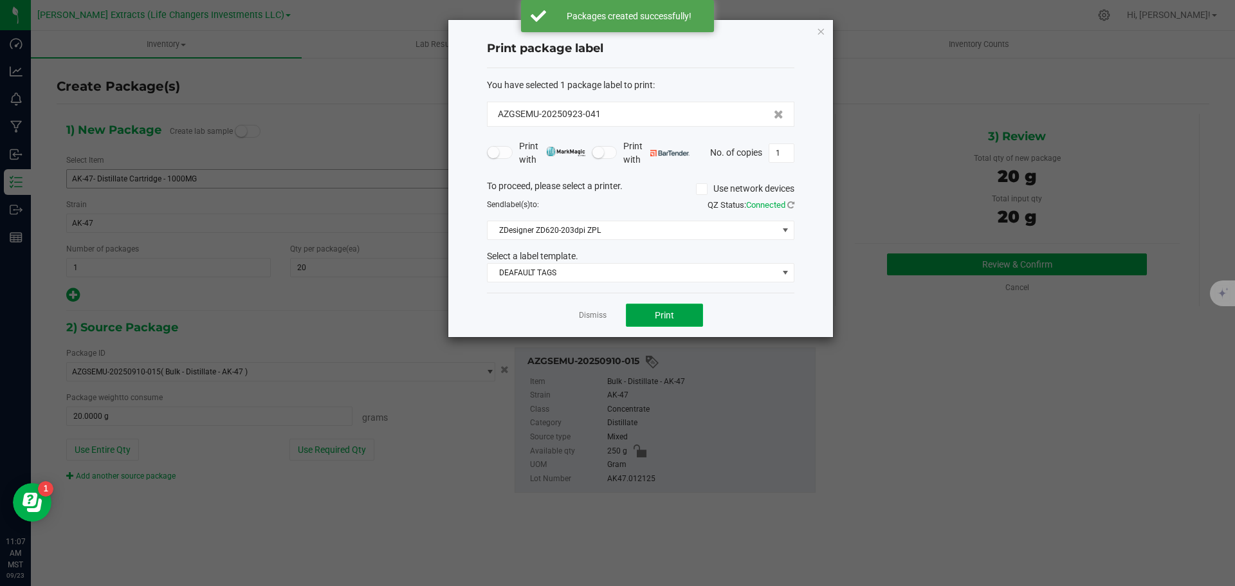
click at [673, 309] on button "Print" at bounding box center [664, 315] width 77 height 23
click at [821, 33] on icon "button" at bounding box center [820, 30] width 9 height 15
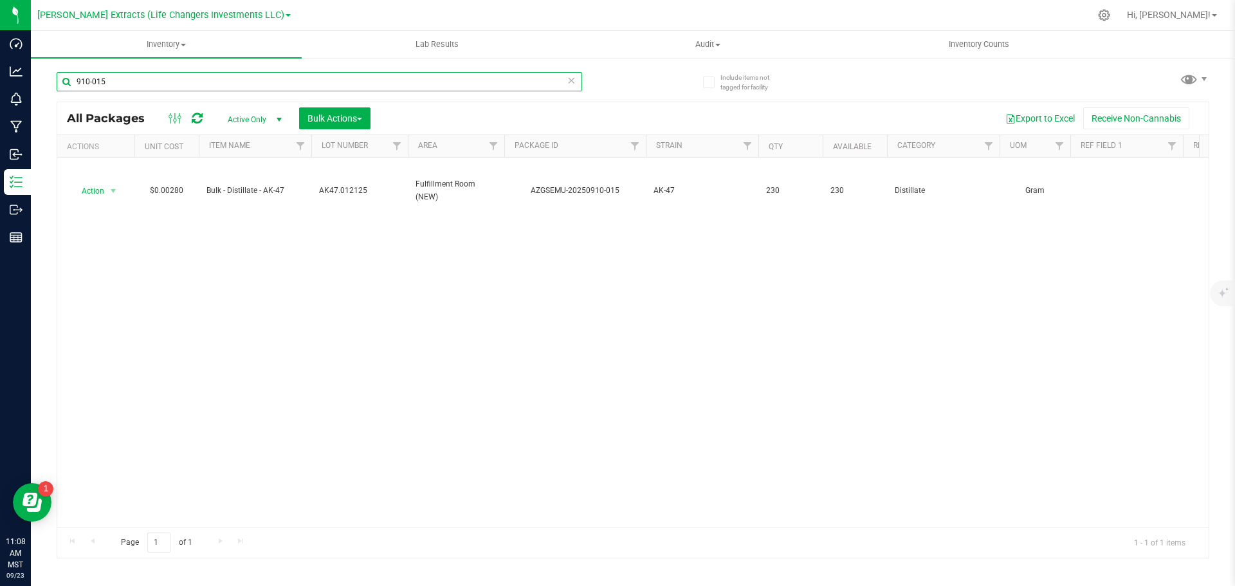
drag, startPoint x: 104, startPoint y: 80, endPoint x: 71, endPoint y: 69, distance: 34.2
click at [71, 73] on input "910-015" at bounding box center [319, 81] width 525 height 19
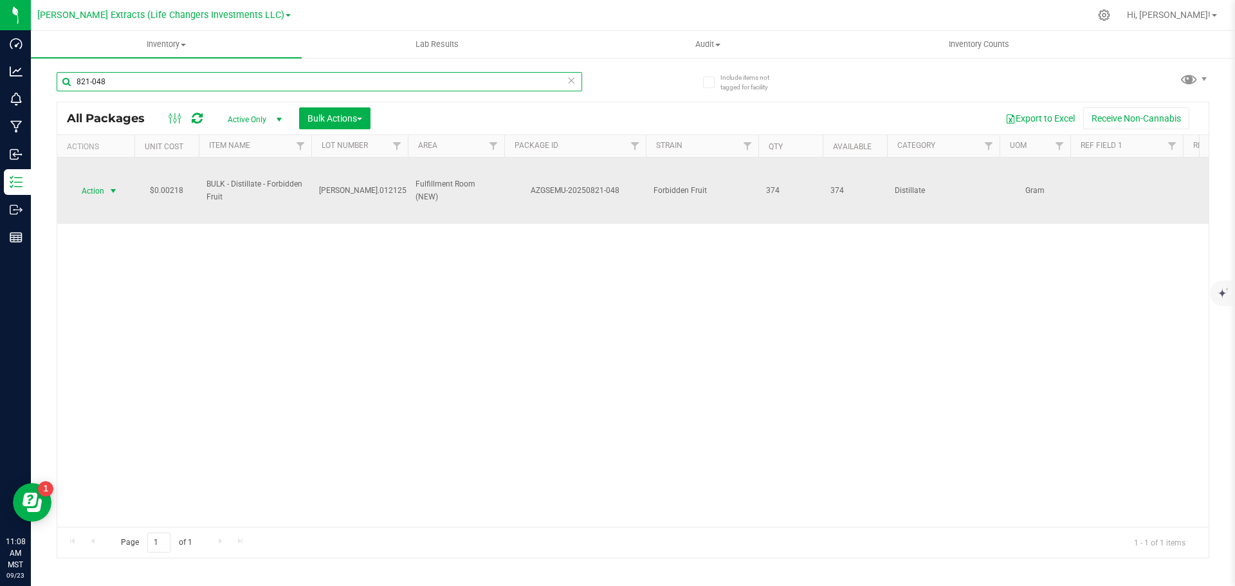
type input "821-048"
click at [103, 187] on span "Action" at bounding box center [87, 191] width 35 height 18
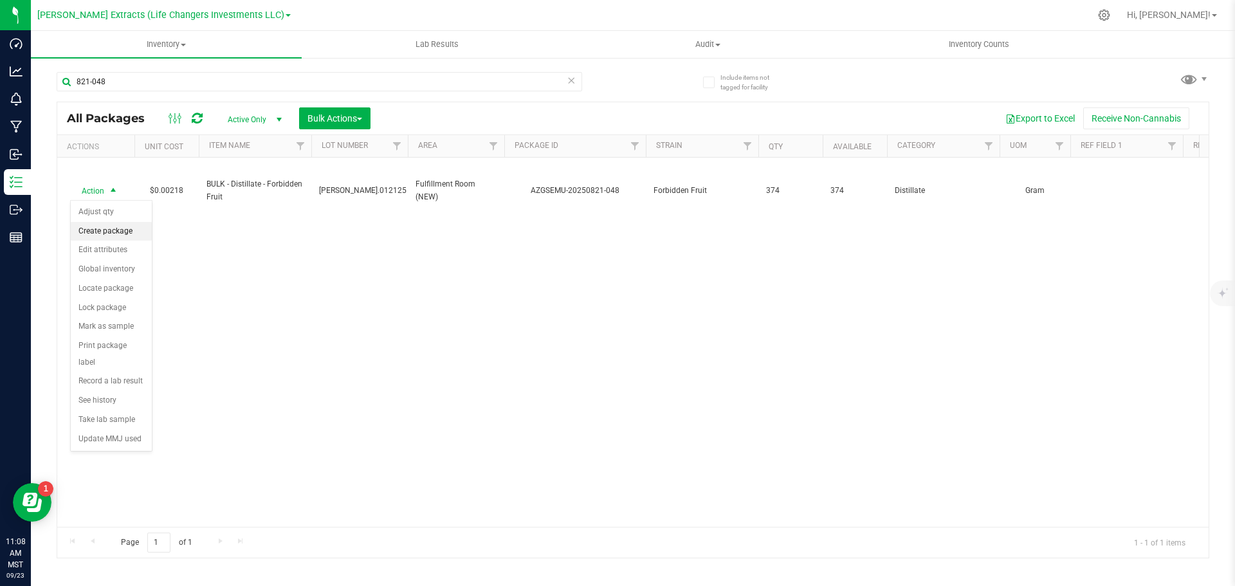
click at [95, 233] on li "Create package" at bounding box center [111, 231] width 81 height 19
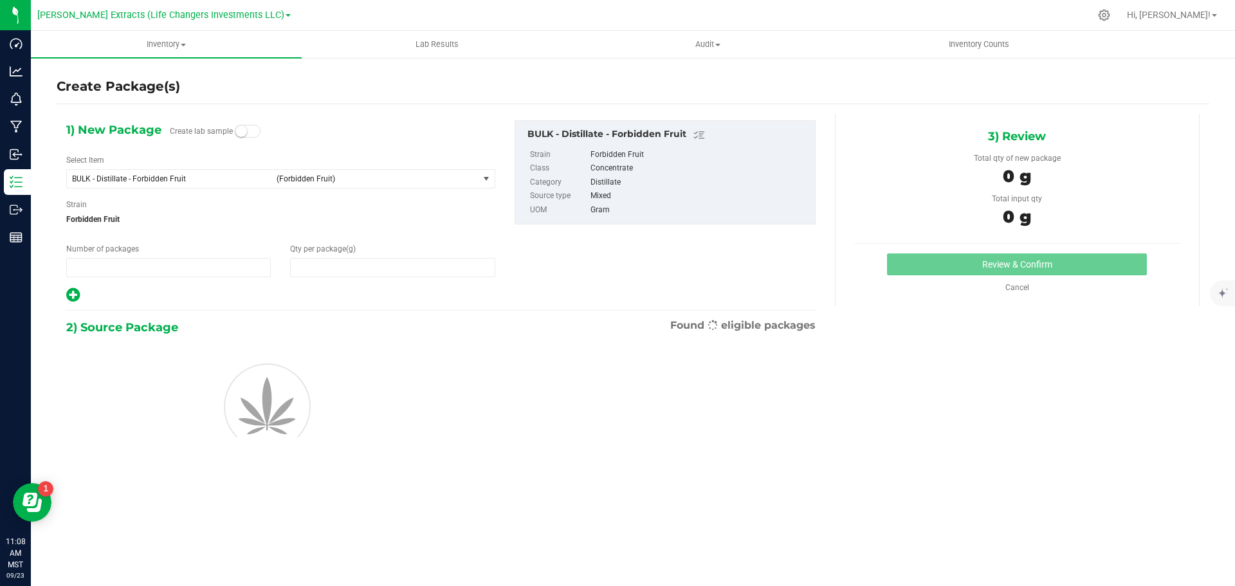
type input "1"
type input "0.0000"
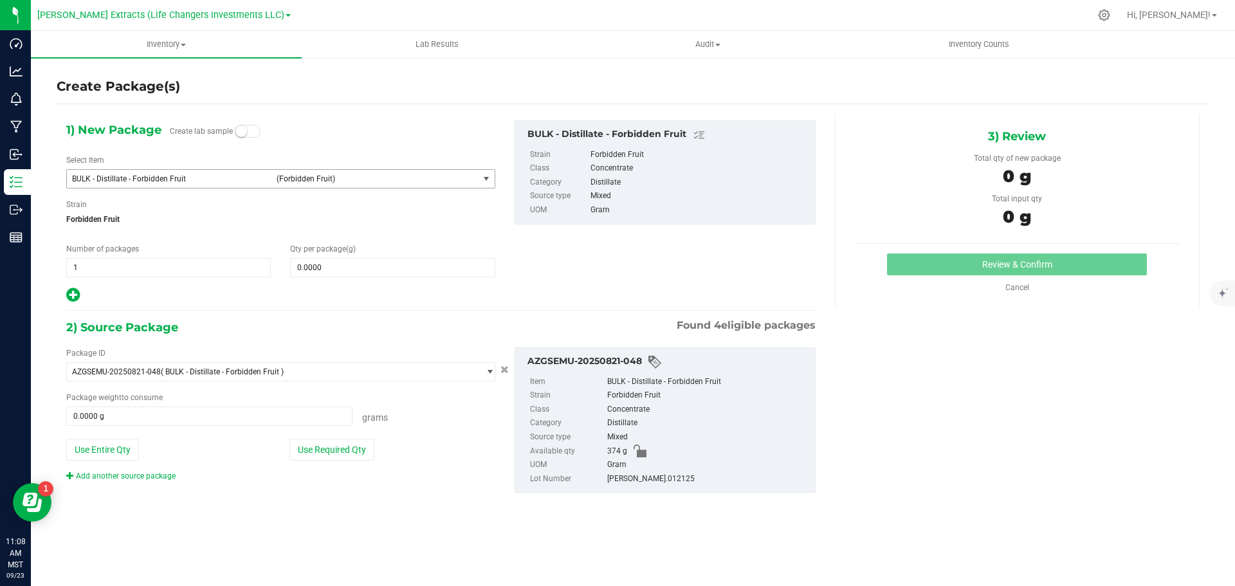
click at [122, 177] on span "BULK - Distillate - Forbidden Fruit" at bounding box center [170, 178] width 197 height 9
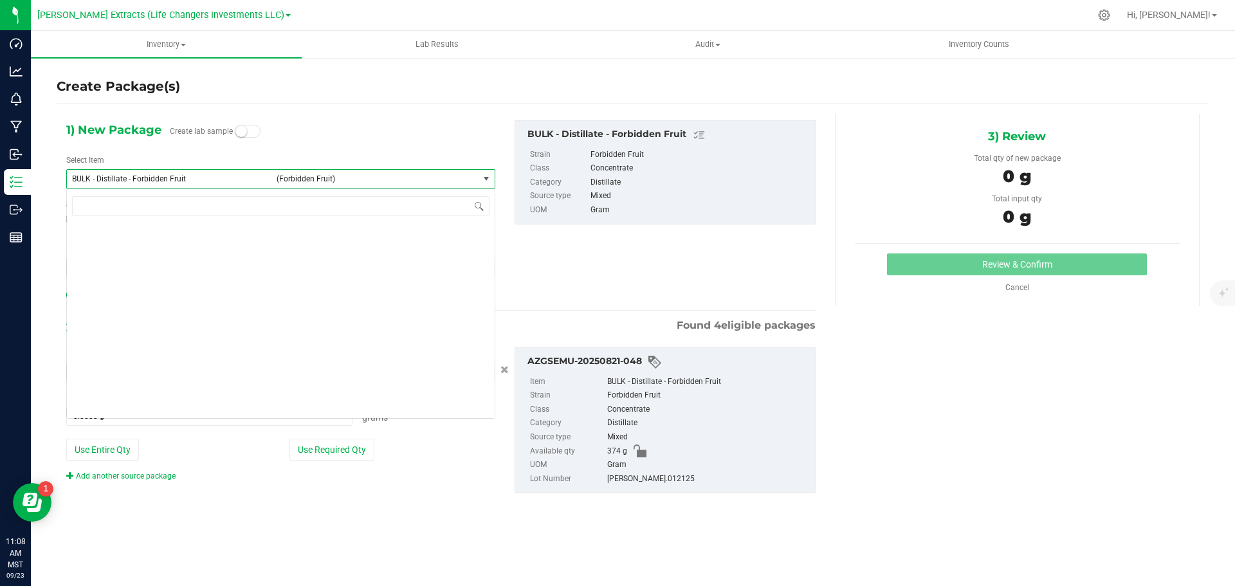
scroll to position [1063, 0]
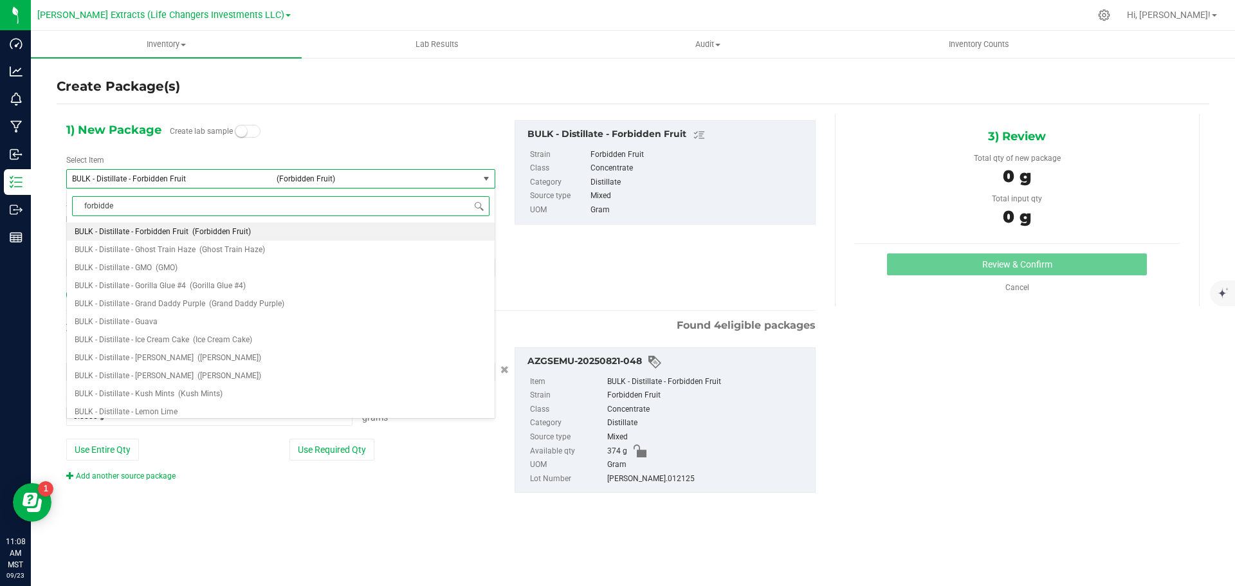
type input "forbidden"
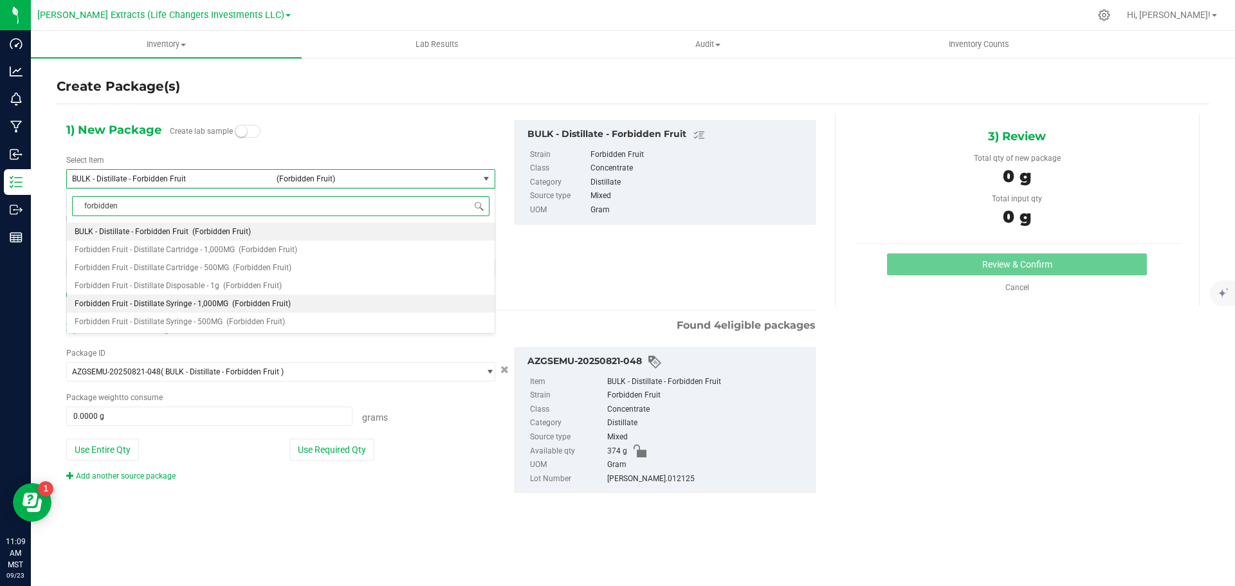
click at [173, 303] on span "Forbidden Fruit - Distillate Syringe - 1,000MG" at bounding box center [152, 303] width 154 height 9
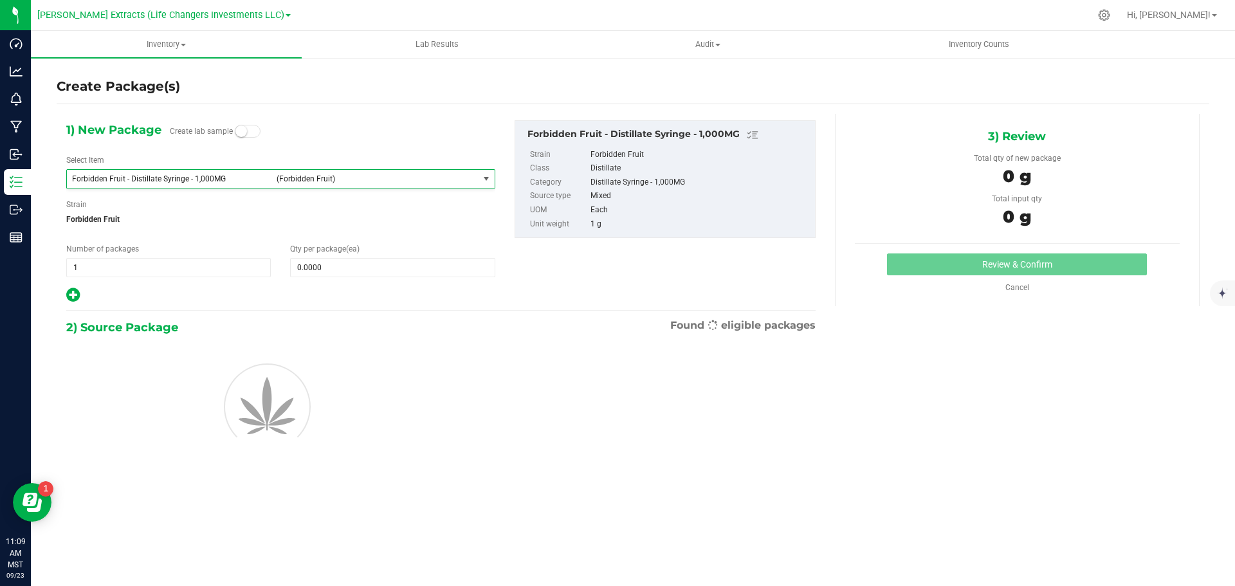
type input "0"
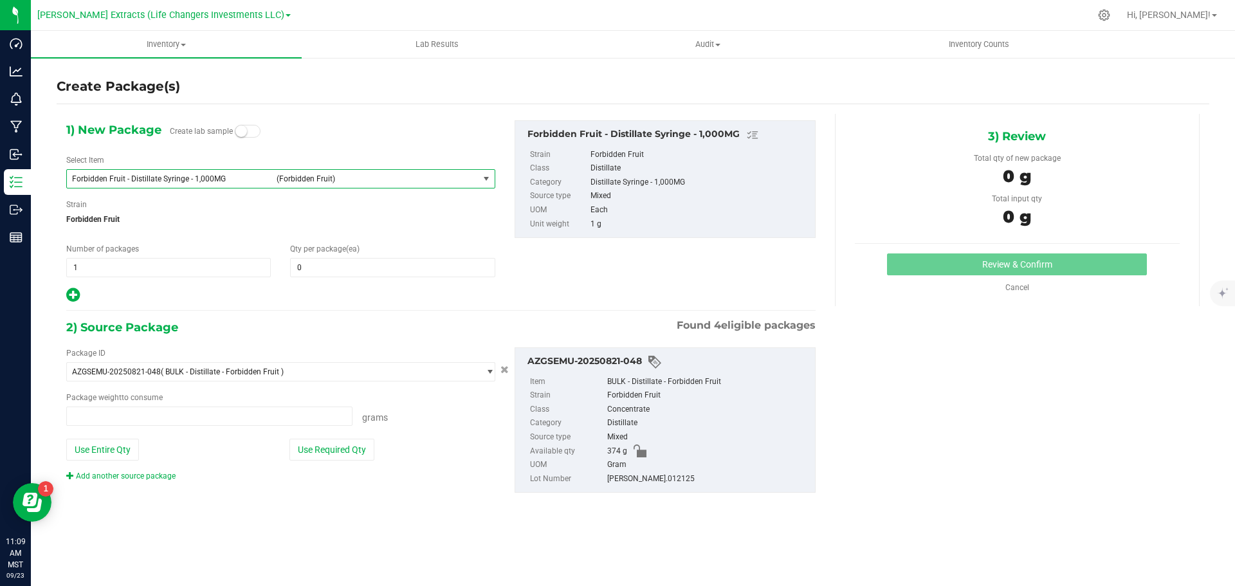
type input "0.0000 g"
click at [340, 270] on input "0" at bounding box center [392, 268] width 203 height 18
type input "20"
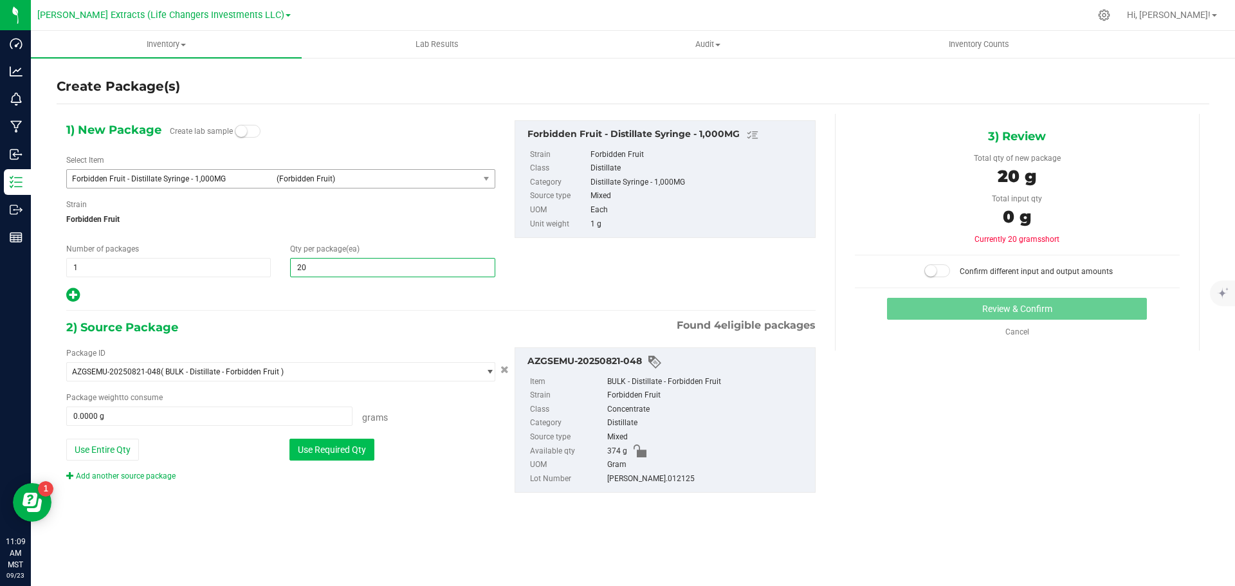
click at [319, 448] on button "Use Required Qty" at bounding box center [331, 450] width 85 height 22
type input "20"
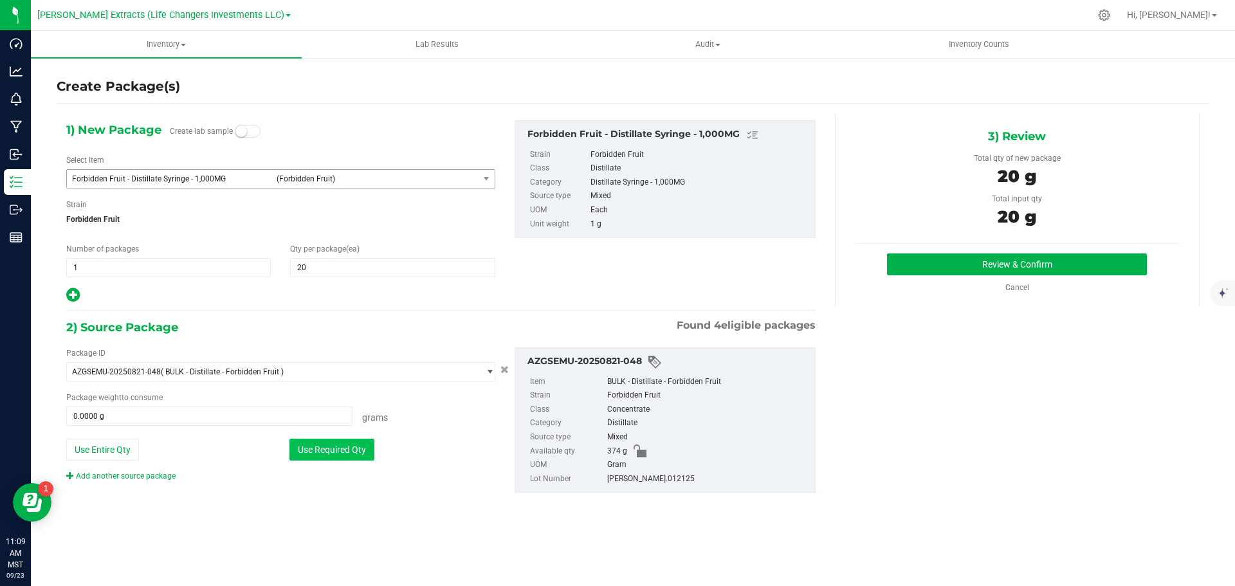
type input "20.0000 g"
click at [978, 265] on button "Review & Confirm" at bounding box center [1017, 264] width 260 height 22
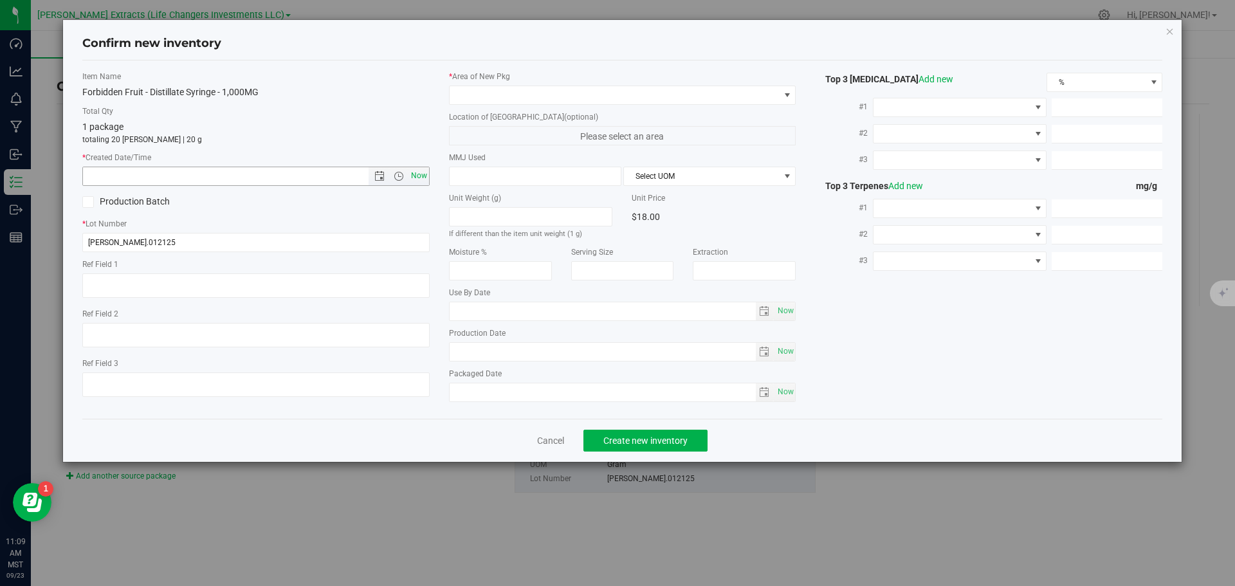
click at [415, 172] on span "Now" at bounding box center [419, 176] width 22 height 19
type input "[DATE] 11:09 AM"
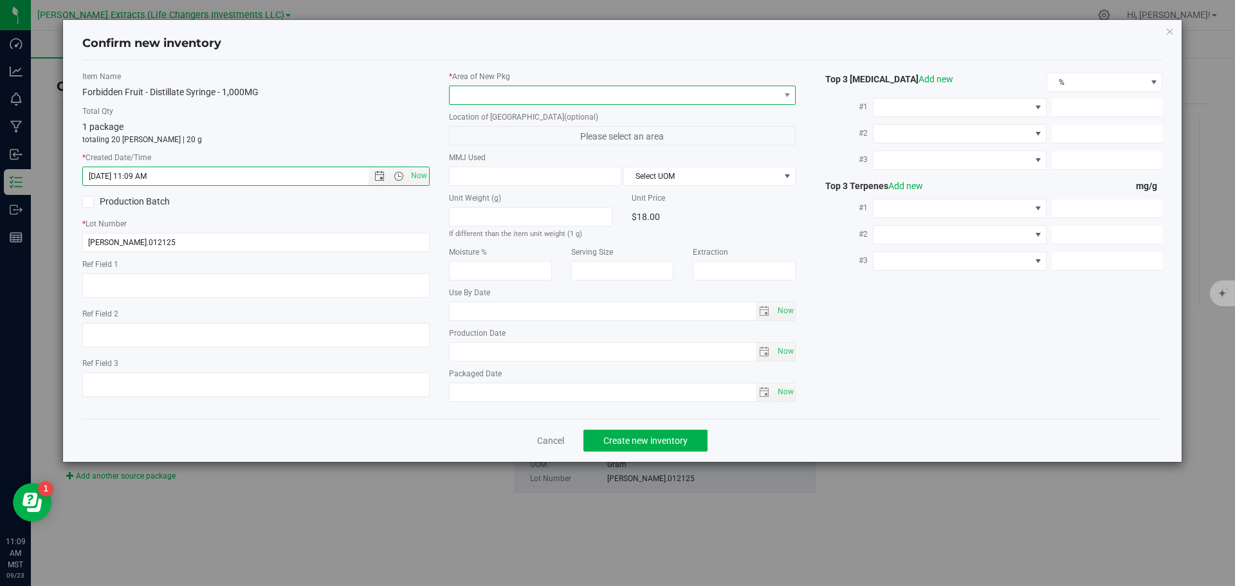
click at [461, 93] on span at bounding box center [615, 95] width 330 height 18
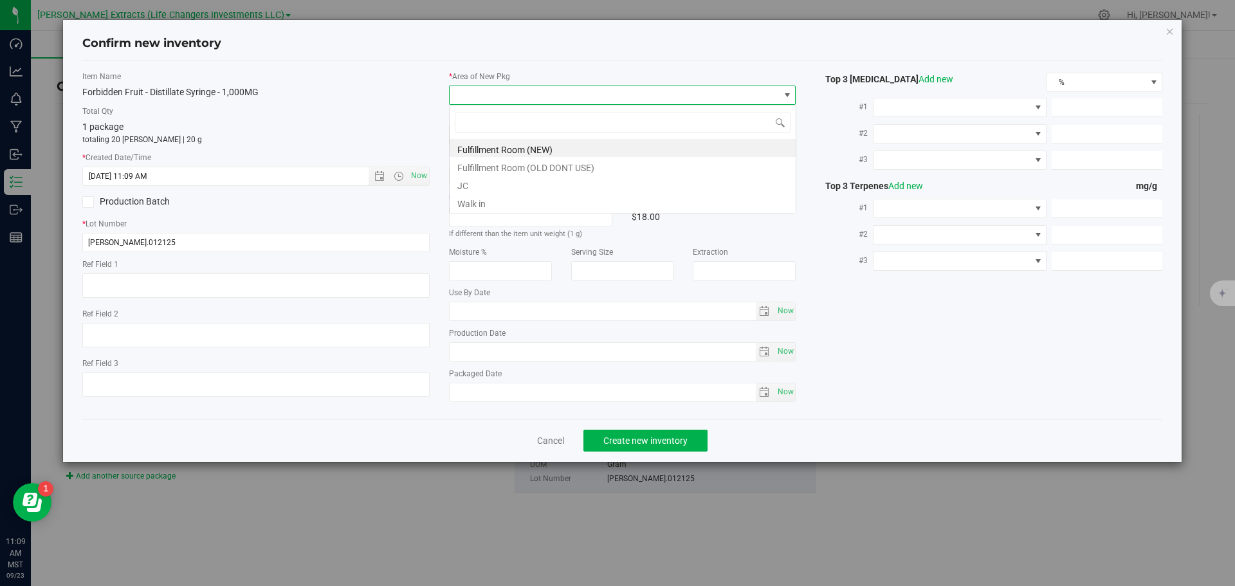
scroll to position [19, 347]
click at [477, 149] on li "Fulfillment Room (NEW)" at bounding box center [623, 148] width 346 height 18
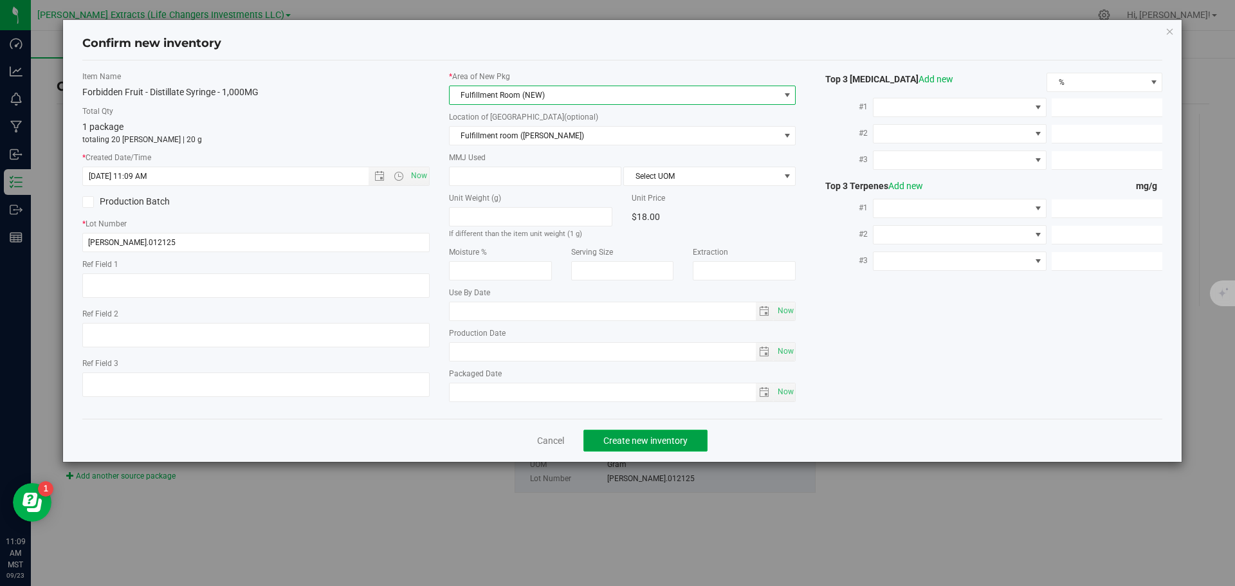
click at [617, 444] on span "Create new inventory" at bounding box center [645, 440] width 84 height 10
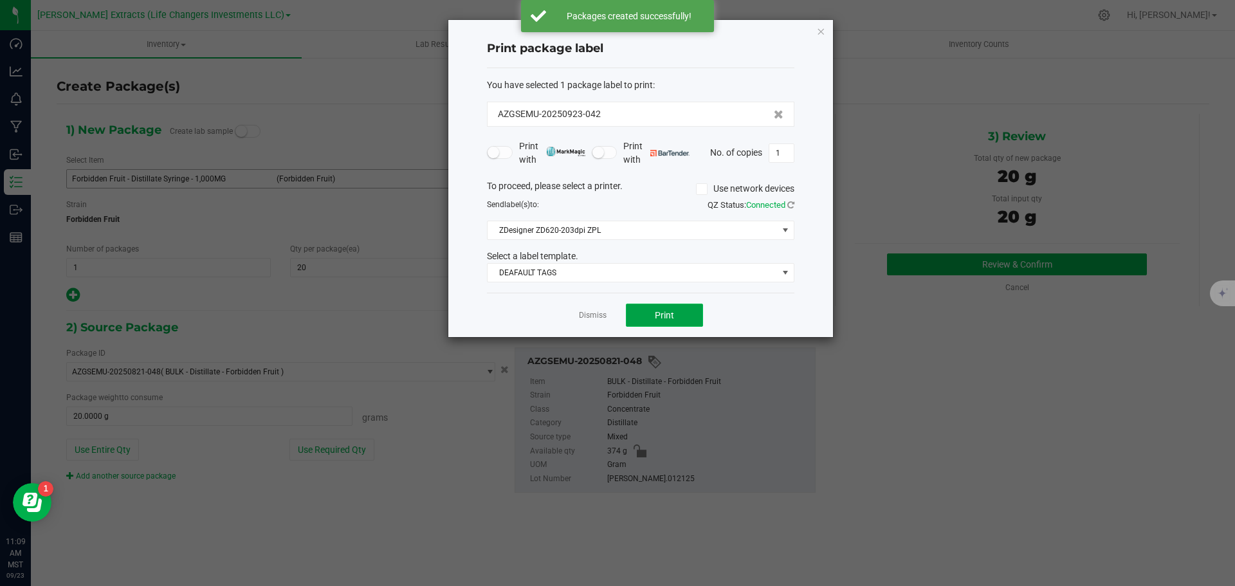
click at [652, 312] on button "Print" at bounding box center [664, 315] width 77 height 23
click at [823, 29] on icon "button" at bounding box center [820, 30] width 9 height 15
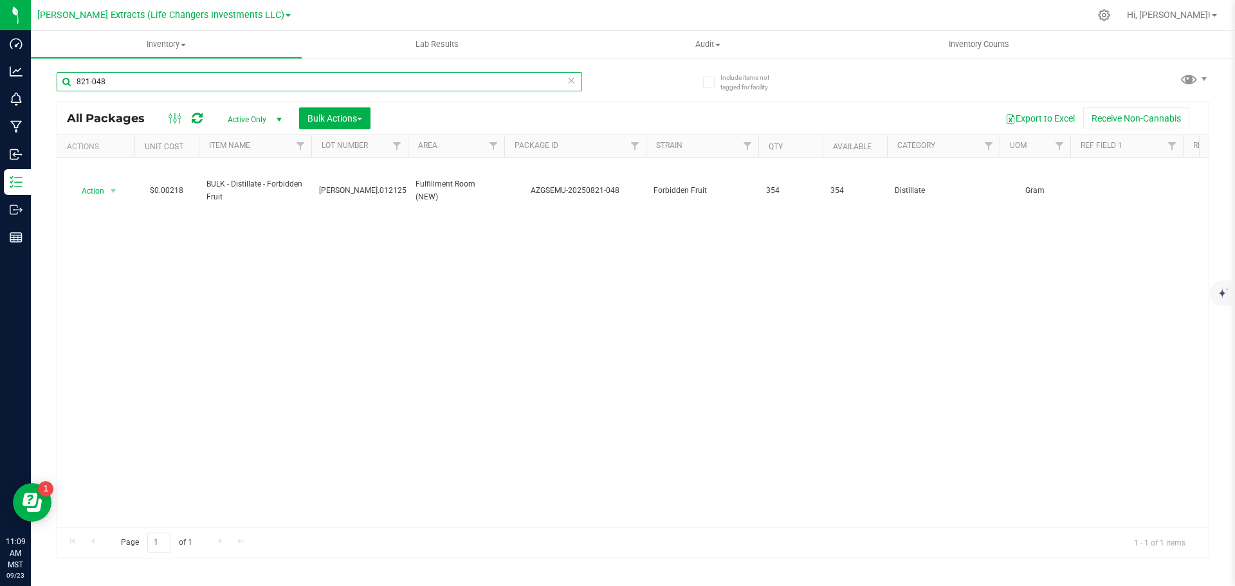
drag, startPoint x: 102, startPoint y: 79, endPoint x: 65, endPoint y: 59, distance: 42.0
click at [66, 72] on input "821-048" at bounding box center [319, 81] width 525 height 19
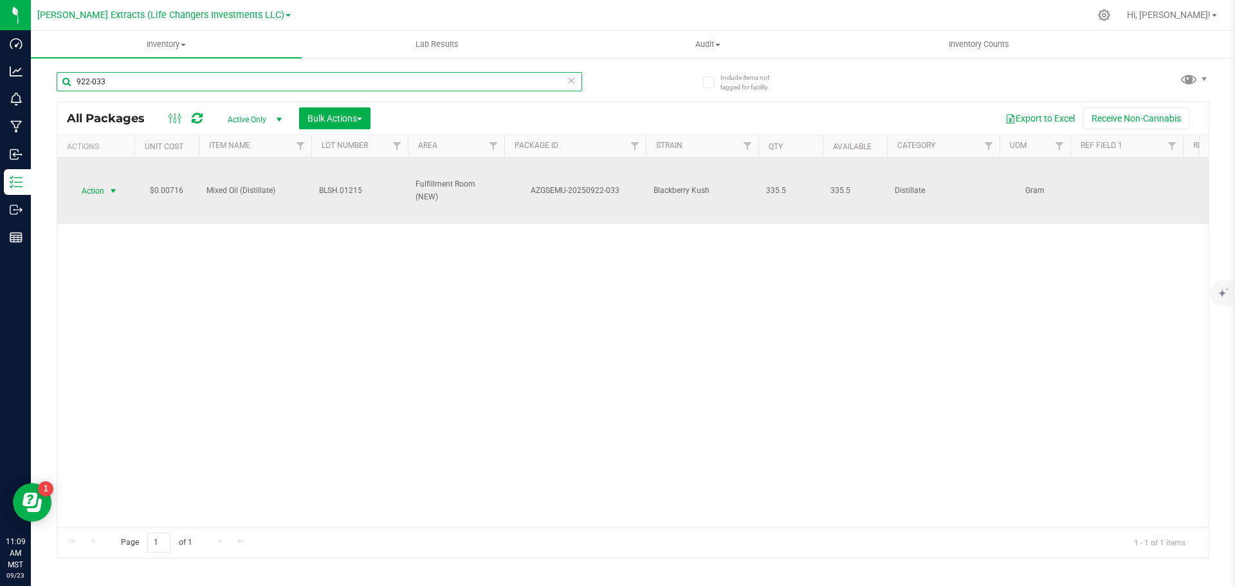
type input "922-033"
click at [93, 187] on span "Action" at bounding box center [87, 191] width 35 height 18
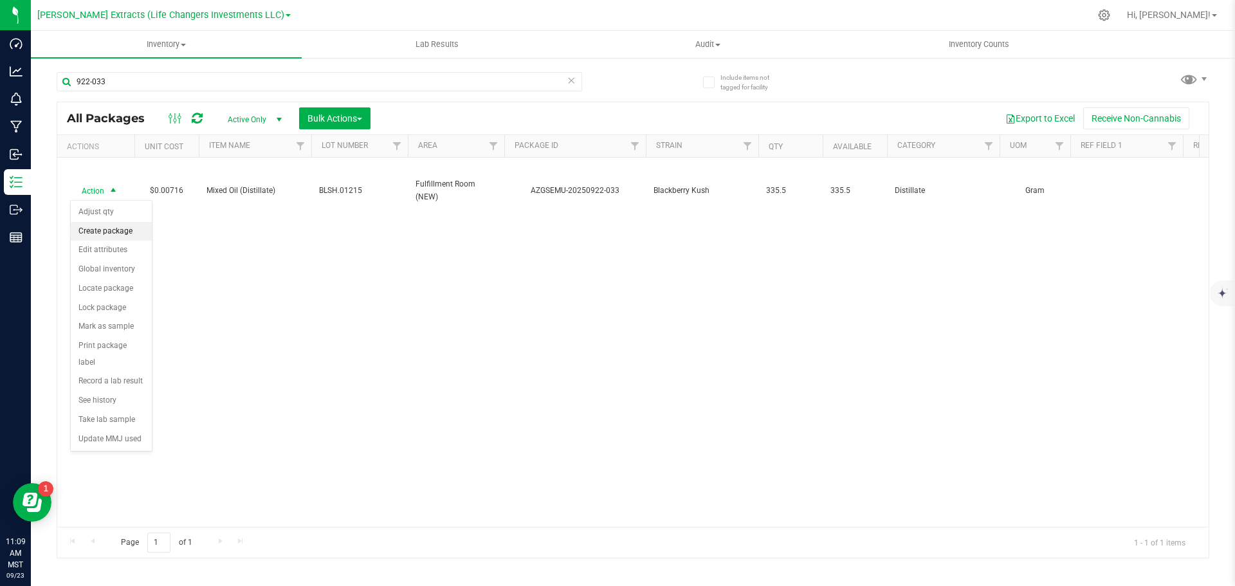
click at [96, 234] on li "Create package" at bounding box center [111, 231] width 81 height 19
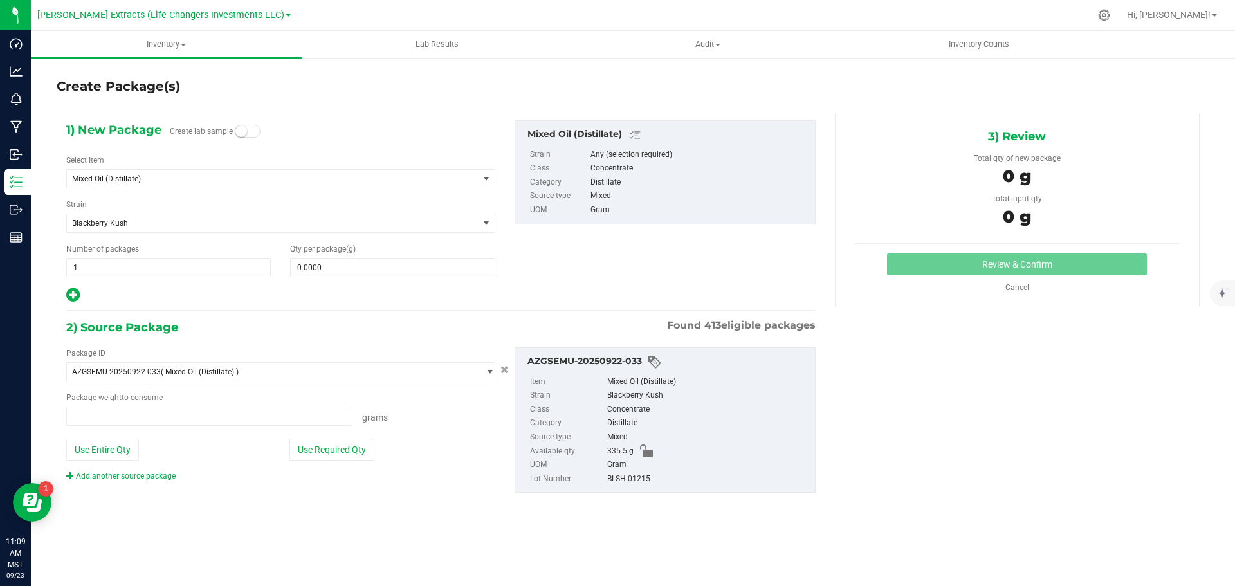
type input "0.0000 g"
click at [119, 176] on span "Mixed Oil (Distillate)" at bounding box center [264, 178] width 385 height 9
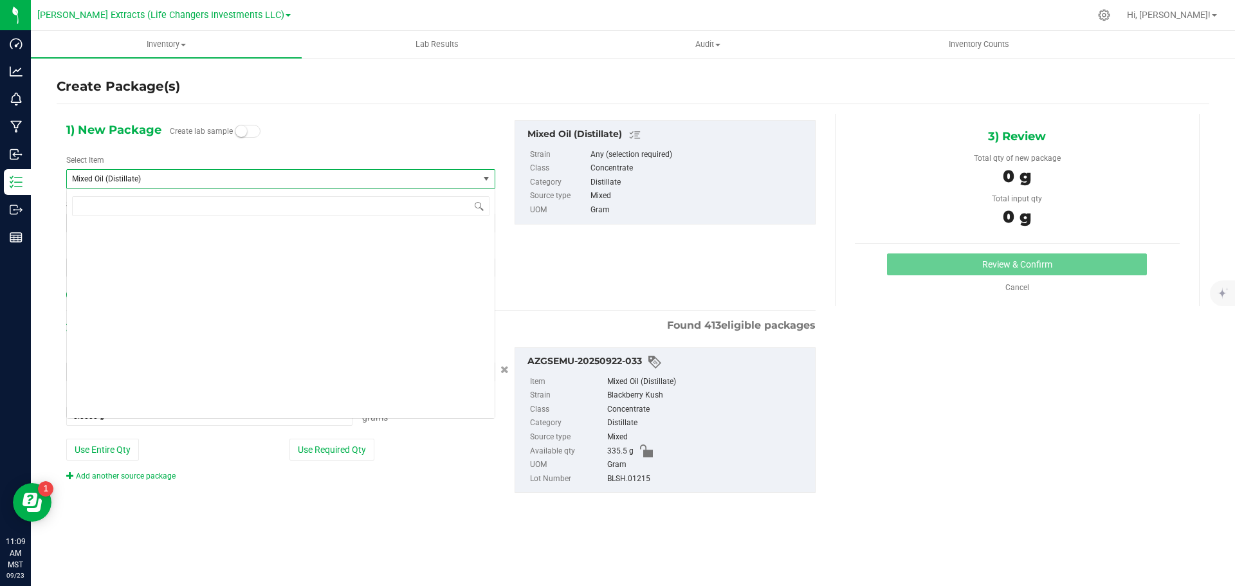
scroll to position [6555, 0]
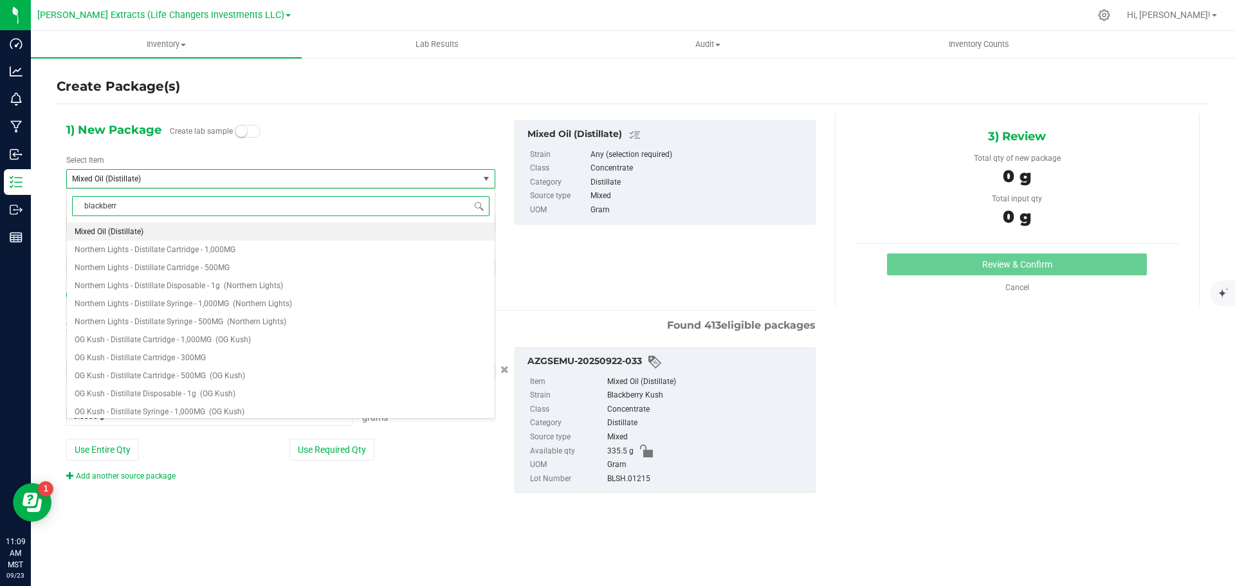
type input "blackberry"
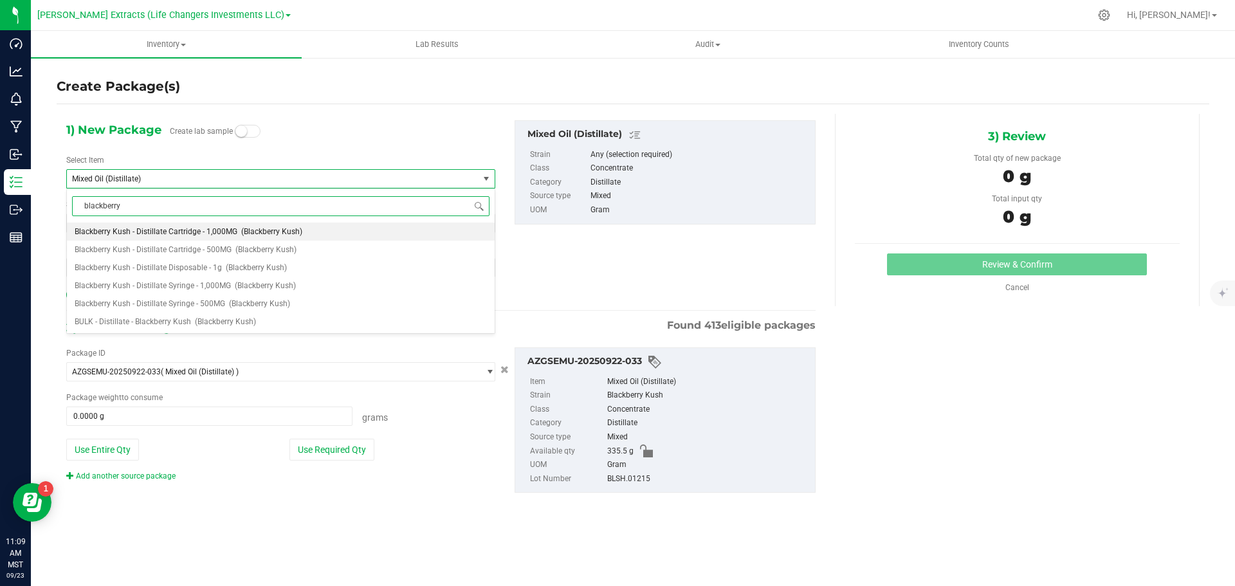
scroll to position [0, 0]
click at [207, 289] on span "Blackberry Kush - Distillate Syringe - 1,000MG" at bounding box center [153, 285] width 156 height 9
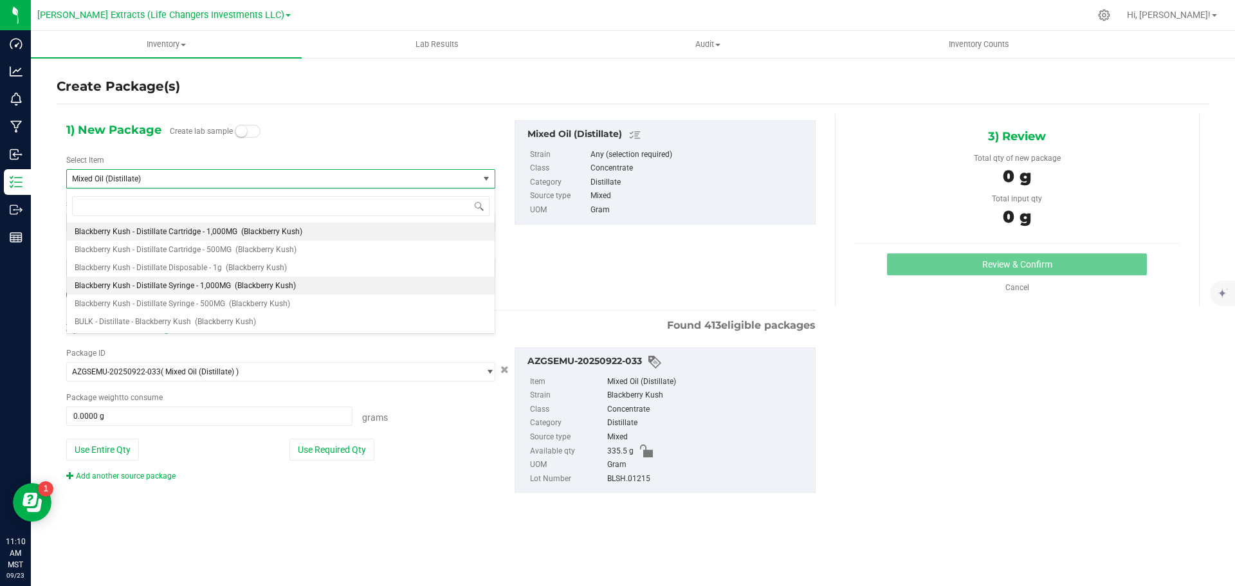
type input "0"
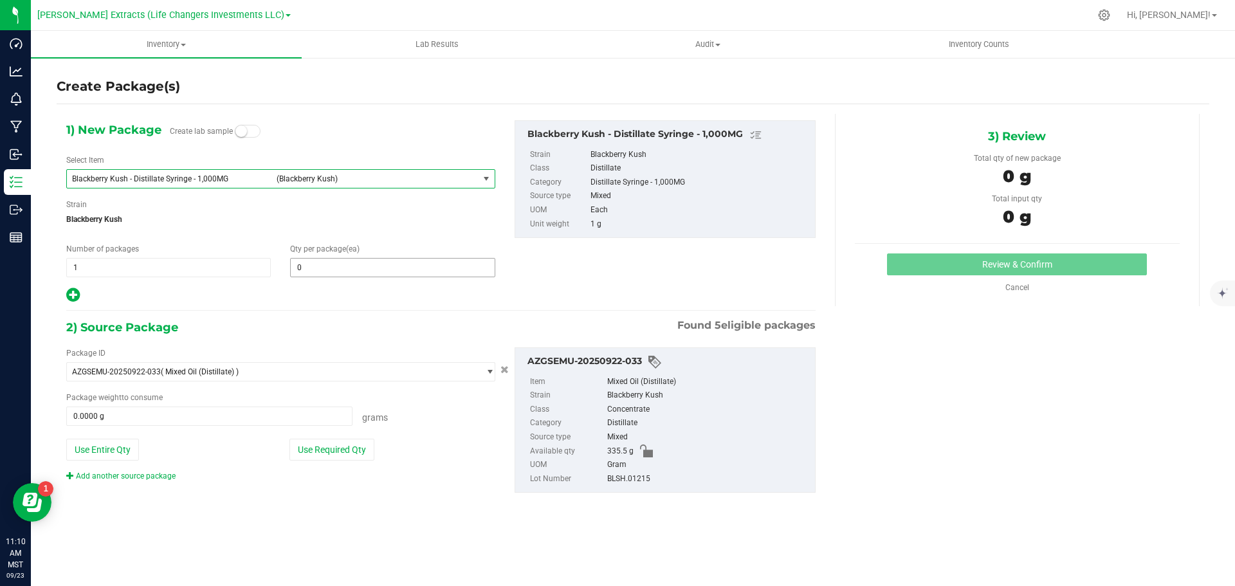
click at [383, 270] on span "0 0" at bounding box center [392, 267] width 205 height 19
type input "20"
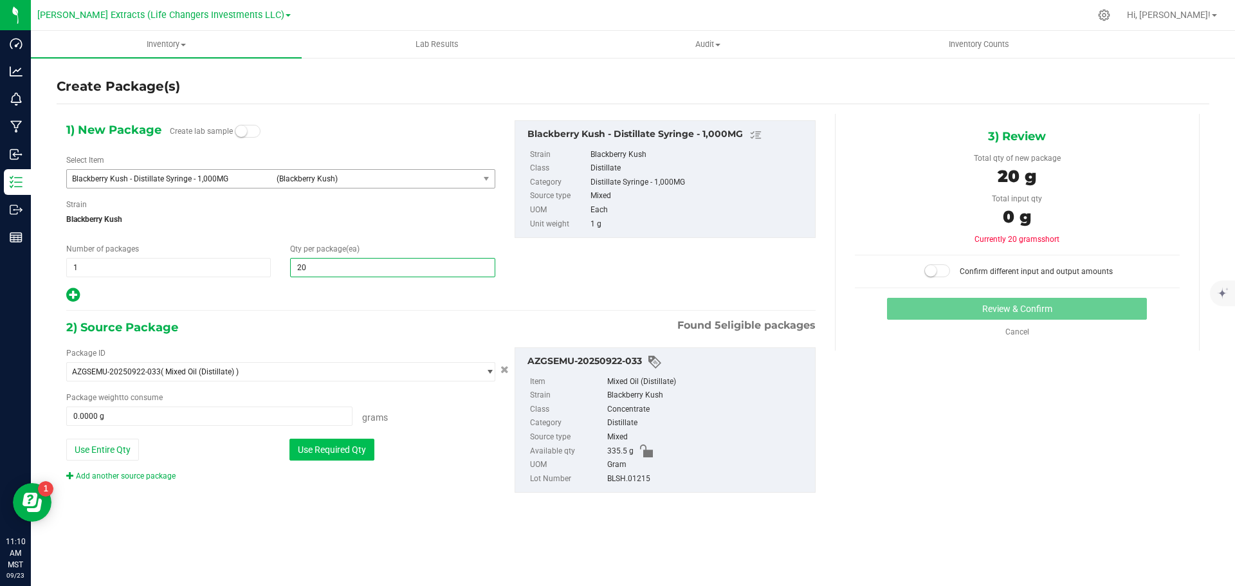
type input "20"
click at [334, 449] on button "Use Required Qty" at bounding box center [331, 450] width 85 height 22
type input "20.0000 g"
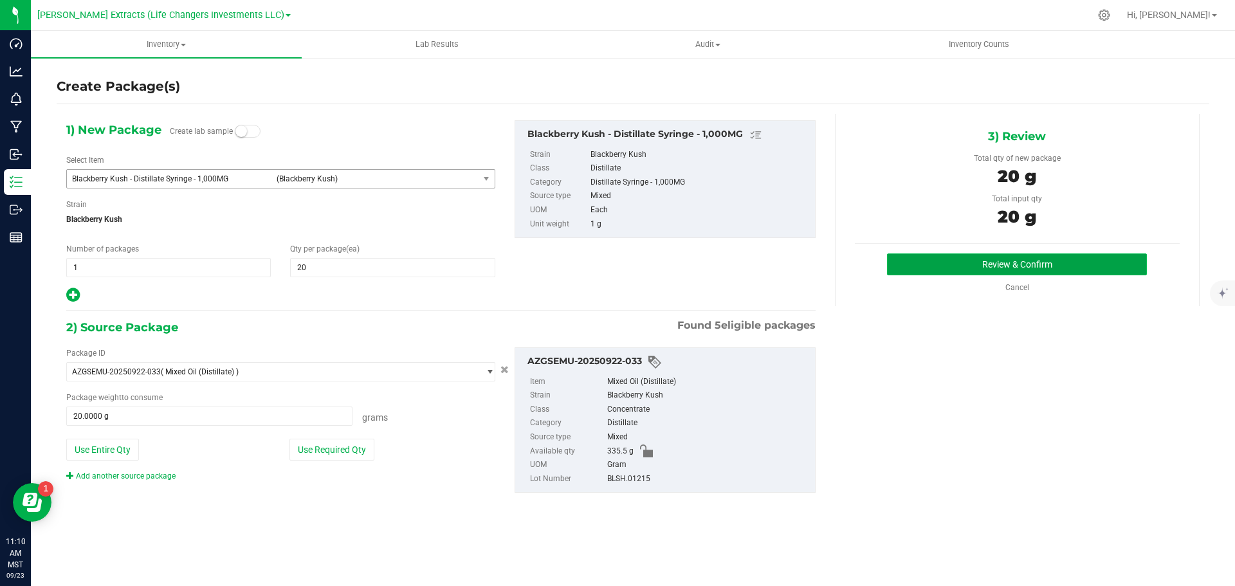
click at [1080, 260] on button "Review & Confirm" at bounding box center [1017, 264] width 260 height 22
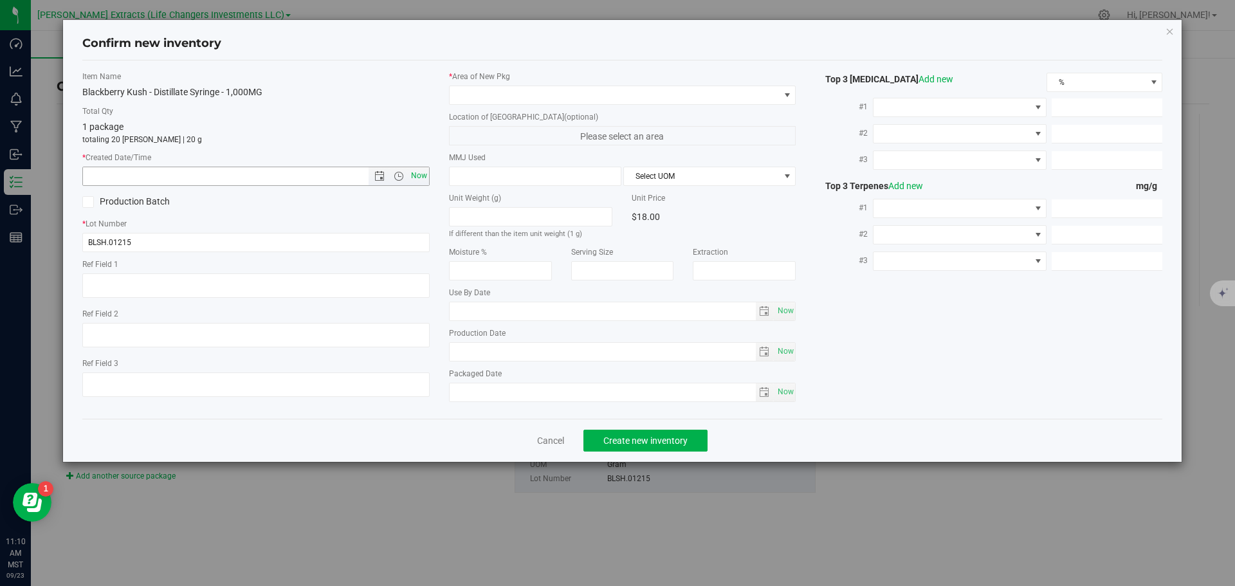
click at [415, 174] on span "Now" at bounding box center [419, 176] width 22 height 19
type input "[DATE] 11:10 AM"
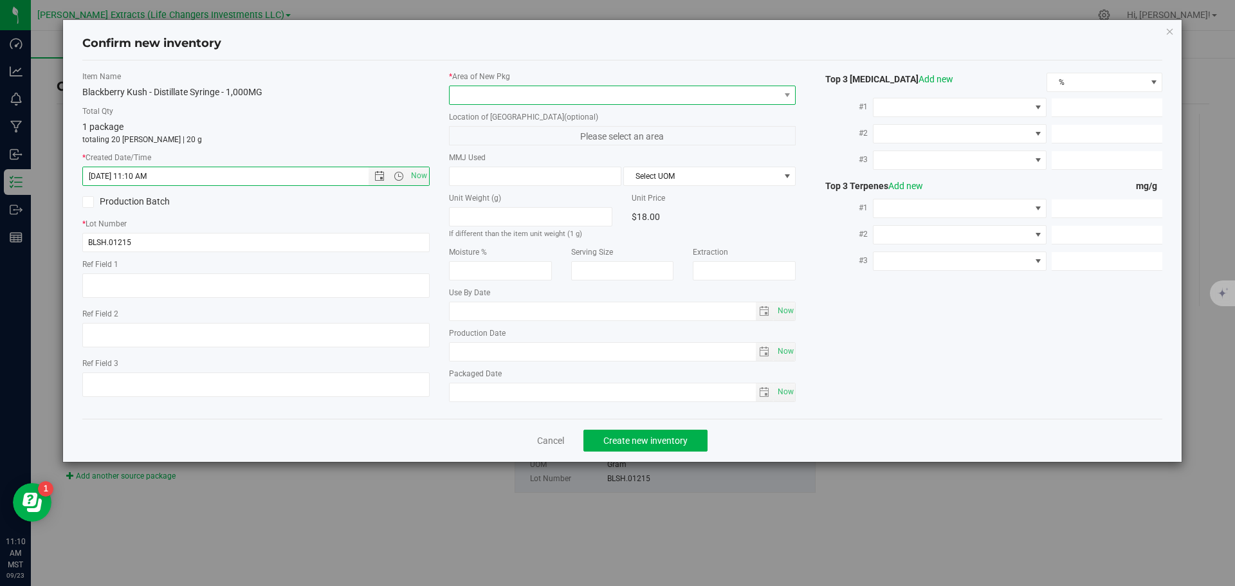
click at [477, 93] on span at bounding box center [615, 95] width 330 height 18
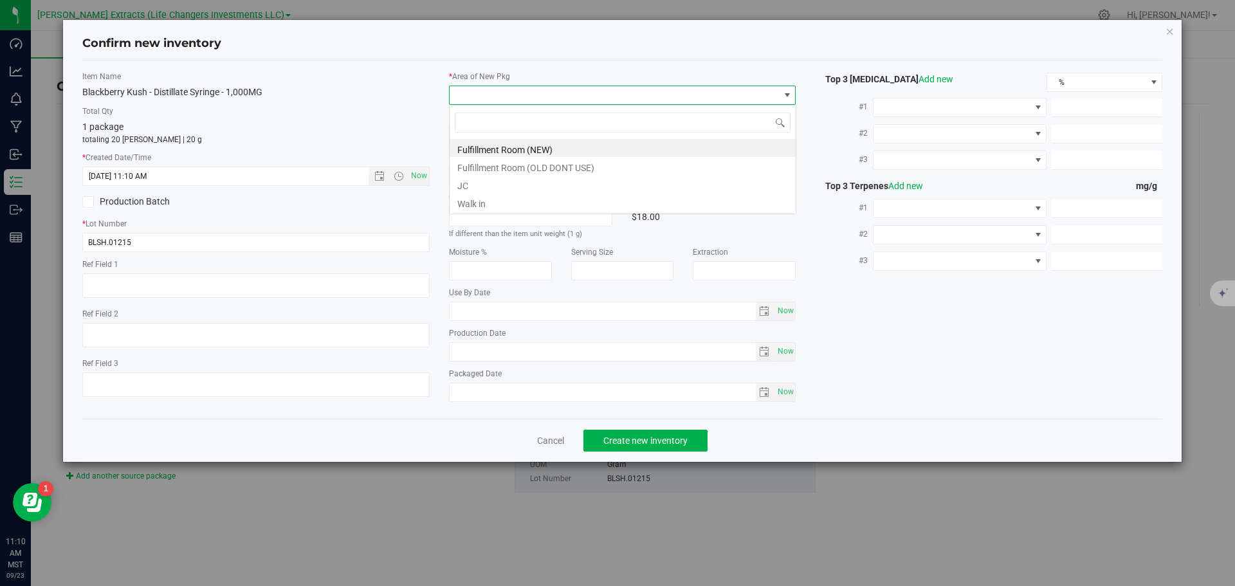
scroll to position [19, 347]
click at [488, 149] on li "Fulfillment Room (NEW)" at bounding box center [623, 148] width 346 height 18
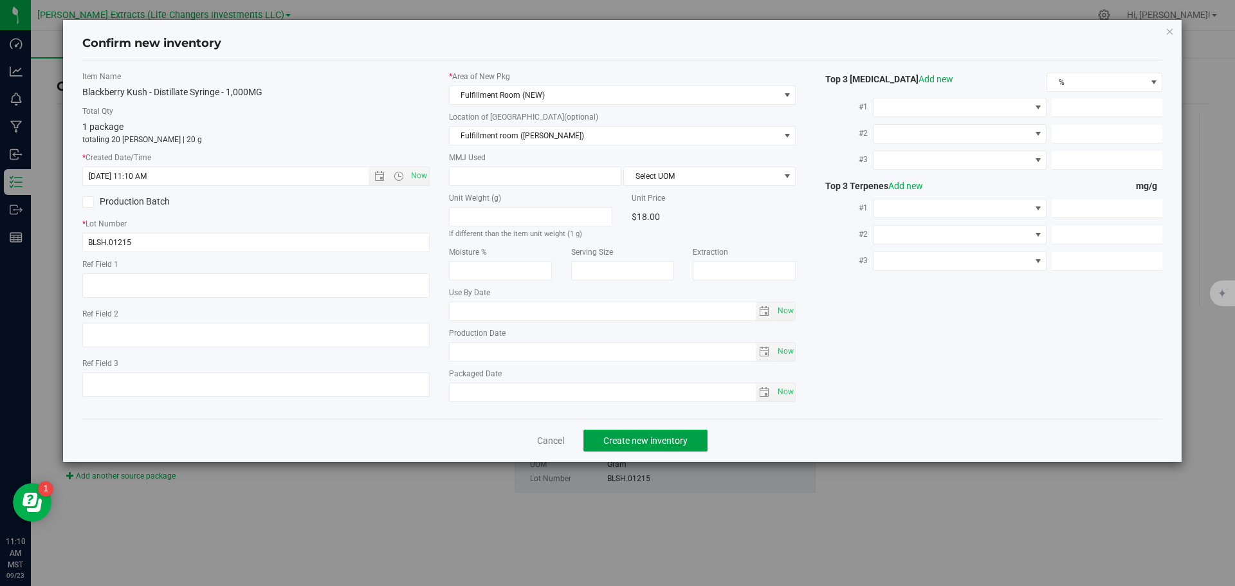
click at [608, 437] on span "Create new inventory" at bounding box center [645, 440] width 84 height 10
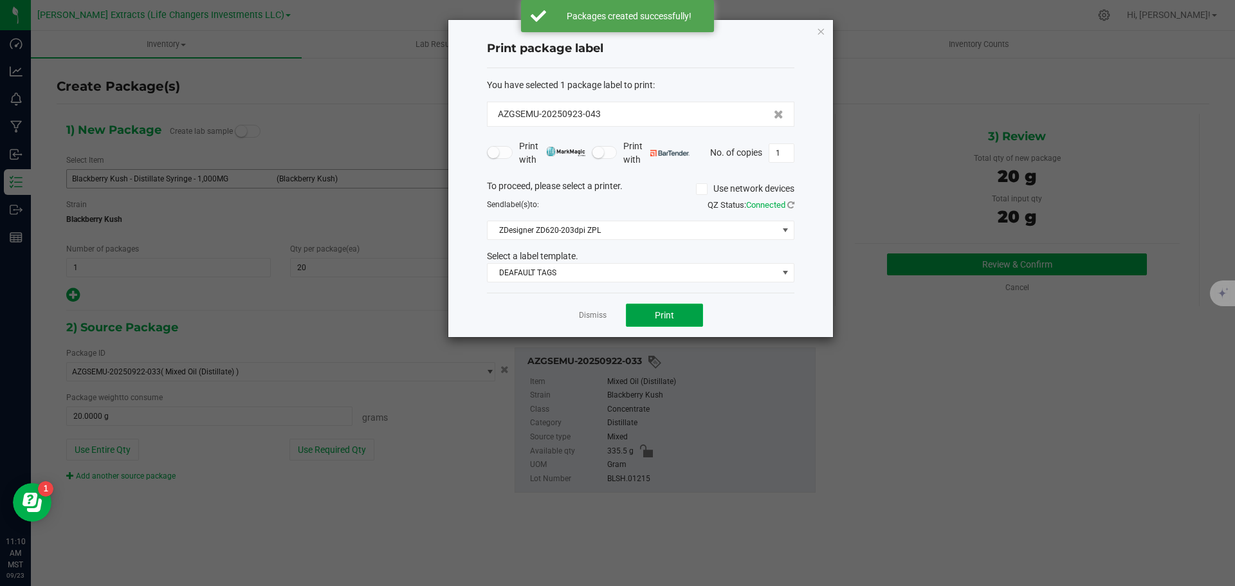
click at [671, 318] on span "Print" at bounding box center [664, 315] width 19 height 10
click at [821, 31] on icon "button" at bounding box center [820, 30] width 9 height 15
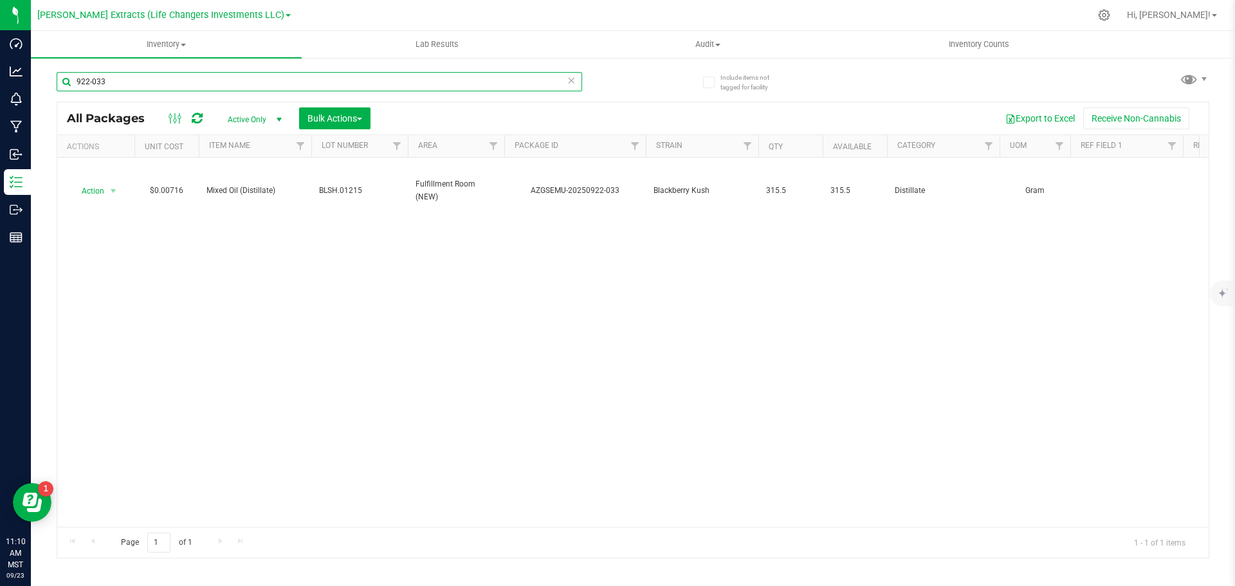
drag, startPoint x: 82, startPoint y: 82, endPoint x: 270, endPoint y: 81, distance: 187.8
click at [256, 81] on input "922-033" at bounding box center [319, 81] width 525 height 19
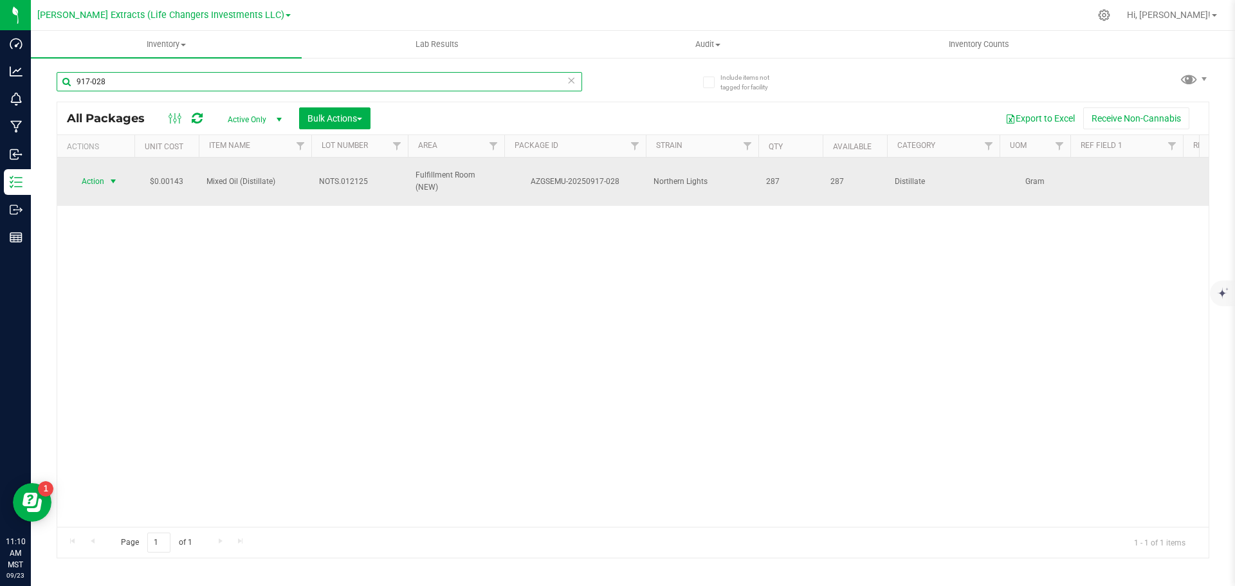
type input "917-028"
click at [98, 181] on span "Action" at bounding box center [87, 181] width 35 height 18
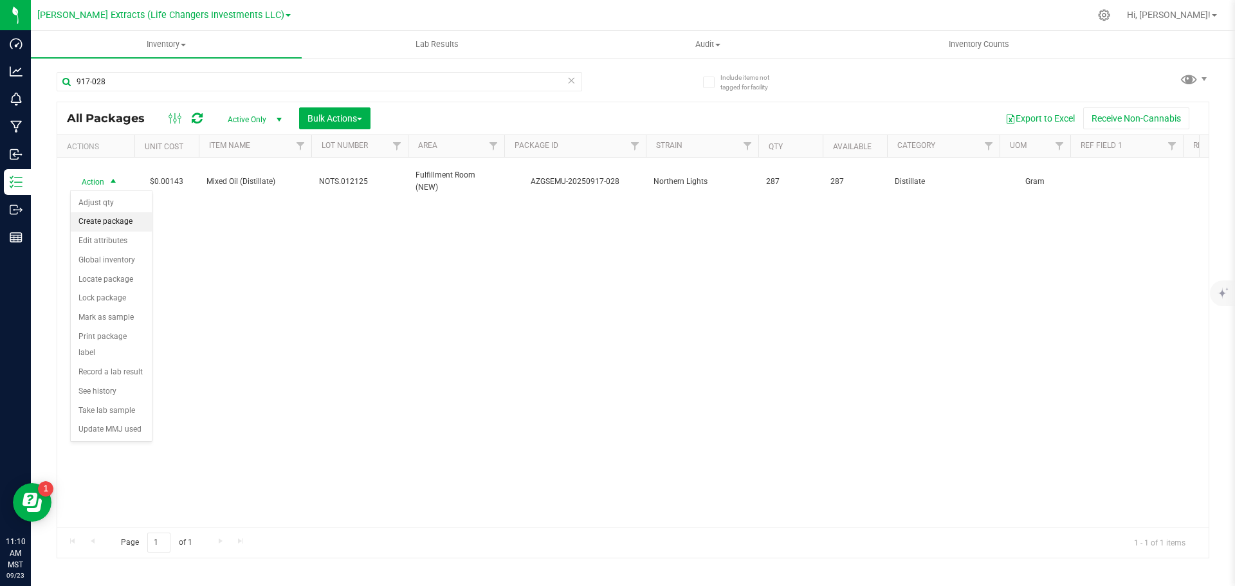
click at [90, 221] on li "Create package" at bounding box center [111, 221] width 81 height 19
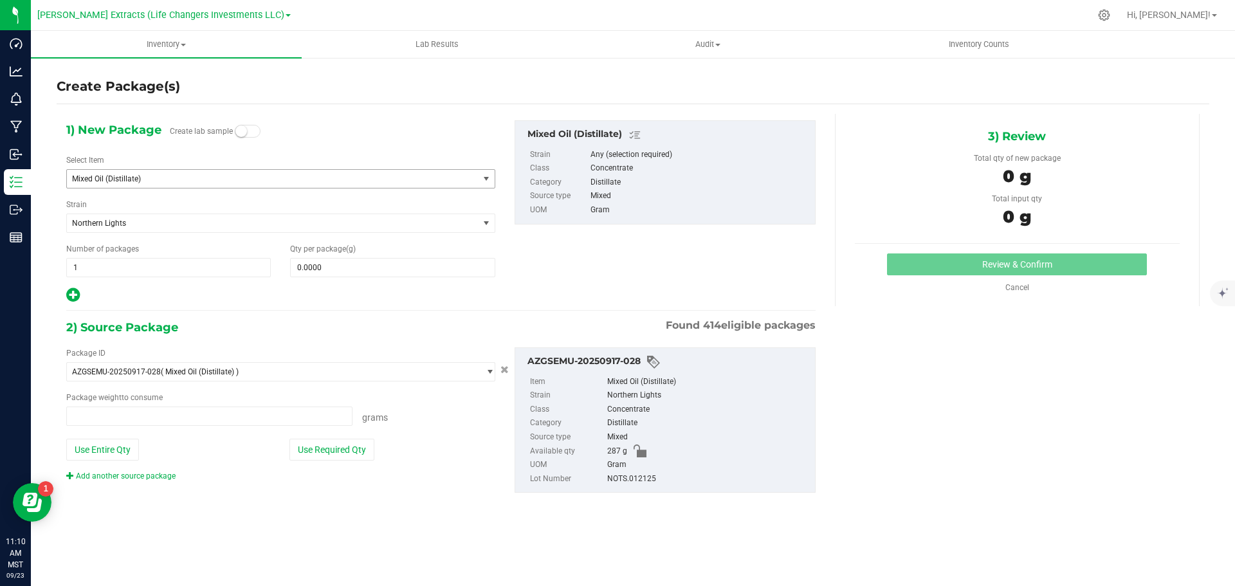
type input "0.0000 g"
click at [124, 175] on span "Mixed Oil (Distillate)" at bounding box center [264, 178] width 385 height 9
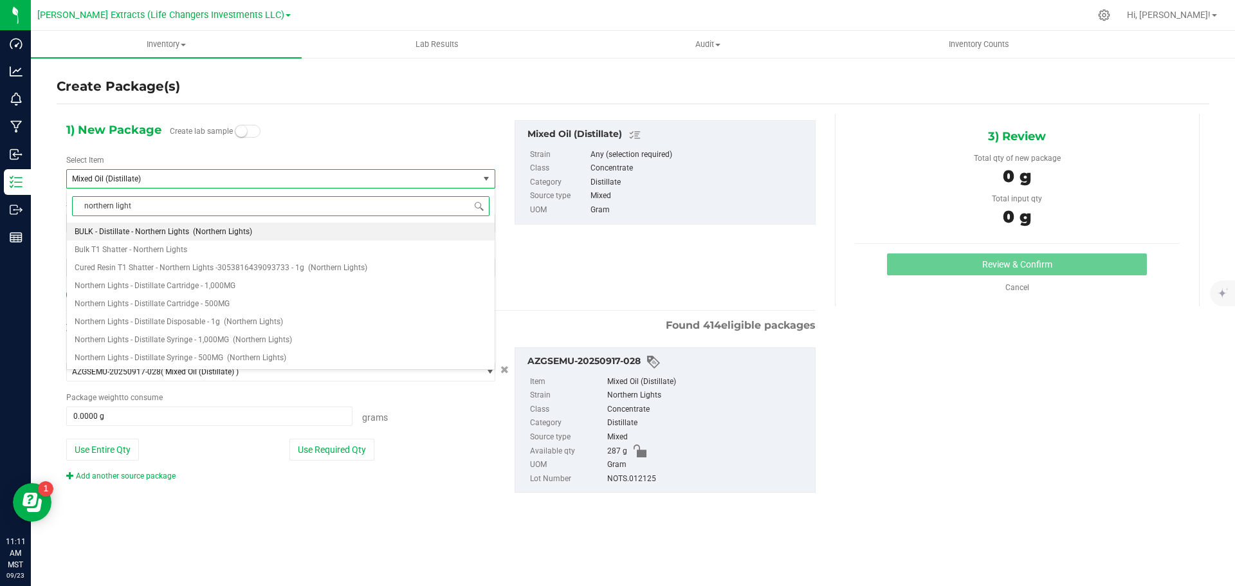
type input "northern lights"
click at [163, 336] on span "Northern Lights - Distillate Syringe - 1,000MG" at bounding box center [152, 339] width 154 height 9
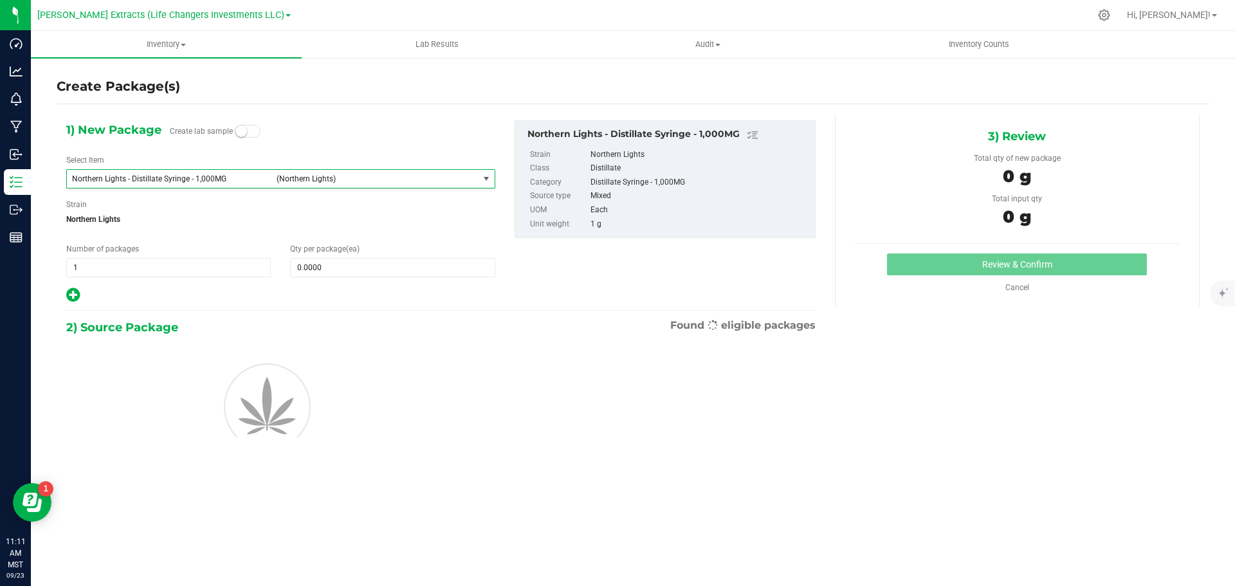
type input "0"
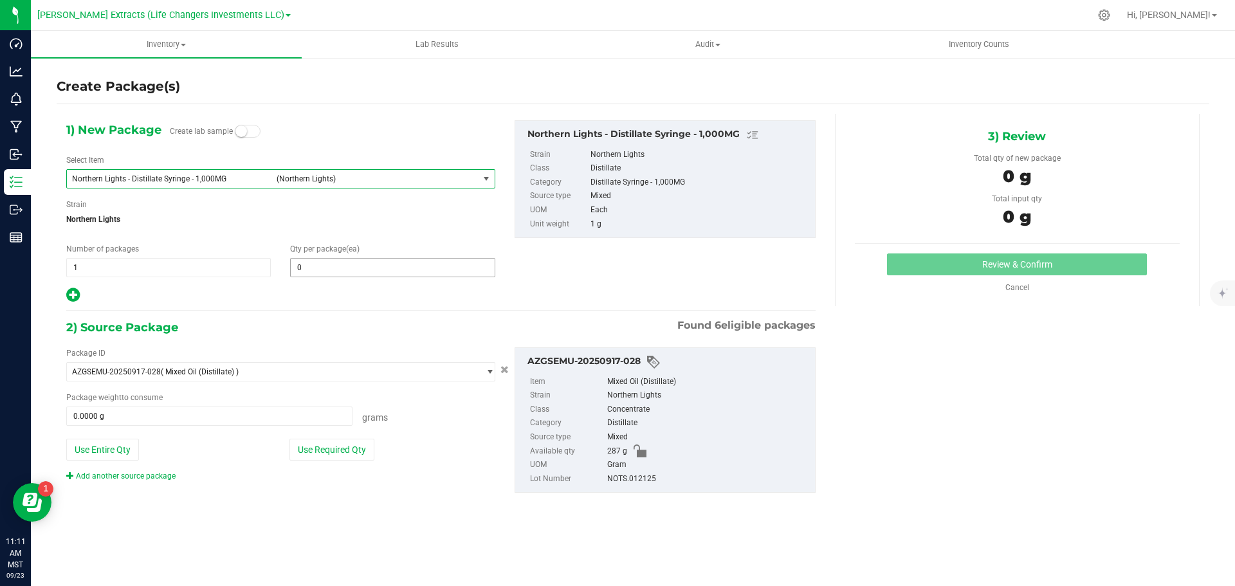
click at [354, 271] on span "0 0" at bounding box center [392, 267] width 205 height 19
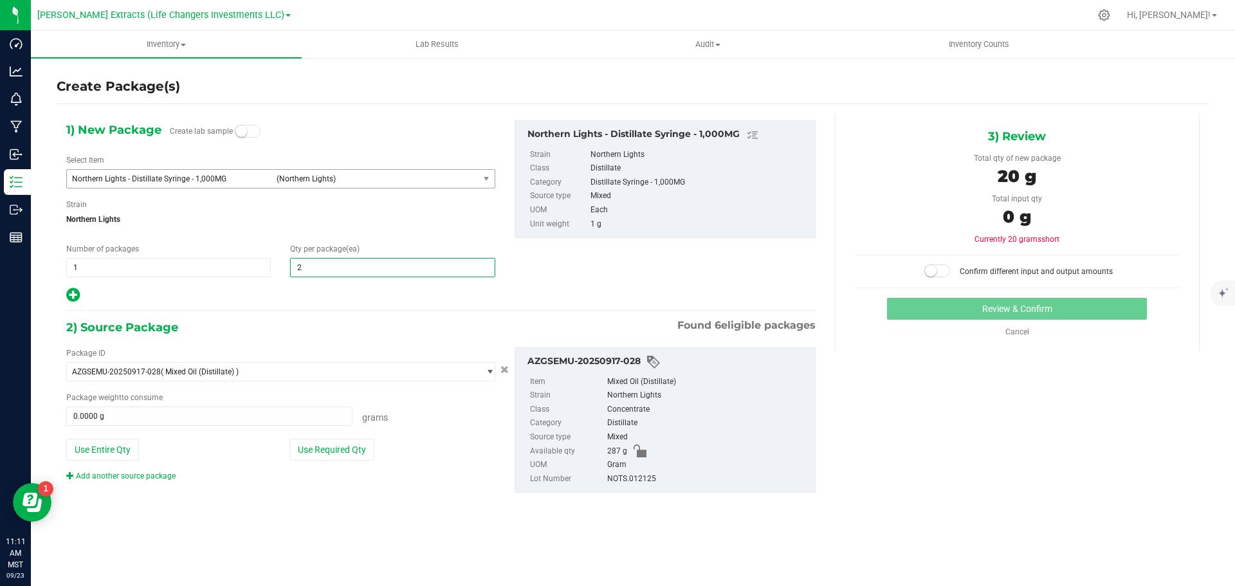
type input "20"
click at [334, 449] on button "Use Required Qty" at bounding box center [331, 450] width 85 height 22
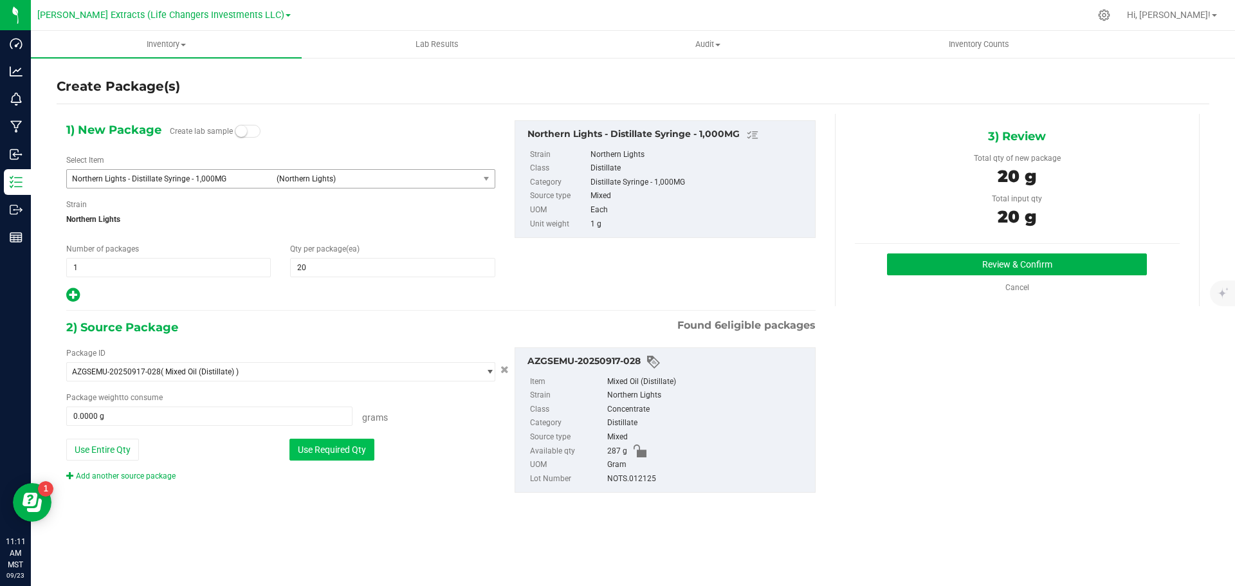
type input "20.0000 g"
click at [954, 269] on button "Review & Confirm" at bounding box center [1017, 264] width 260 height 22
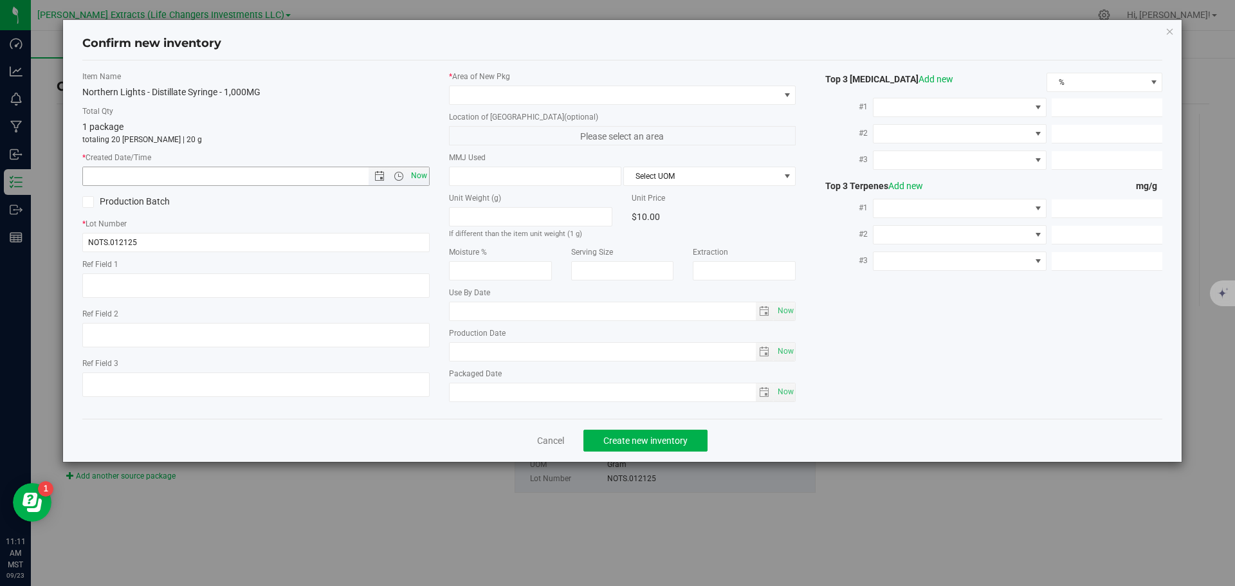
click at [417, 175] on span "Now" at bounding box center [419, 176] width 22 height 19
type input "[DATE] 11:11 AM"
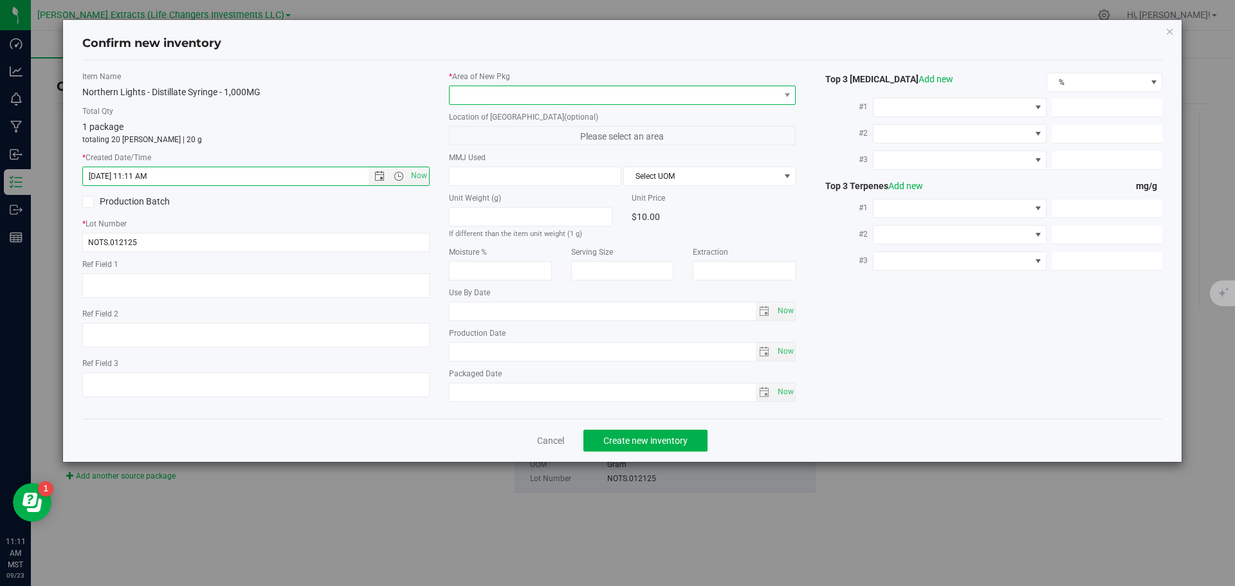
click at [461, 90] on span at bounding box center [615, 95] width 330 height 18
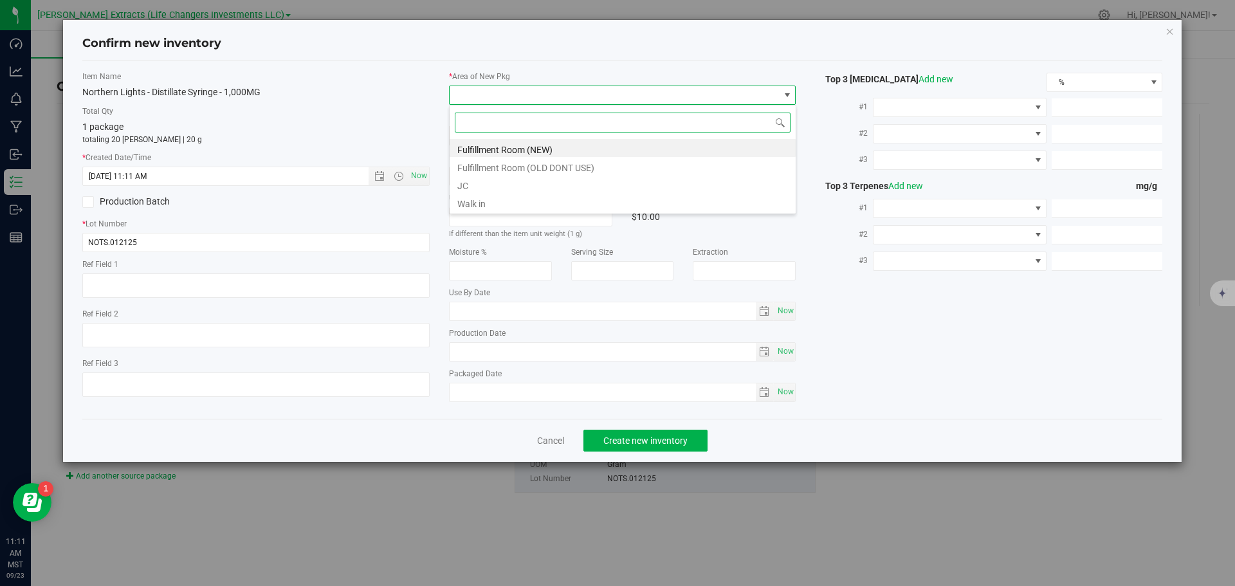
scroll to position [19, 347]
click at [479, 149] on li "Fulfillment Room (NEW)" at bounding box center [623, 148] width 346 height 18
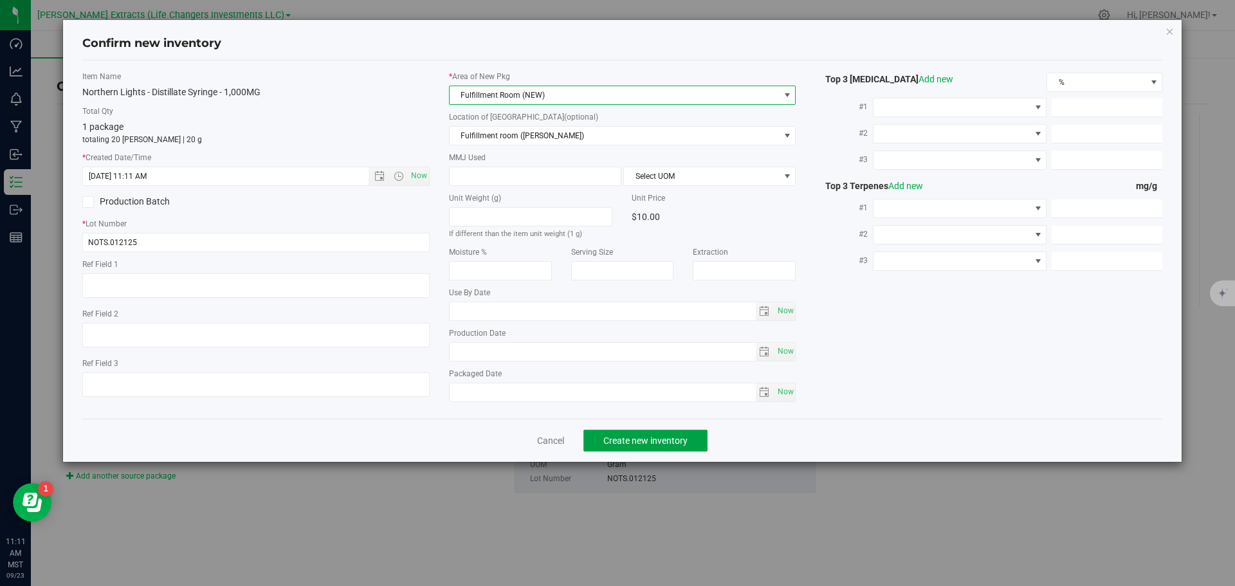
click at [635, 441] on span "Create new inventory" at bounding box center [645, 440] width 84 height 10
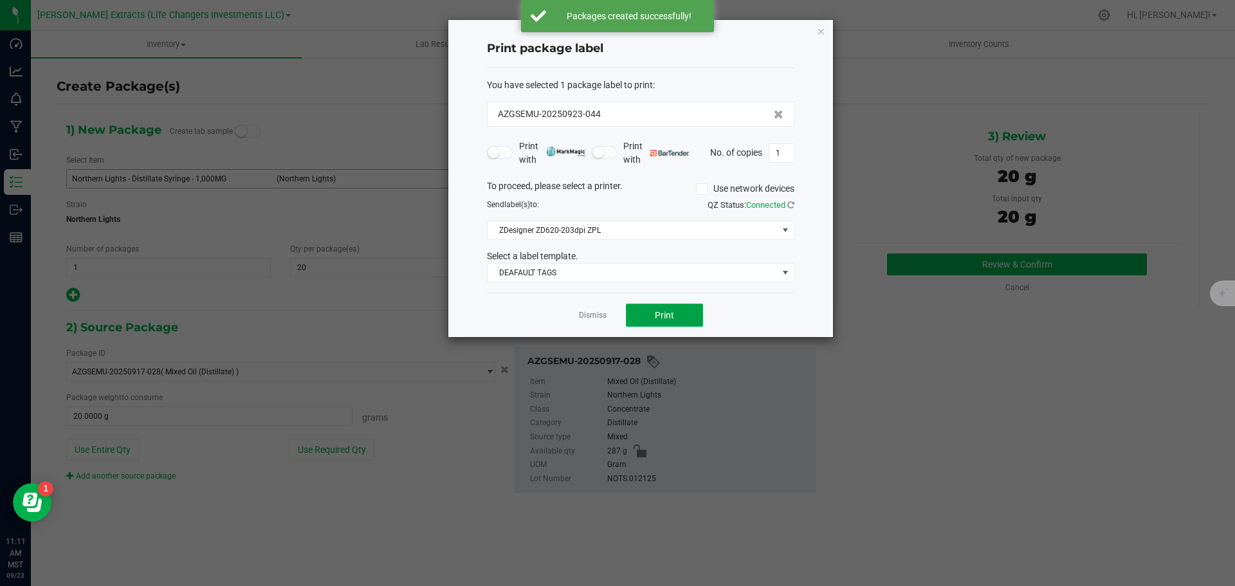
click at [663, 311] on span "Print" at bounding box center [664, 315] width 19 height 10
click at [819, 28] on icon "button" at bounding box center [820, 30] width 9 height 15
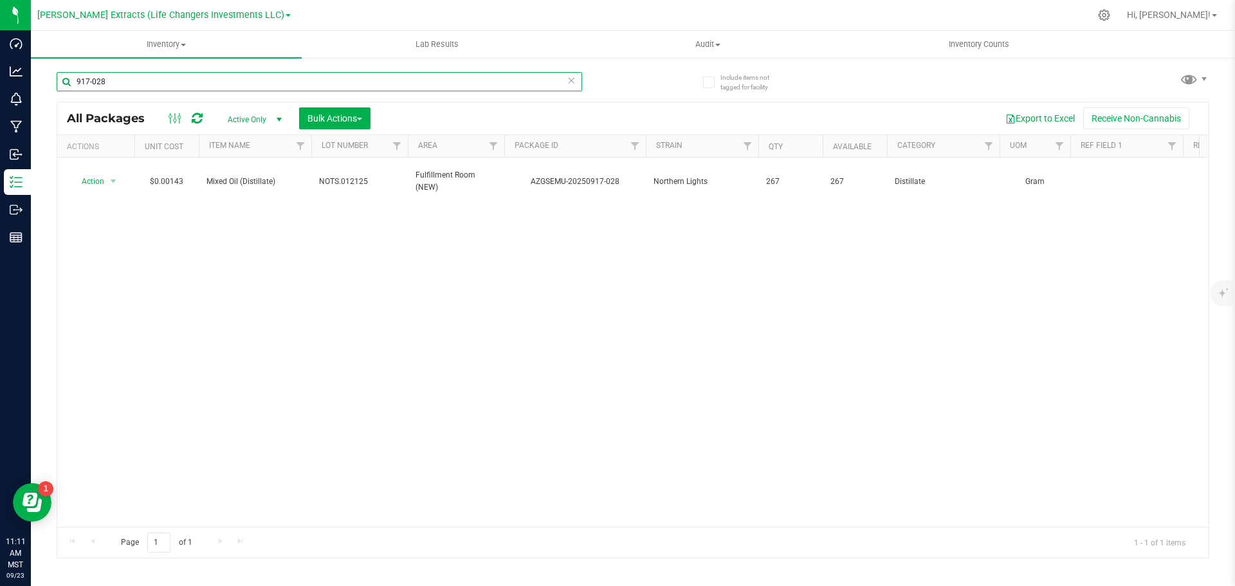
drag, startPoint x: 84, startPoint y: 81, endPoint x: 385, endPoint y: 68, distance: 301.3
click at [378, 69] on div "917-028" at bounding box center [345, 80] width 576 height 41
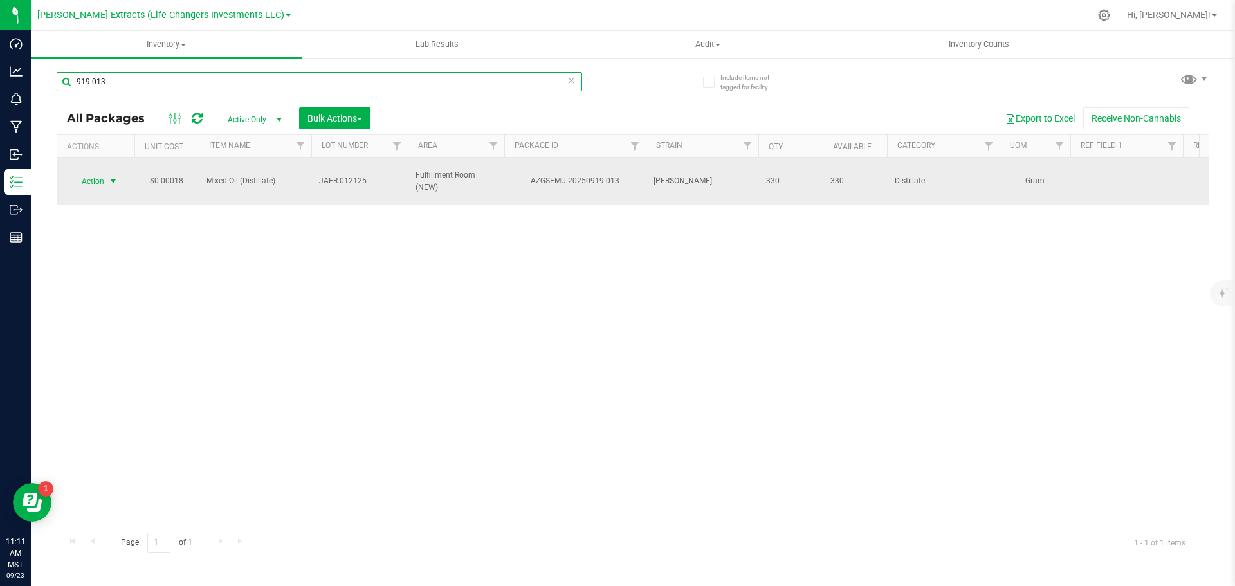
type input "919-013"
click at [97, 175] on span "Action" at bounding box center [87, 181] width 35 height 18
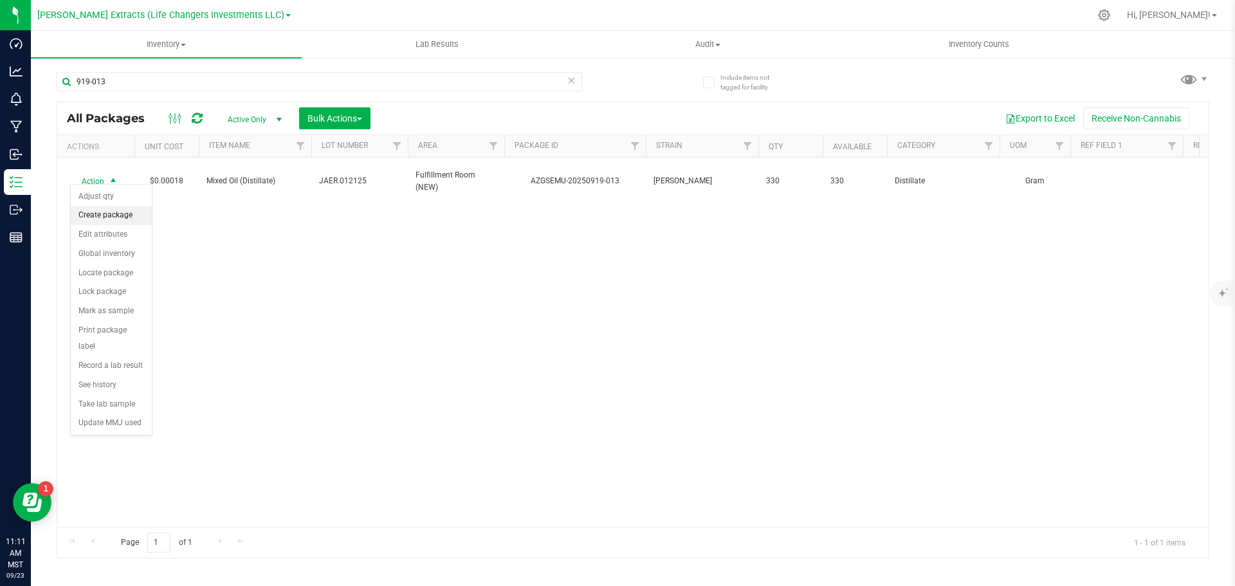
click at [98, 217] on li "Create package" at bounding box center [111, 215] width 81 height 19
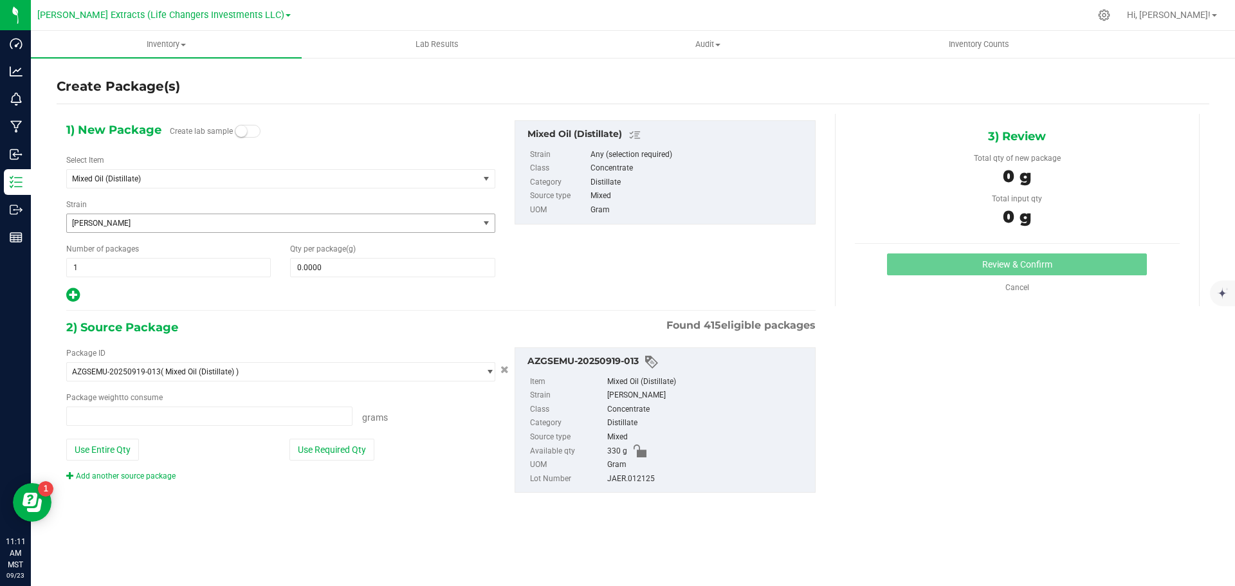
type input "0.0000 g"
click at [125, 176] on span "Mixed Oil (Distillate)" at bounding box center [264, 178] width 385 height 9
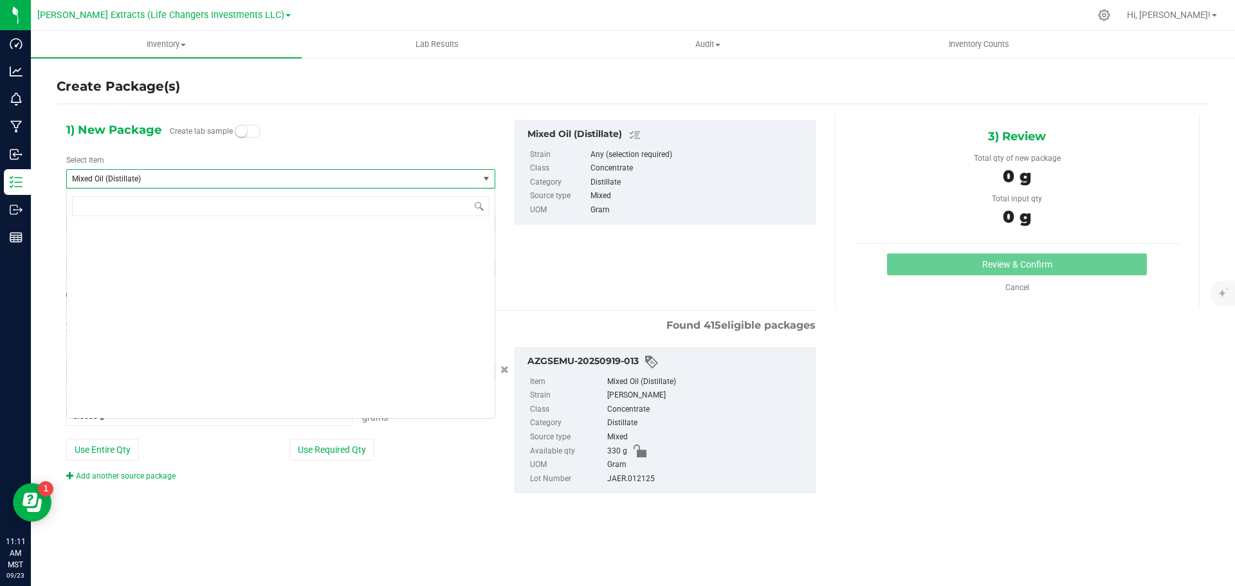
scroll to position [6555, 0]
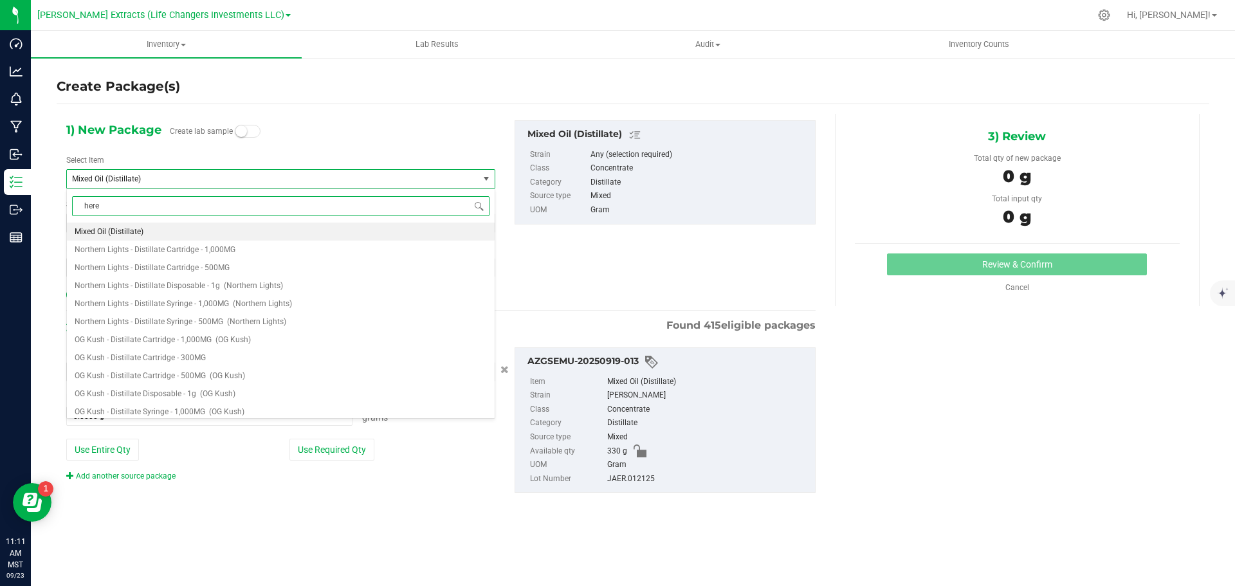
type input "herer"
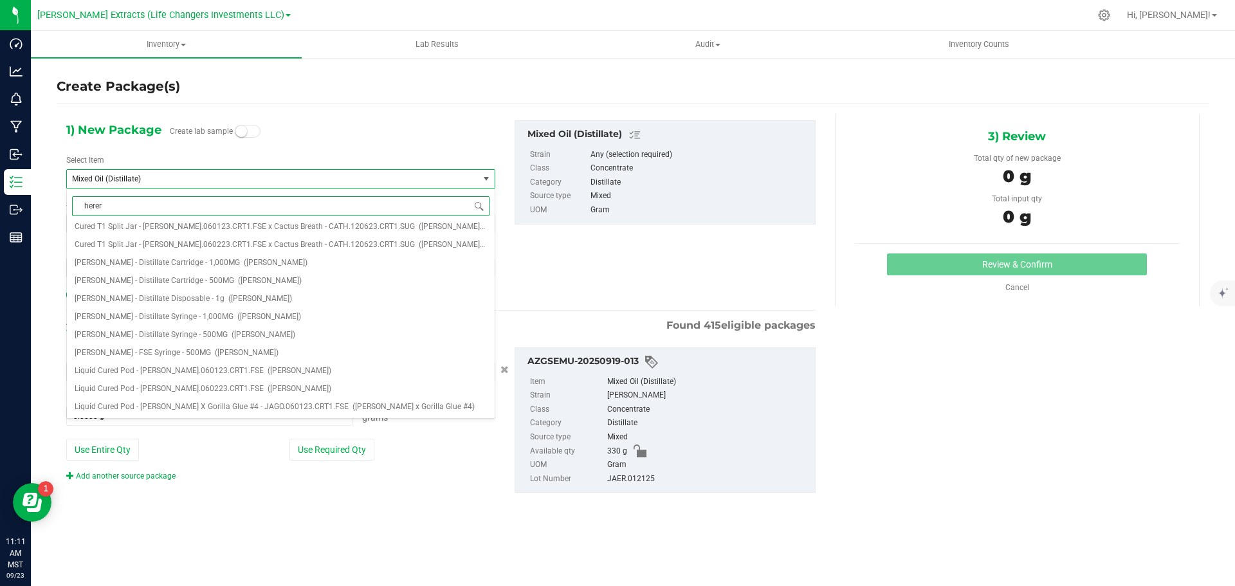
scroll to position [0, 0]
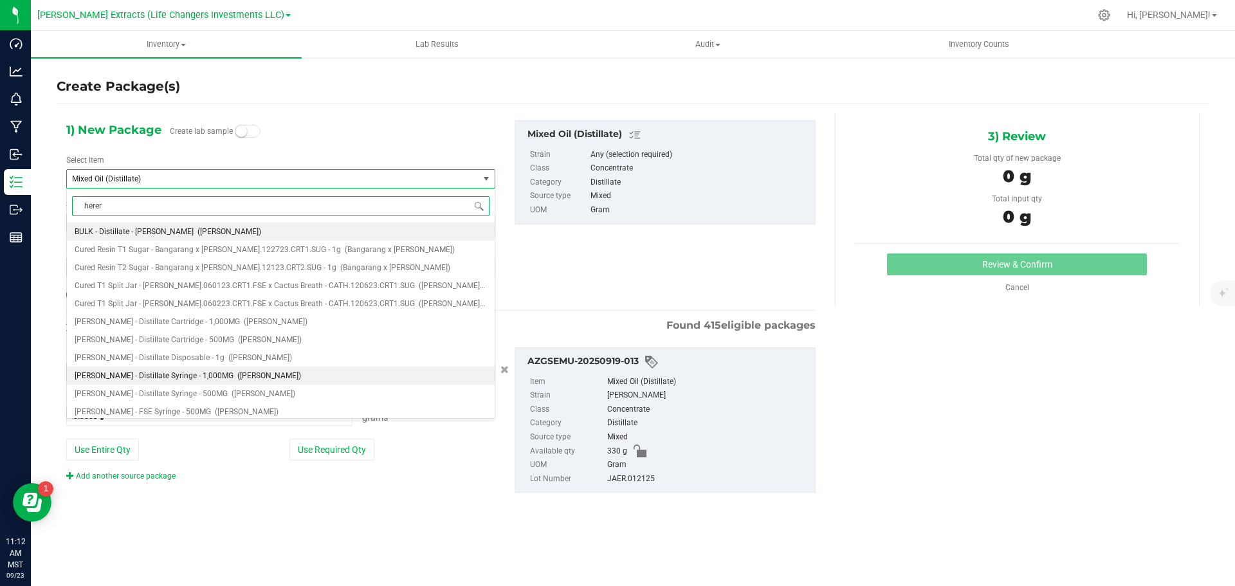
click at [181, 371] on span "[PERSON_NAME] - Distillate Syringe - 1,000MG" at bounding box center [154, 375] width 159 height 9
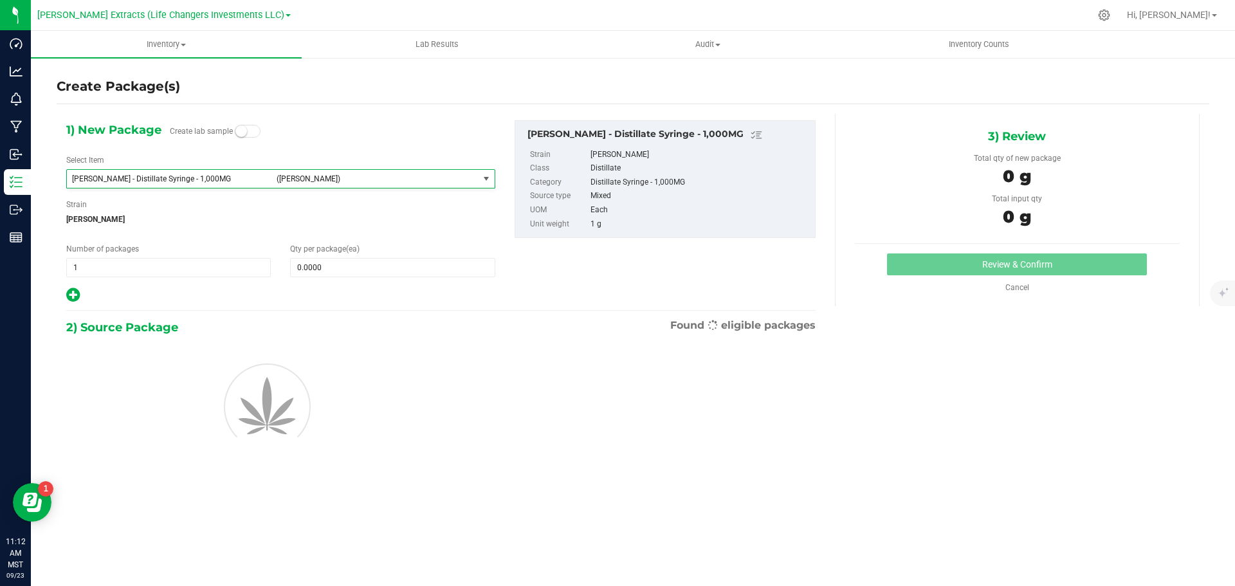
type input "0"
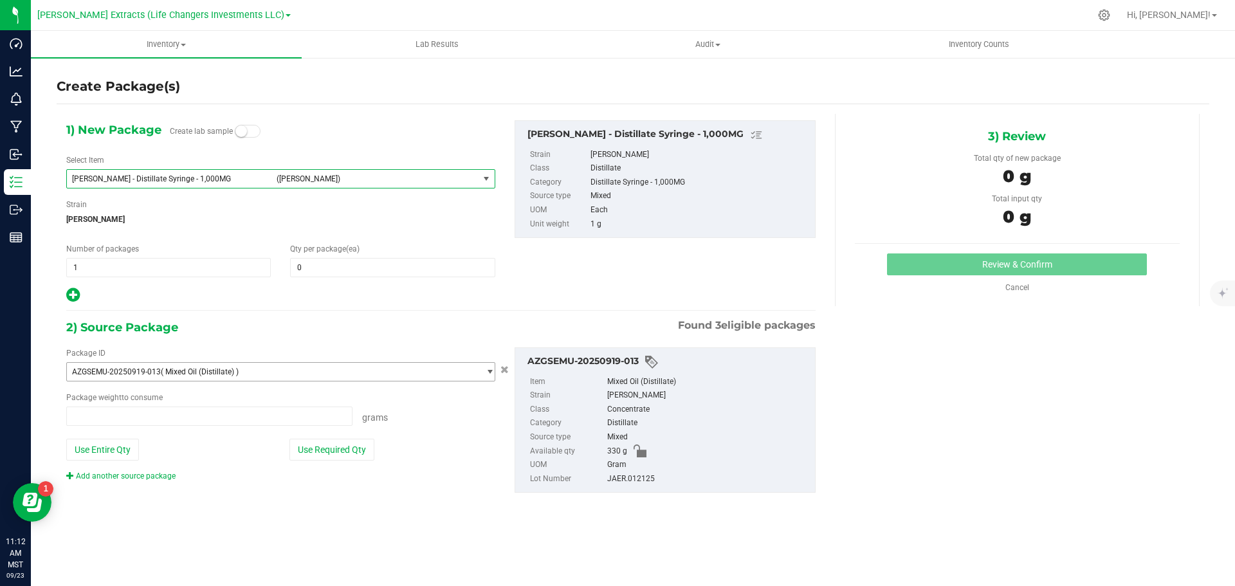
type input "0.0000 g"
click at [354, 266] on span "0 0" at bounding box center [392, 267] width 205 height 19
type input "20"
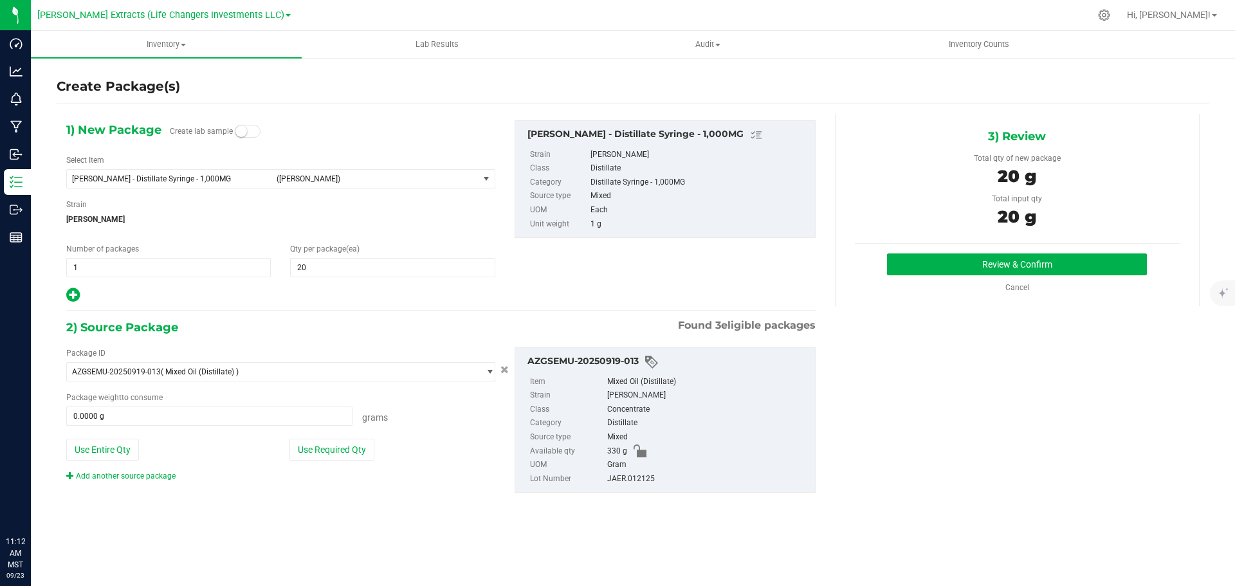
type input "20.0000 g"
click at [990, 264] on button "Review & Confirm" at bounding box center [1017, 264] width 260 height 22
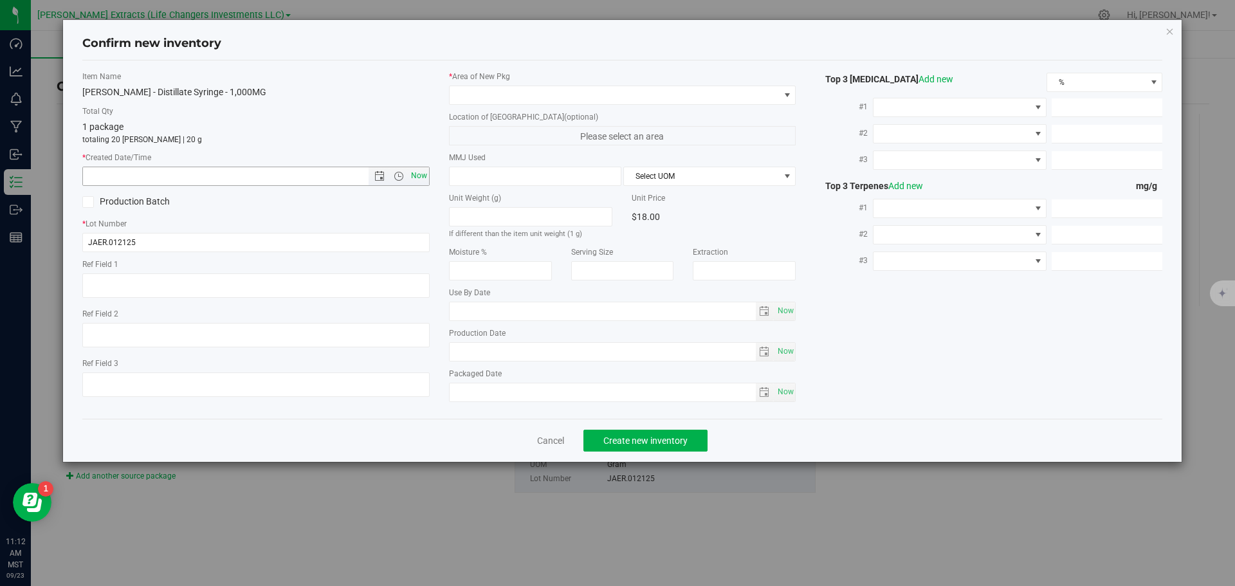
click at [417, 172] on span "Now" at bounding box center [419, 176] width 22 height 19
type input "9/23/2025 11:12 AM"
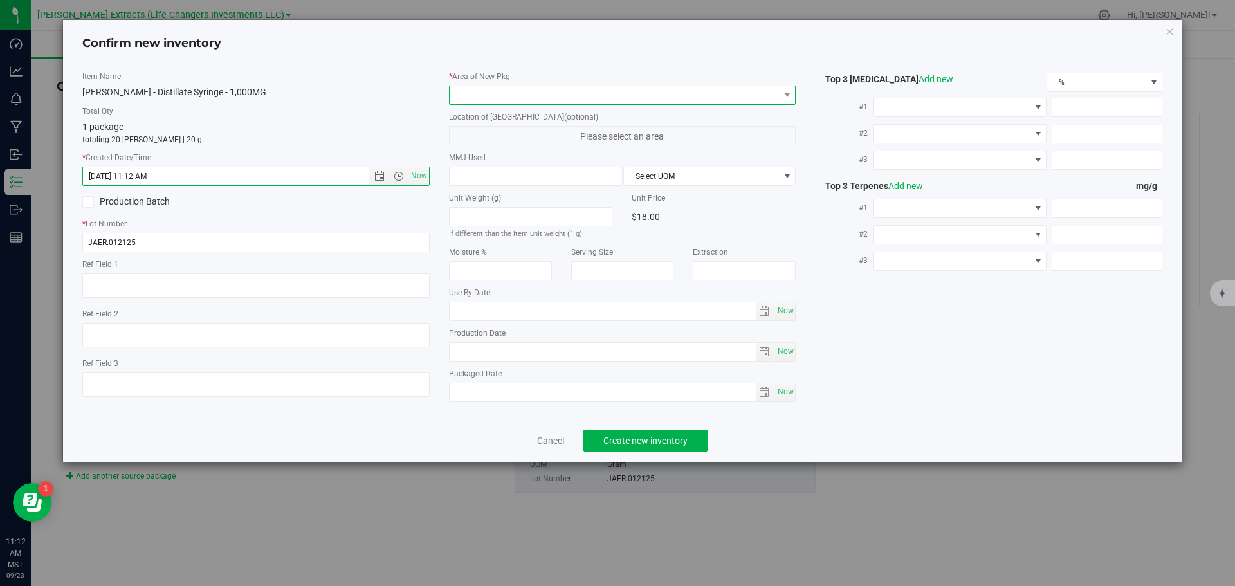
click at [467, 89] on span at bounding box center [615, 95] width 330 height 18
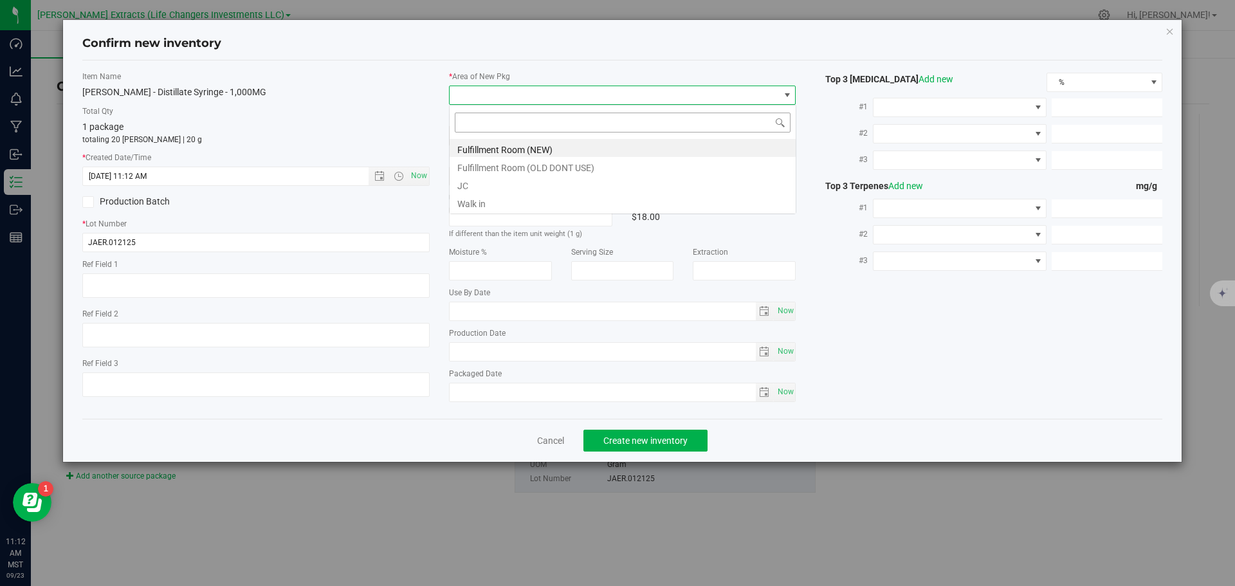
scroll to position [19, 347]
click at [529, 145] on li "Fulfillment Room (NEW)" at bounding box center [623, 148] width 346 height 18
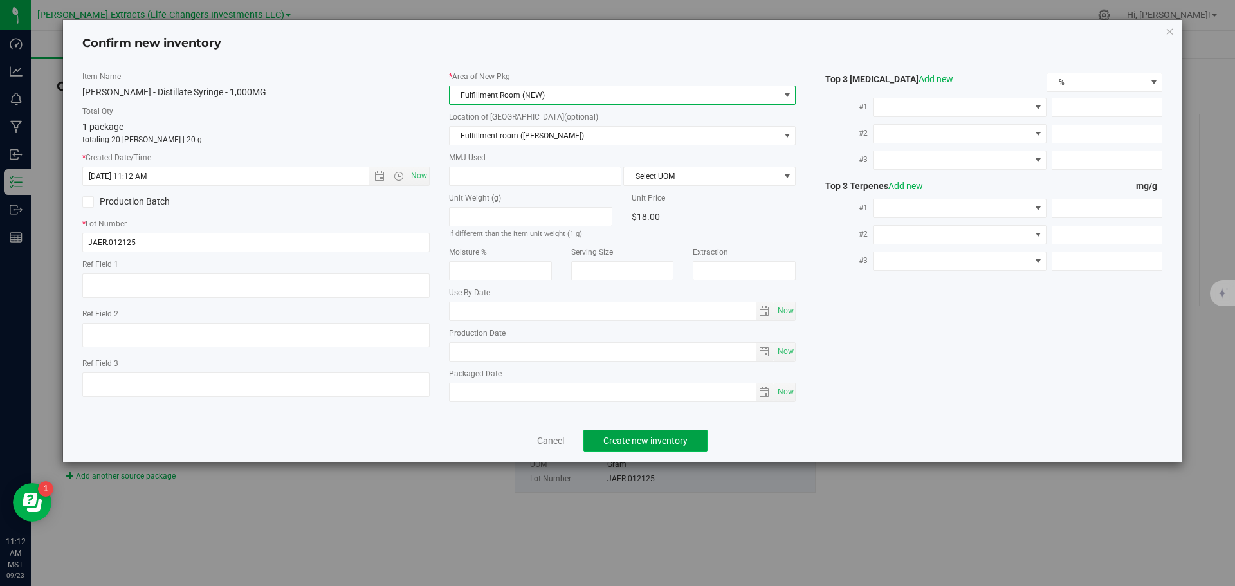
click at [641, 436] on span "Create new inventory" at bounding box center [645, 440] width 84 height 10
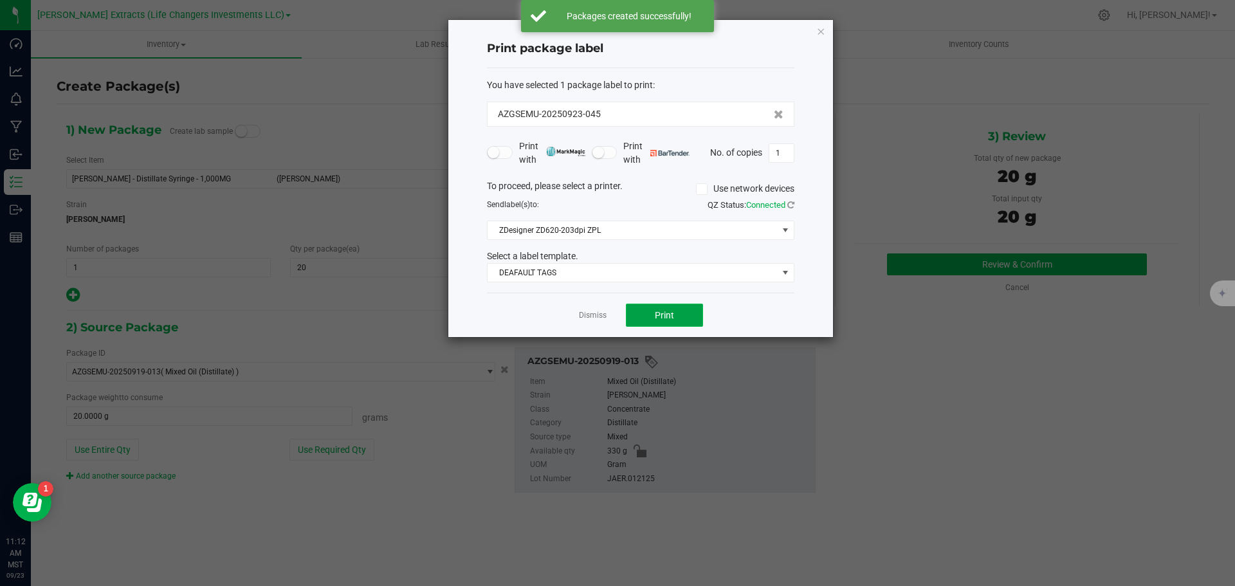
click at [673, 310] on span "Print" at bounding box center [664, 315] width 19 height 10
click at [822, 32] on icon "button" at bounding box center [820, 30] width 9 height 15
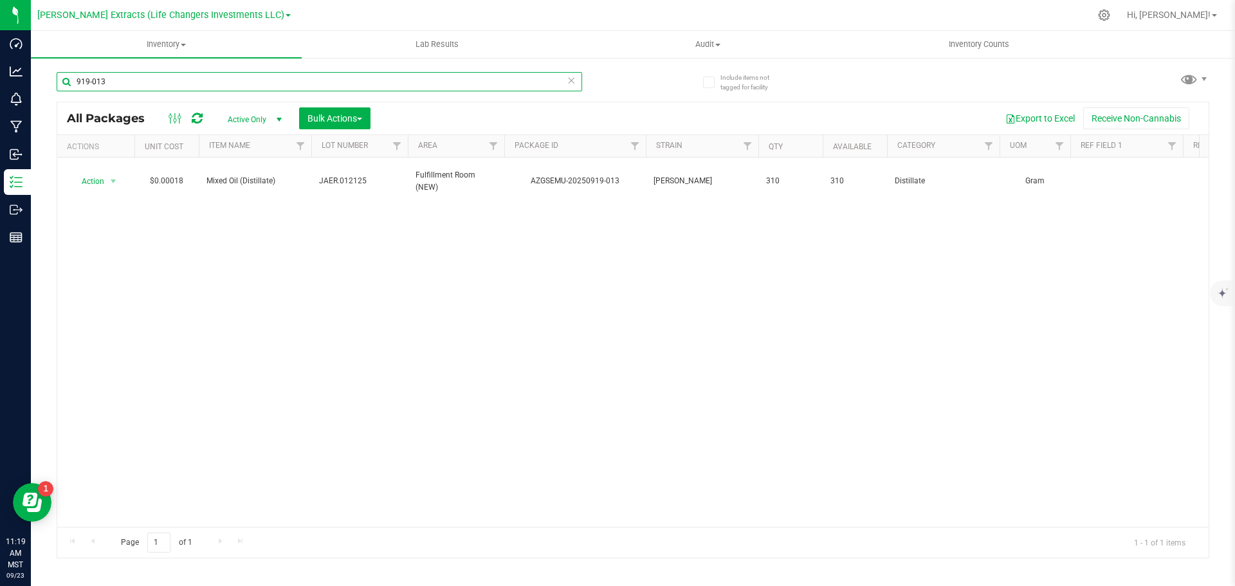
drag, startPoint x: 84, startPoint y: 81, endPoint x: 260, endPoint y: 59, distance: 177.0
click at [260, 59] on div "Include items not tagged for facility 919-013 All Packages Active Only Active O…" at bounding box center [633, 253] width 1204 height 392
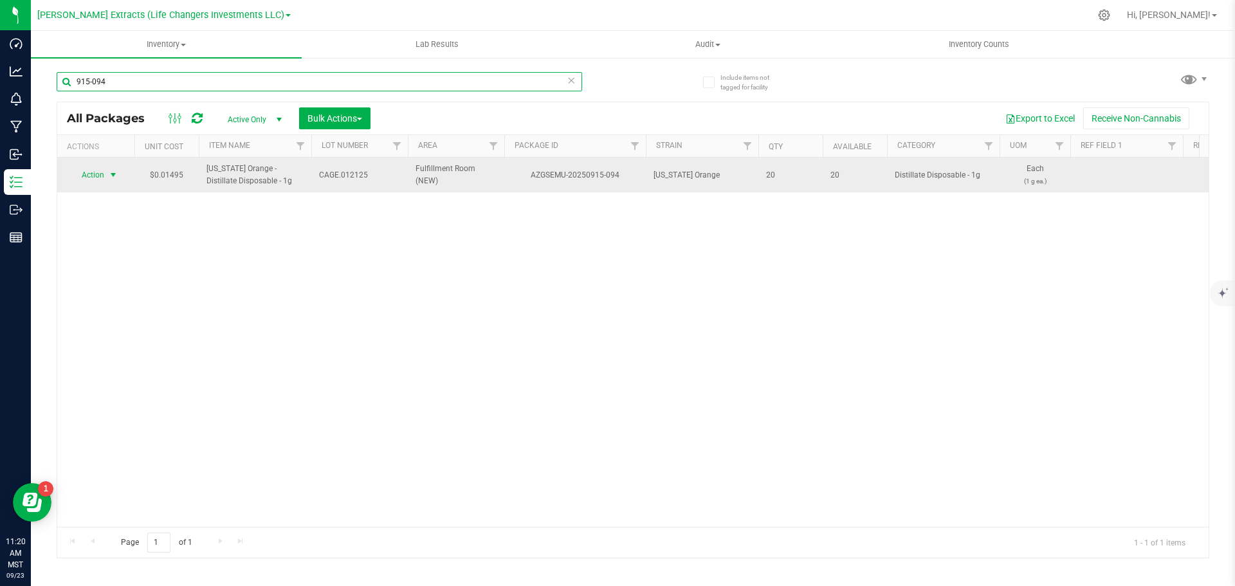
type input "915-094"
click at [104, 174] on span "Action" at bounding box center [87, 175] width 35 height 18
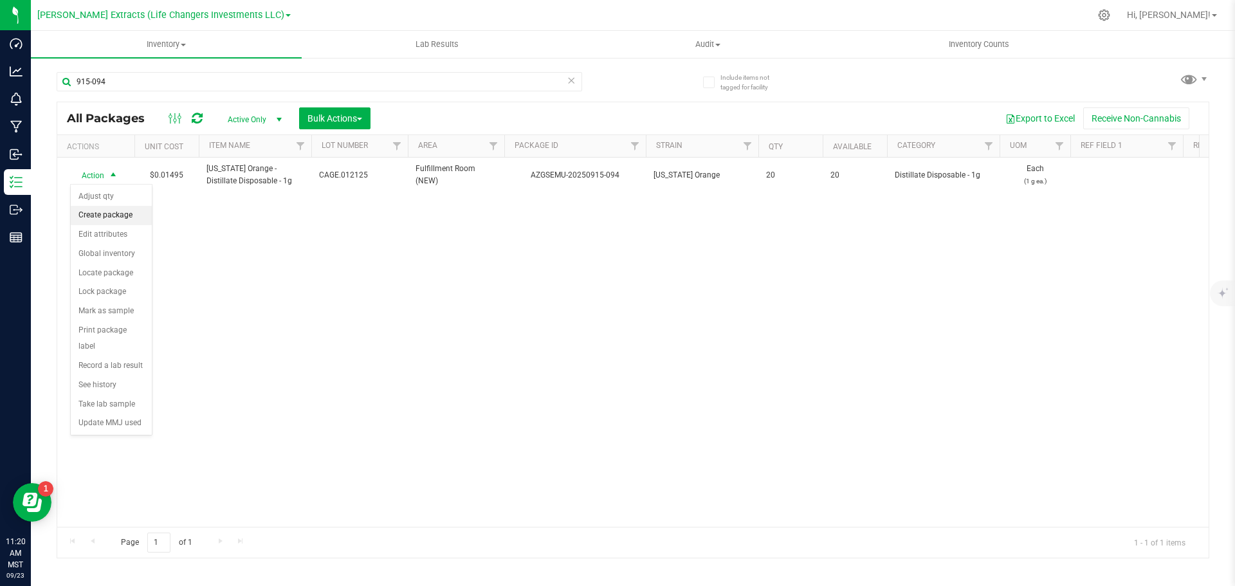
click at [96, 217] on li "Create package" at bounding box center [111, 215] width 81 height 19
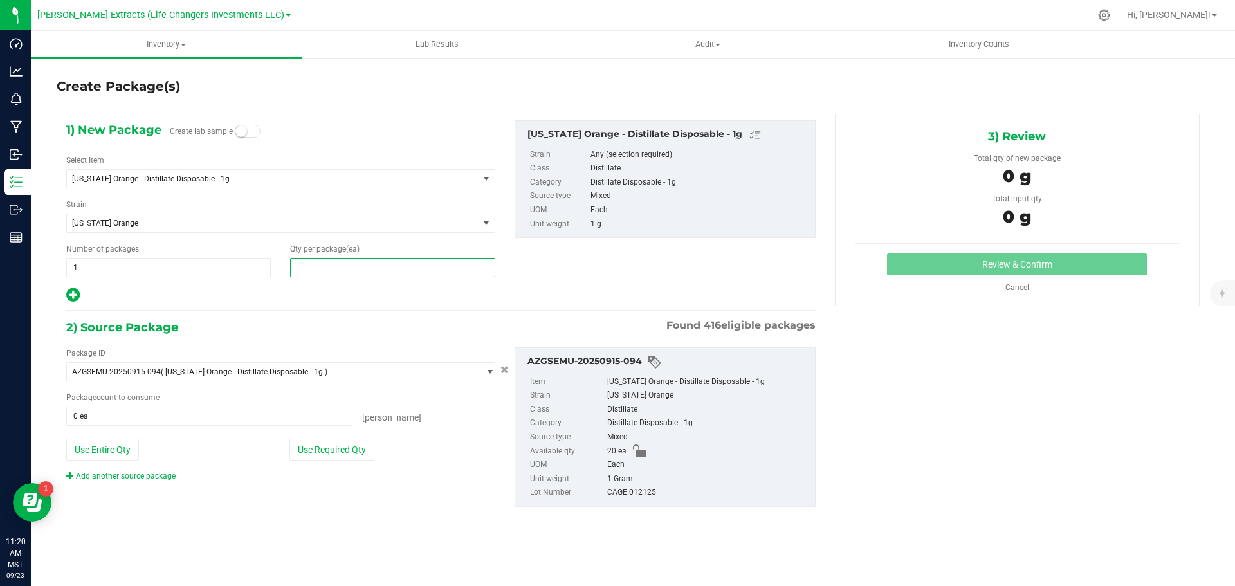
drag, startPoint x: 319, startPoint y: 263, endPoint x: 271, endPoint y: 258, distance: 48.5
click at [271, 258] on div "Number of packages 1 1 Qty per package (ea)" at bounding box center [281, 260] width 448 height 34
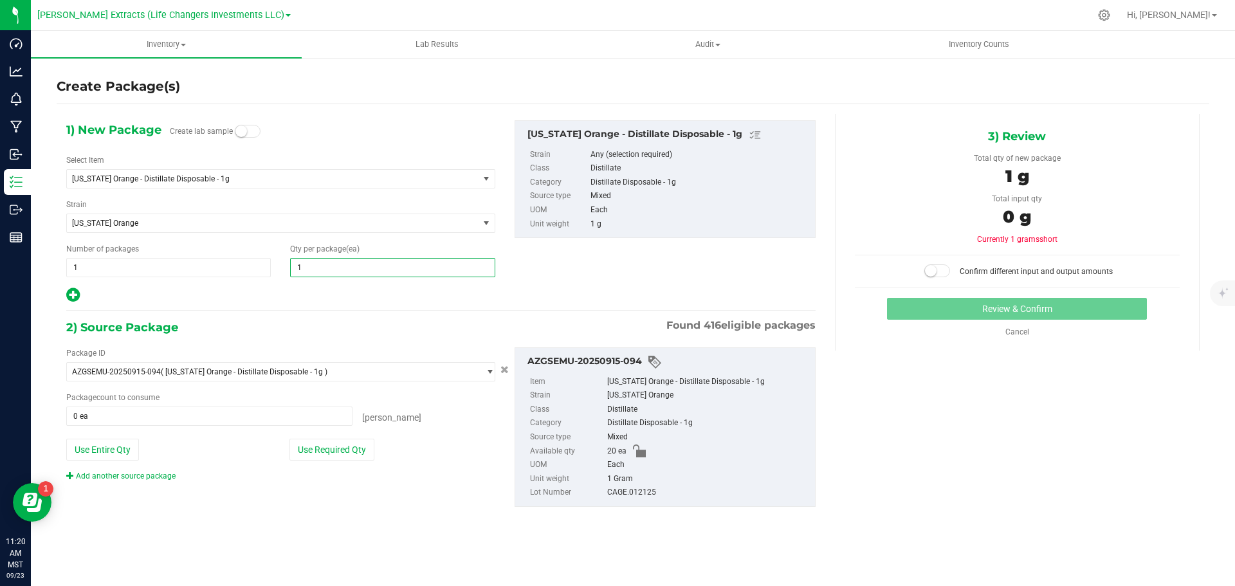
type input "10"
drag, startPoint x: 78, startPoint y: 268, endPoint x: 65, endPoint y: 268, distance: 12.9
click at [65, 268] on div "Number of packages 1 1" at bounding box center [169, 260] width 224 height 34
drag, startPoint x: 156, startPoint y: 261, endPoint x: 60, endPoint y: 267, distance: 96.6
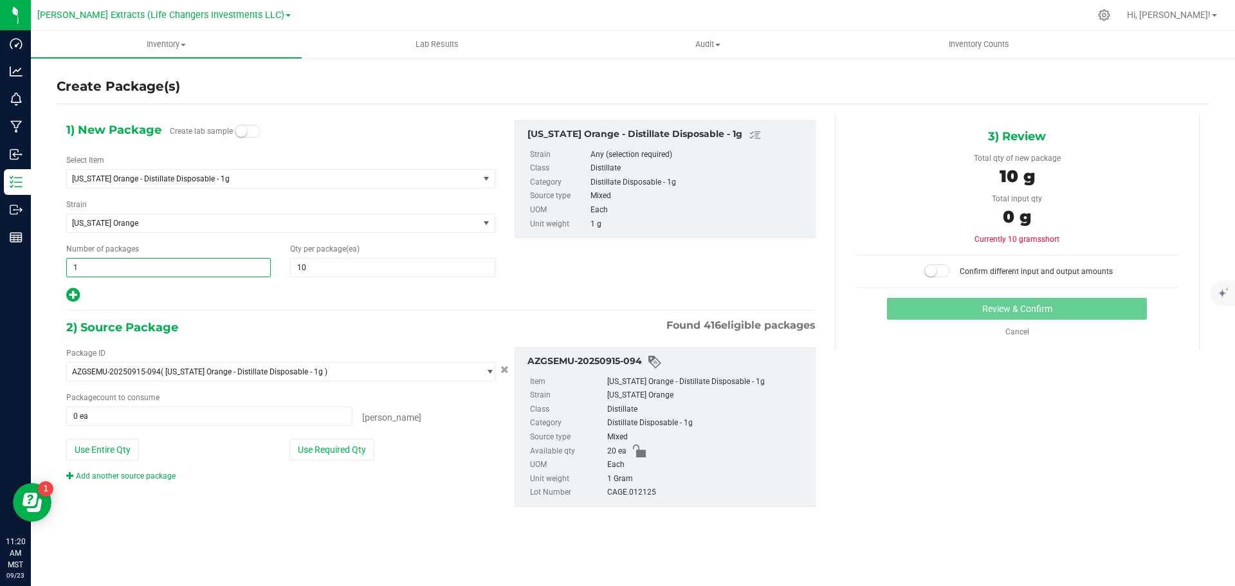
click at [60, 267] on div "Number of packages 1 1" at bounding box center [169, 260] width 224 height 34
type input "2"
drag, startPoint x: 442, startPoint y: 468, endPoint x: 395, endPoint y: 459, distance: 48.4
click at [442, 468] on div "Package ID AZGSEMU-20250915-094 ( California Orange - Distillate Disposable - 1…" at bounding box center [281, 414] width 448 height 134
type input "2"
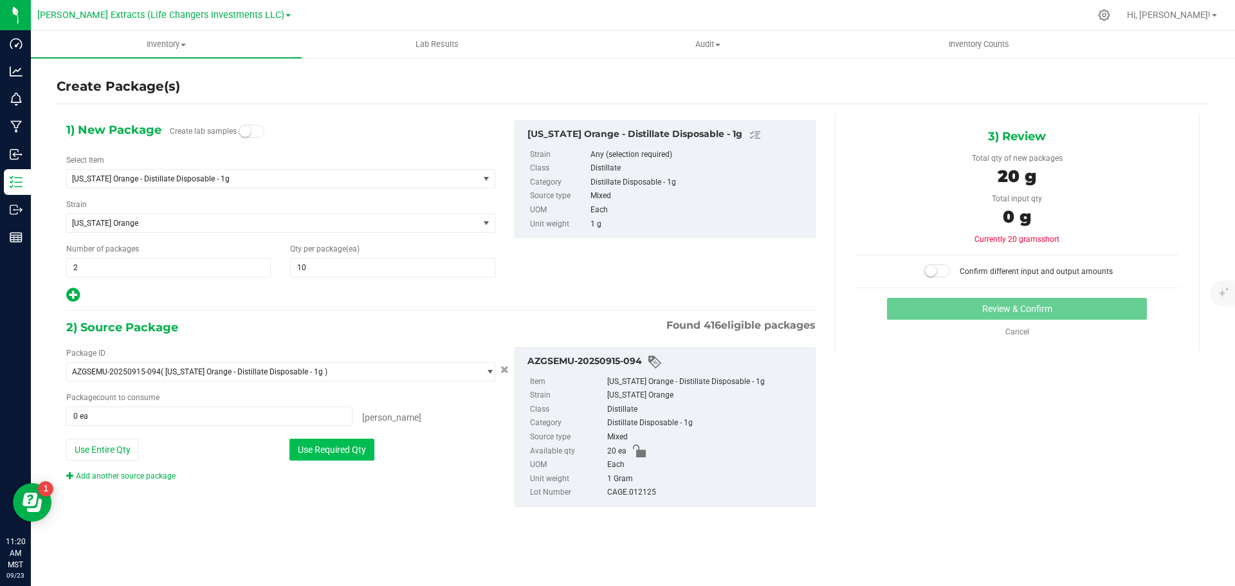
click at [312, 455] on button "Use Required Qty" at bounding box center [331, 450] width 85 height 22
type input "20 ea"
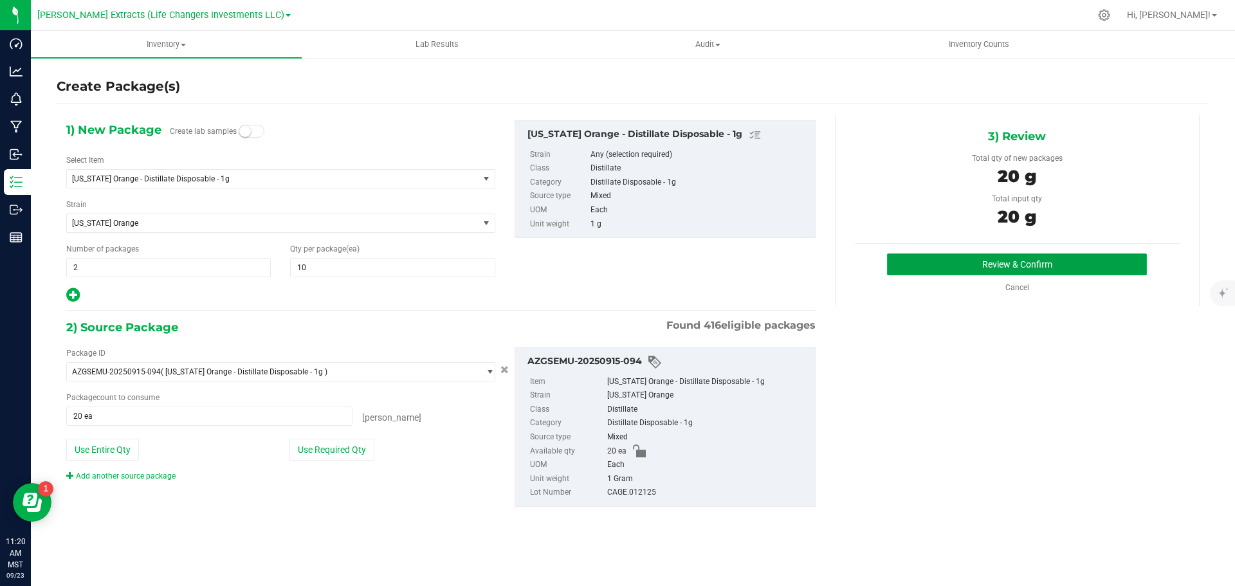
click at [974, 260] on button "Review & Confirm" at bounding box center [1017, 264] width 260 height 22
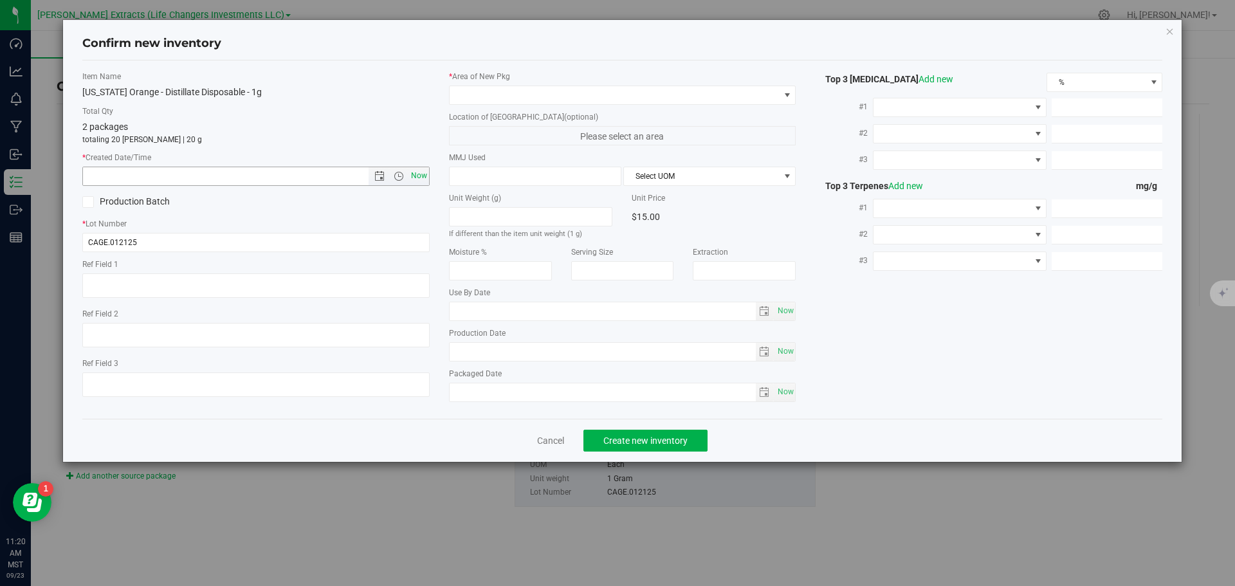
click at [421, 176] on span "Now" at bounding box center [419, 176] width 22 height 19
type input "9/23/2025 11:20 AM"
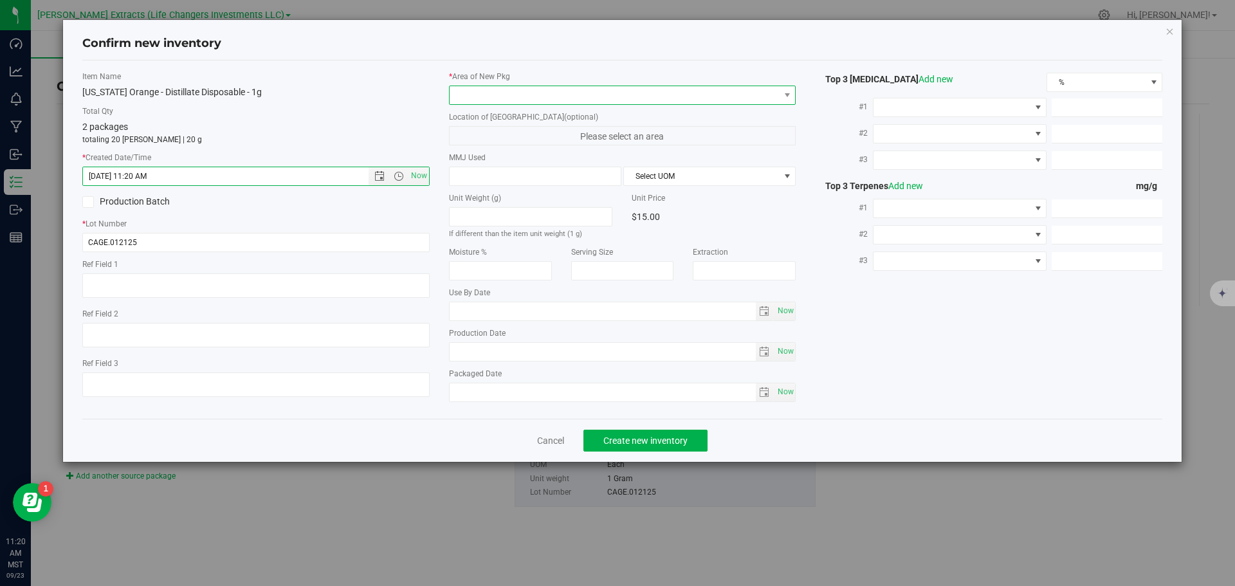
click at [502, 92] on span at bounding box center [615, 95] width 330 height 18
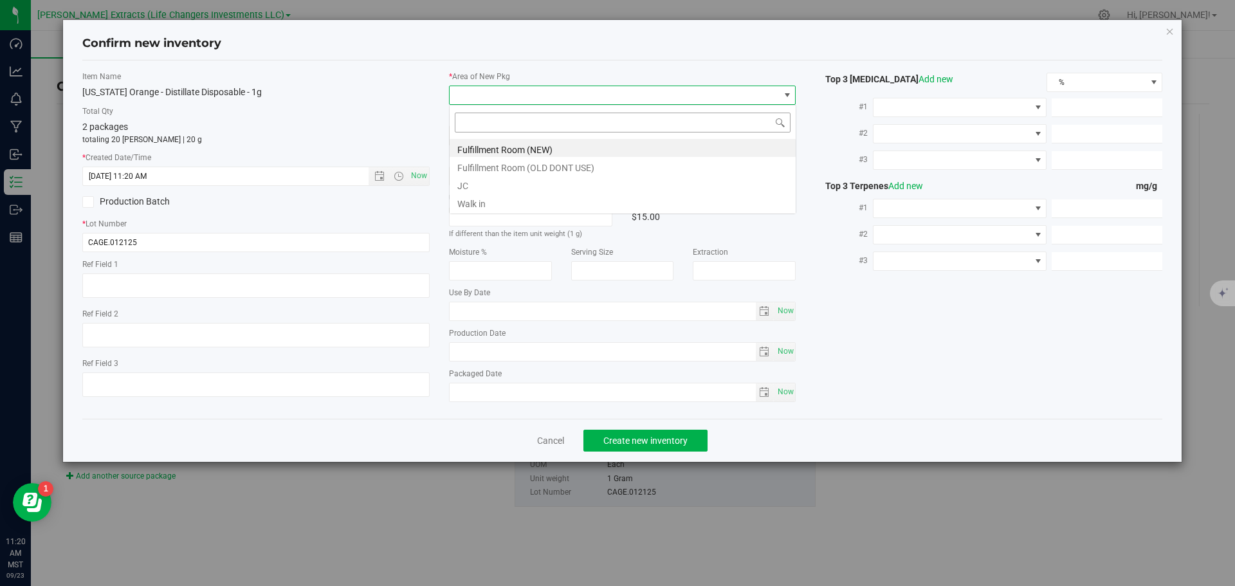
scroll to position [19, 347]
click at [549, 147] on li "Fulfillment Room (NEW)" at bounding box center [623, 148] width 346 height 18
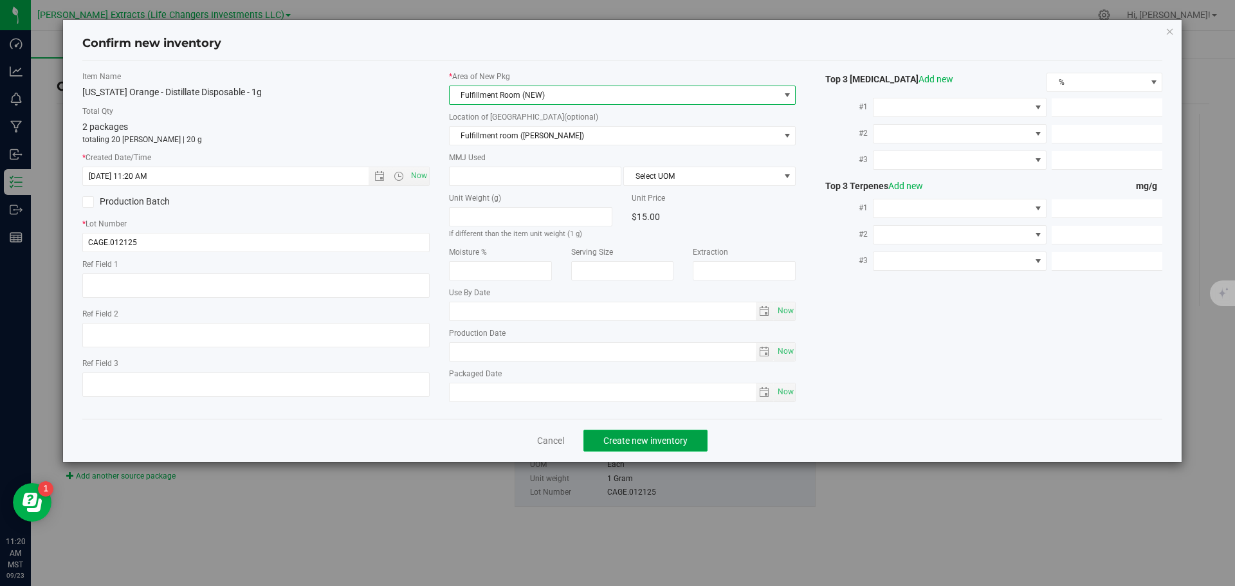
click at [655, 437] on span "Create new inventory" at bounding box center [645, 440] width 84 height 10
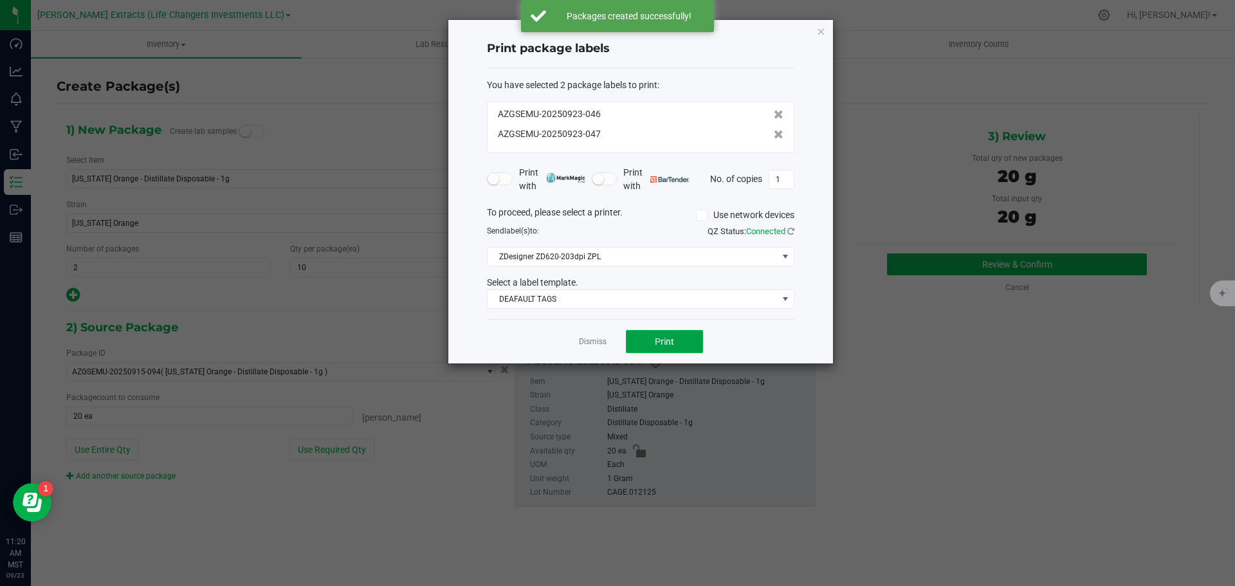
click at [675, 334] on button "Print" at bounding box center [664, 341] width 77 height 23
click at [822, 30] on icon "button" at bounding box center [820, 30] width 9 height 15
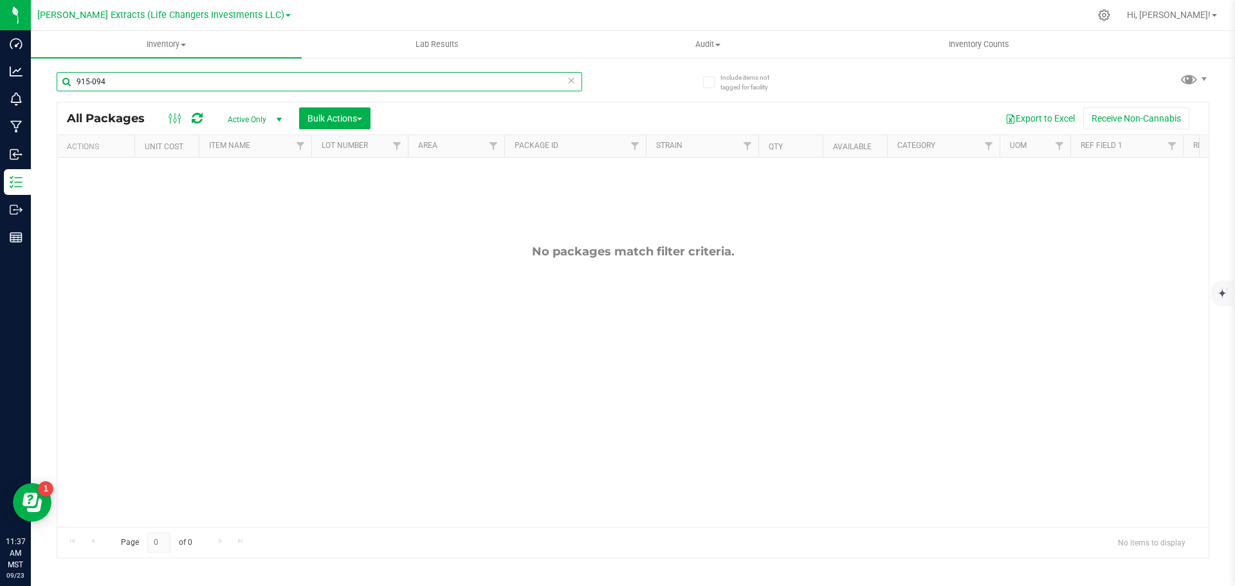
drag, startPoint x: 109, startPoint y: 80, endPoint x: 34, endPoint y: 81, distance: 74.6
click at [35, 81] on div "Include items not tagged for facility 915-094 All Packages Active Only Active O…" at bounding box center [633, 253] width 1204 height 392
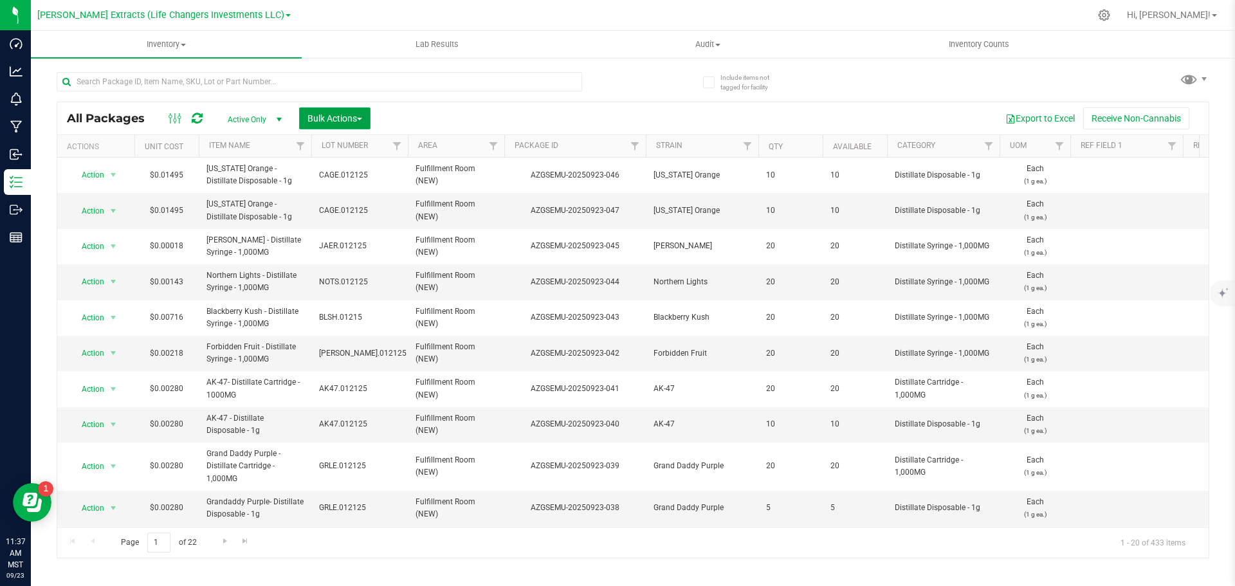
click at [342, 122] on span "Bulk Actions" at bounding box center [334, 118] width 55 height 10
click at [356, 195] on span "Combine packages" at bounding box center [344, 194] width 74 height 10
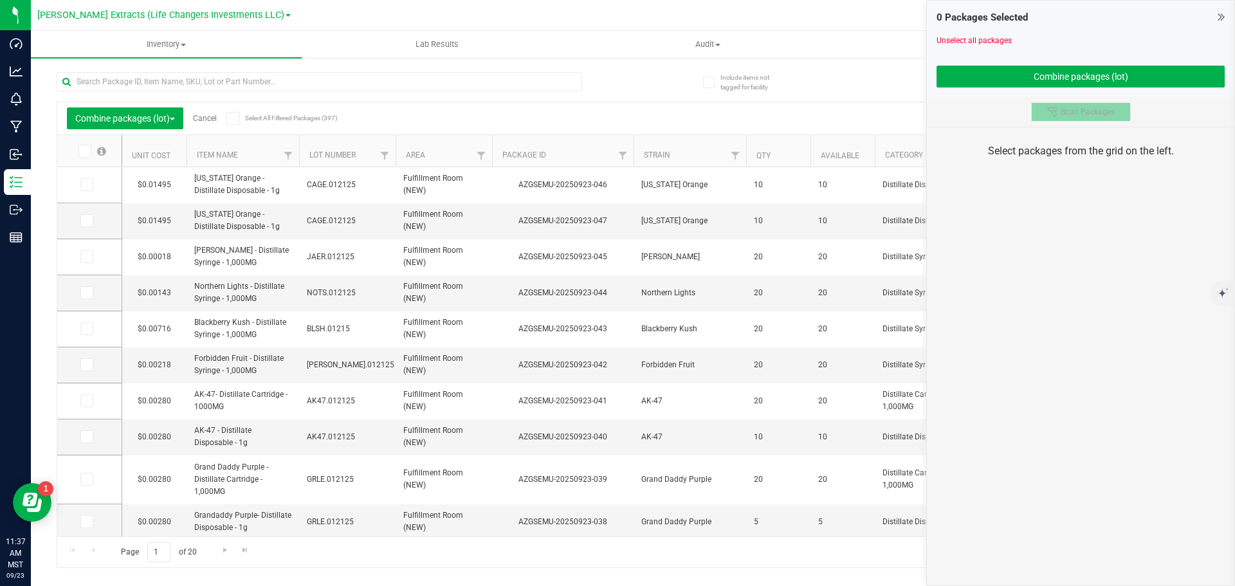
click at [1102, 111] on span "Scan Packages" at bounding box center [1087, 112] width 53 height 10
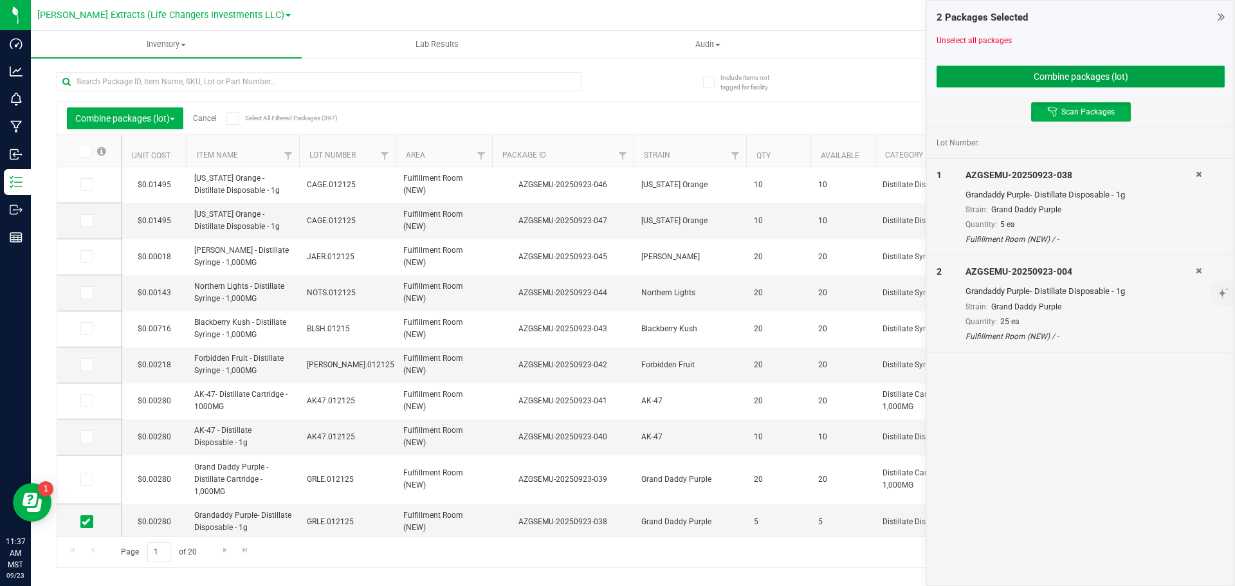
click at [1069, 76] on button "Combine packages (lot)" at bounding box center [1080, 77] width 288 height 22
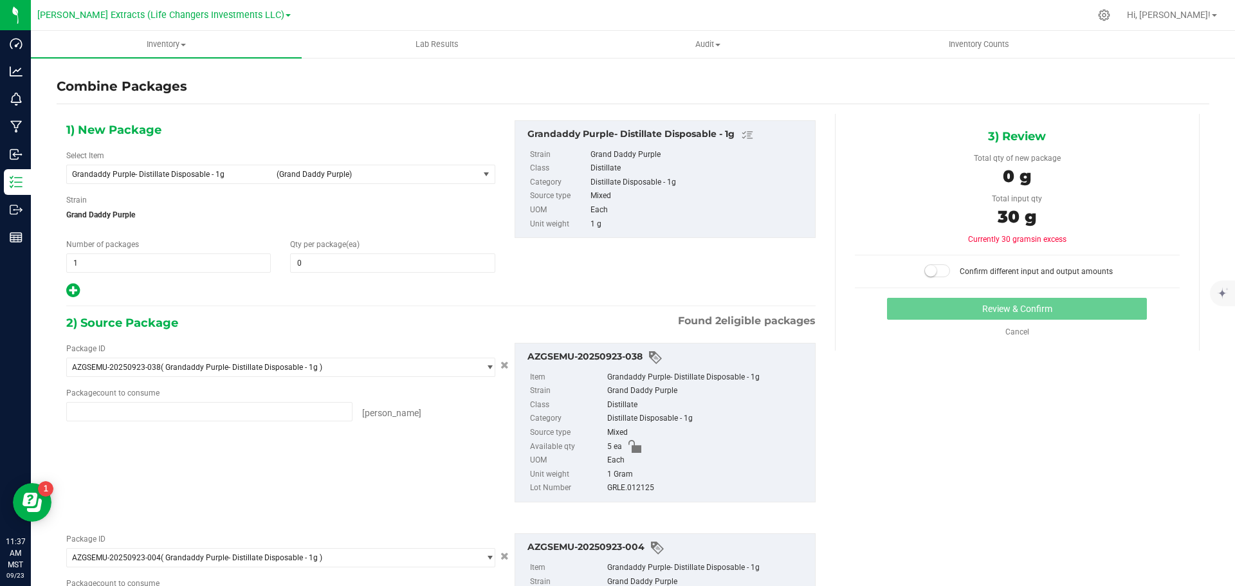
type input "5 ea"
type input "25 ea"
click at [347, 262] on span "0 0" at bounding box center [392, 262] width 205 height 19
type input "30"
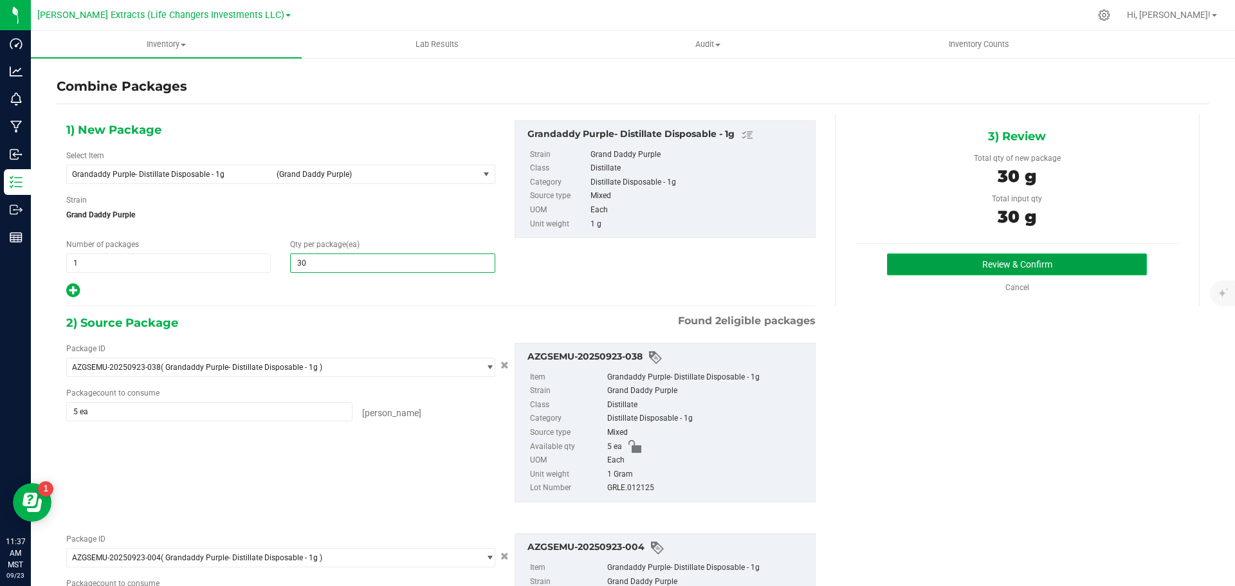
type input "30"
click at [997, 262] on button "Review & Confirm" at bounding box center [1017, 264] width 260 height 22
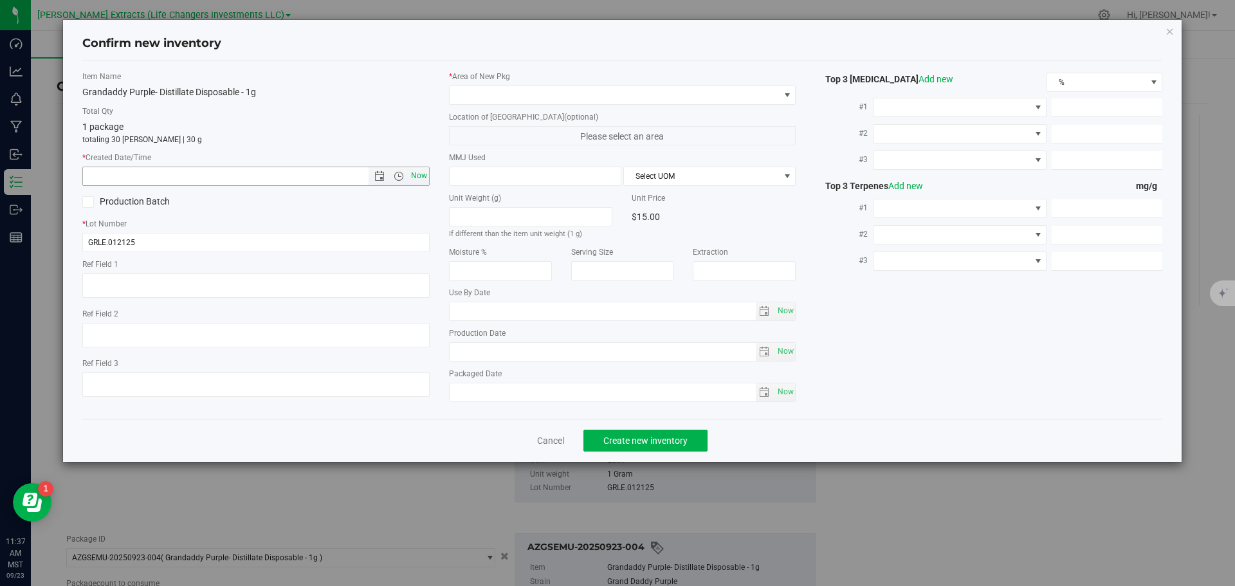
click at [419, 172] on span "Now" at bounding box center [419, 176] width 22 height 19
type input "9/23/2025 11:37 AM"
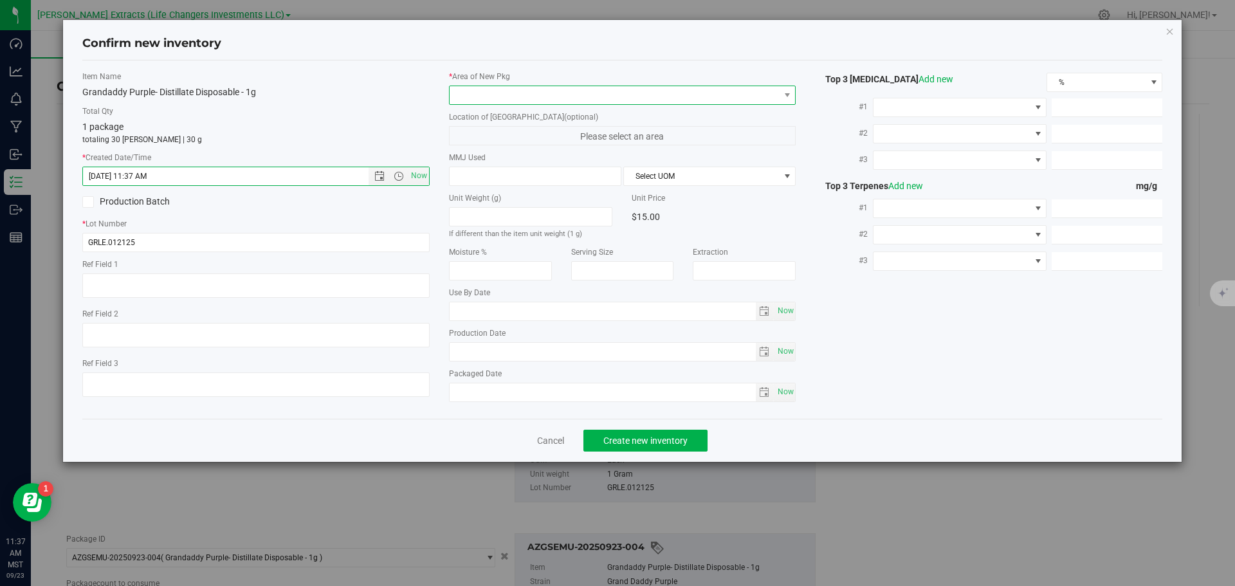
click at [471, 90] on span at bounding box center [615, 95] width 330 height 18
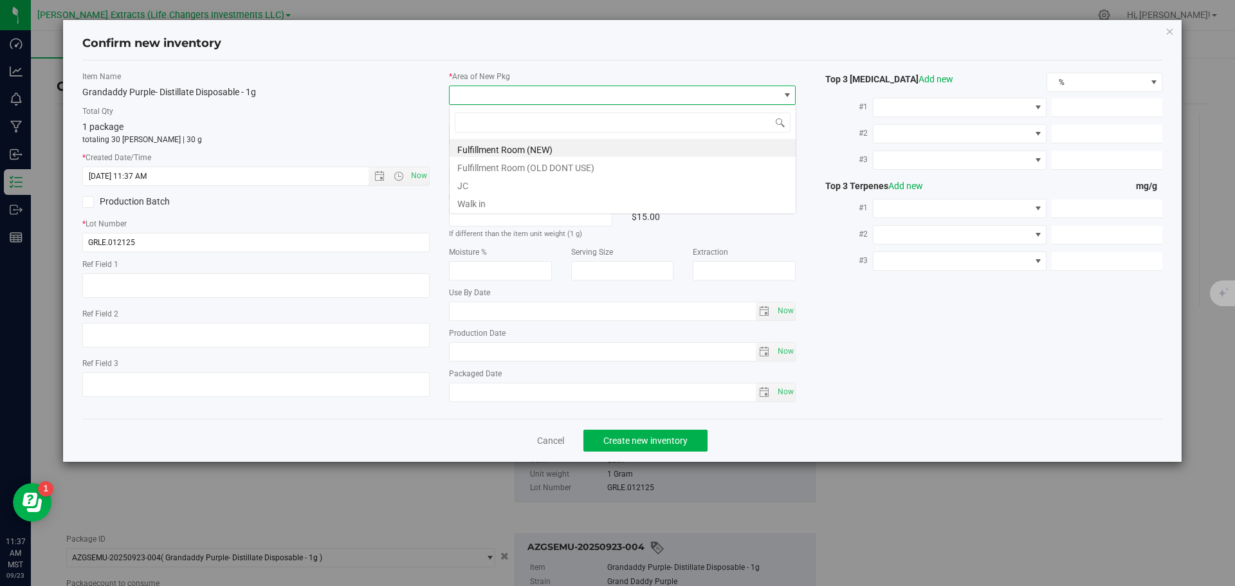
scroll to position [19, 347]
click at [486, 144] on li "Fulfillment Room (NEW)" at bounding box center [623, 148] width 346 height 18
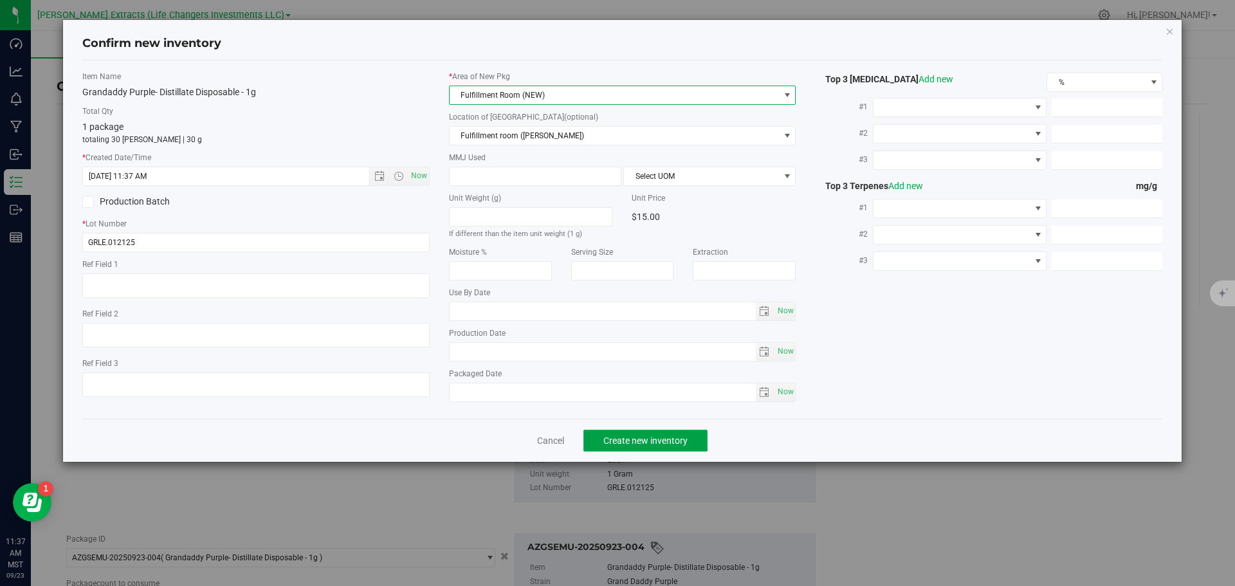
click at [658, 435] on span "Create new inventory" at bounding box center [645, 440] width 84 height 10
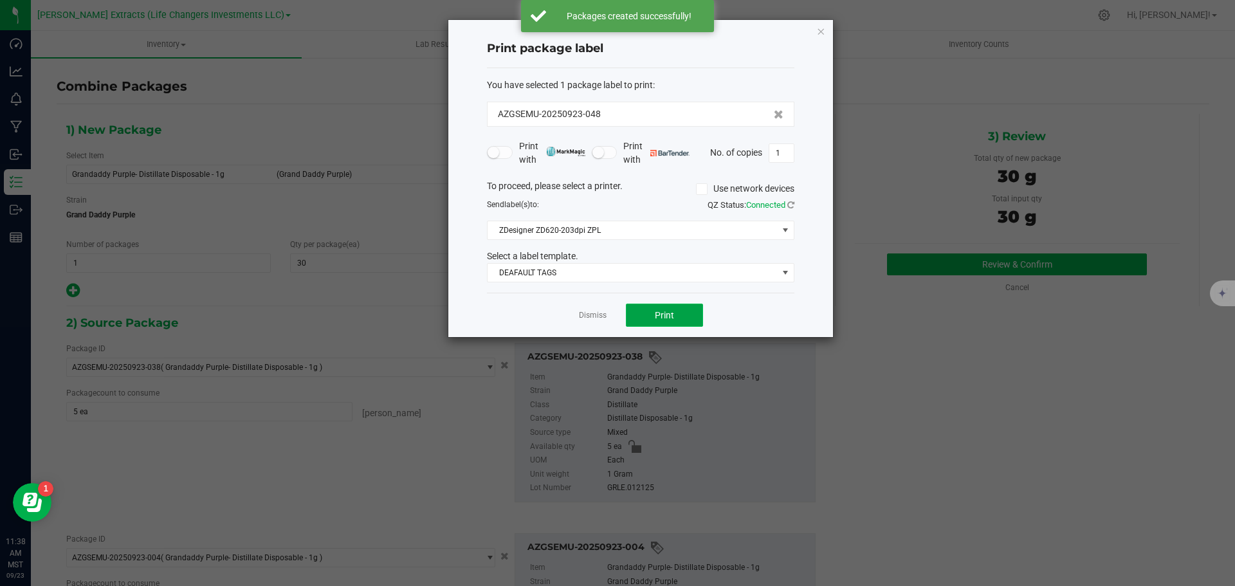
click at [659, 315] on span "Print" at bounding box center [664, 315] width 19 height 10
click at [820, 32] on icon "button" at bounding box center [820, 30] width 9 height 15
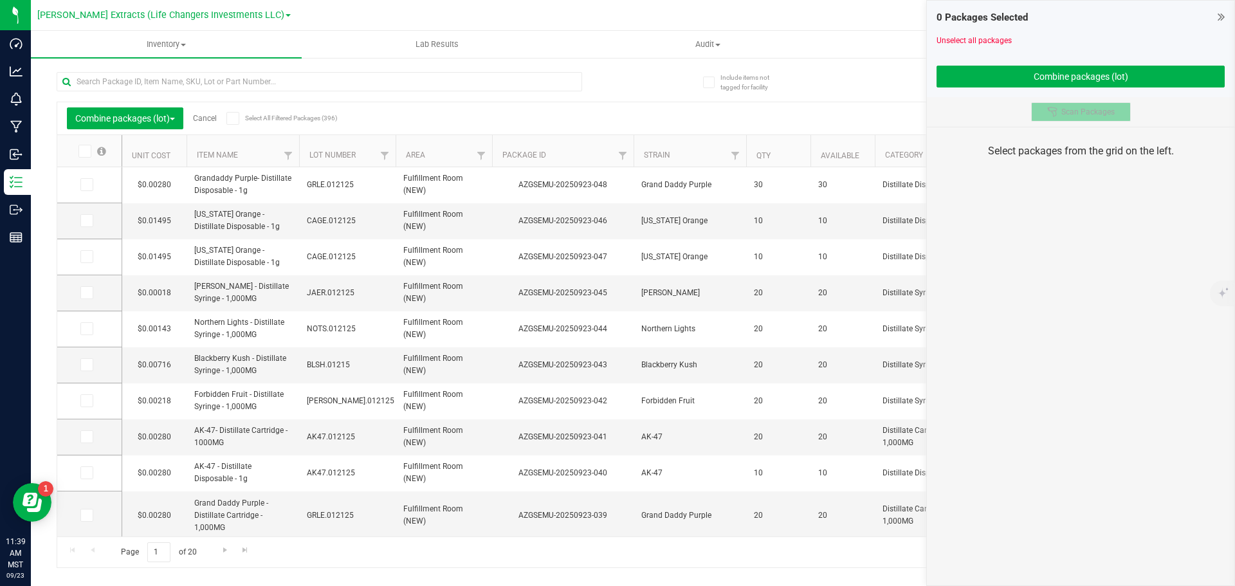
click at [1090, 113] on span "Scan Packages" at bounding box center [1087, 112] width 53 height 10
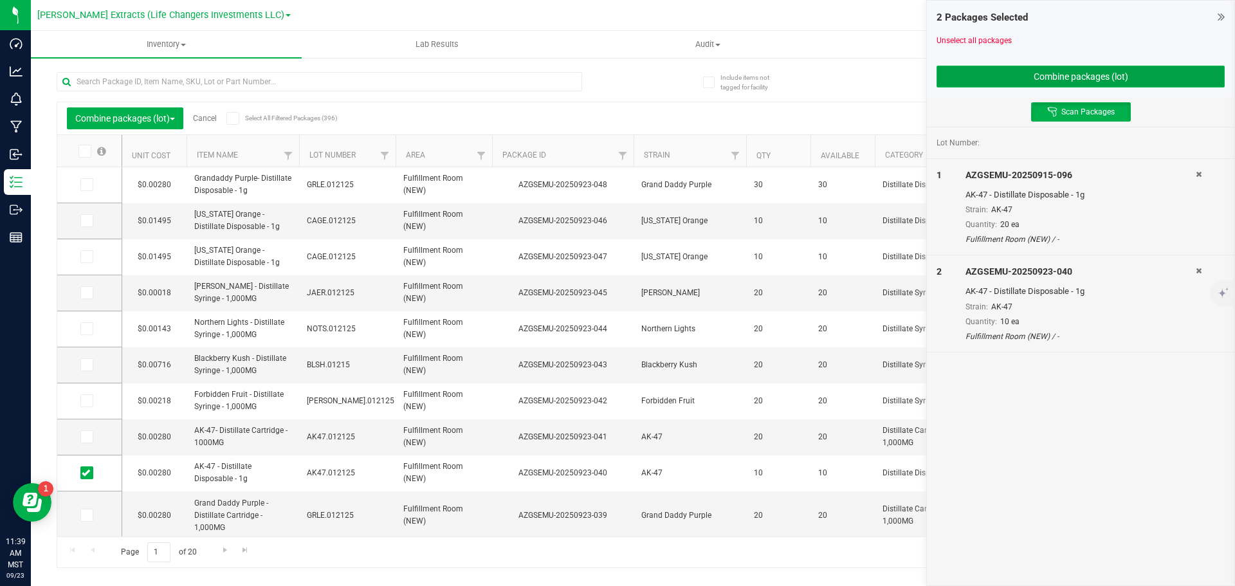
click at [1042, 78] on button "Combine packages (lot)" at bounding box center [1080, 77] width 288 height 22
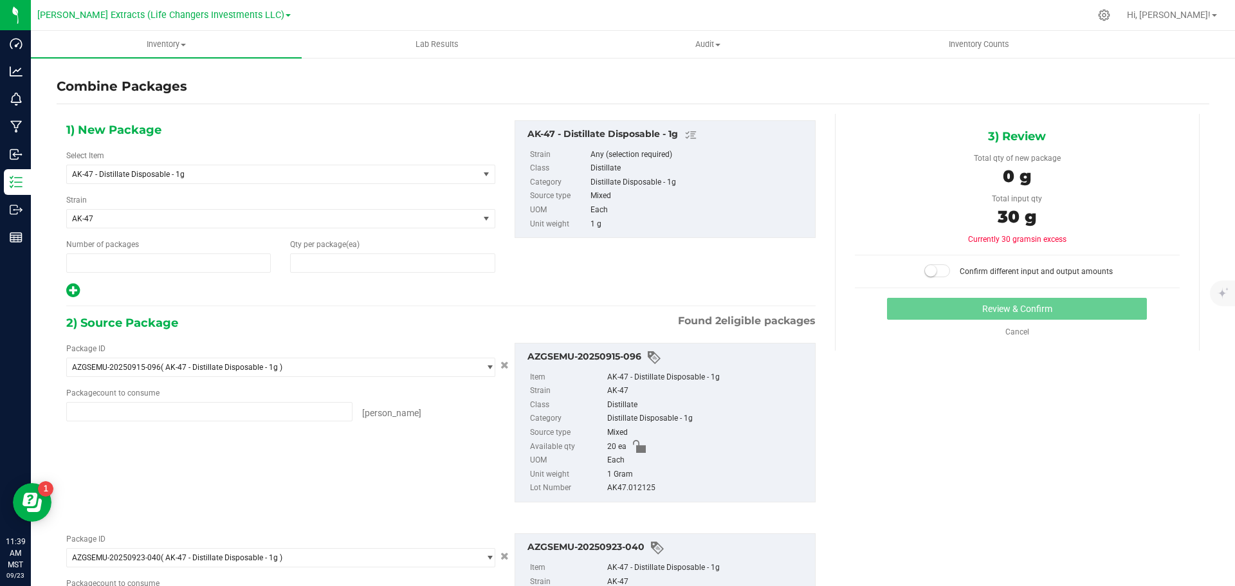
type input "1"
type input "0"
type input "20 ea"
type input "10 ea"
click at [309, 261] on span "0 0" at bounding box center [392, 262] width 205 height 19
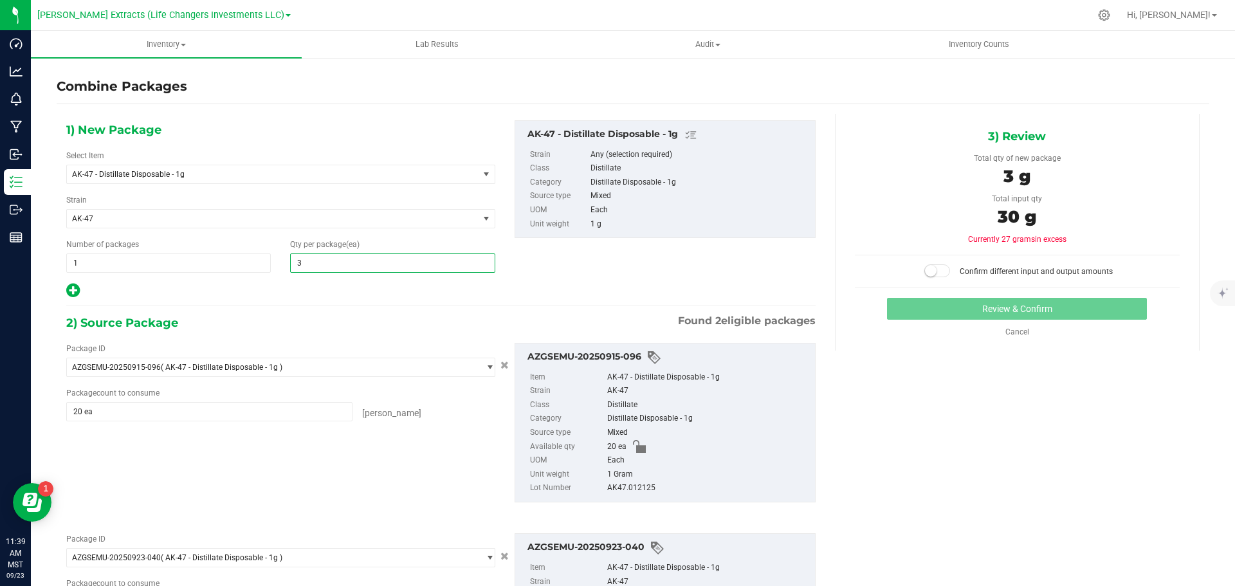
type input "30"
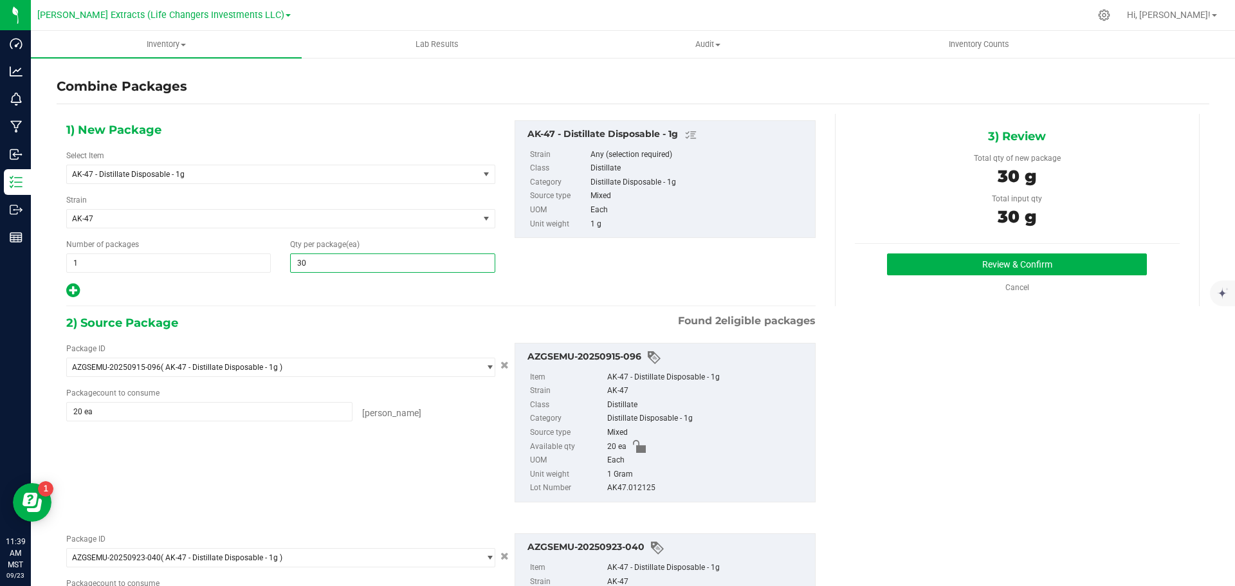
click at [992, 250] on div "3) Review Total qty of new package 30 g Total input qty 30 g Review & Confirm" at bounding box center [1017, 210] width 365 height 192
type input "30"
click at [986, 261] on button "Review & Confirm" at bounding box center [1017, 264] width 260 height 22
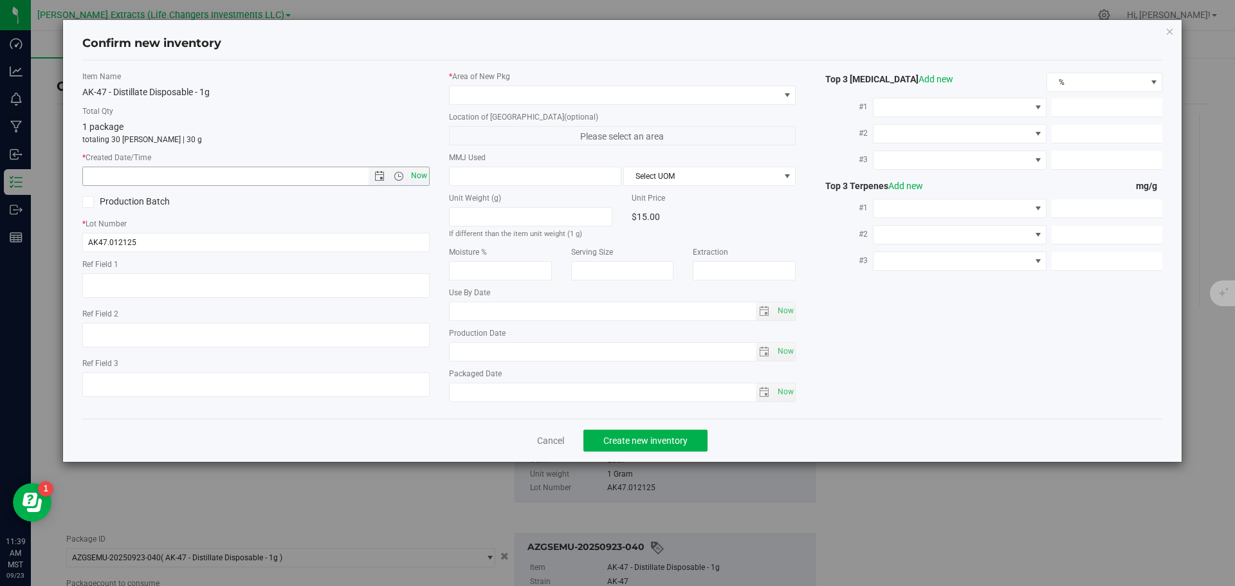
click at [418, 170] on span "Now" at bounding box center [419, 176] width 22 height 19
type input "9/23/2025 11:39 AM"
click at [466, 95] on span at bounding box center [615, 95] width 330 height 18
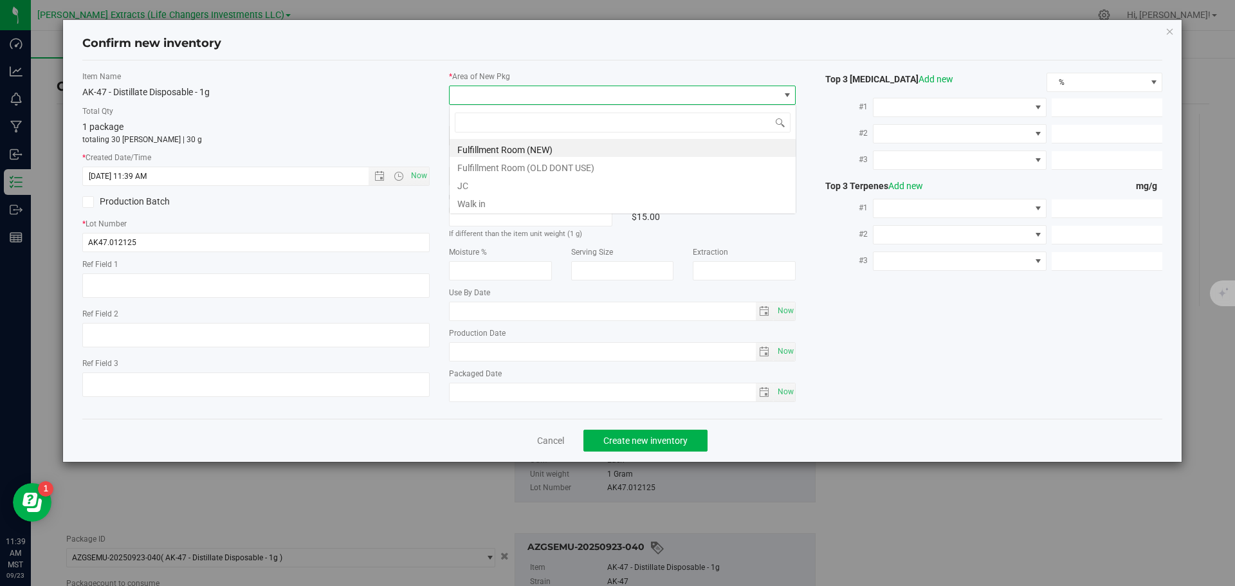
scroll to position [19, 347]
click at [486, 149] on li "Fulfillment Room (NEW)" at bounding box center [623, 148] width 346 height 18
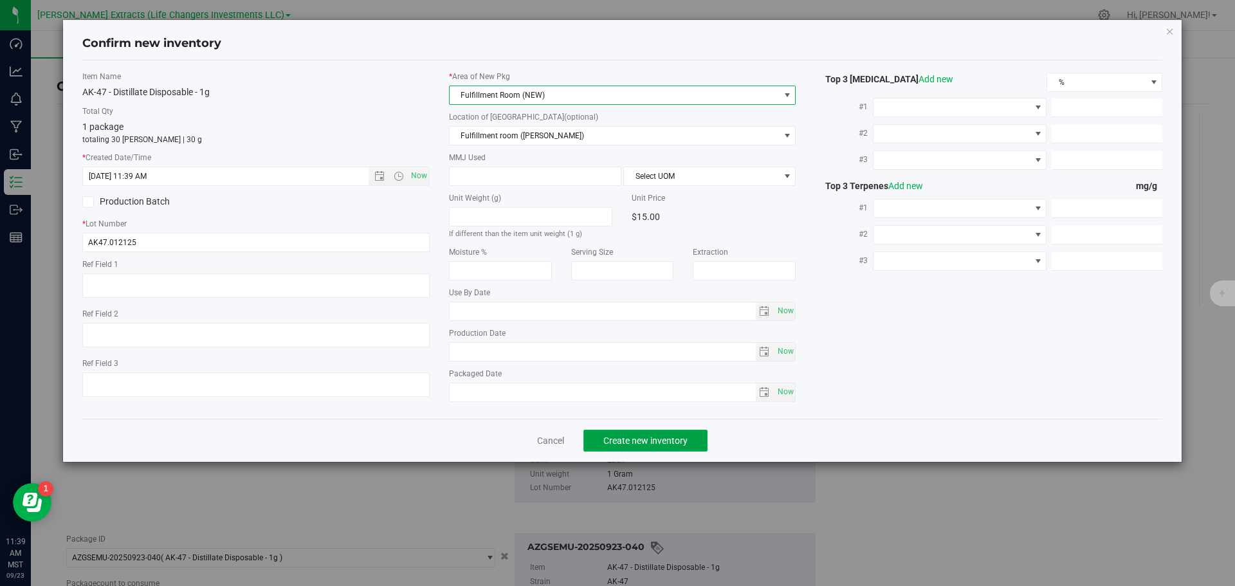
click at [652, 441] on span "Create new inventory" at bounding box center [645, 440] width 84 height 10
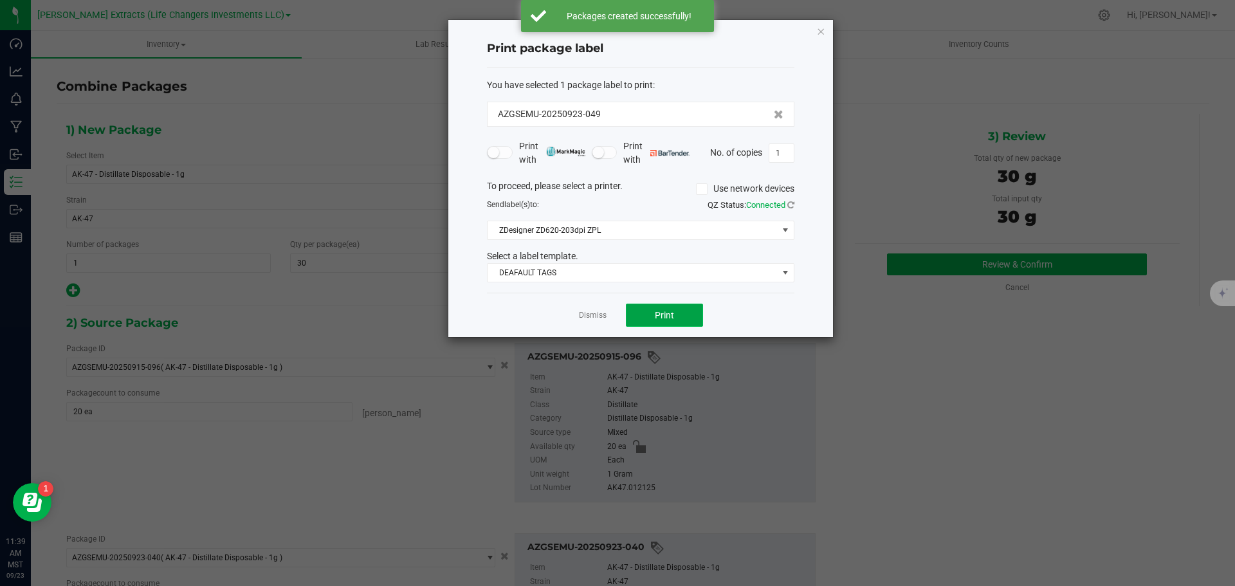
click at [674, 313] on button "Print" at bounding box center [664, 315] width 77 height 23
click at [819, 33] on icon "button" at bounding box center [820, 30] width 9 height 15
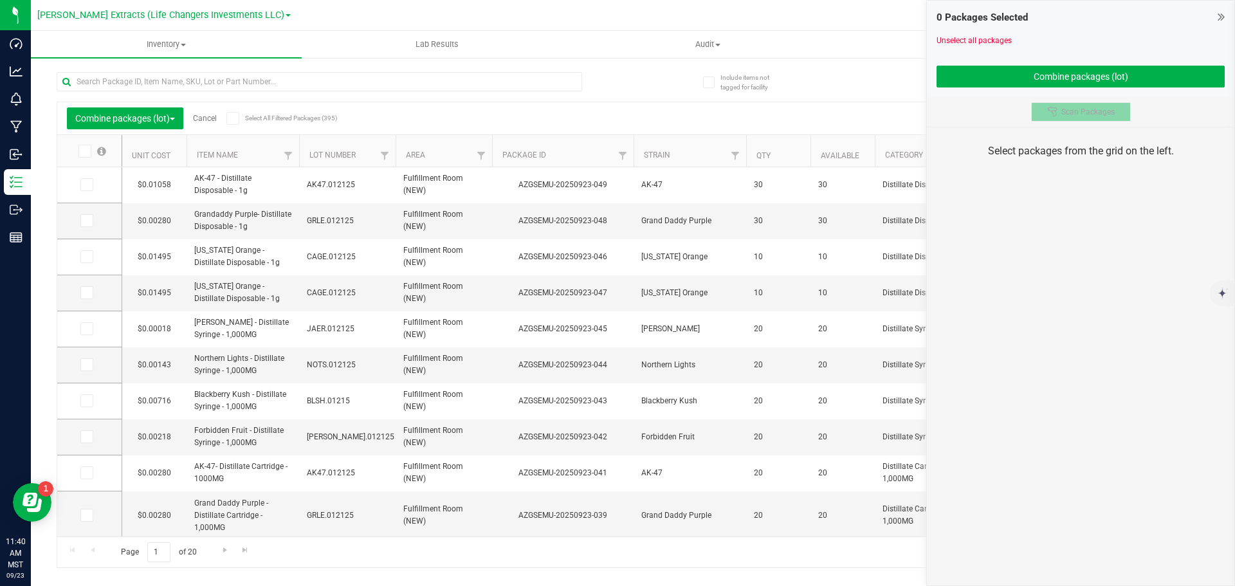
click at [1059, 112] on div at bounding box center [1054, 112] width 14 height 10
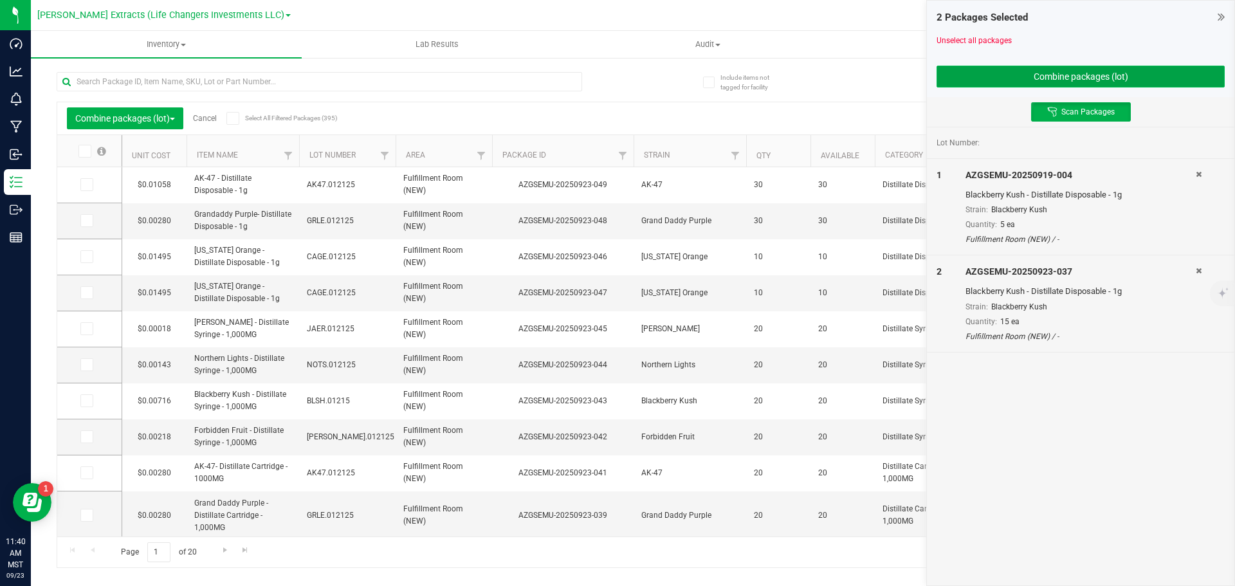
click at [1057, 77] on button "Combine packages (lot)" at bounding box center [1080, 77] width 288 height 22
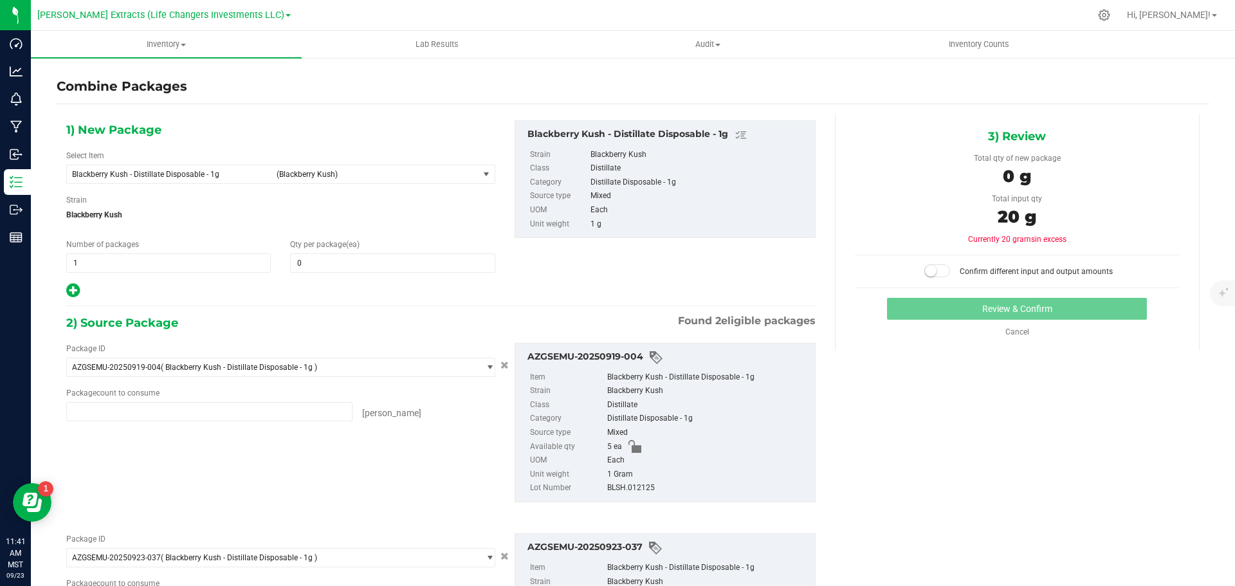
type input "5 ea"
type input "15 ea"
click at [304, 266] on span "0 0" at bounding box center [392, 262] width 205 height 19
type input "20"
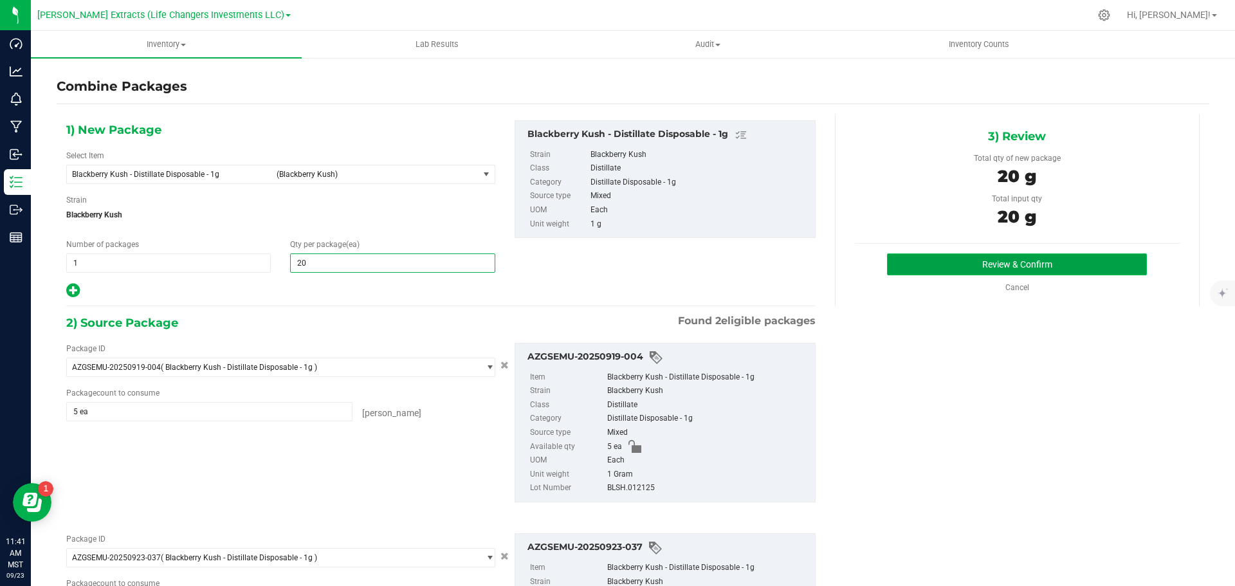
click at [1045, 263] on button "Review & Confirm" at bounding box center [1017, 264] width 260 height 22
type input "20"
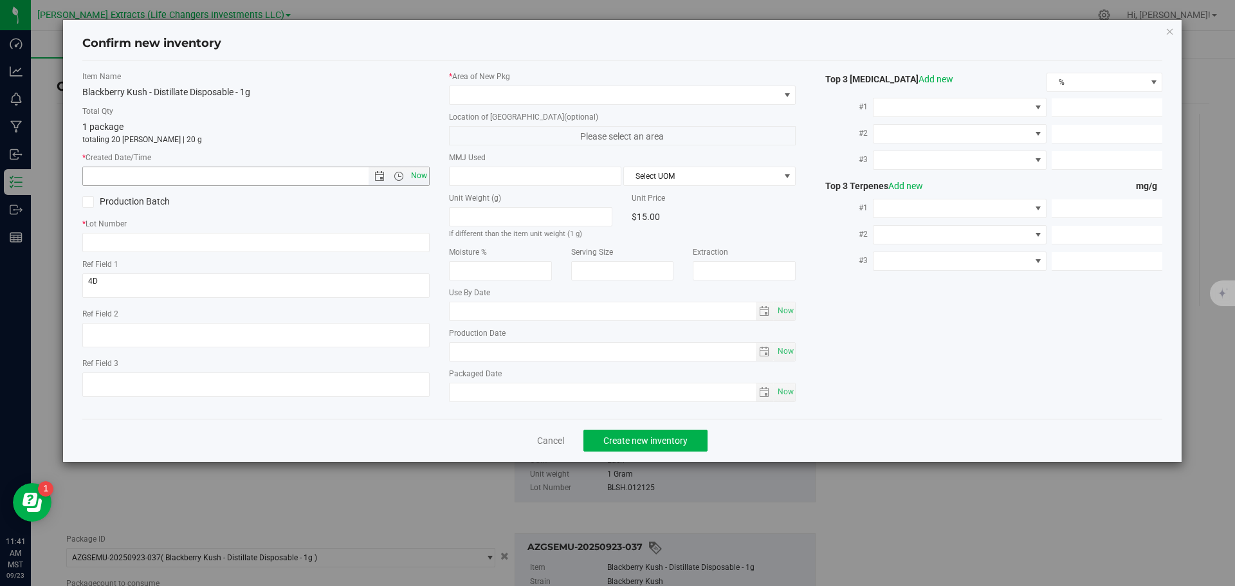
click at [412, 174] on span "Now" at bounding box center [419, 176] width 22 height 19
type input "9/23/2025 11:41 AM"
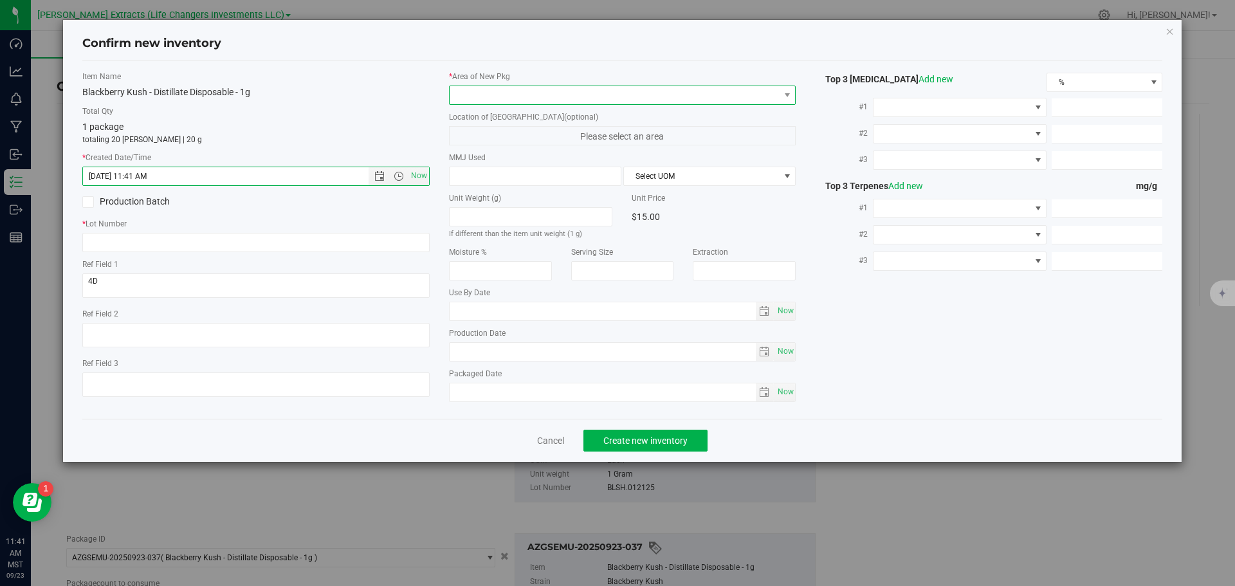
click at [474, 89] on span at bounding box center [615, 95] width 330 height 18
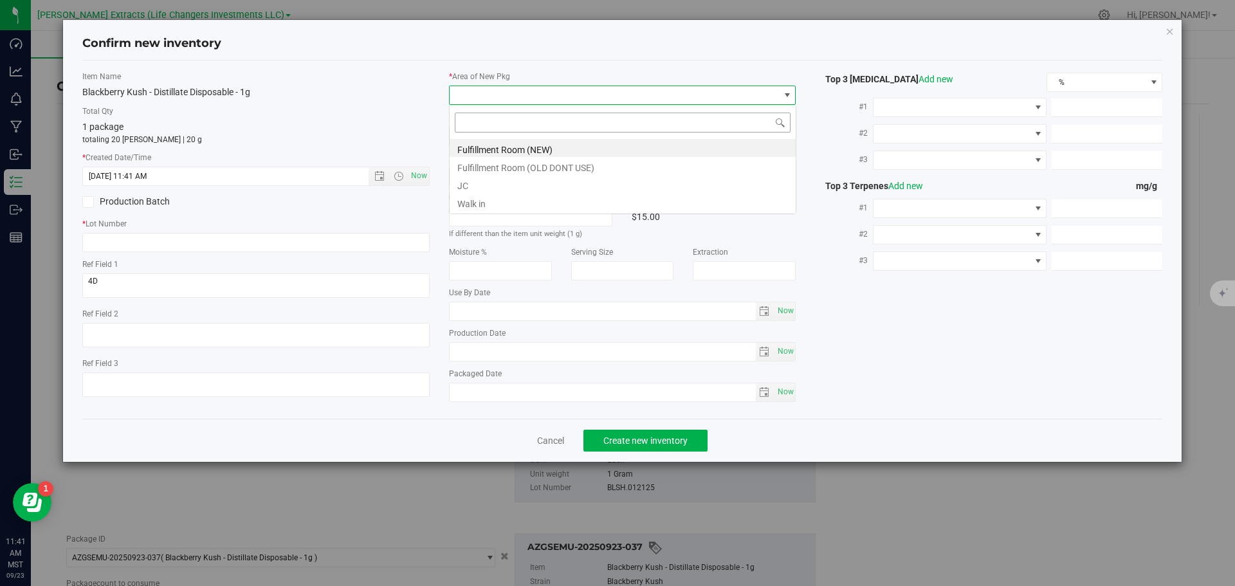
scroll to position [19, 347]
click at [481, 146] on li "Fulfillment Room (NEW)" at bounding box center [623, 148] width 346 height 18
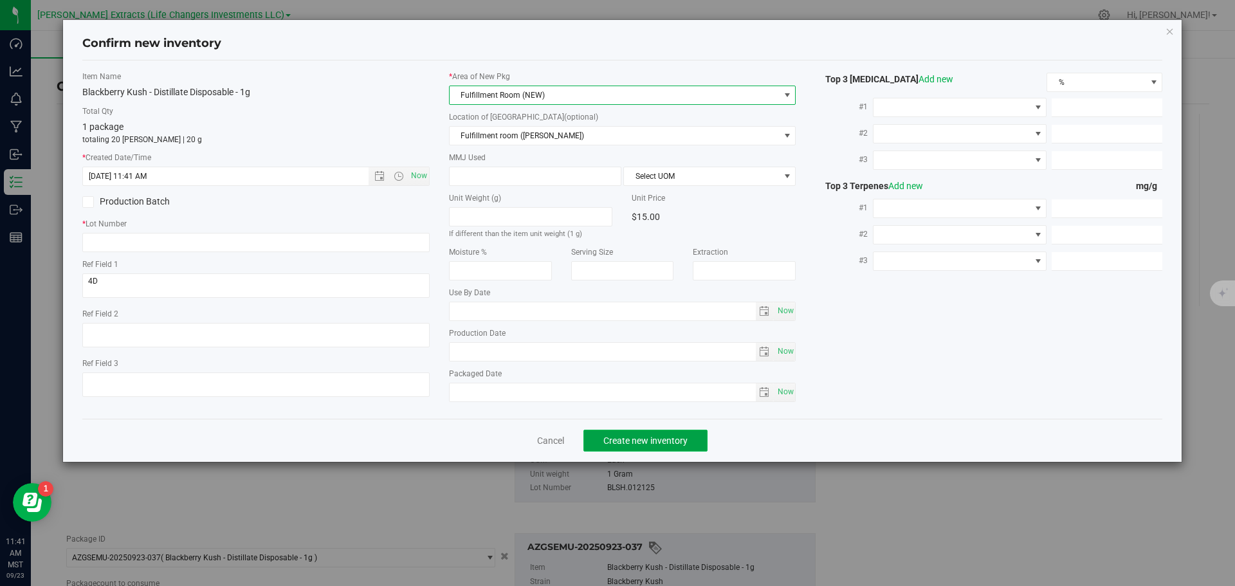
click at [650, 436] on span "Create new inventory" at bounding box center [645, 440] width 84 height 10
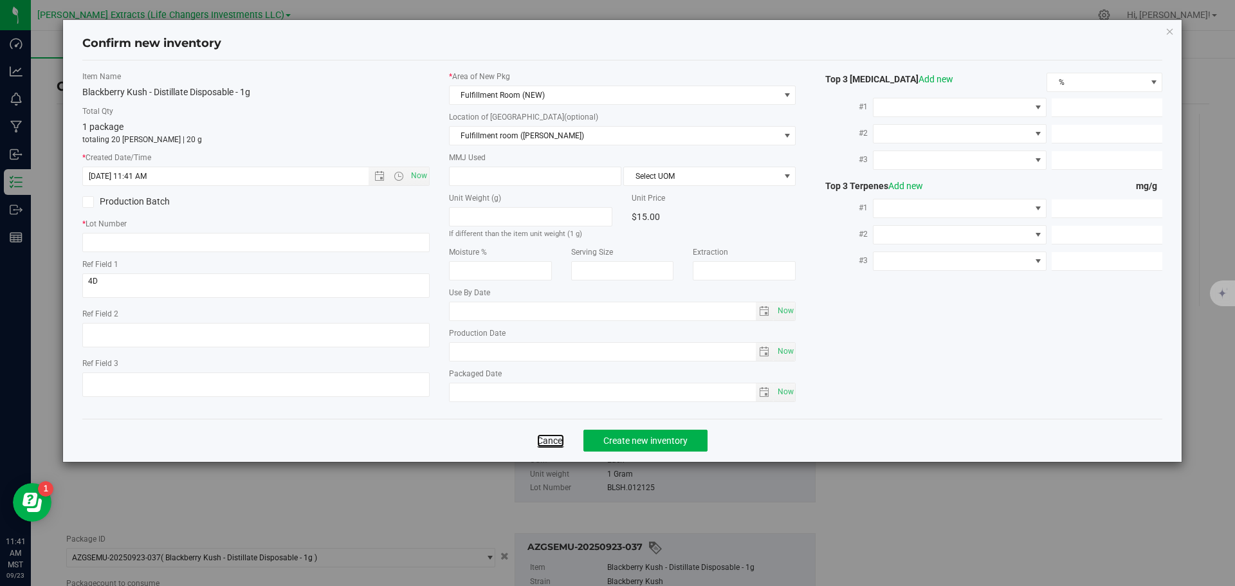
click at [560, 441] on link "Cancel" at bounding box center [550, 440] width 27 height 13
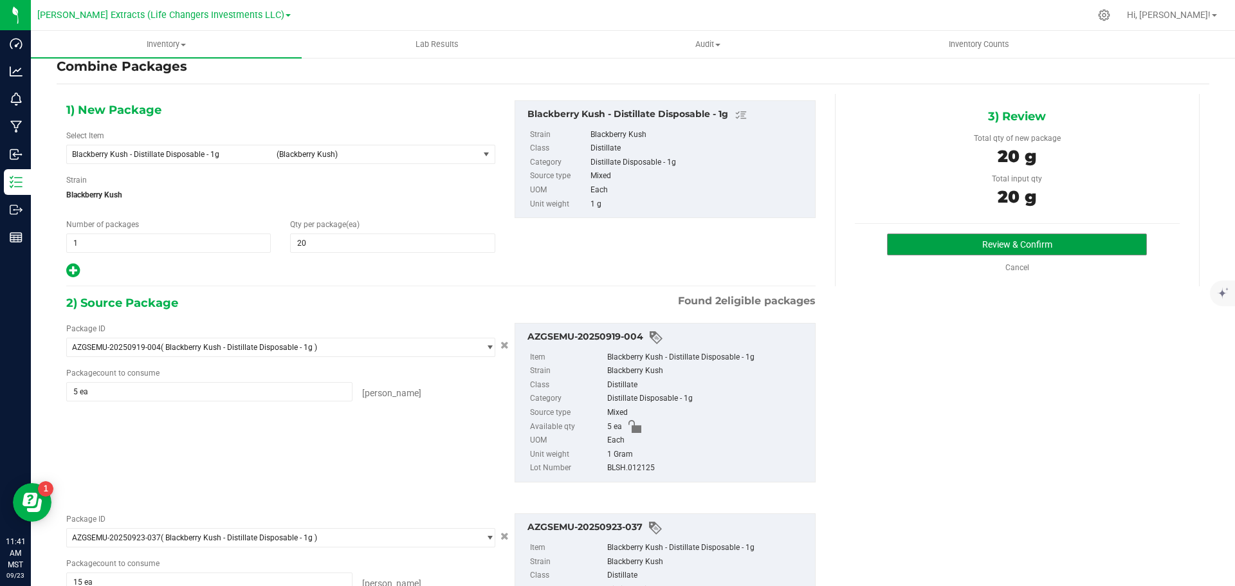
scroll to position [0, 0]
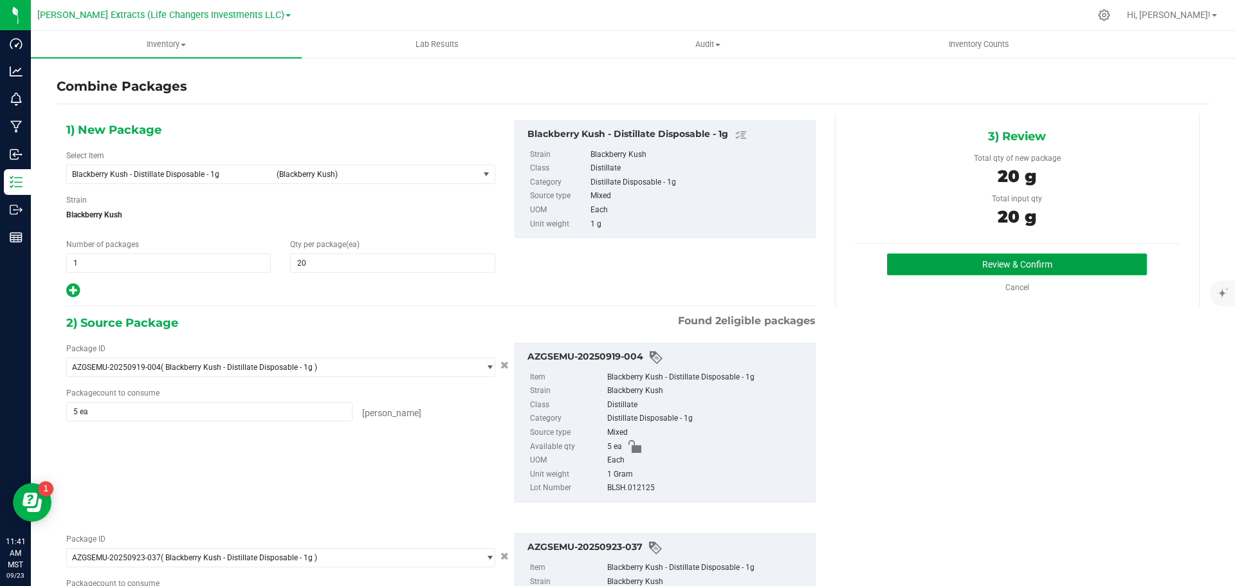
click at [931, 266] on button "Review & Confirm" at bounding box center [1017, 264] width 260 height 22
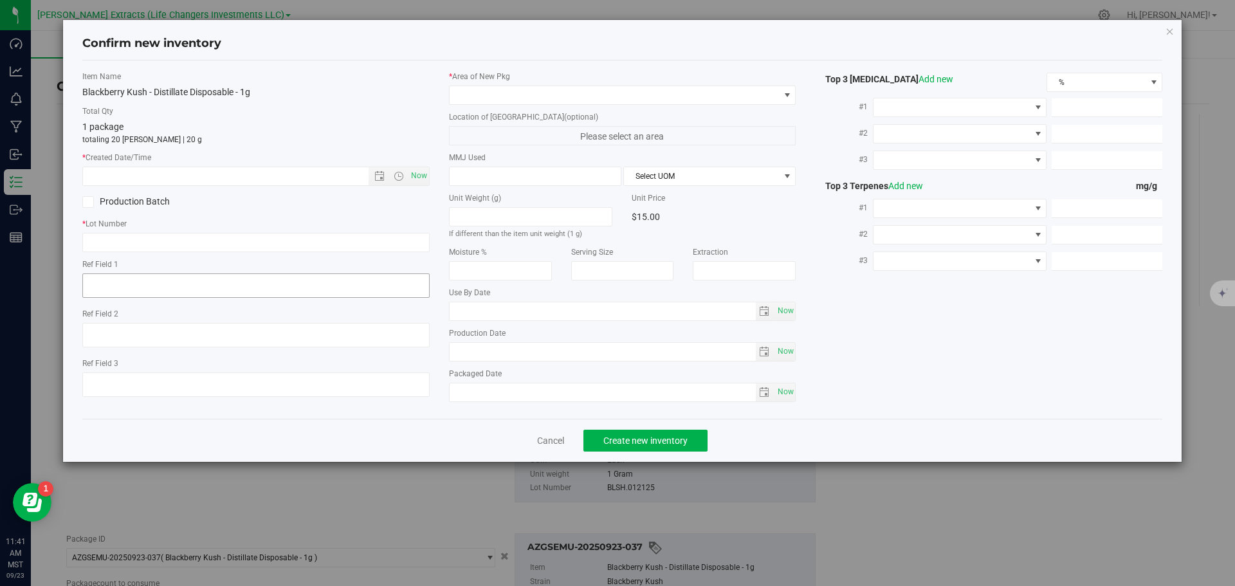
type textarea "4D"
click at [130, 241] on input "text" at bounding box center [255, 242] width 347 height 19
type input "BLSH.012125"
click at [415, 173] on span "Now" at bounding box center [419, 176] width 22 height 19
type input "9/23/2025 11:41 AM"
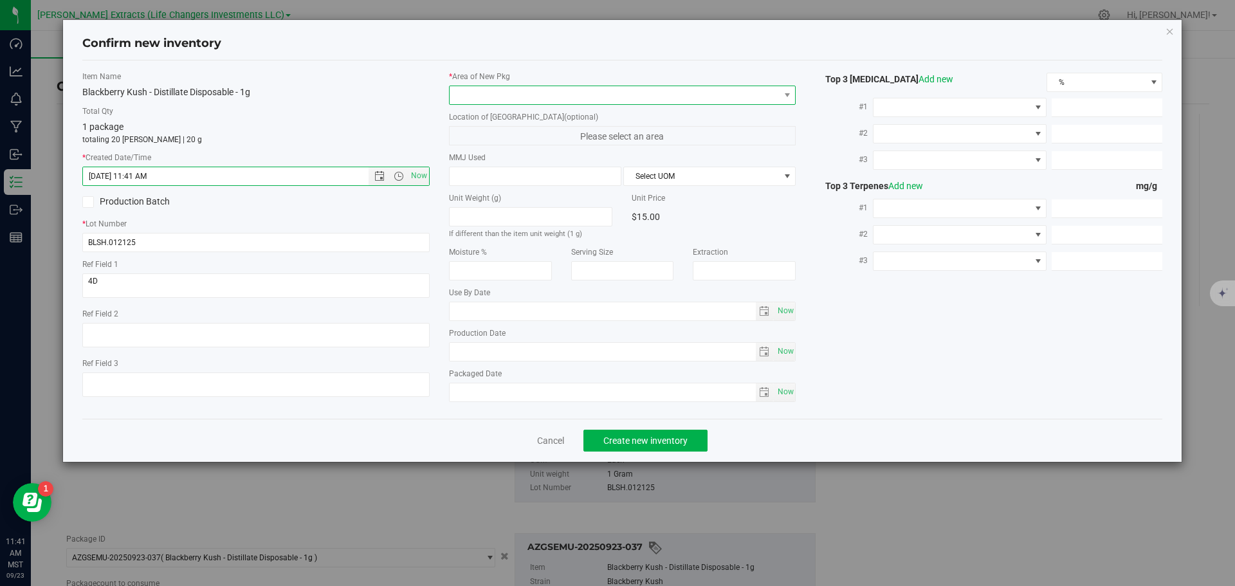
click at [486, 92] on span at bounding box center [615, 95] width 330 height 18
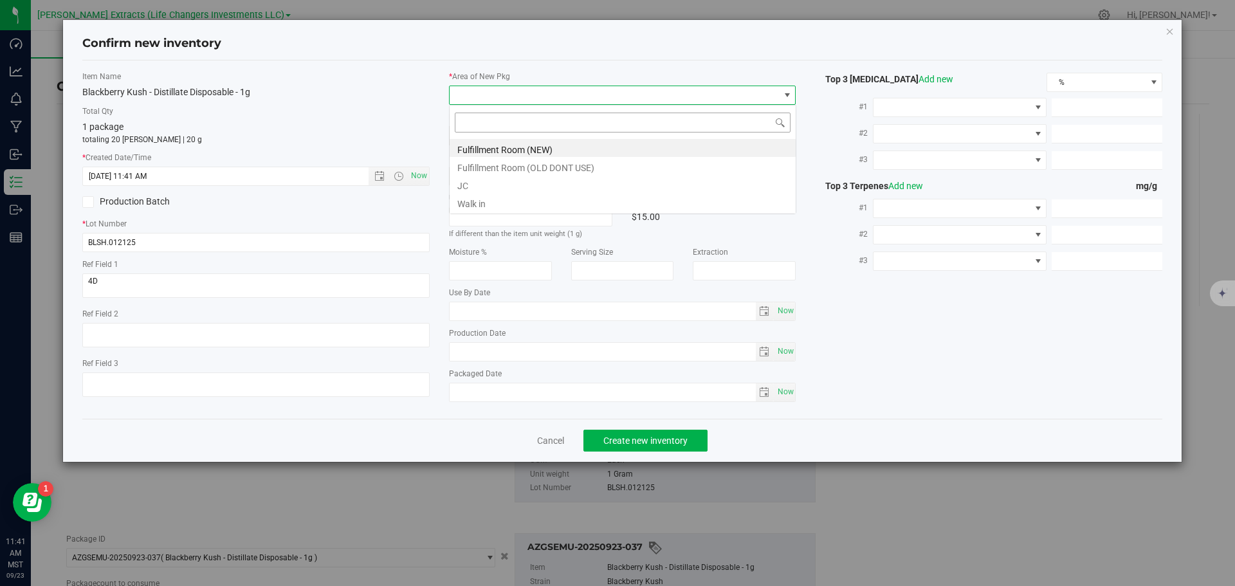
scroll to position [19, 347]
click at [518, 151] on li "Fulfillment Room (NEW)" at bounding box center [623, 148] width 346 height 18
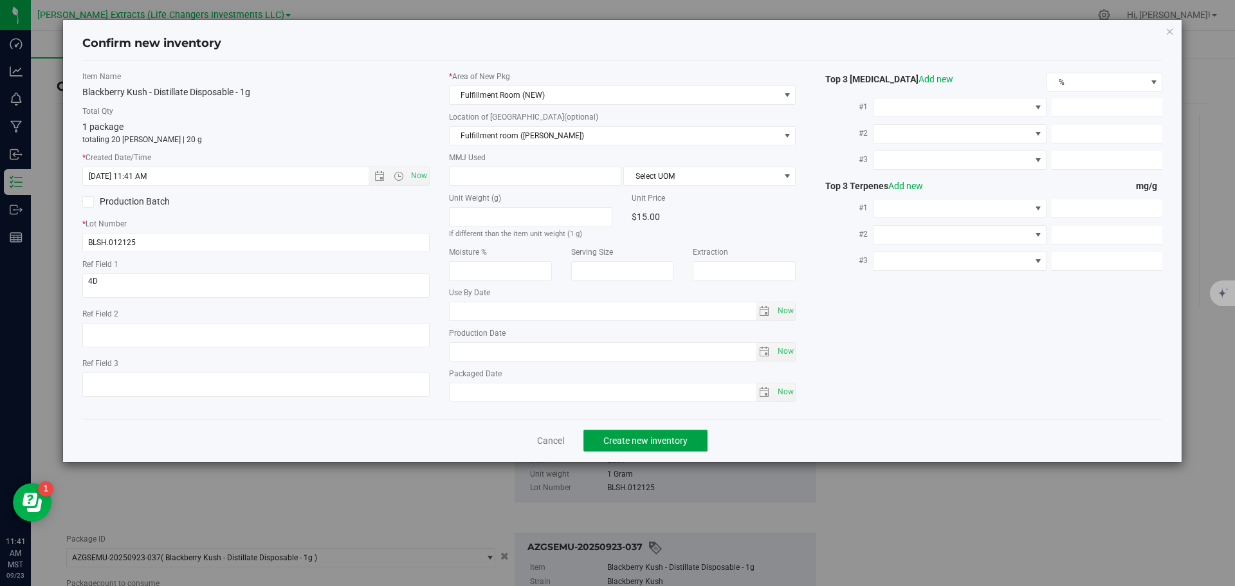
click at [598, 432] on button "Create new inventory" at bounding box center [645, 441] width 124 height 22
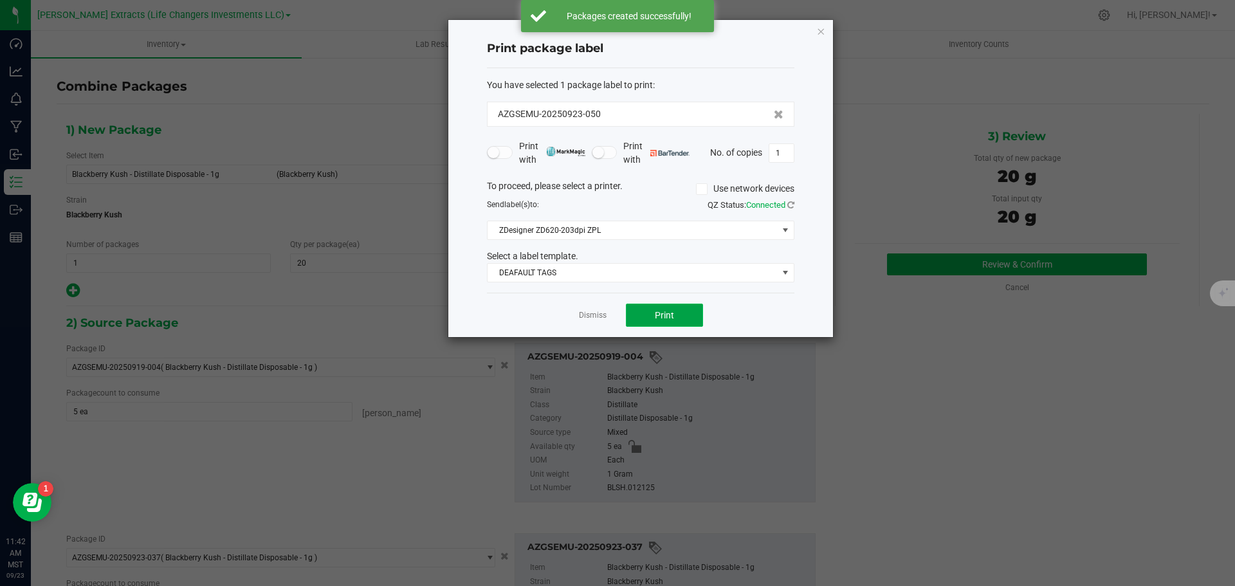
click at [664, 312] on span "Print" at bounding box center [664, 315] width 19 height 10
click at [822, 30] on icon "button" at bounding box center [820, 30] width 9 height 15
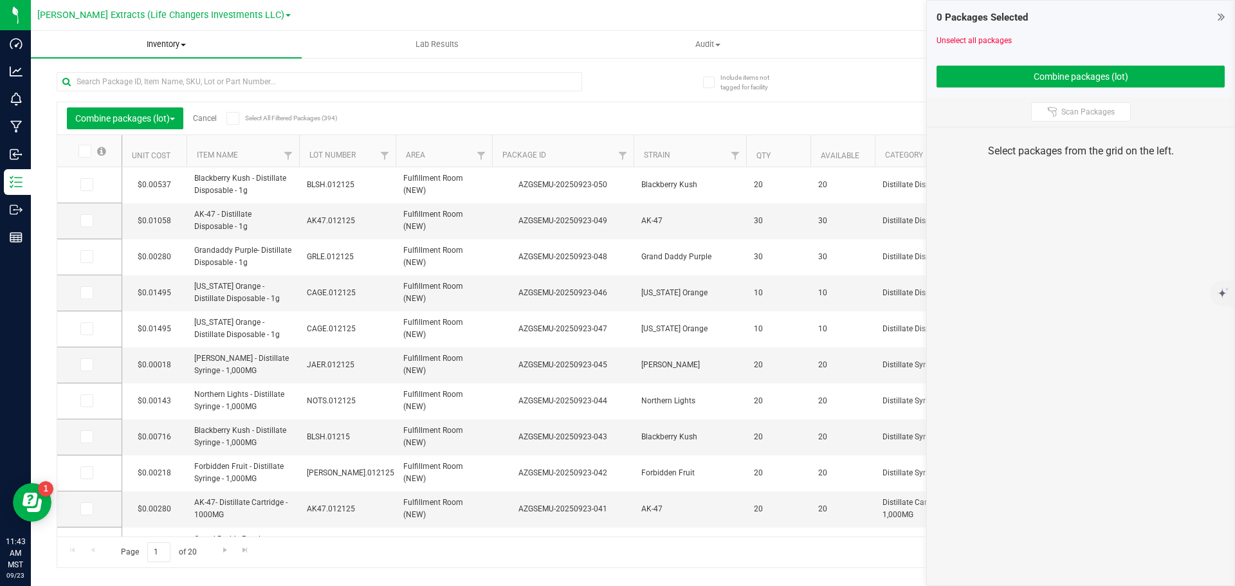
click at [157, 41] on span "Inventory" at bounding box center [166, 45] width 271 height 12
click at [118, 77] on span "All packages" at bounding box center [75, 77] width 88 height 11
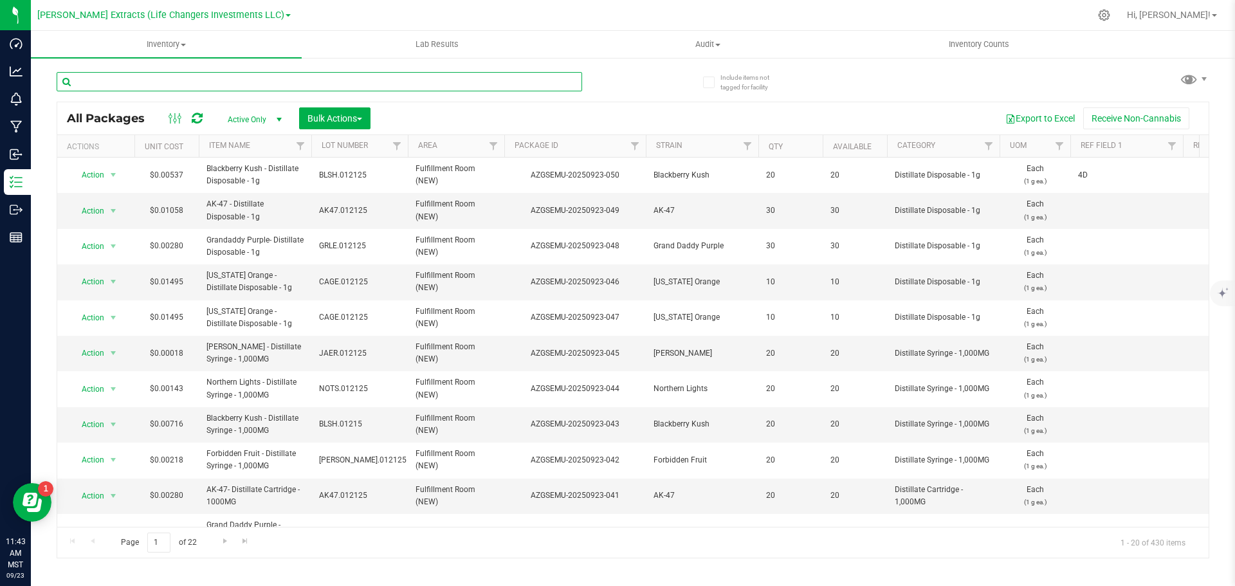
click at [113, 84] on input "text" at bounding box center [319, 81] width 525 height 19
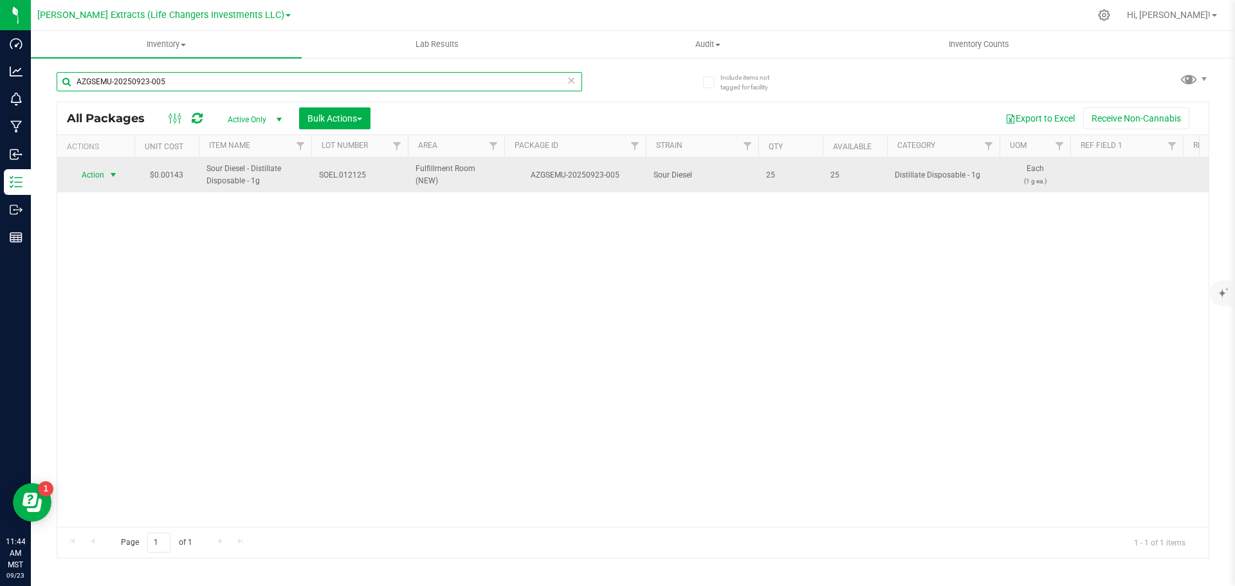
type input "AZGSEMU-20250923-005"
click at [81, 173] on span "Action" at bounding box center [87, 175] width 35 height 18
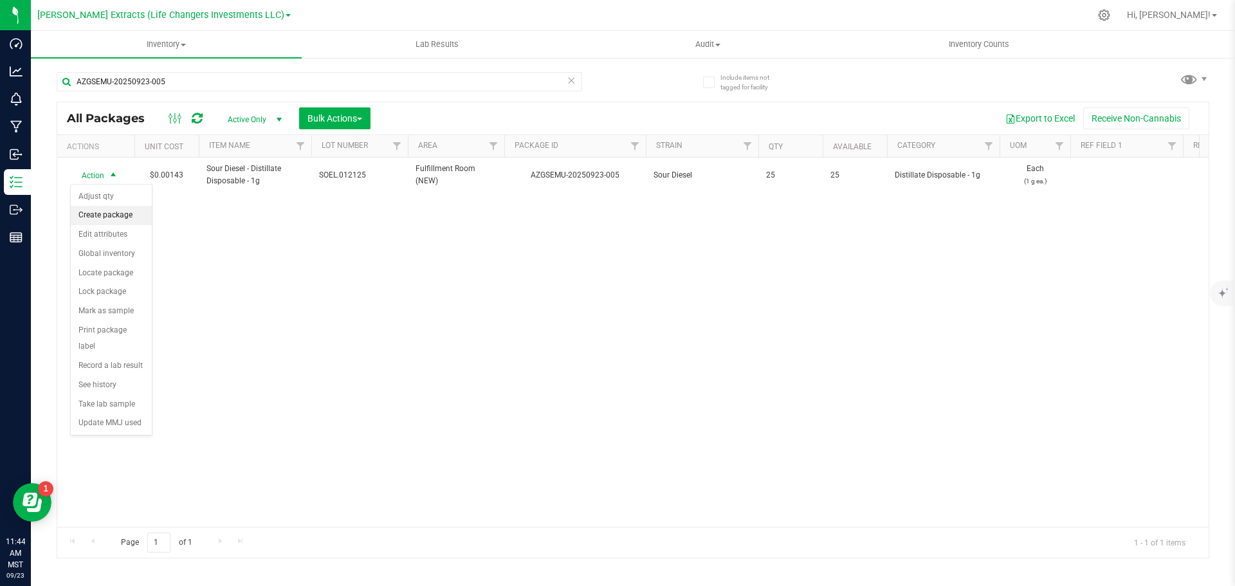
click at [124, 216] on li "Create package" at bounding box center [111, 215] width 81 height 19
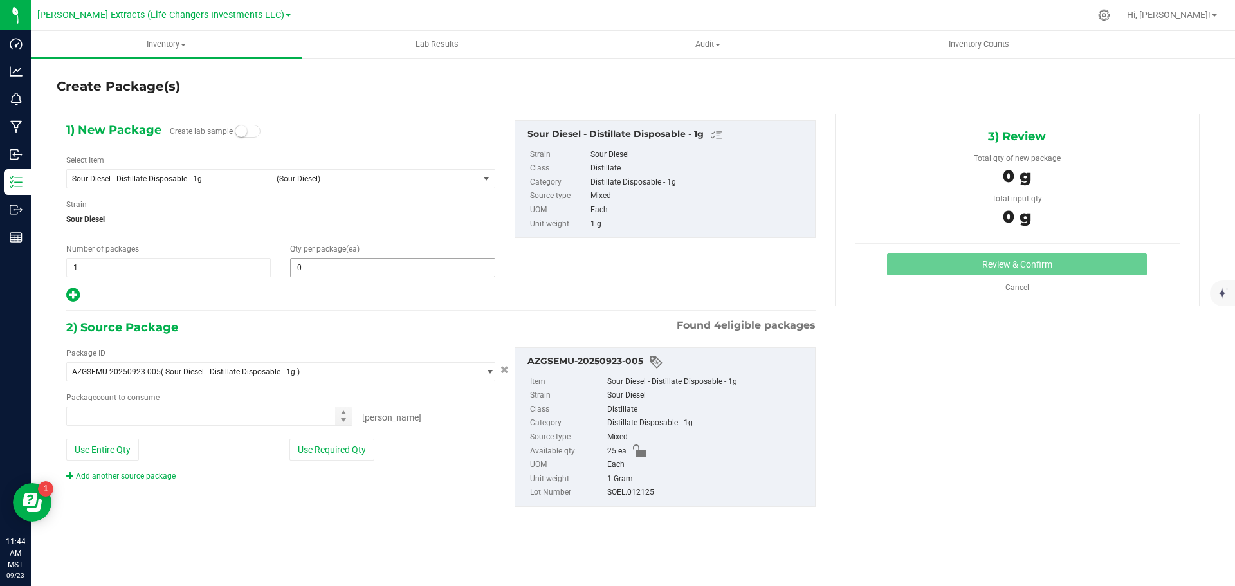
type input "0 ea"
click at [345, 262] on span "0 0" at bounding box center [392, 267] width 205 height 19
type input "20"
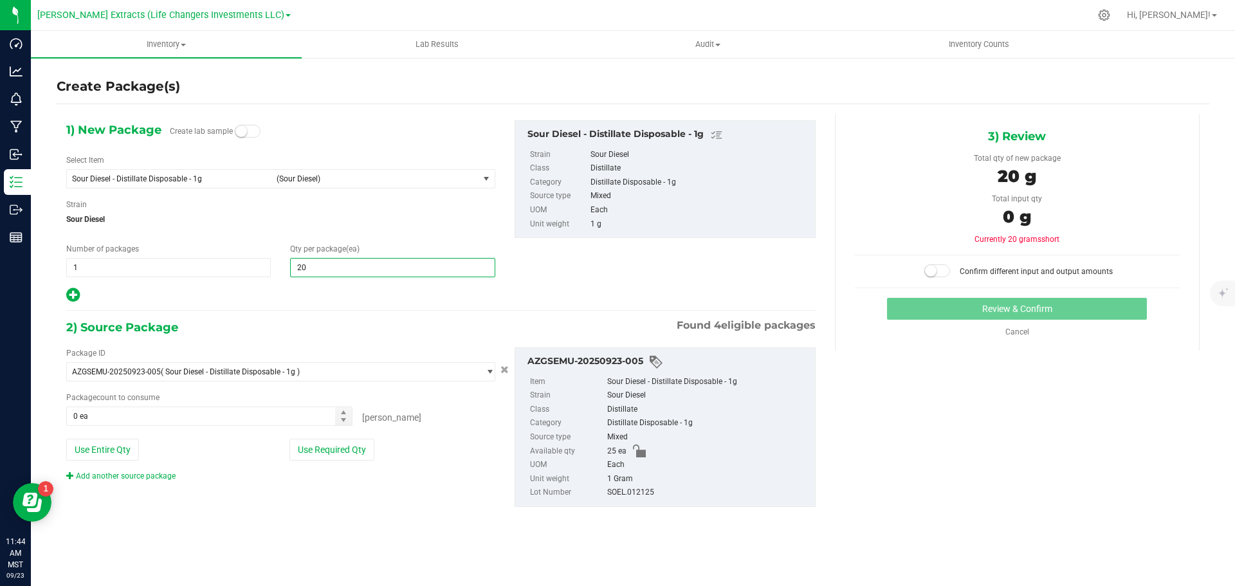
click at [67, 292] on icon at bounding box center [73, 295] width 14 height 16
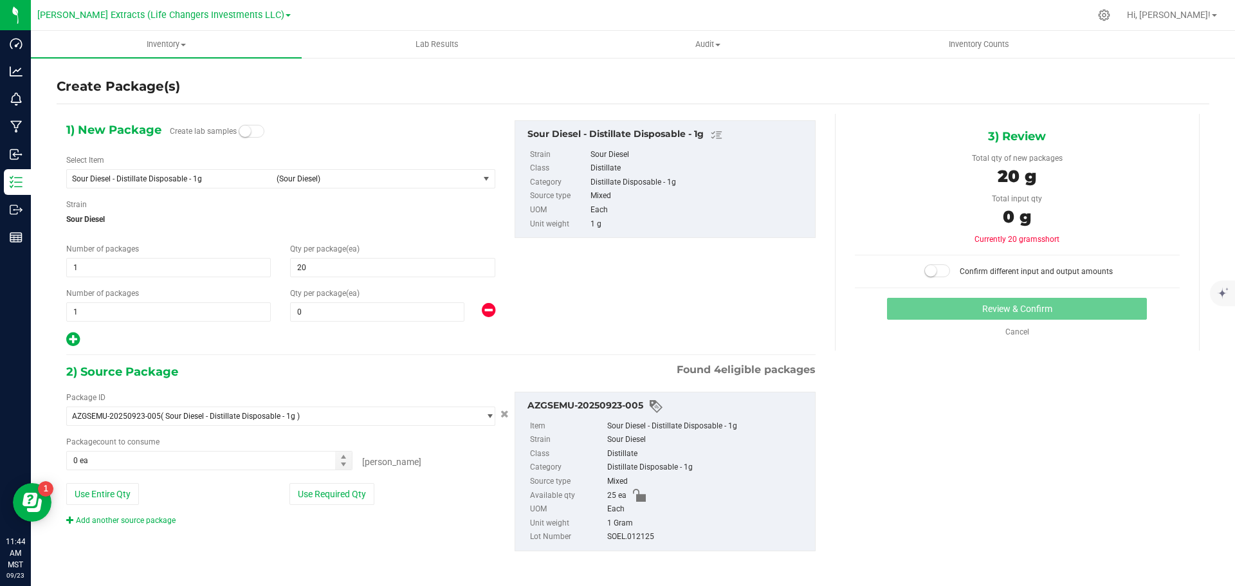
type input "20"
click at [318, 313] on span "0 0" at bounding box center [377, 311] width 174 height 19
type input "5"
click at [338, 501] on button "Use Required Qty" at bounding box center [331, 494] width 85 height 22
type input "5"
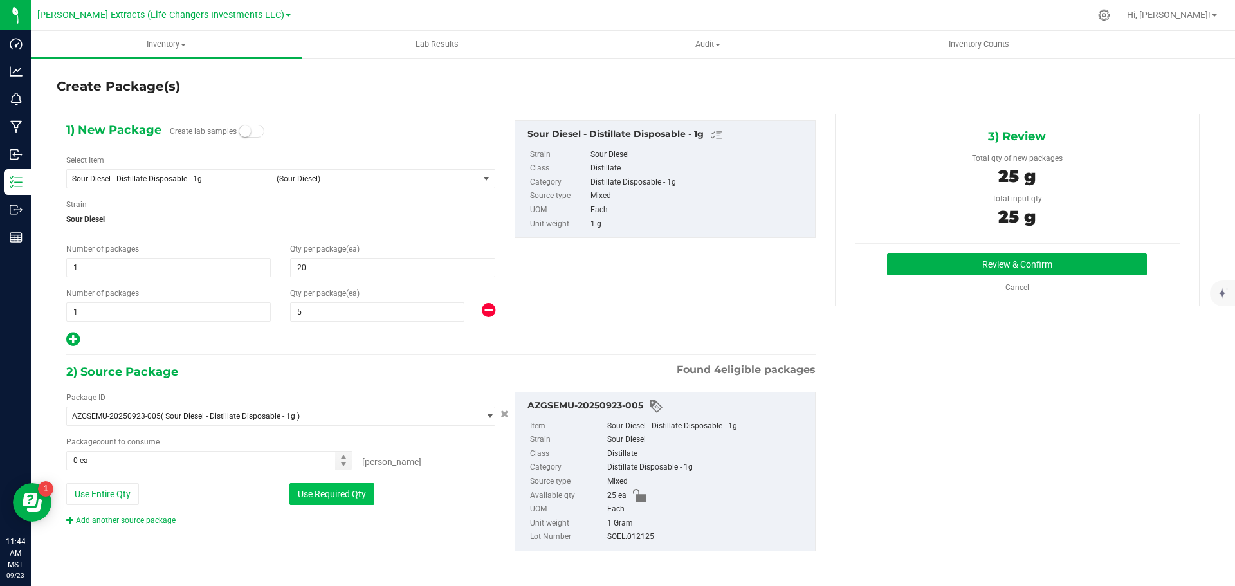
type input "25 ea"
click at [913, 268] on button "Review & Confirm" at bounding box center [1017, 264] width 260 height 22
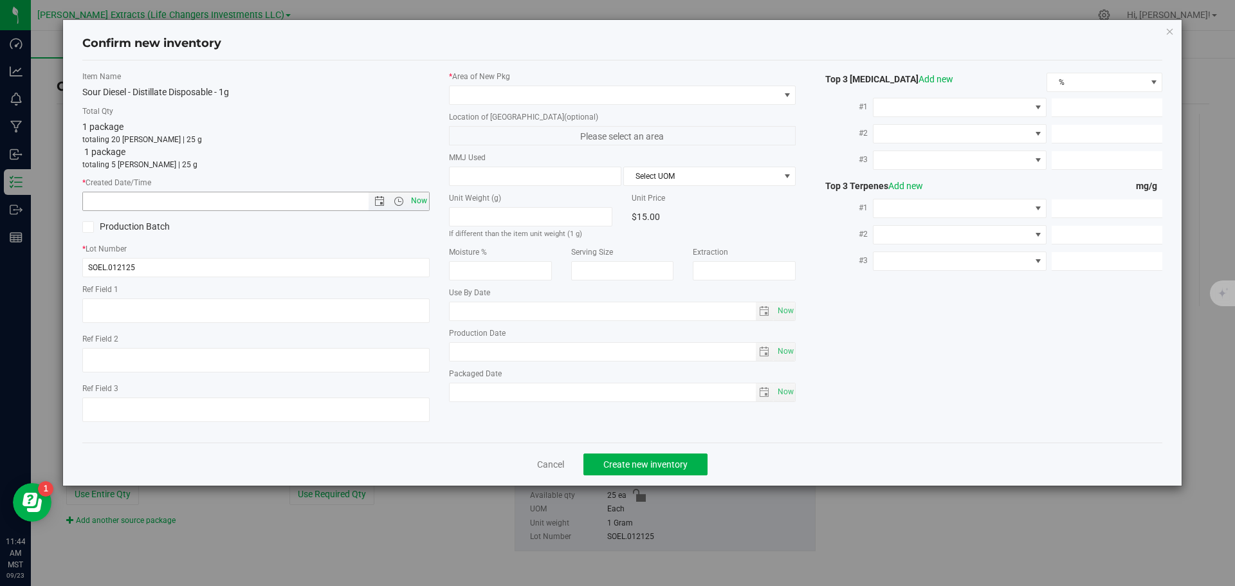
click at [419, 197] on span "Now" at bounding box center [419, 201] width 22 height 19
type input "9/23/2025 11:44 AM"
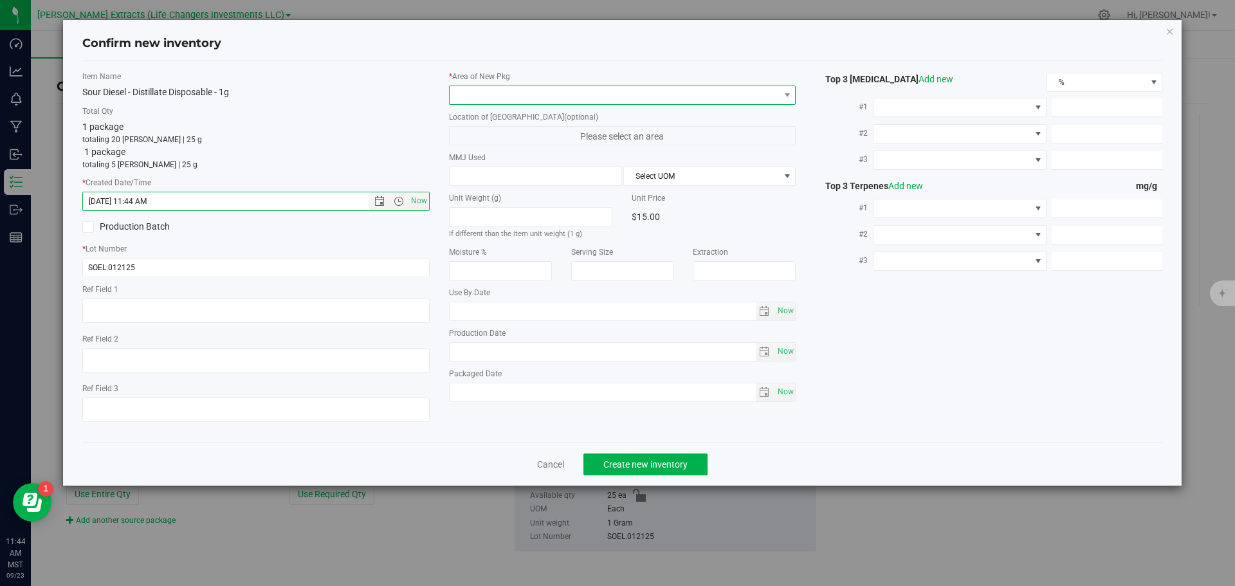
click at [470, 90] on span at bounding box center [615, 95] width 330 height 18
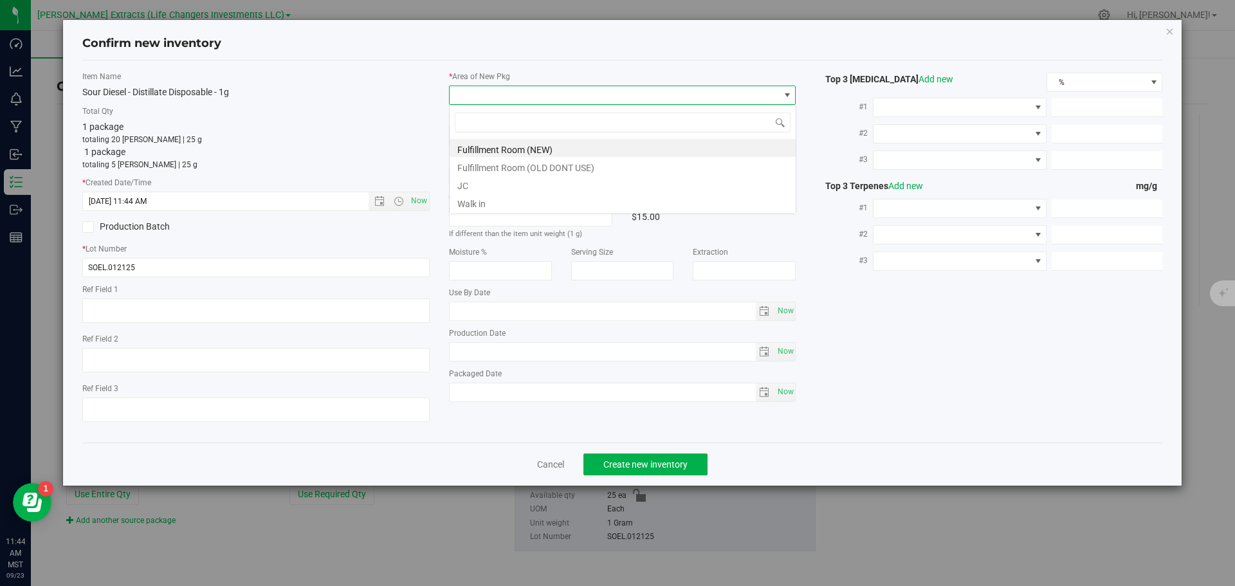
scroll to position [19, 347]
click at [511, 149] on li "Fulfillment Room (NEW)" at bounding box center [623, 148] width 346 height 18
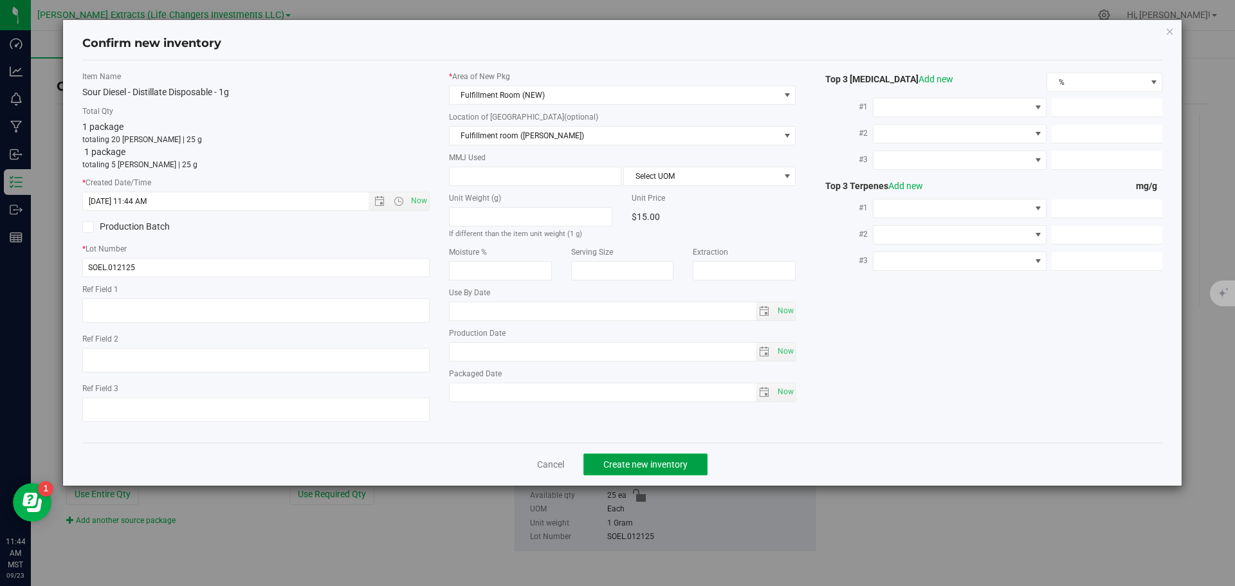
click at [679, 459] on span "Create new inventory" at bounding box center [645, 464] width 84 height 10
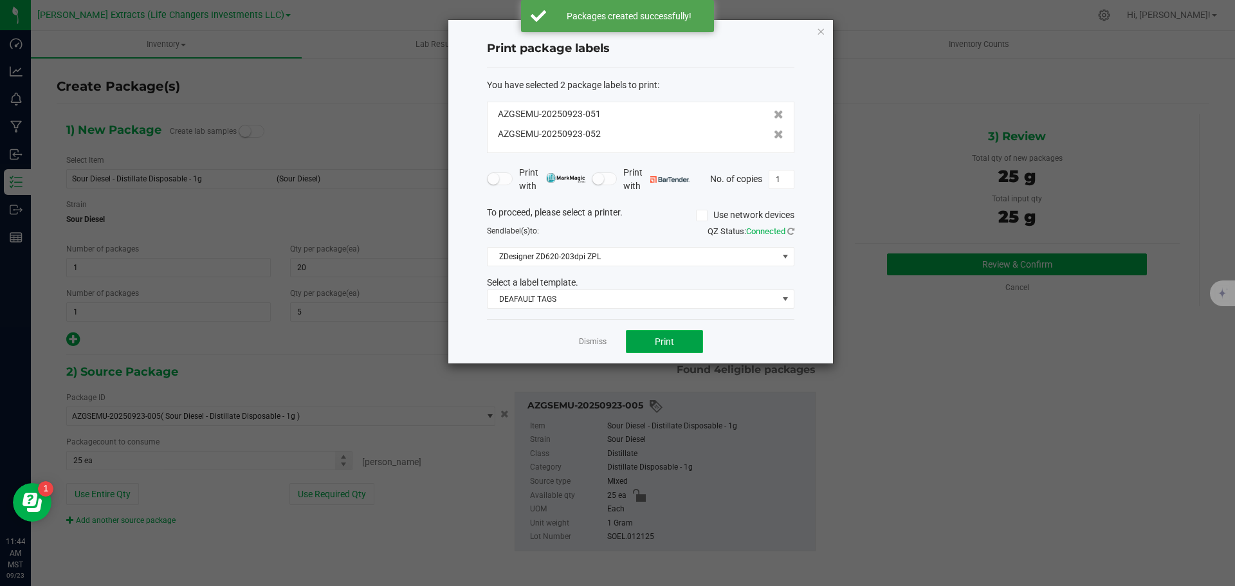
click at [659, 334] on button "Print" at bounding box center [664, 341] width 77 height 23
click at [823, 30] on icon "button" at bounding box center [820, 30] width 9 height 15
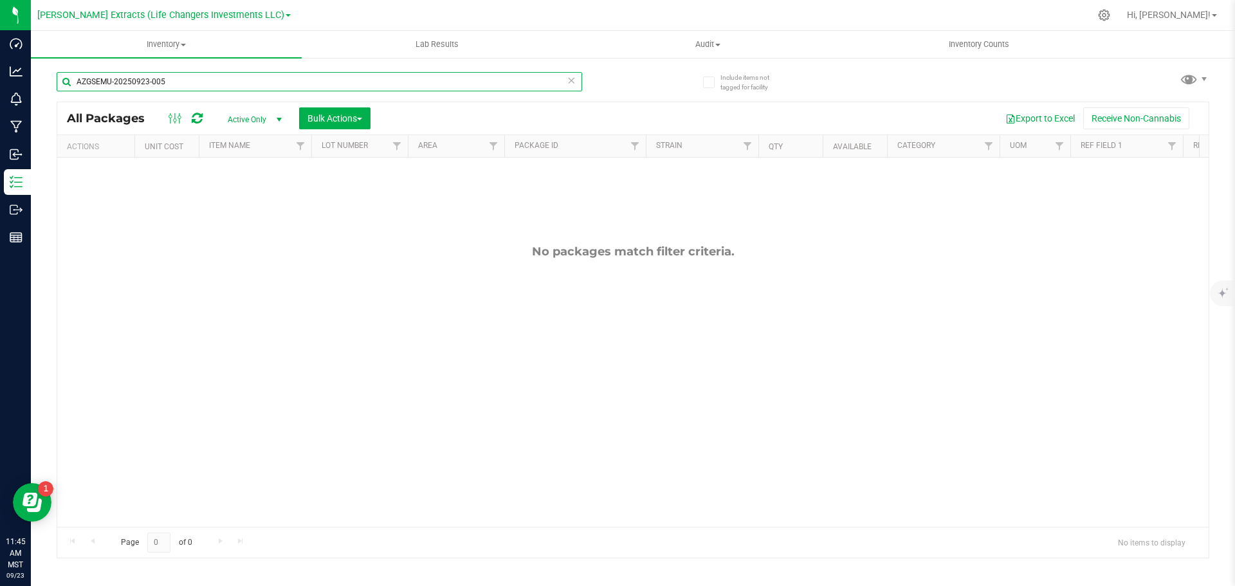
drag, startPoint x: 169, startPoint y: 82, endPoint x: 44, endPoint y: 96, distance: 125.0
click at [44, 96] on div "Include items not tagged for facility AZGSEMU-20250923-005 All Packages Active …" at bounding box center [633, 253] width 1204 height 392
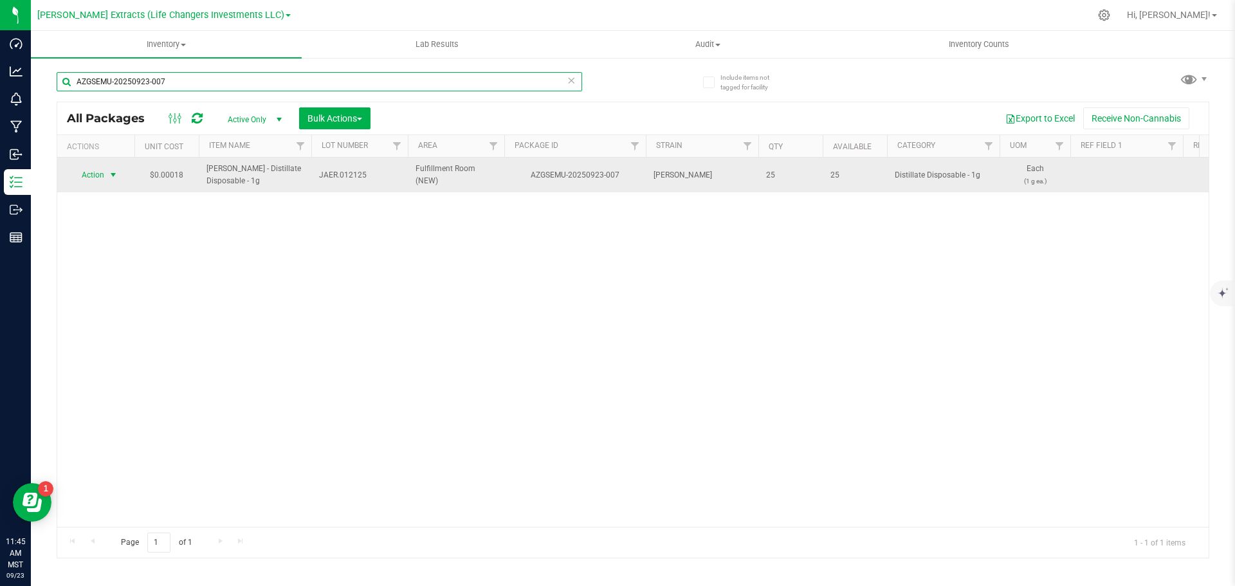
type input "AZGSEMU-20250923-007"
click at [98, 172] on span "Action" at bounding box center [87, 175] width 35 height 18
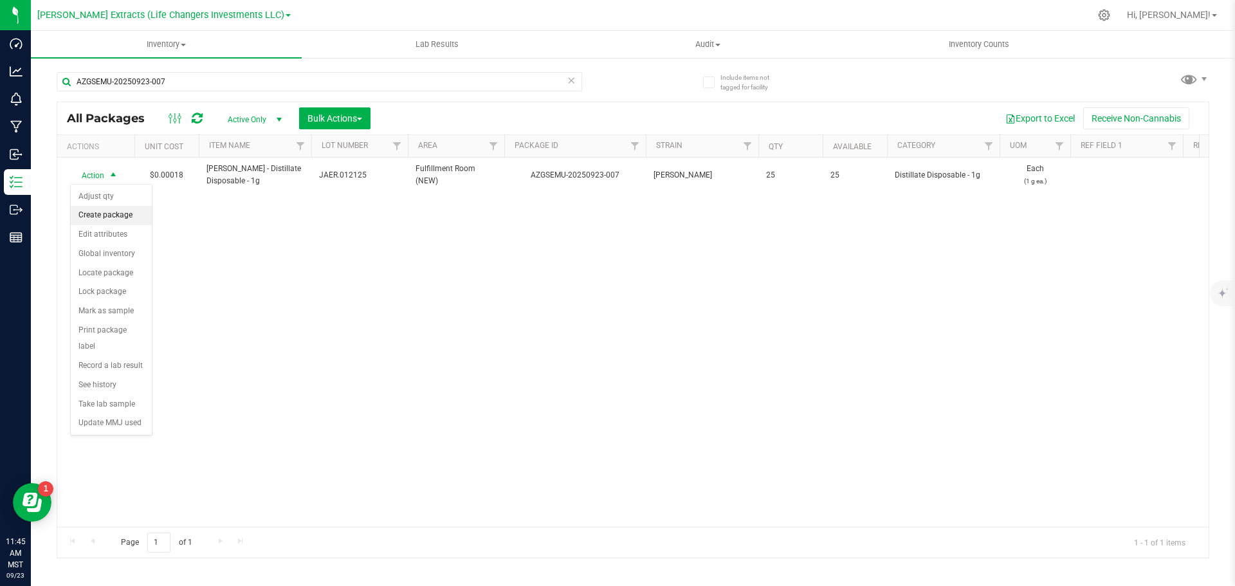
click at [87, 219] on li "Create package" at bounding box center [111, 215] width 81 height 19
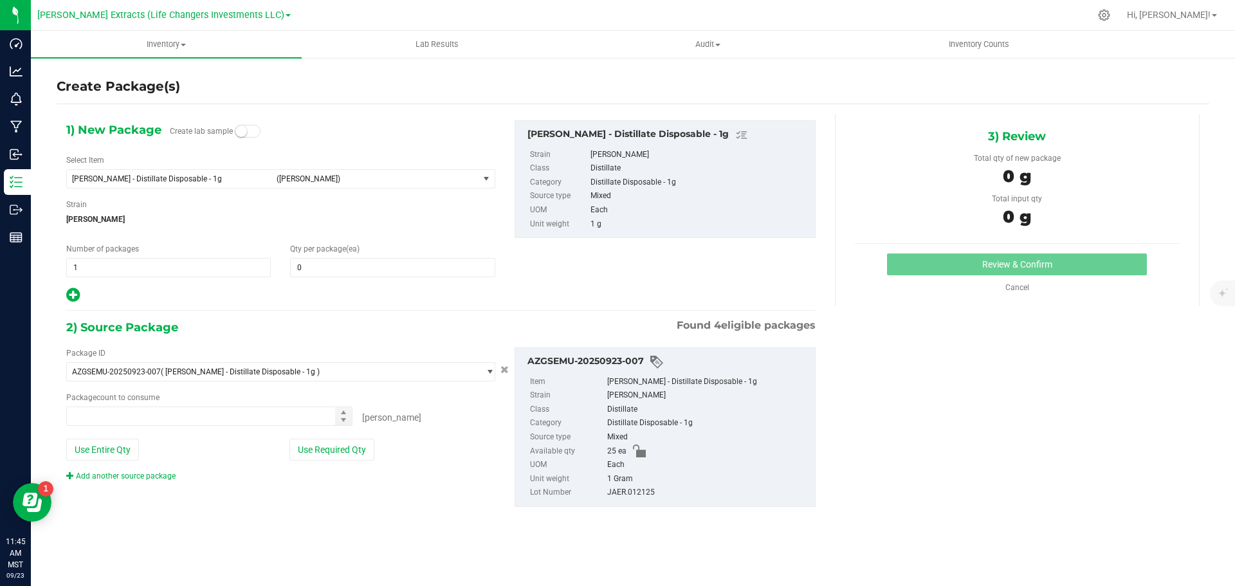
type input "0 ea"
click at [316, 264] on span "0 0" at bounding box center [392, 267] width 205 height 19
type input "20"
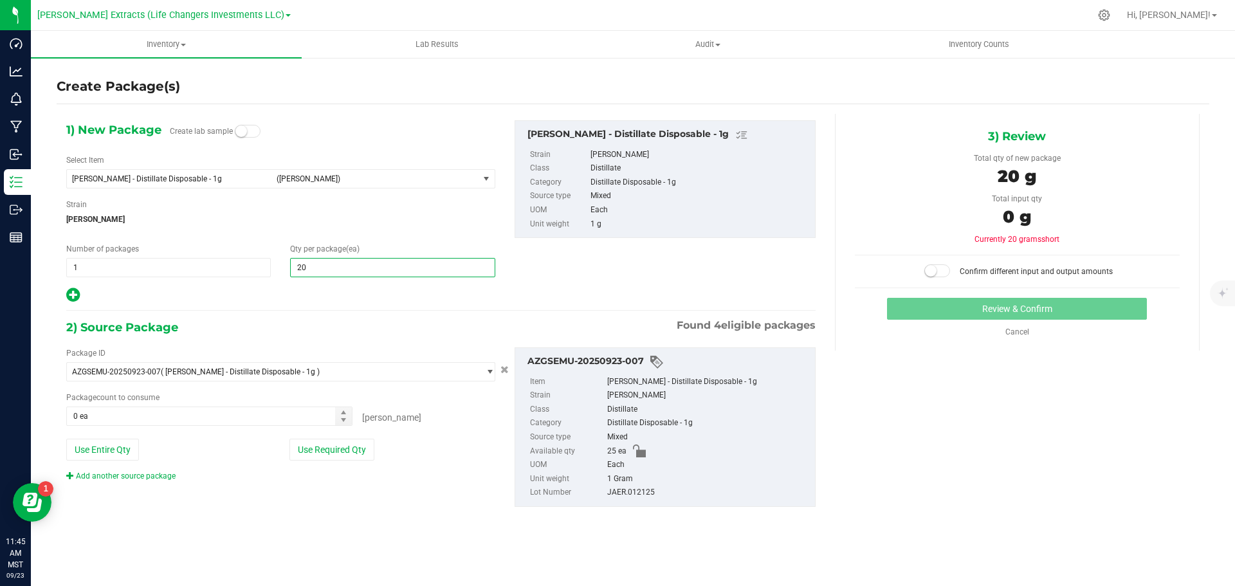
drag, startPoint x: 71, startPoint y: 295, endPoint x: 136, endPoint y: 284, distance: 65.3
click at [71, 295] on icon at bounding box center [73, 295] width 14 height 16
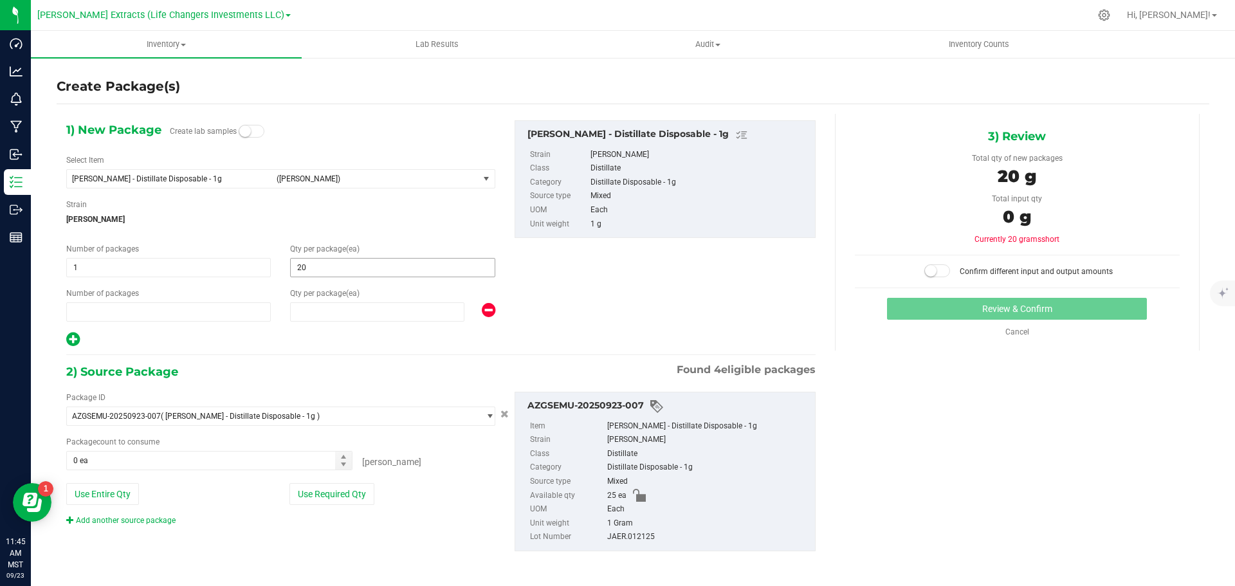
type input "20"
type input "1"
type input "0"
click at [365, 312] on span "0 0" at bounding box center [377, 311] width 174 height 19
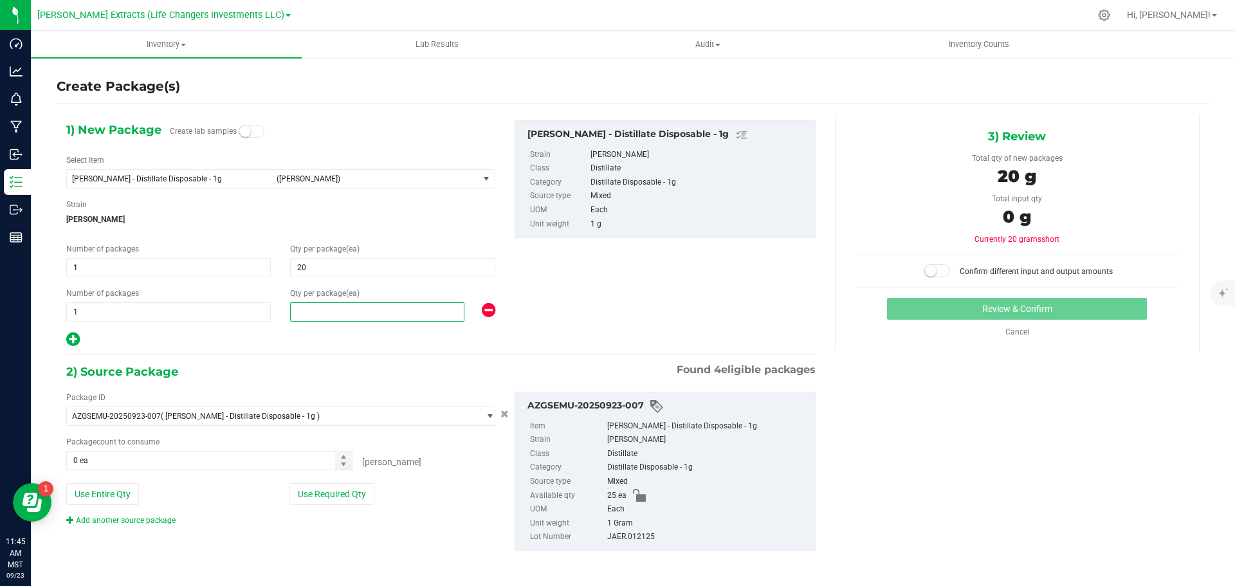
type input "5"
drag, startPoint x: 338, startPoint y: 497, endPoint x: 981, endPoint y: 295, distance: 673.5
click at [338, 497] on button "Use Required Qty" at bounding box center [331, 494] width 85 height 22
type input "5"
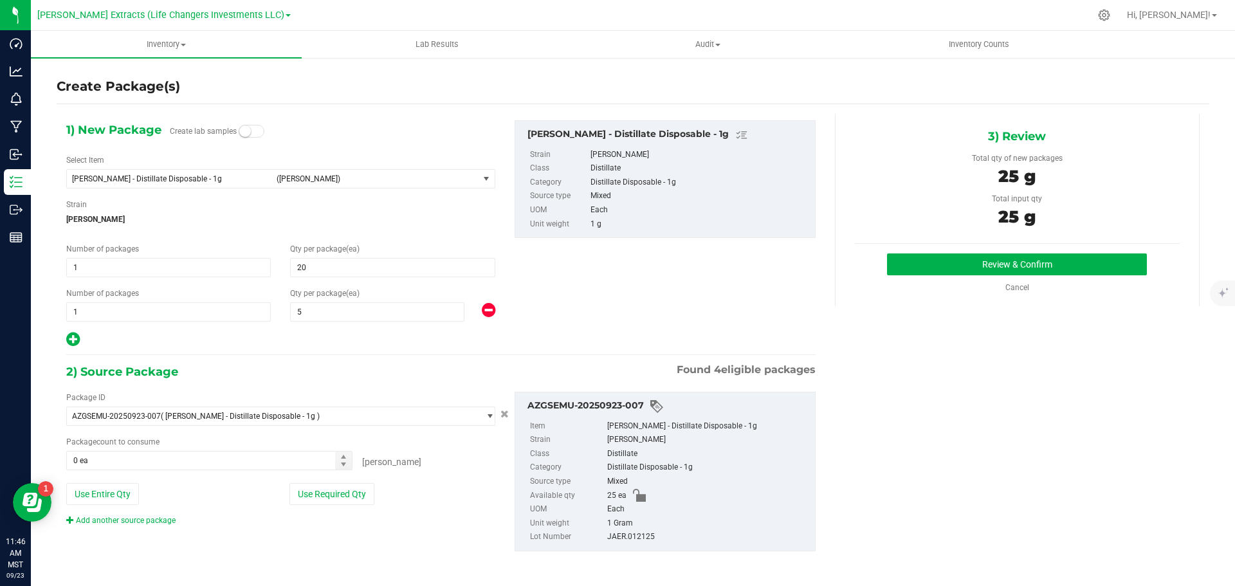
type input "25 ea"
click at [947, 269] on button "Review & Confirm" at bounding box center [1017, 264] width 260 height 22
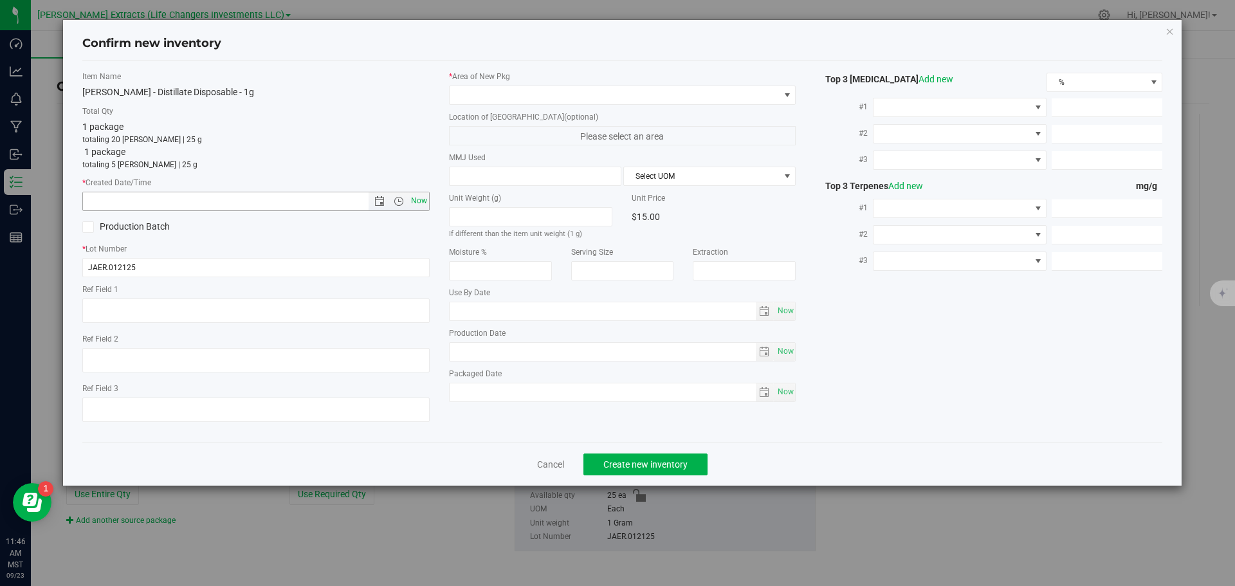
click at [417, 197] on span "Now" at bounding box center [419, 201] width 22 height 19
type input "9/23/2025 11:46 AM"
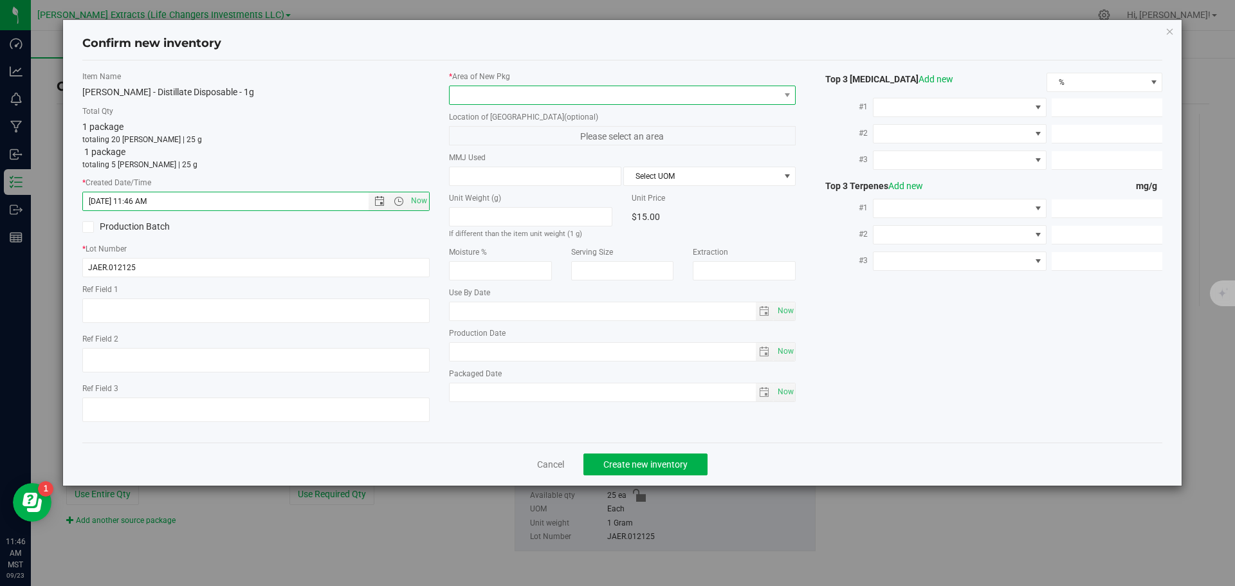
click at [482, 94] on span at bounding box center [615, 95] width 330 height 18
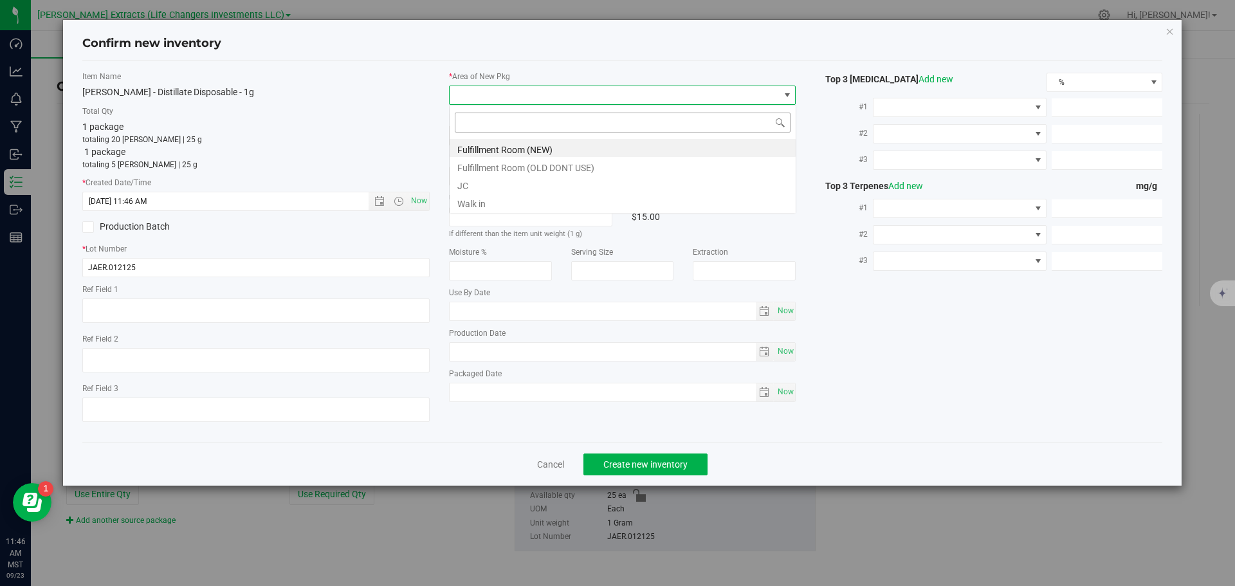
scroll to position [19, 347]
click at [506, 147] on li "Fulfillment Room (NEW)" at bounding box center [623, 148] width 346 height 18
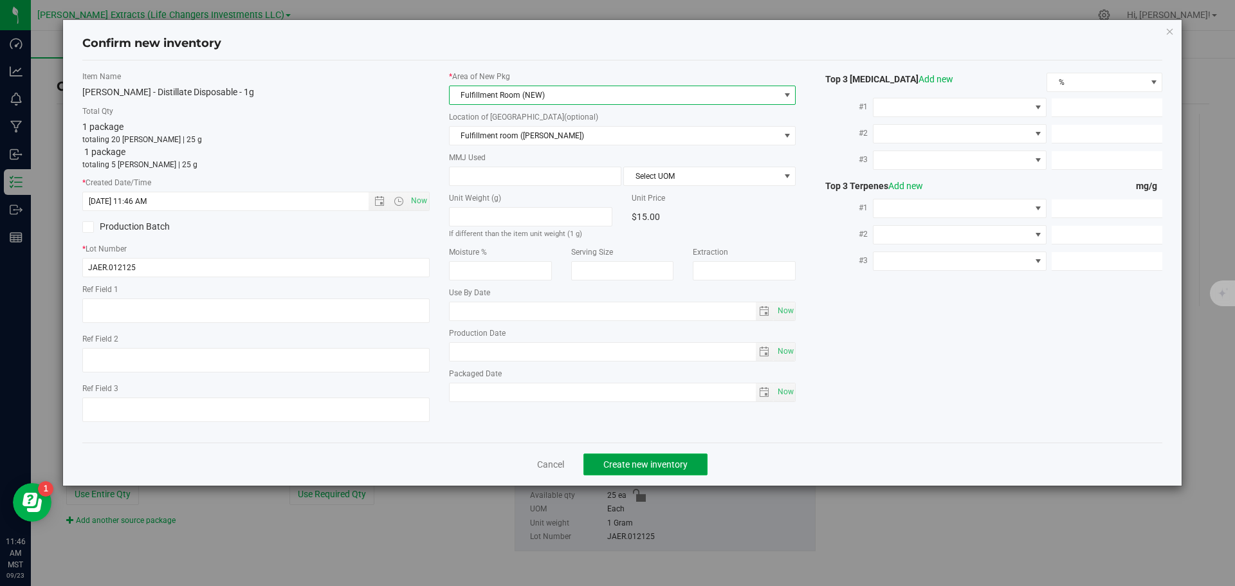
click at [614, 466] on span "Create new inventory" at bounding box center [645, 464] width 84 height 10
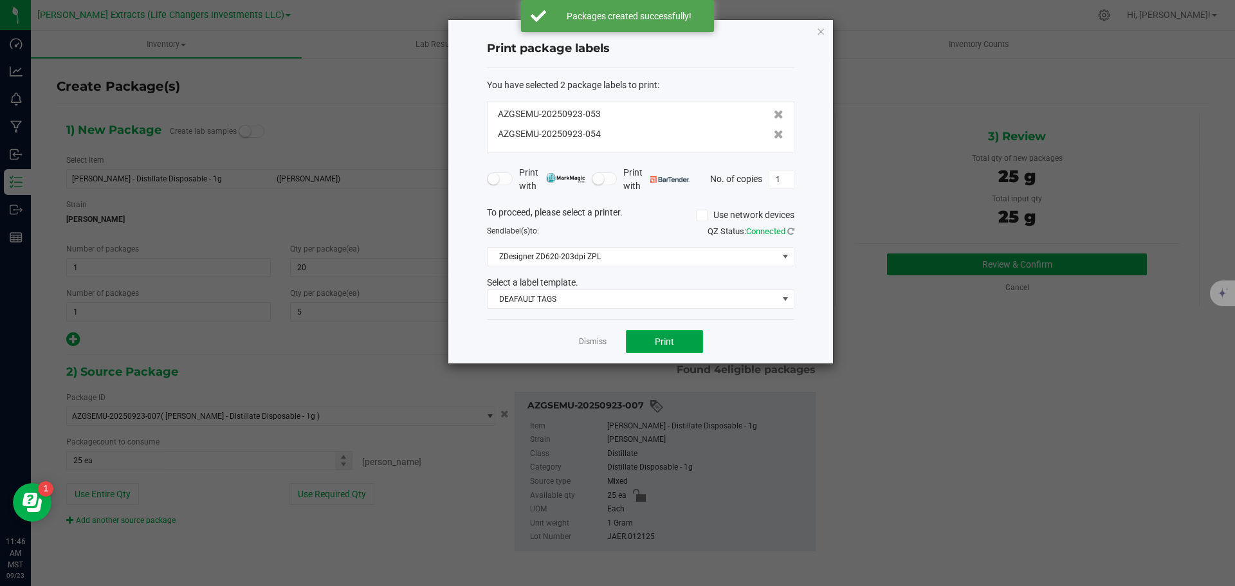
click at [657, 335] on button "Print" at bounding box center [664, 341] width 77 height 23
click at [822, 29] on icon "button" at bounding box center [820, 30] width 9 height 15
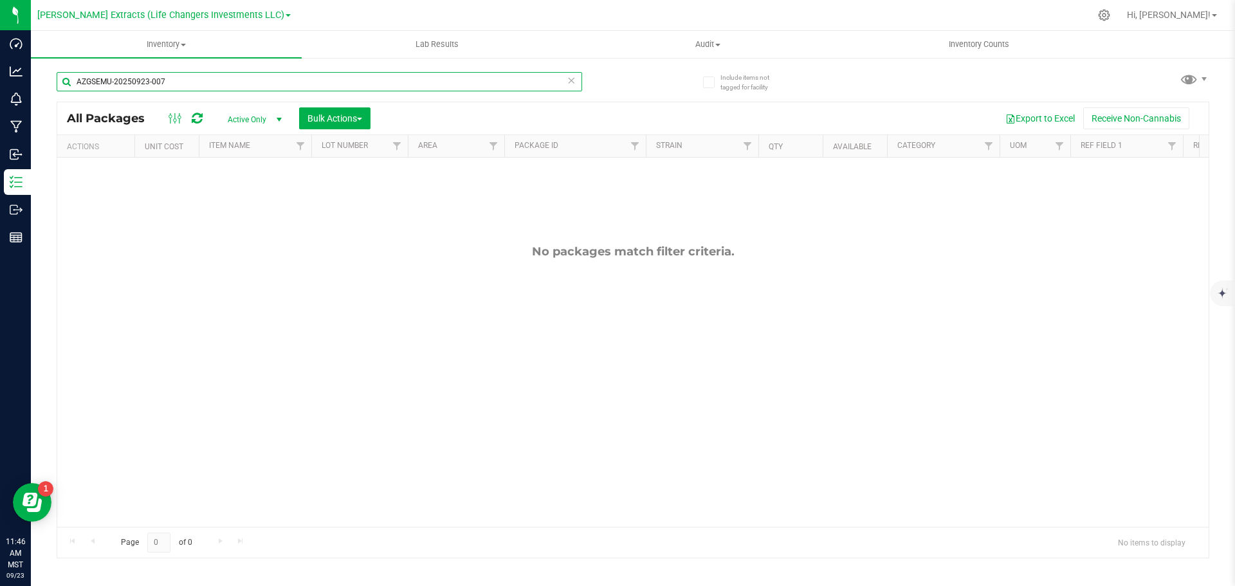
drag, startPoint x: 189, startPoint y: 80, endPoint x: 41, endPoint y: 87, distance: 148.1
click at [41, 87] on div "Include items not tagged for facility AZGSEMU-20250923-007 All Packages Active …" at bounding box center [633, 253] width 1204 height 392
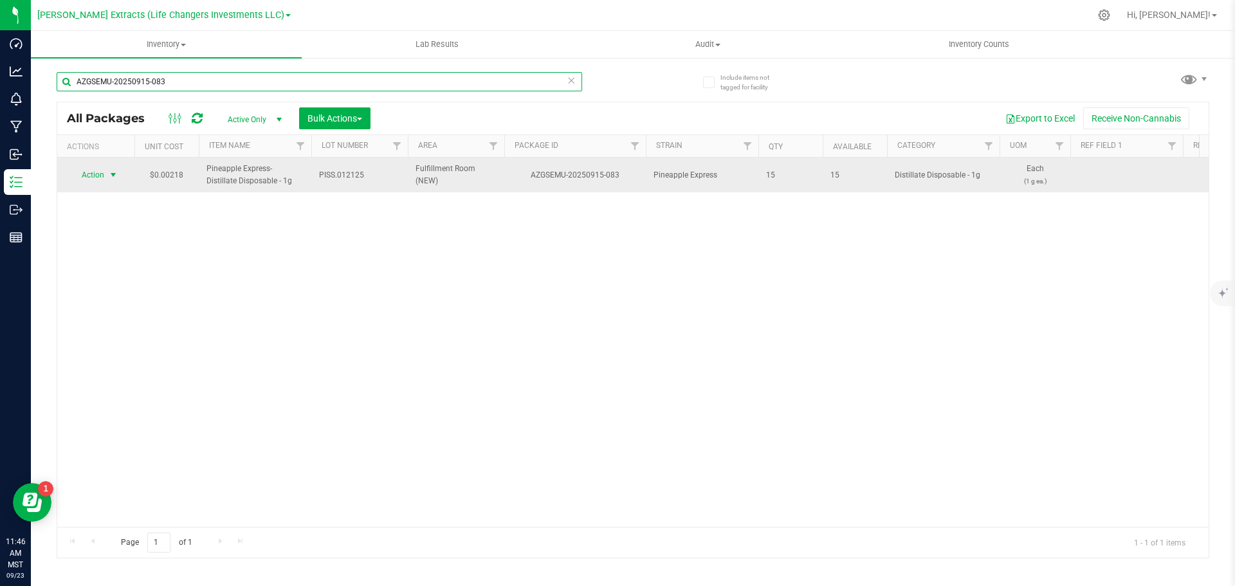
type input "AZGSEMU-20250915-083"
click at [91, 182] on span "Action" at bounding box center [87, 175] width 35 height 18
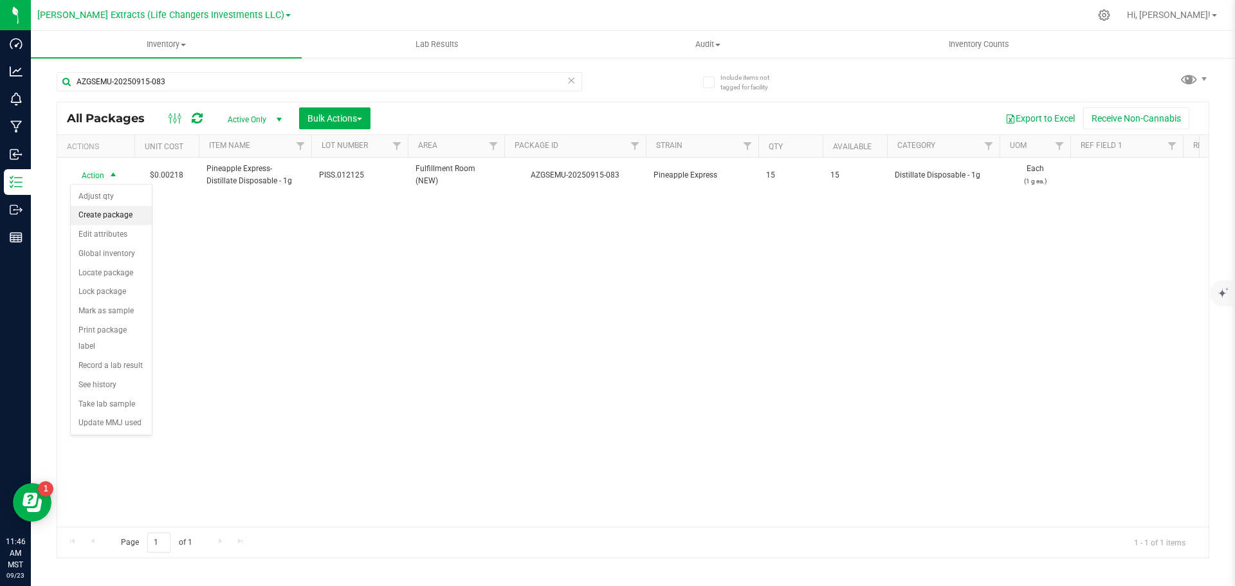
click at [102, 211] on li "Create package" at bounding box center [111, 215] width 81 height 19
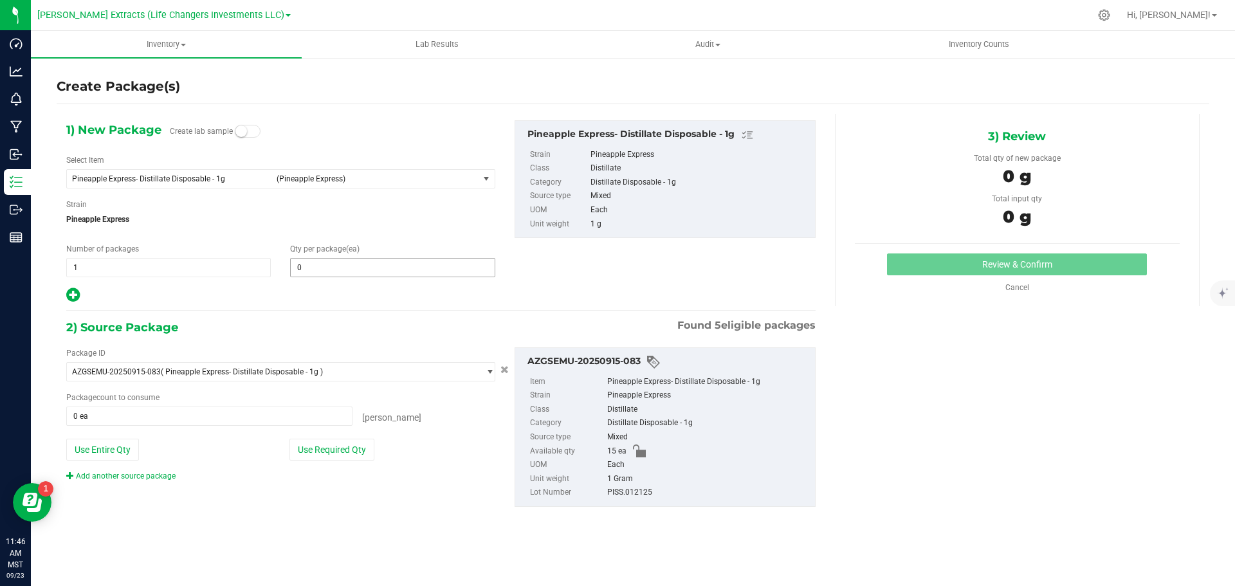
click at [315, 269] on span "0 0" at bounding box center [392, 267] width 205 height 19
type input "5"
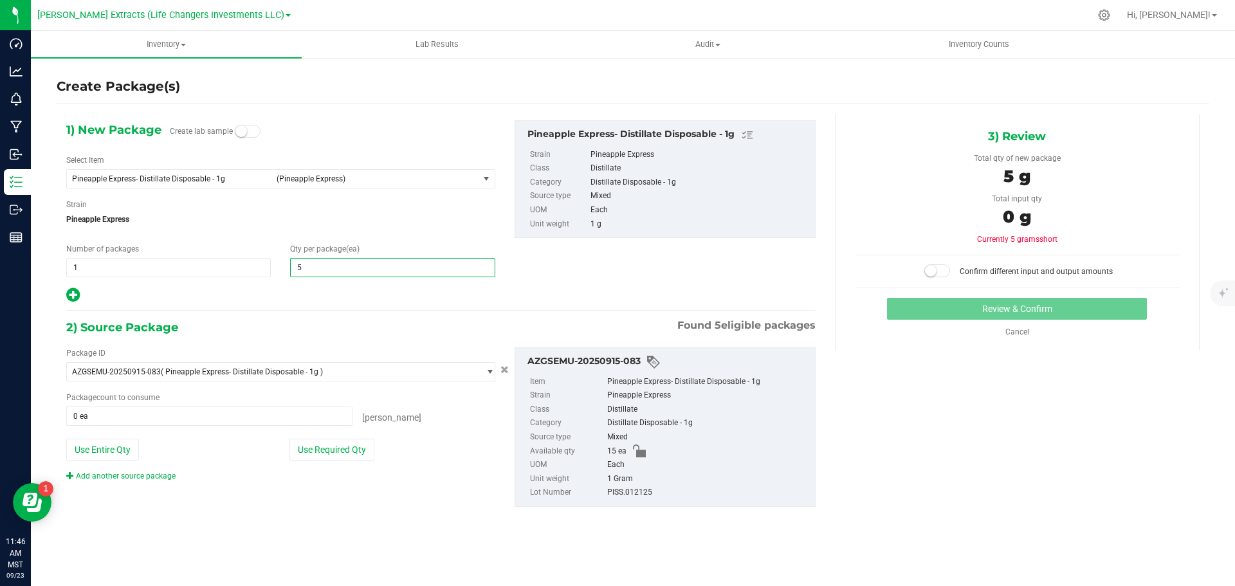
click at [72, 293] on icon at bounding box center [73, 295] width 14 height 16
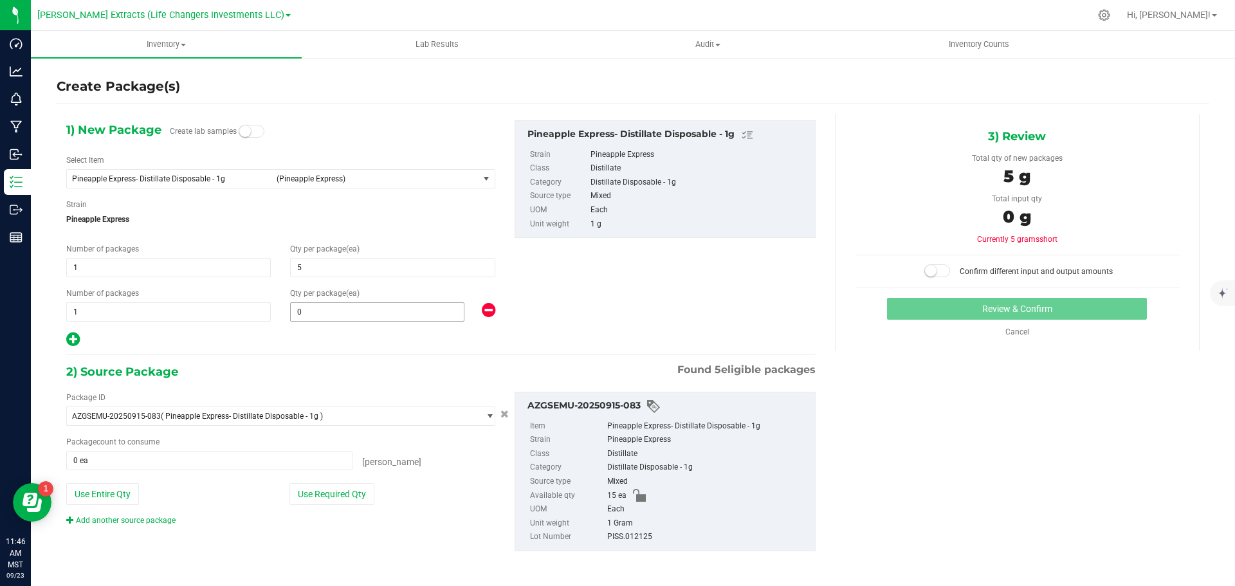
type input "5"
click at [360, 317] on span "0 0" at bounding box center [377, 311] width 174 height 19
type input "10"
drag, startPoint x: 303, startPoint y: 492, endPoint x: 563, endPoint y: 408, distance: 273.6
click at [303, 492] on button "Use Required Qty" at bounding box center [331, 494] width 85 height 22
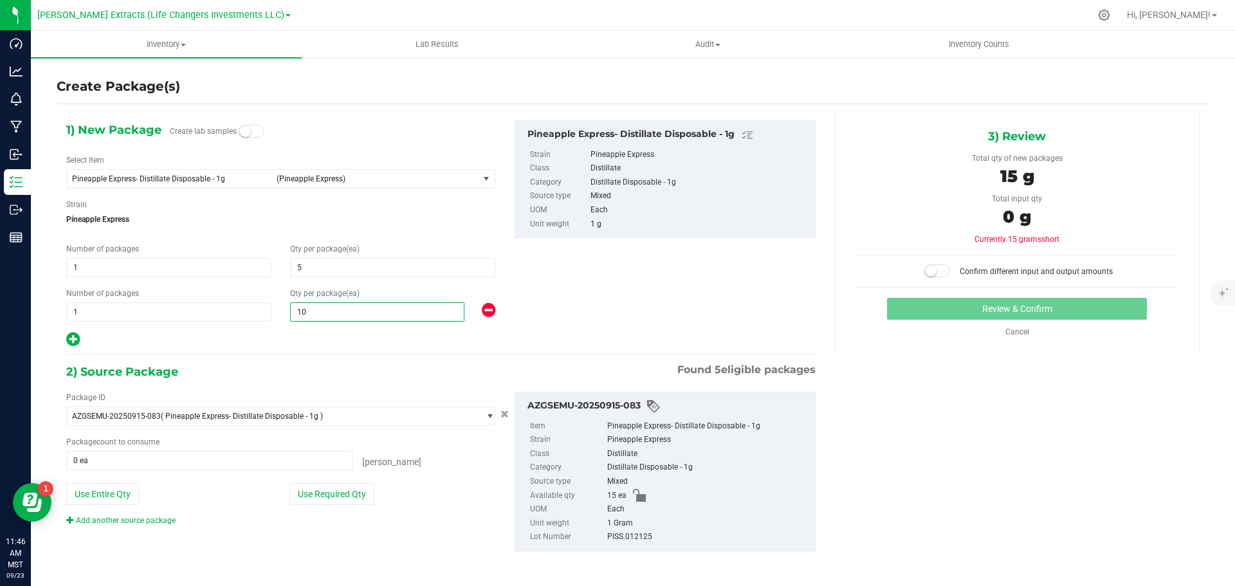
type input "10"
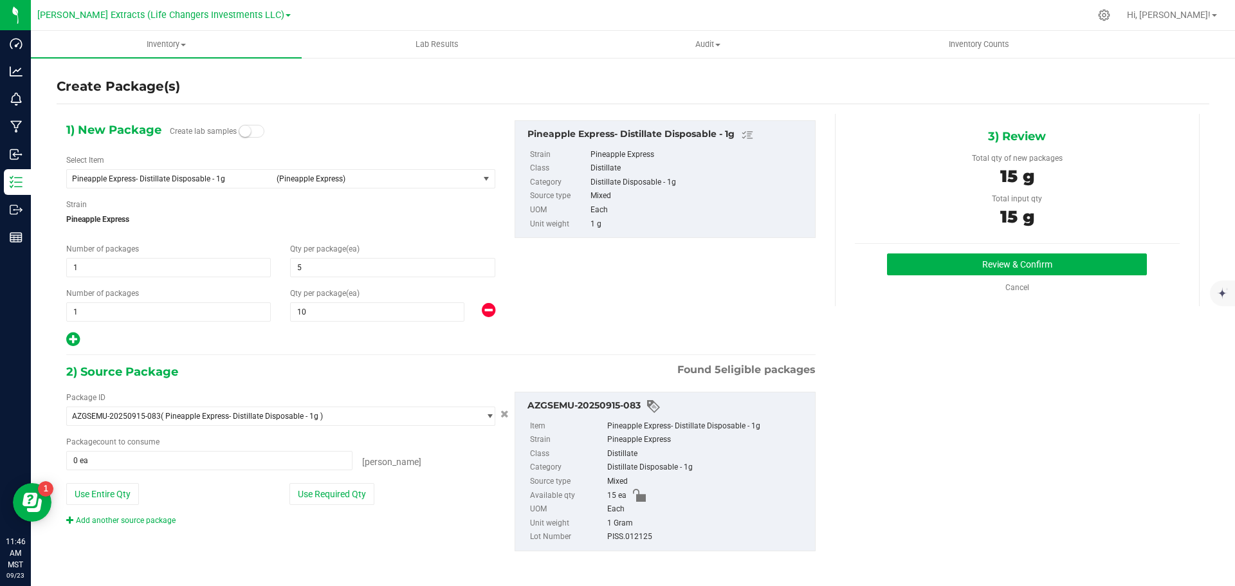
type input "15 ea"
click at [1084, 262] on button "Review & Confirm" at bounding box center [1017, 264] width 260 height 22
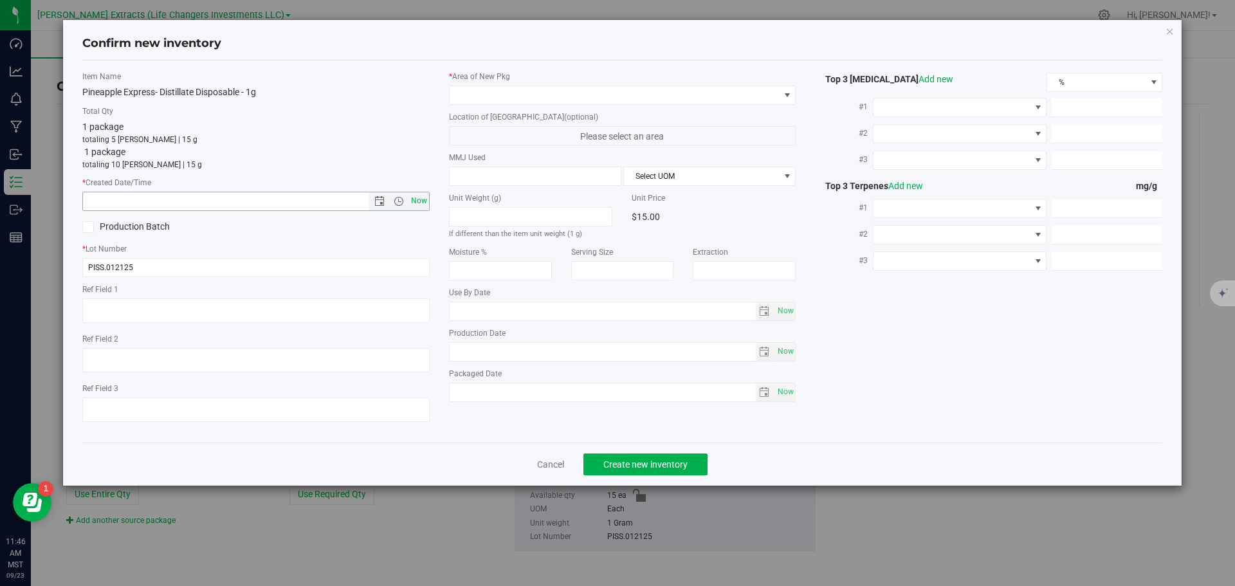
click at [417, 197] on span "Now" at bounding box center [419, 201] width 22 height 19
type input "9/23/2025 11:46 AM"
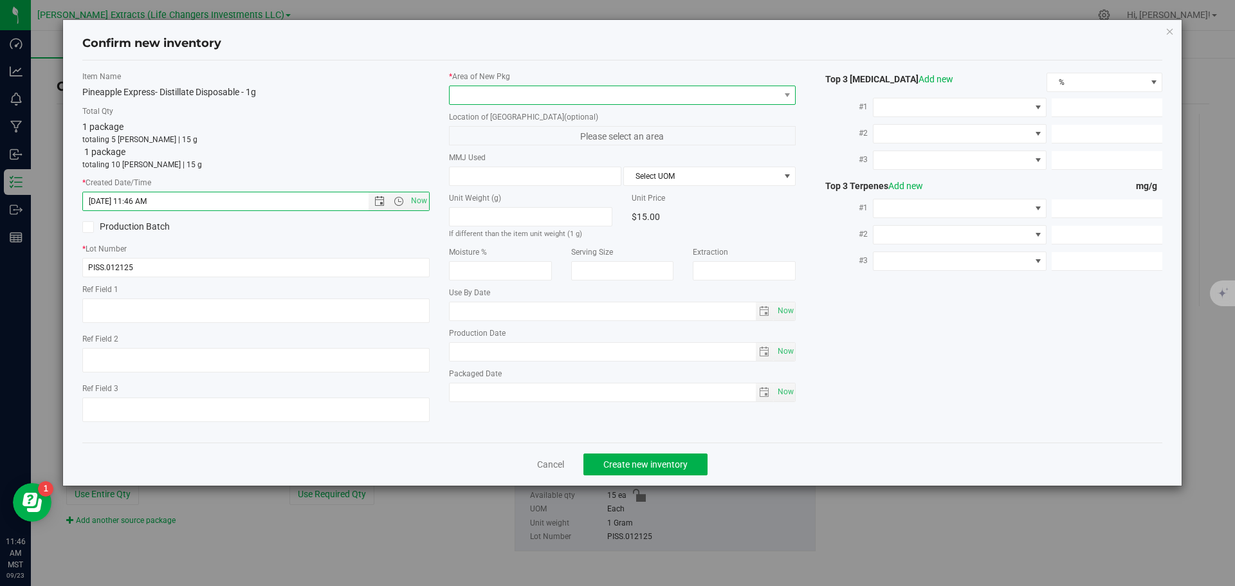
click at [470, 87] on span at bounding box center [615, 95] width 330 height 18
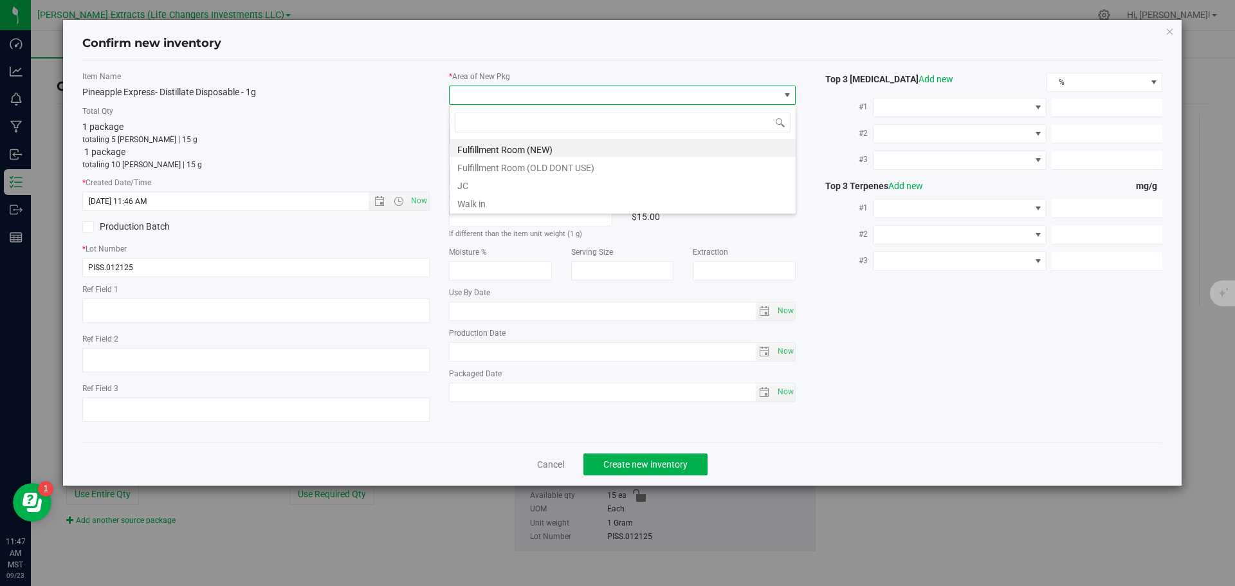
scroll to position [19, 347]
click at [497, 143] on li "Fulfillment Room (NEW)" at bounding box center [623, 148] width 346 height 18
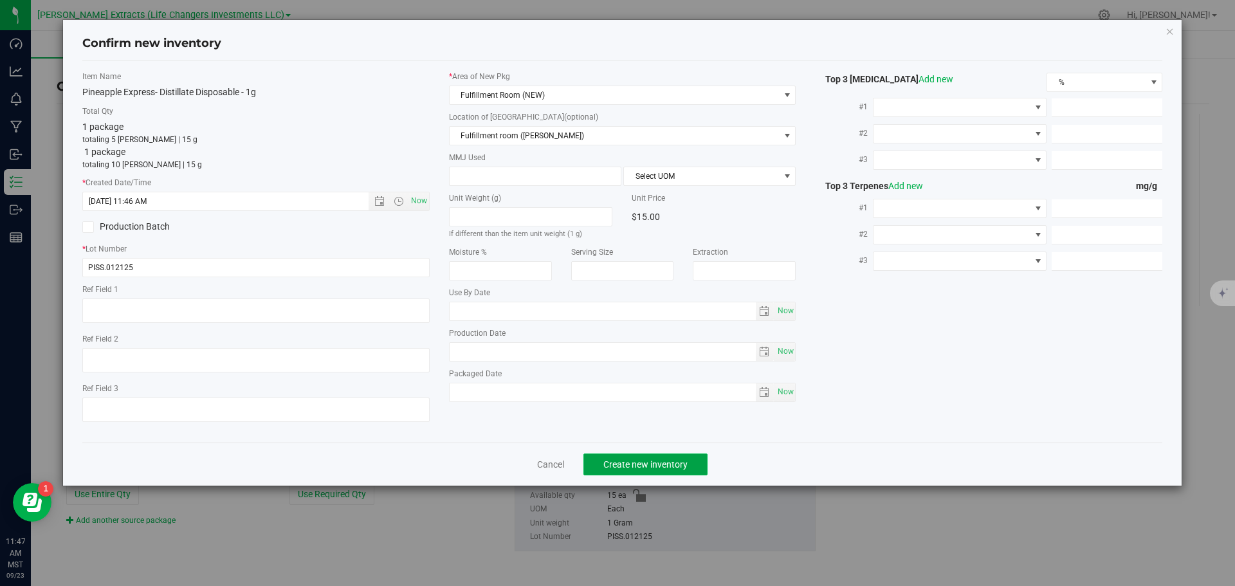
click at [643, 456] on button "Create new inventory" at bounding box center [645, 464] width 124 height 22
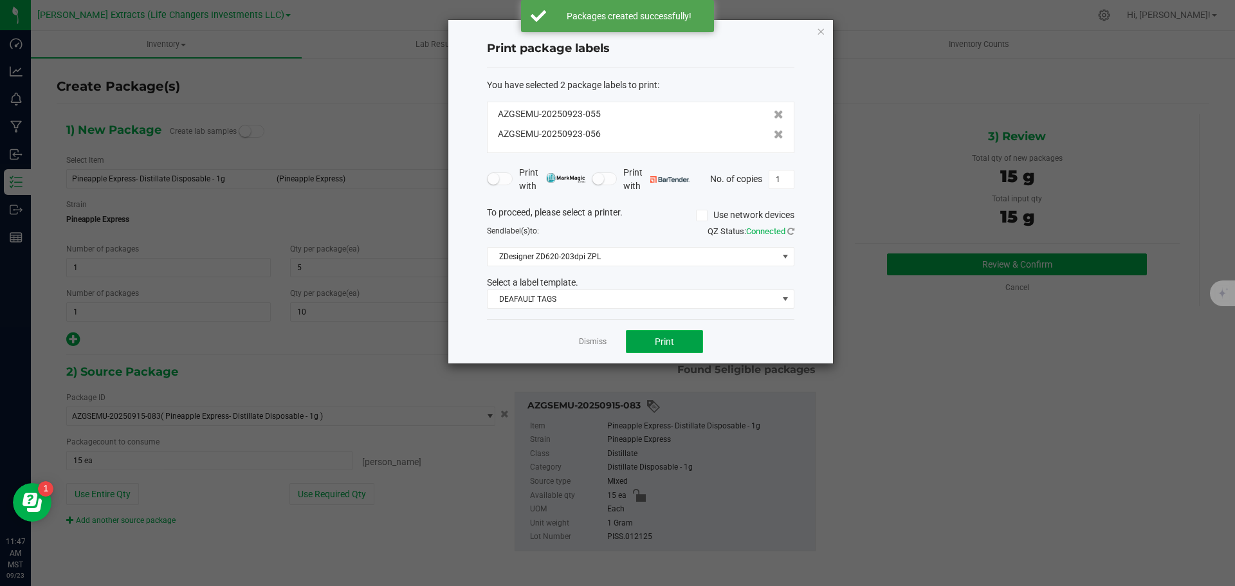
click at [687, 338] on button "Print" at bounding box center [664, 341] width 77 height 23
click at [819, 32] on icon "button" at bounding box center [820, 30] width 9 height 15
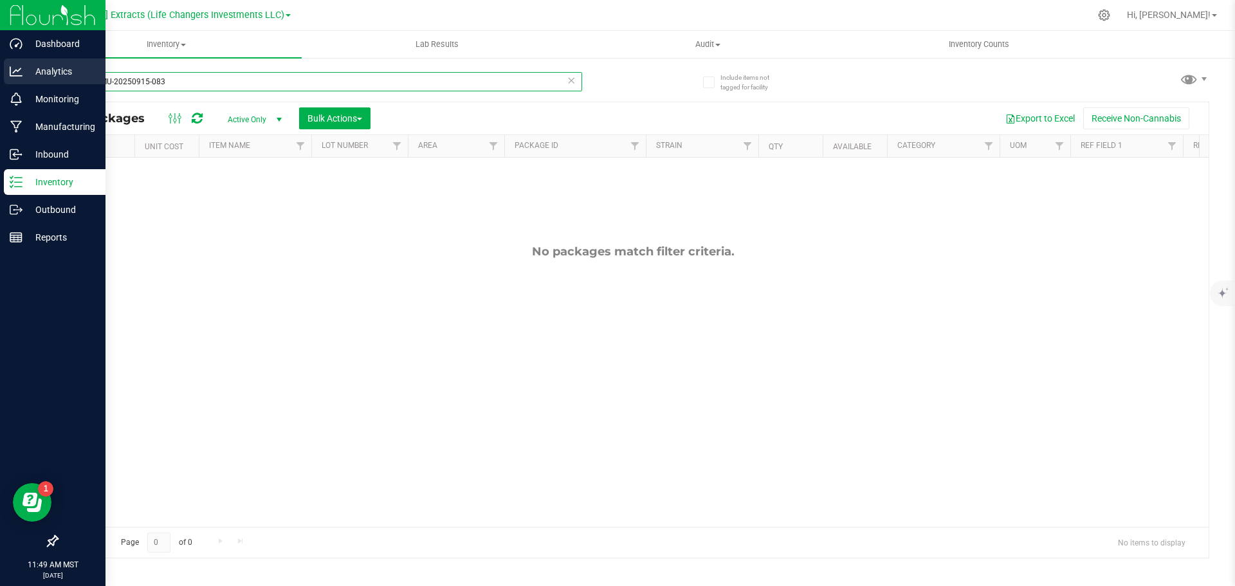
drag, startPoint x: 170, startPoint y: 77, endPoint x: 28, endPoint y: 80, distance: 141.5
click at [28, 80] on div "Dashboard Analytics Monitoring Manufacturing Inbound Inventory Outbound Reports…" at bounding box center [617, 293] width 1235 height 586
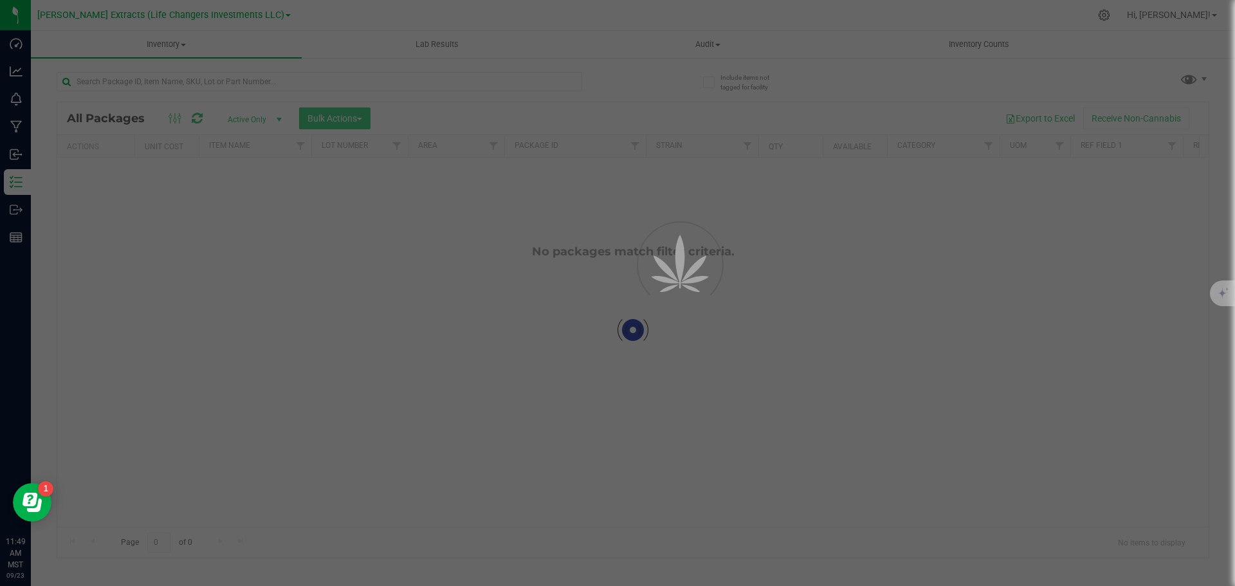
click at [341, 109] on div at bounding box center [617, 293] width 1235 height 586
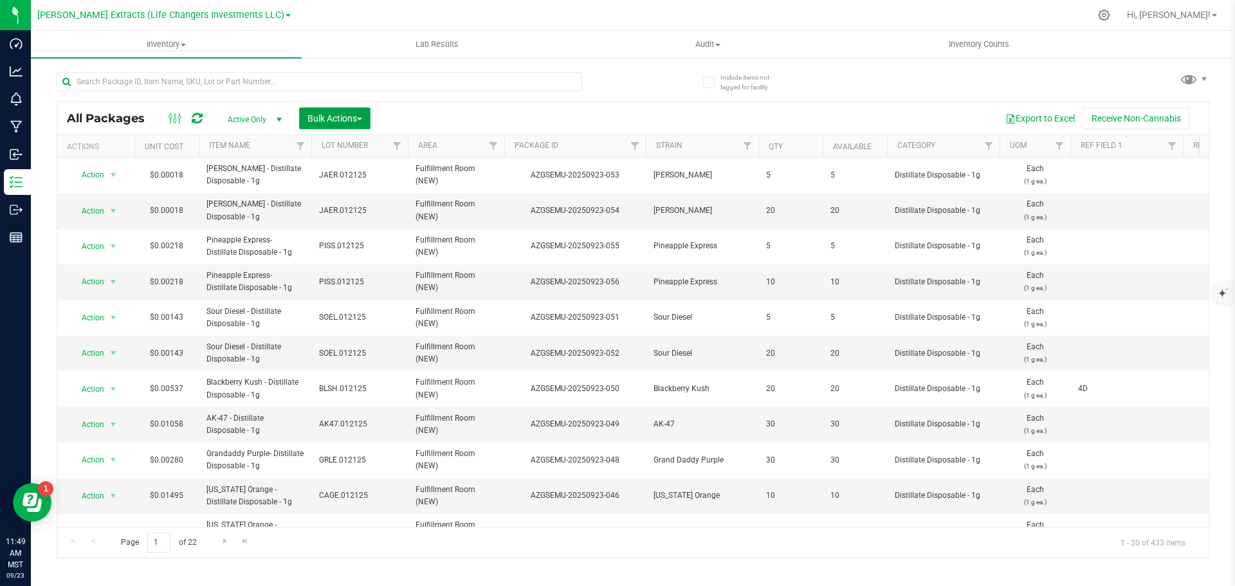
click at [343, 126] on button "Bulk Actions" at bounding box center [334, 118] width 71 height 22
click at [351, 196] on span "Combine packages" at bounding box center [344, 194] width 74 height 10
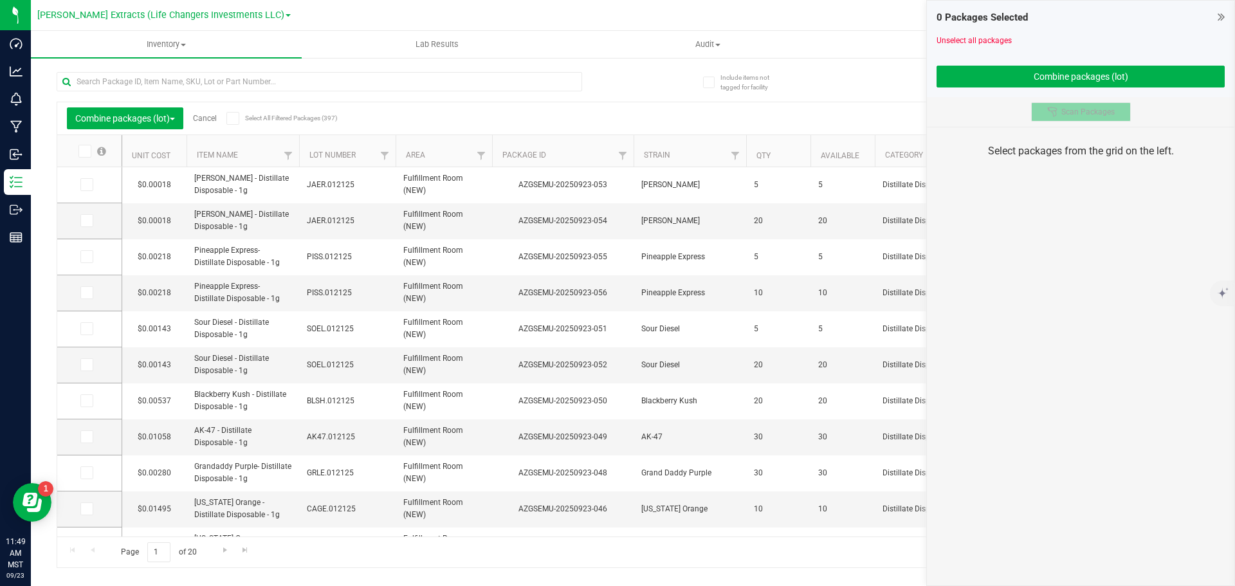
click at [1092, 108] on span "Scan Packages" at bounding box center [1087, 112] width 53 height 10
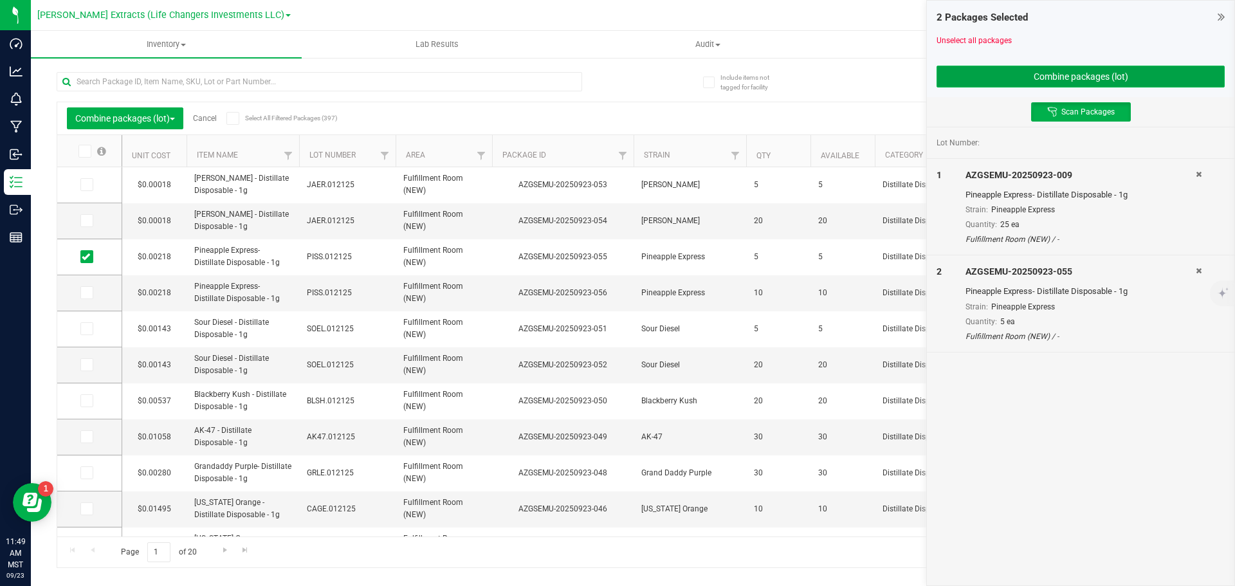
click at [1030, 70] on button "Combine packages (lot)" at bounding box center [1080, 77] width 288 height 22
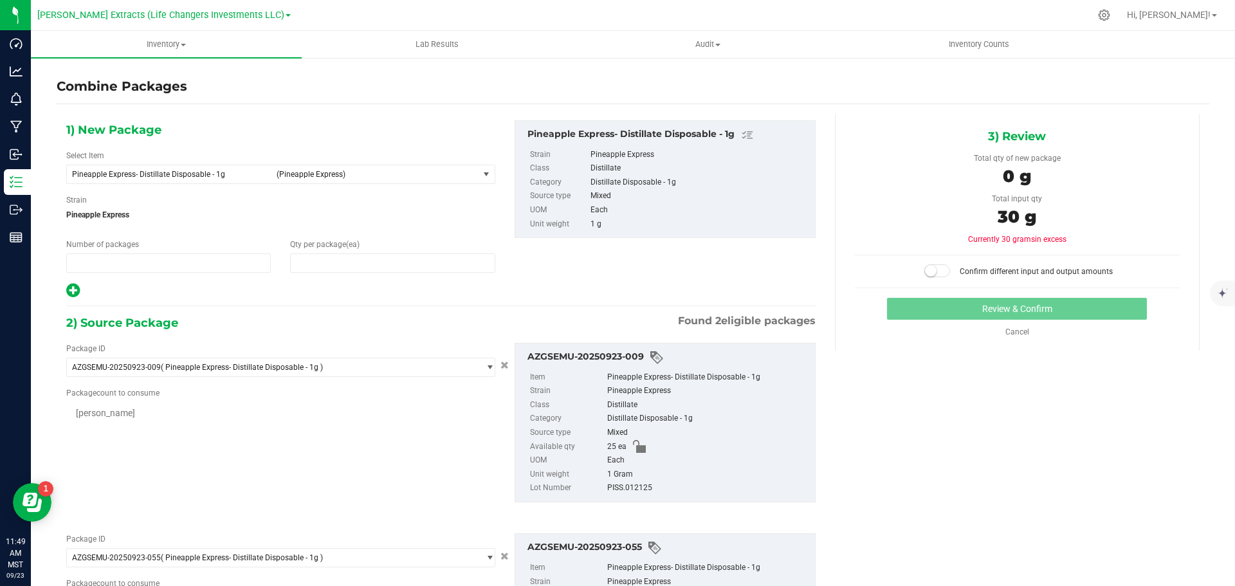
type input "1"
type input "0"
type input "25 ea"
type input "5 ea"
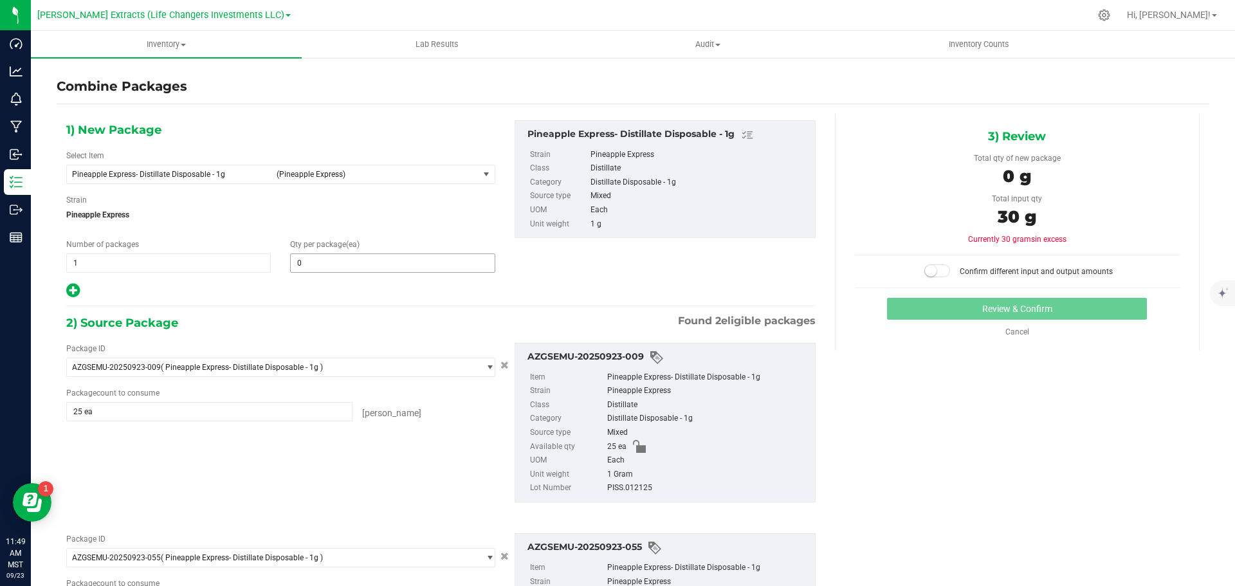
click at [323, 264] on span "0 0" at bounding box center [392, 262] width 205 height 19
type input "30"
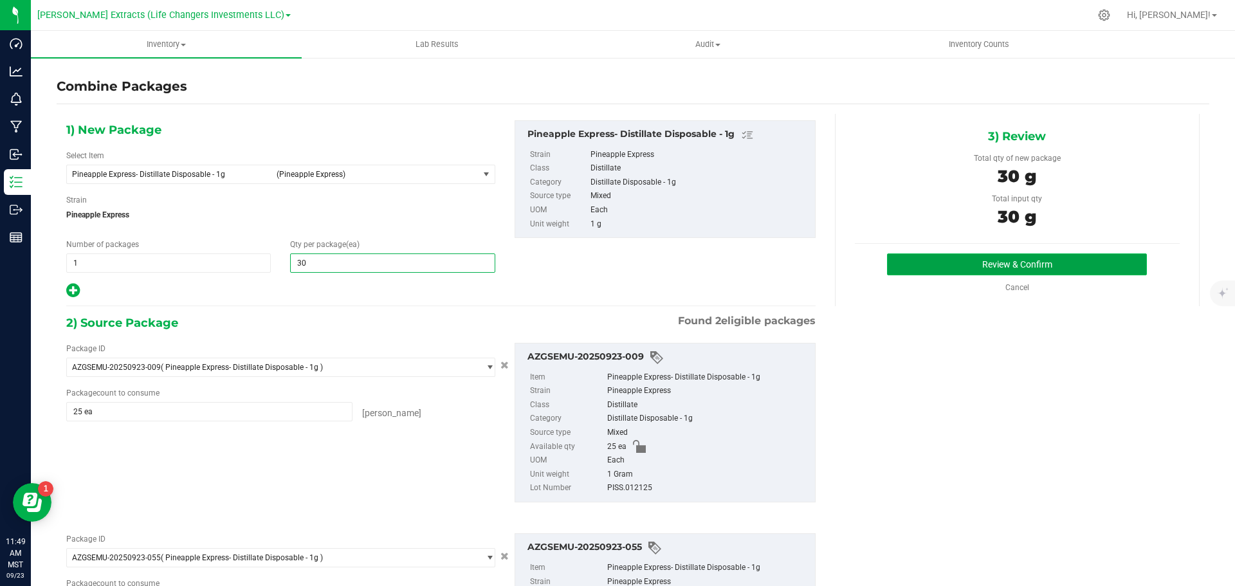
click at [976, 267] on button "Review & Confirm" at bounding box center [1017, 264] width 260 height 22
type input "30"
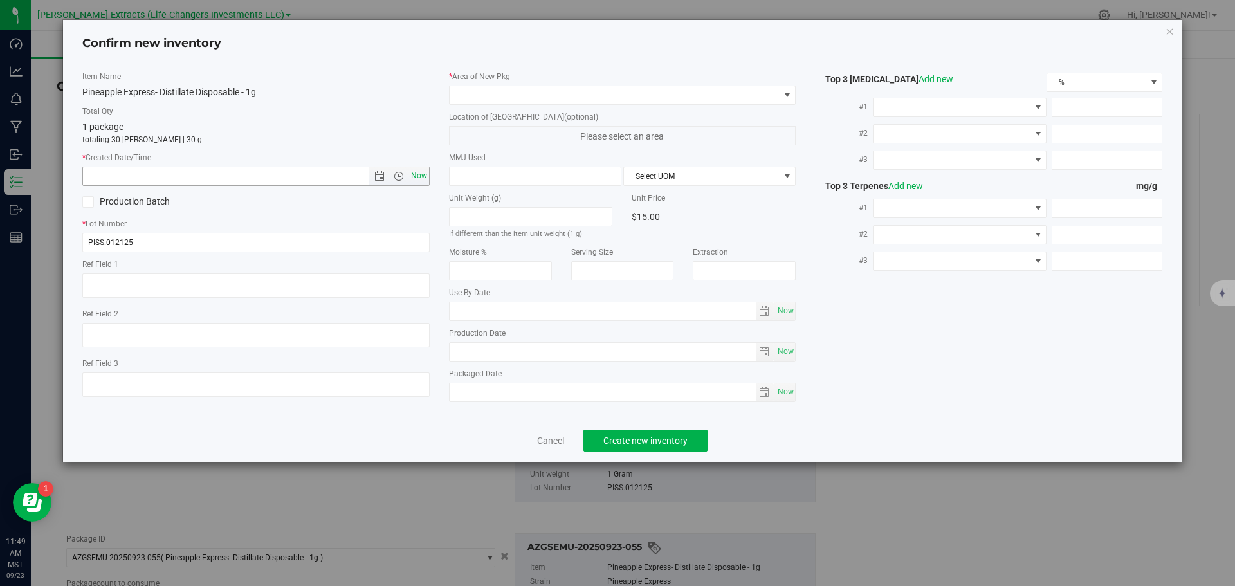
click at [418, 174] on span "Now" at bounding box center [419, 176] width 22 height 19
type input "9/23/2025 11:49 AM"
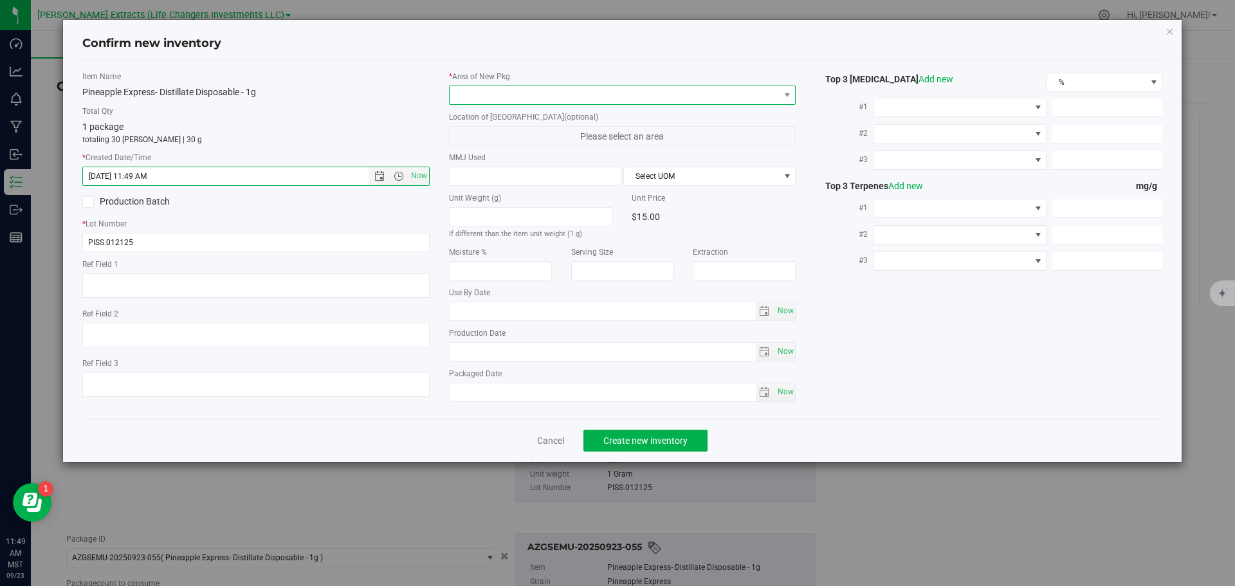
click at [485, 95] on span at bounding box center [615, 95] width 330 height 18
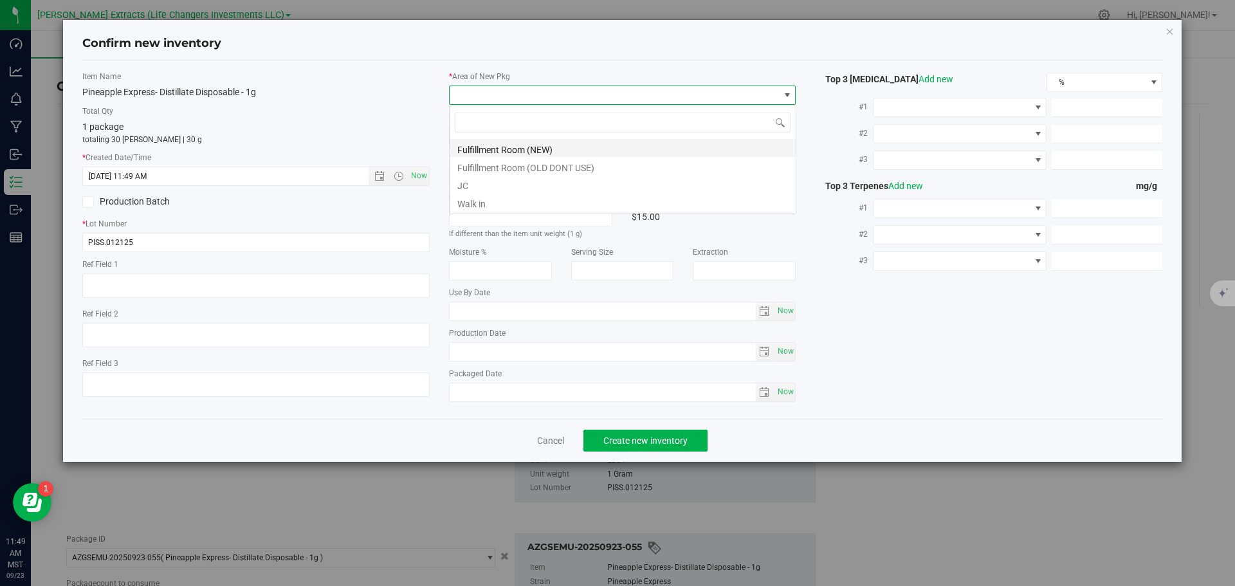
scroll to position [19, 347]
click at [483, 142] on li "Fulfillment Room (NEW)" at bounding box center [623, 148] width 346 height 18
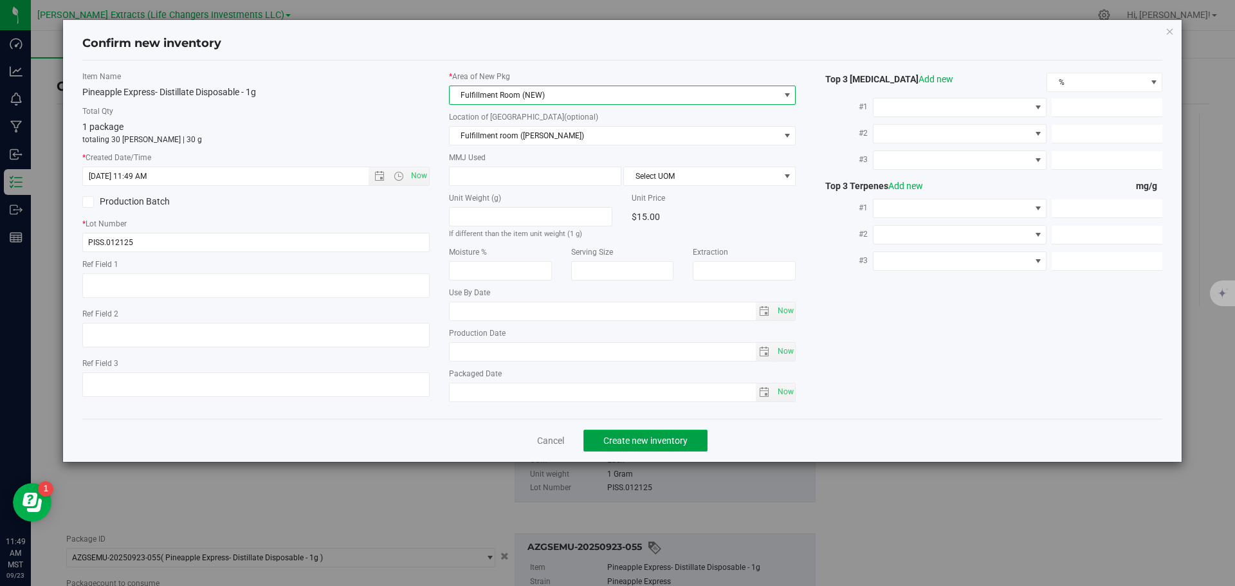
click at [660, 433] on button "Create new inventory" at bounding box center [645, 441] width 124 height 22
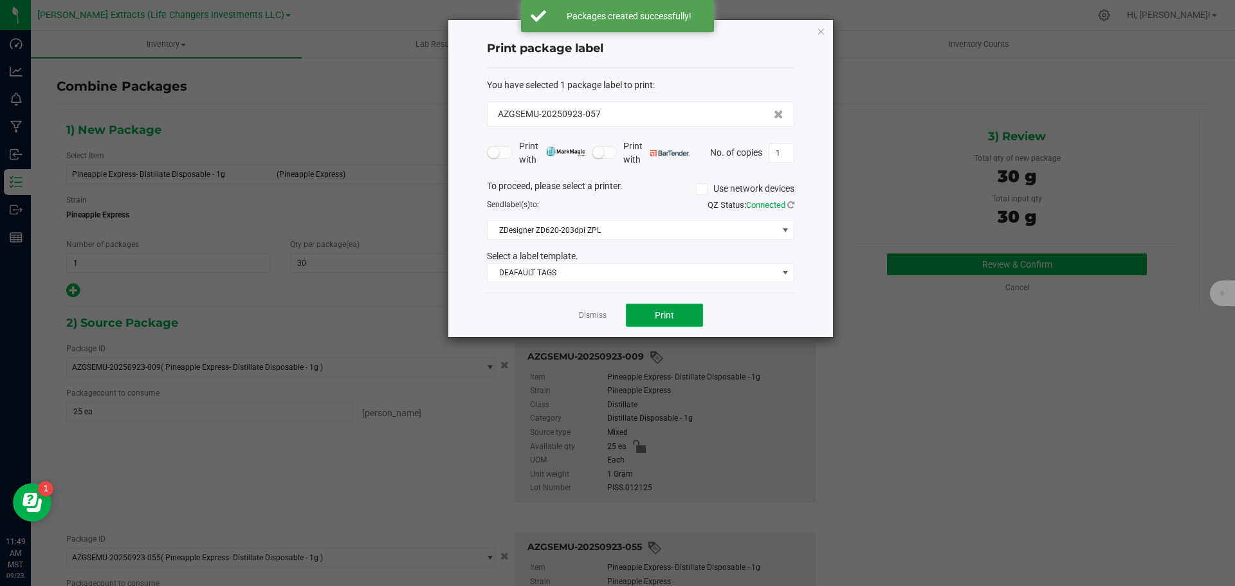
click at [671, 309] on button "Print" at bounding box center [664, 315] width 77 height 23
click at [821, 30] on icon "button" at bounding box center [820, 30] width 9 height 15
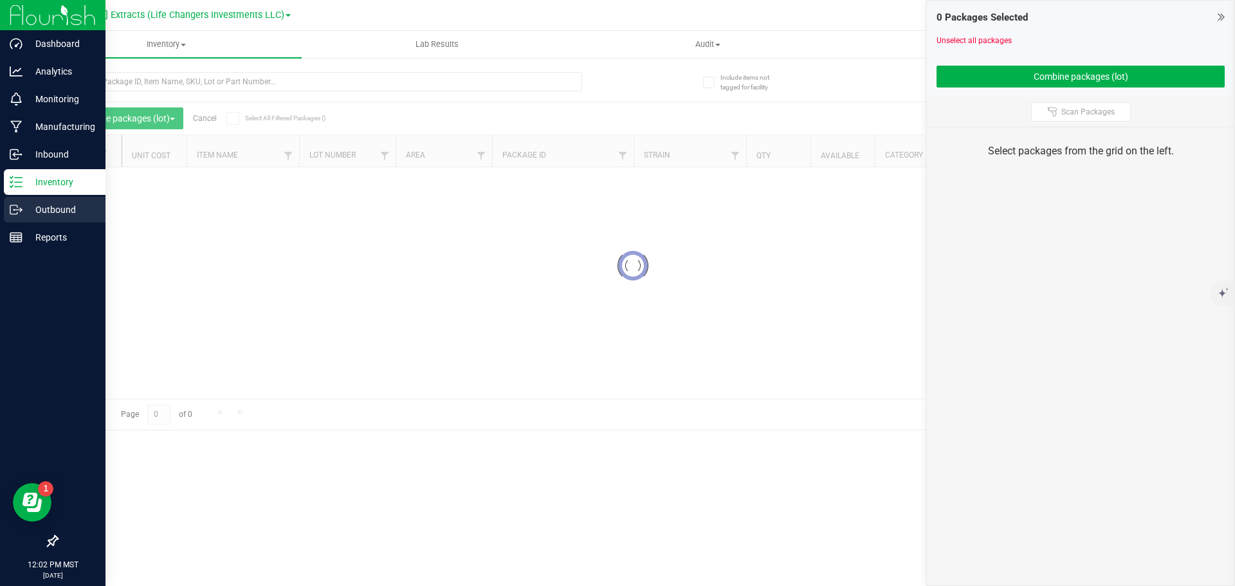
click at [68, 212] on p "Outbound" at bounding box center [61, 209] width 77 height 15
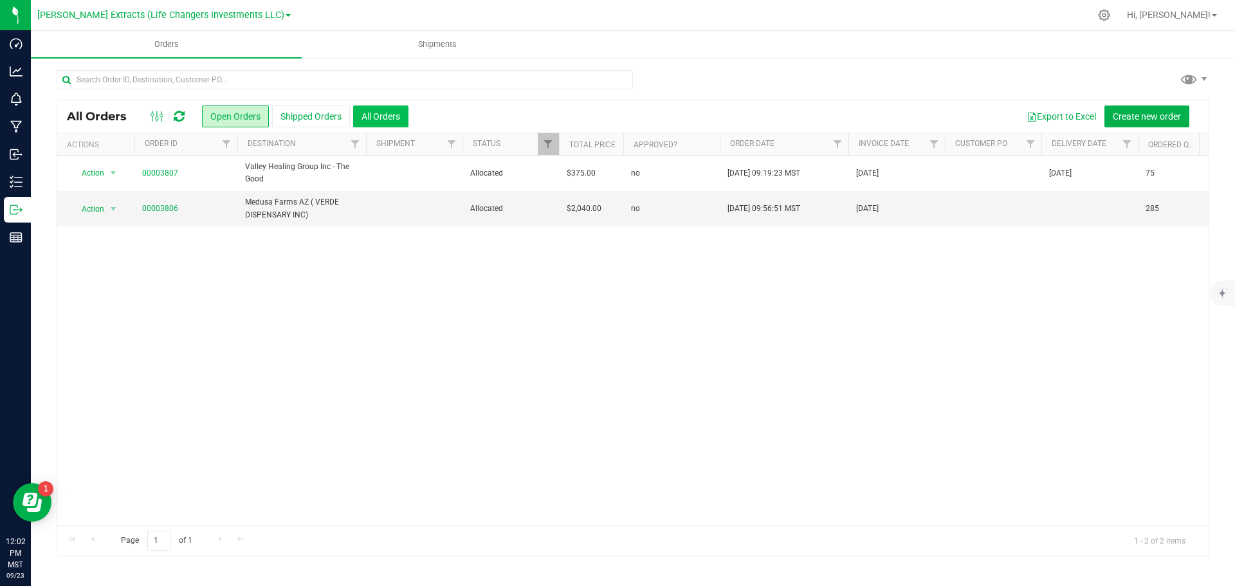
click at [375, 108] on button "All Orders" at bounding box center [380, 116] width 55 height 22
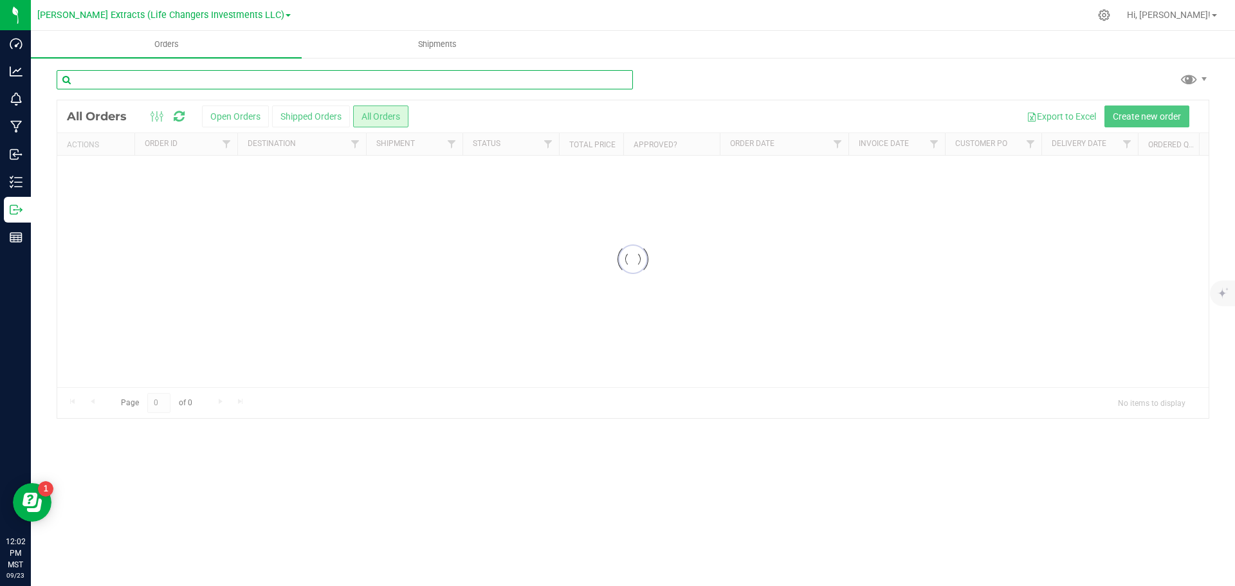
click at [116, 77] on input "text" at bounding box center [345, 79] width 576 height 19
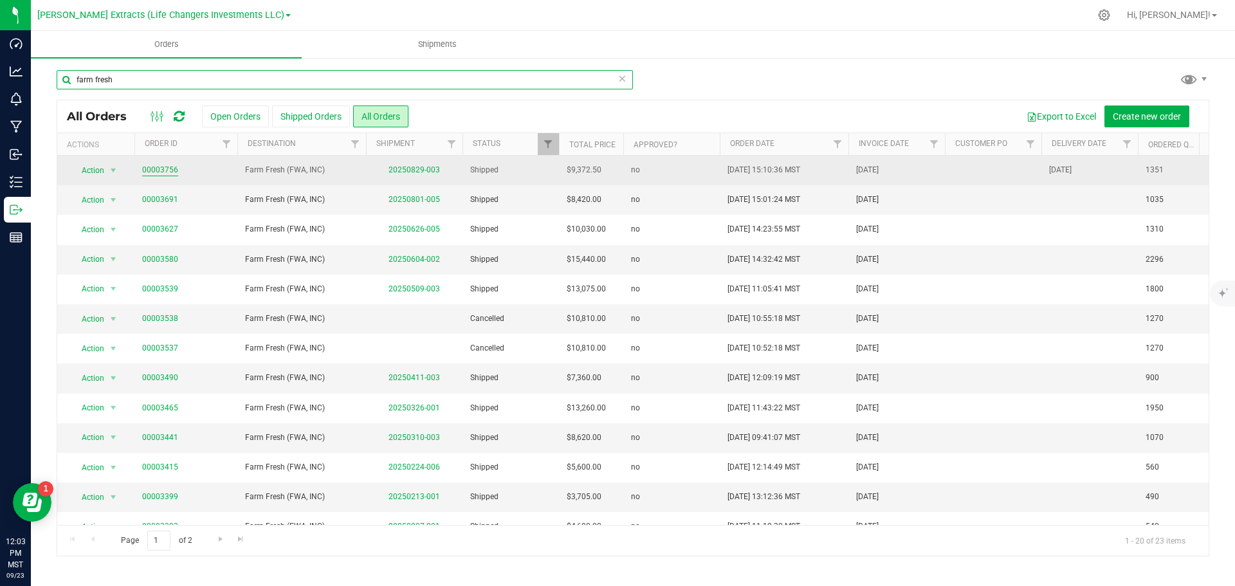
type input "farm fresh"
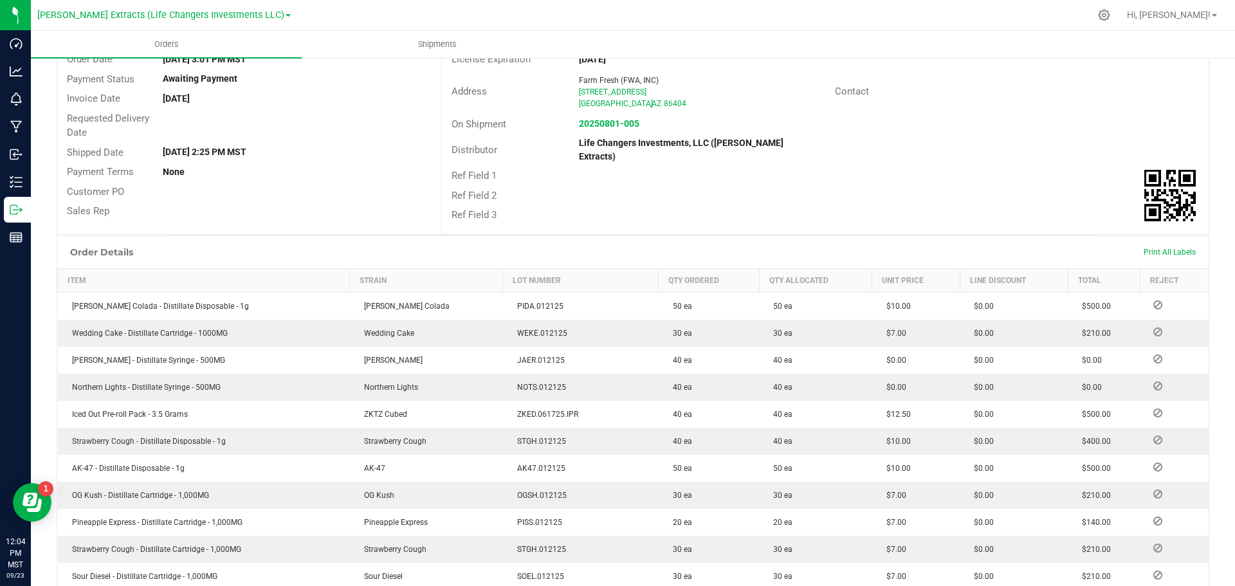
scroll to position [129, 0]
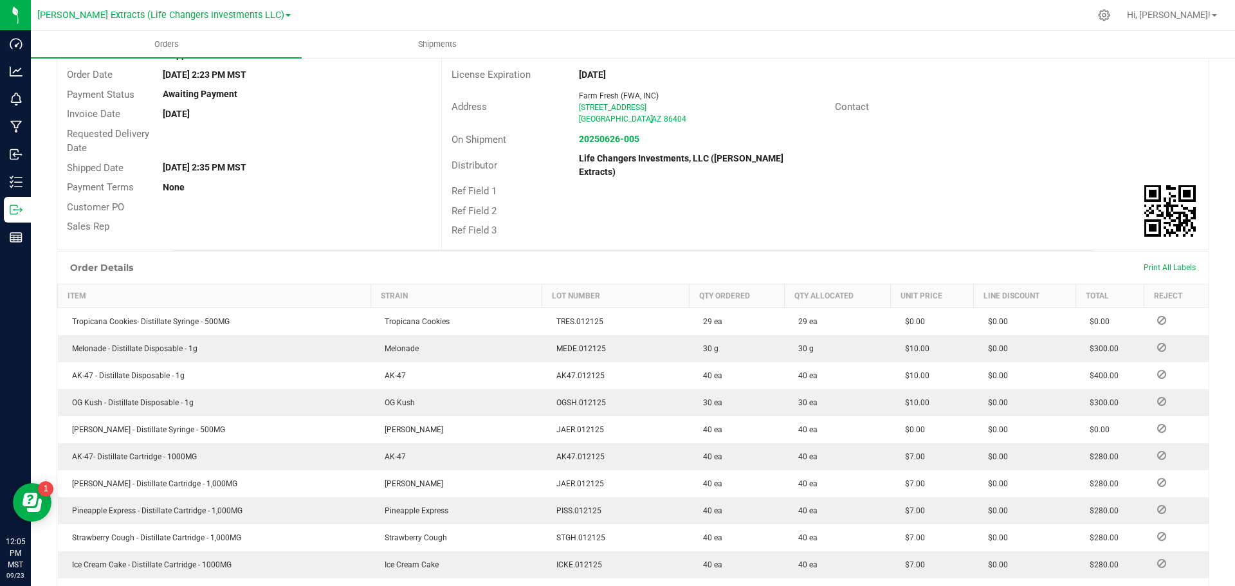
scroll to position [257, 0]
